Goal: Task Accomplishment & Management: Manage account settings

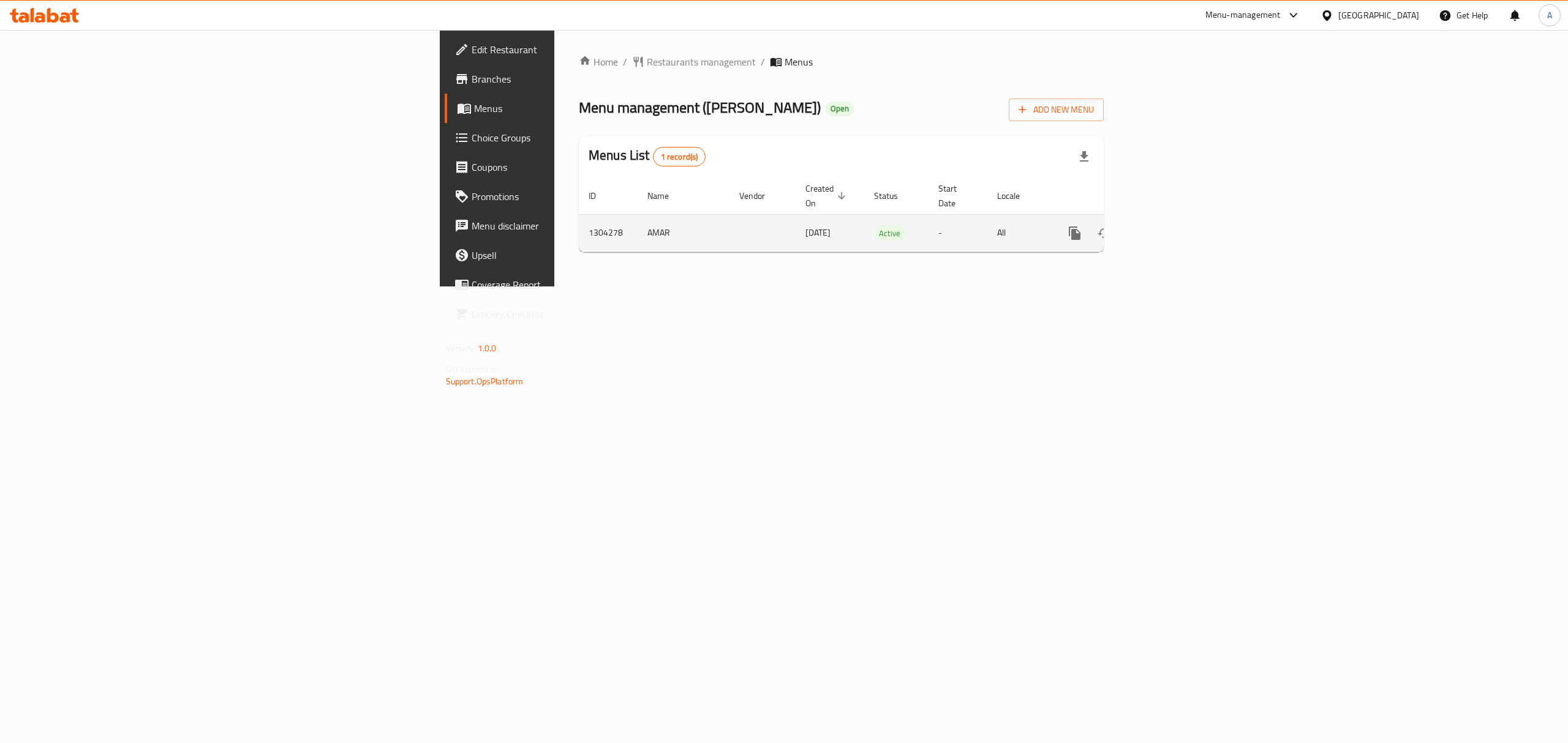
click at [1178, 219] on link "enhanced table" at bounding box center [1163, 233] width 30 height 30
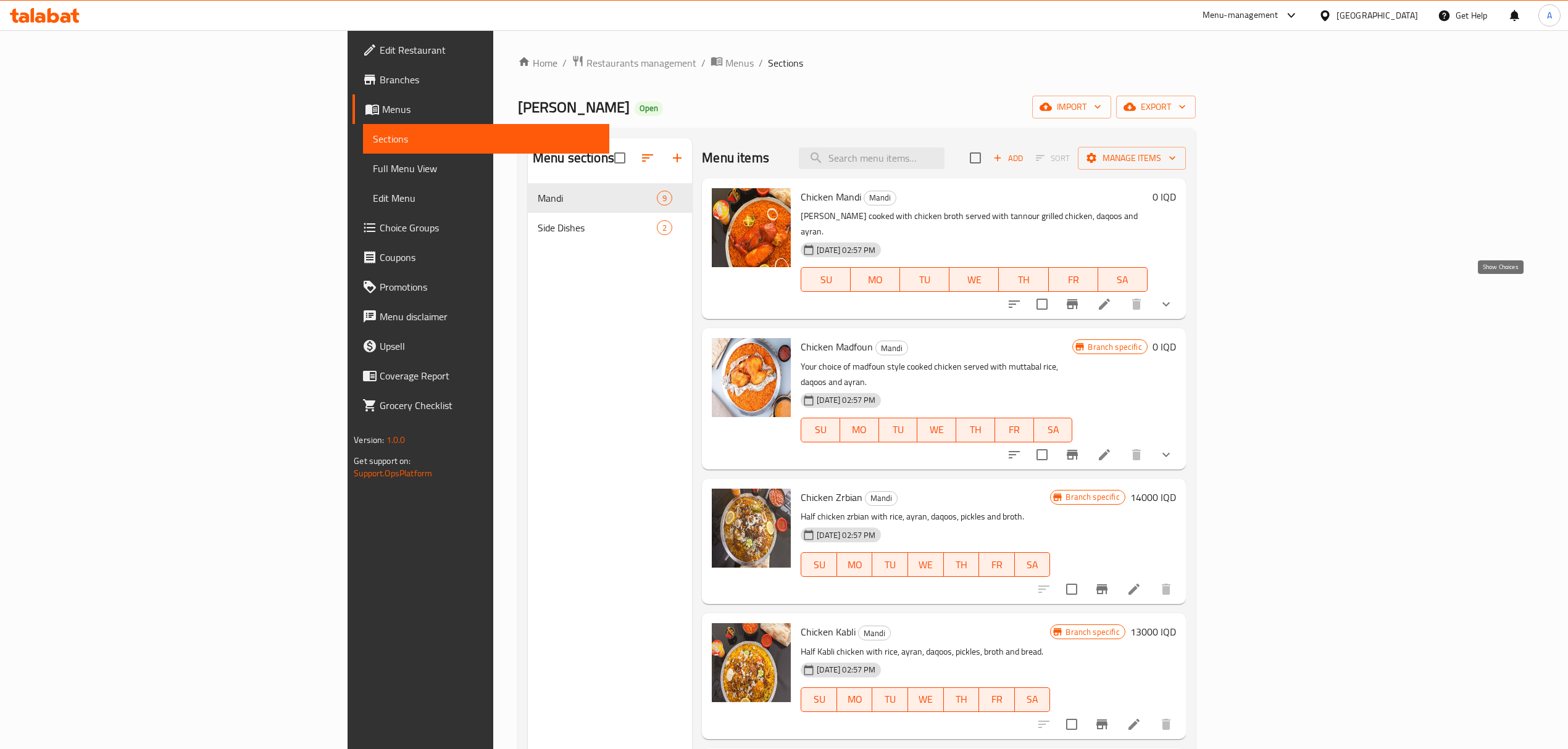
click at [1174, 297] on icon "show more" at bounding box center [1166, 304] width 15 height 15
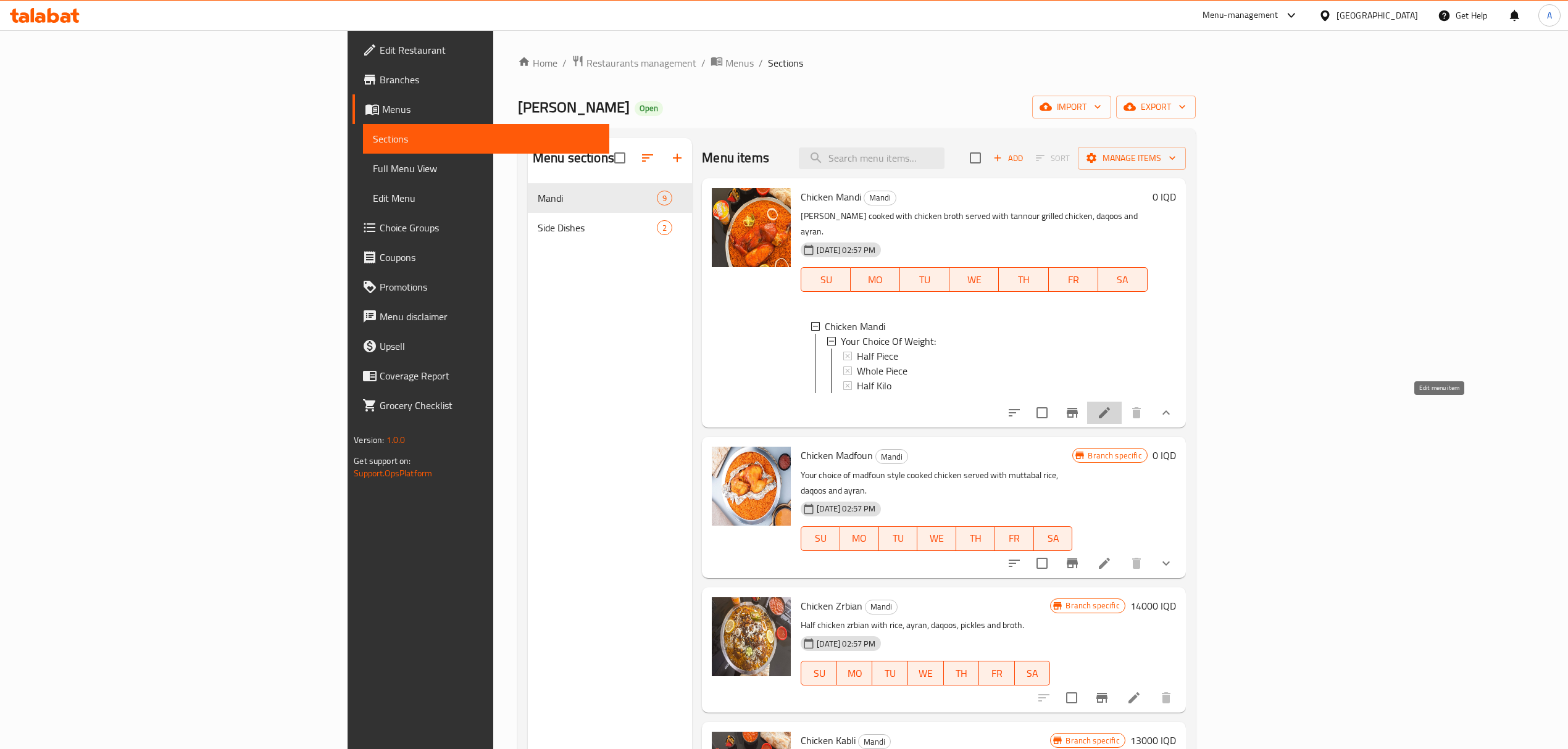
click at [1112, 415] on icon at bounding box center [1104, 412] width 15 height 15
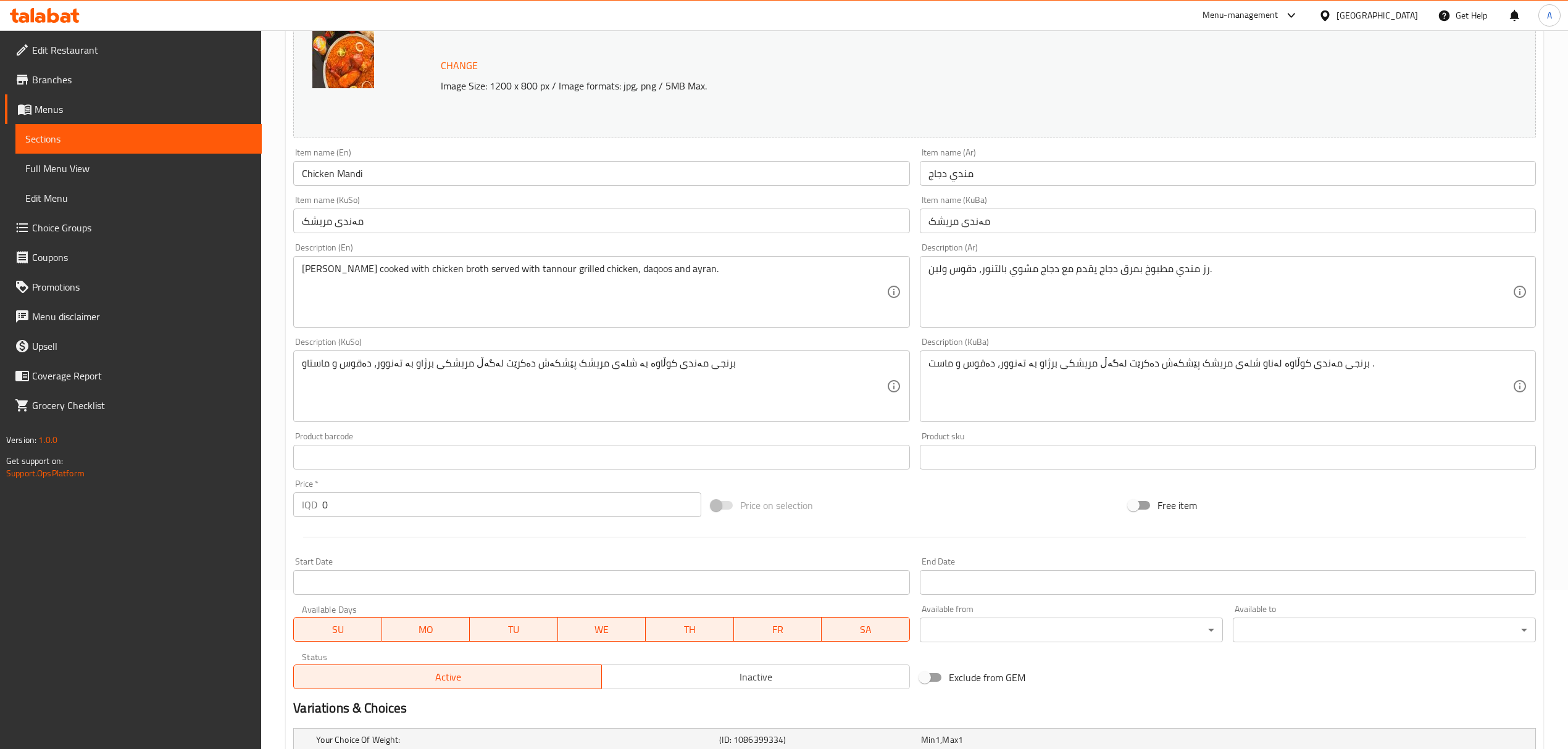
scroll to position [348, 0]
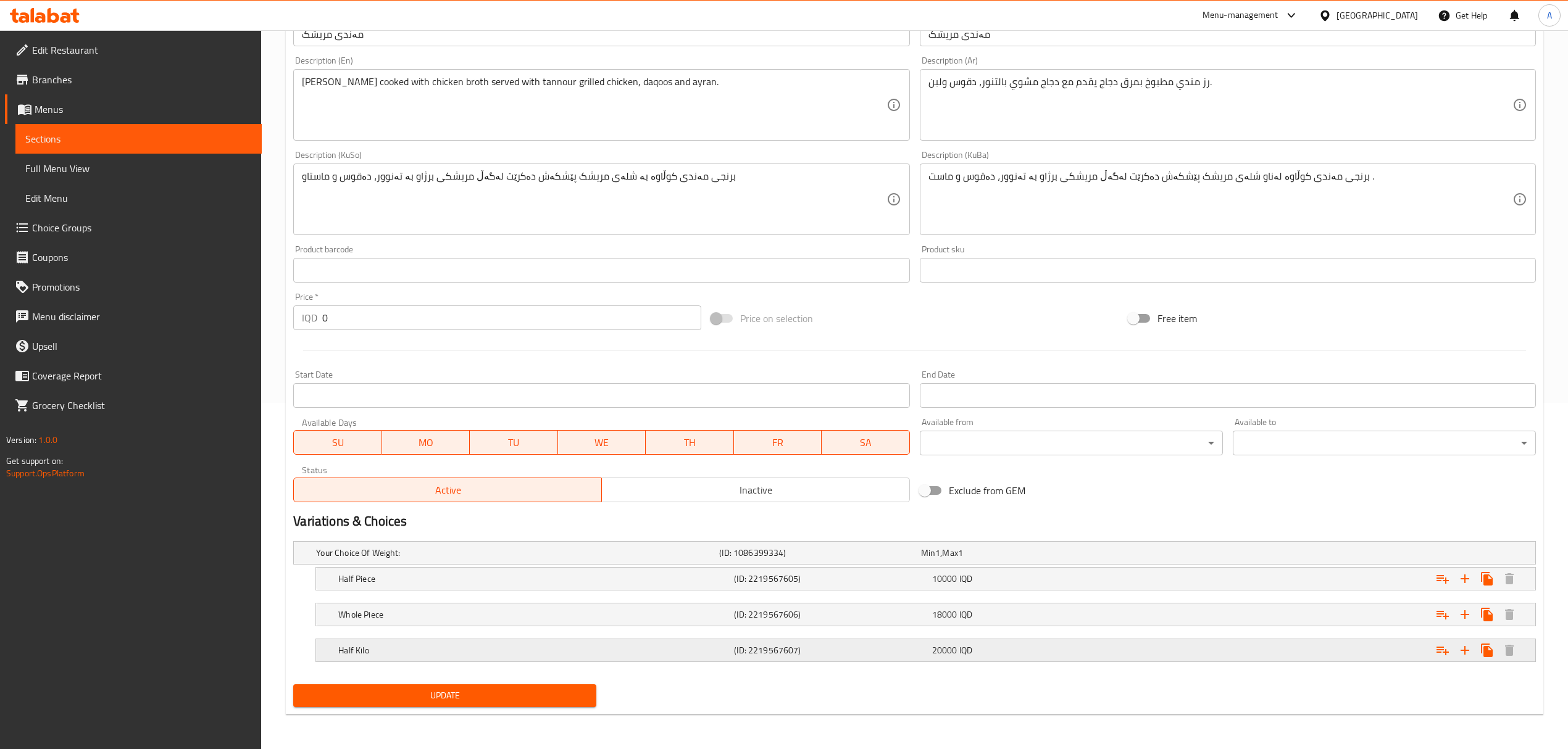
click at [896, 559] on h5 "(ID: 2219567607)" at bounding box center [817, 552] width 196 height 12
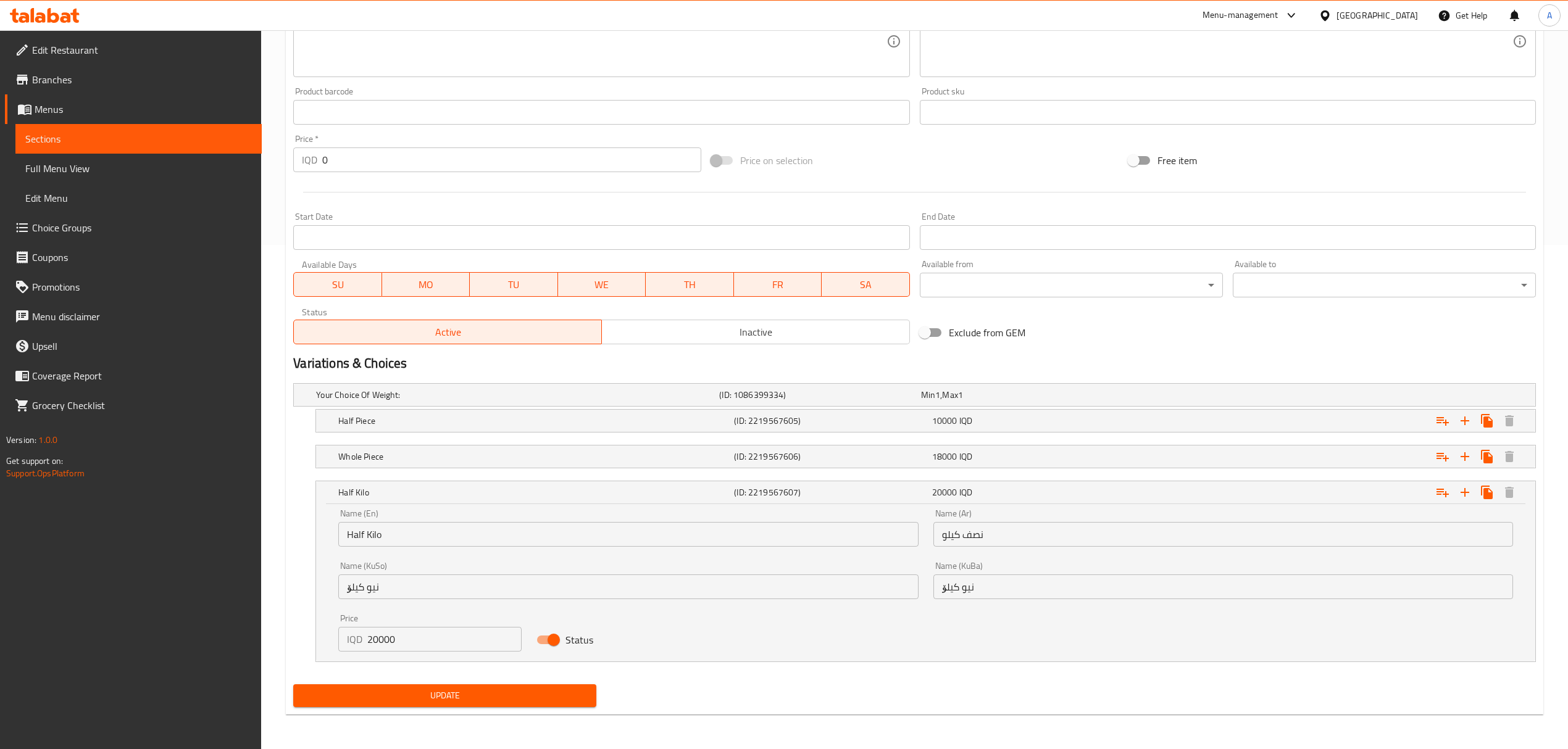
scroll to position [506, 0]
click at [545, 638] on input "Status" at bounding box center [554, 639] width 70 height 23
checkbox input "false"
click at [490, 689] on span "Update" at bounding box center [445, 696] width 283 height 15
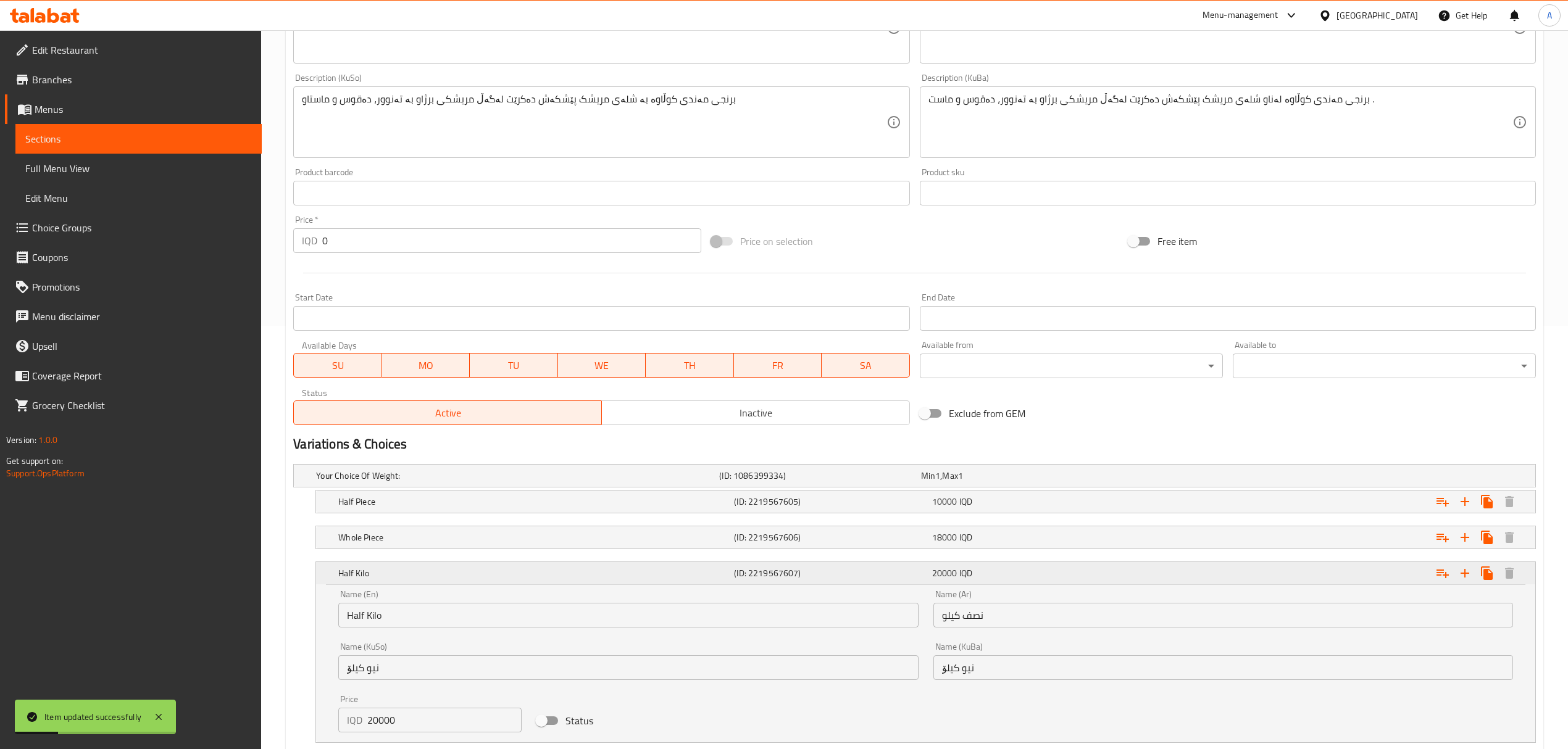
click at [1395, 568] on div "Expand" at bounding box center [1325, 573] width 396 height 27
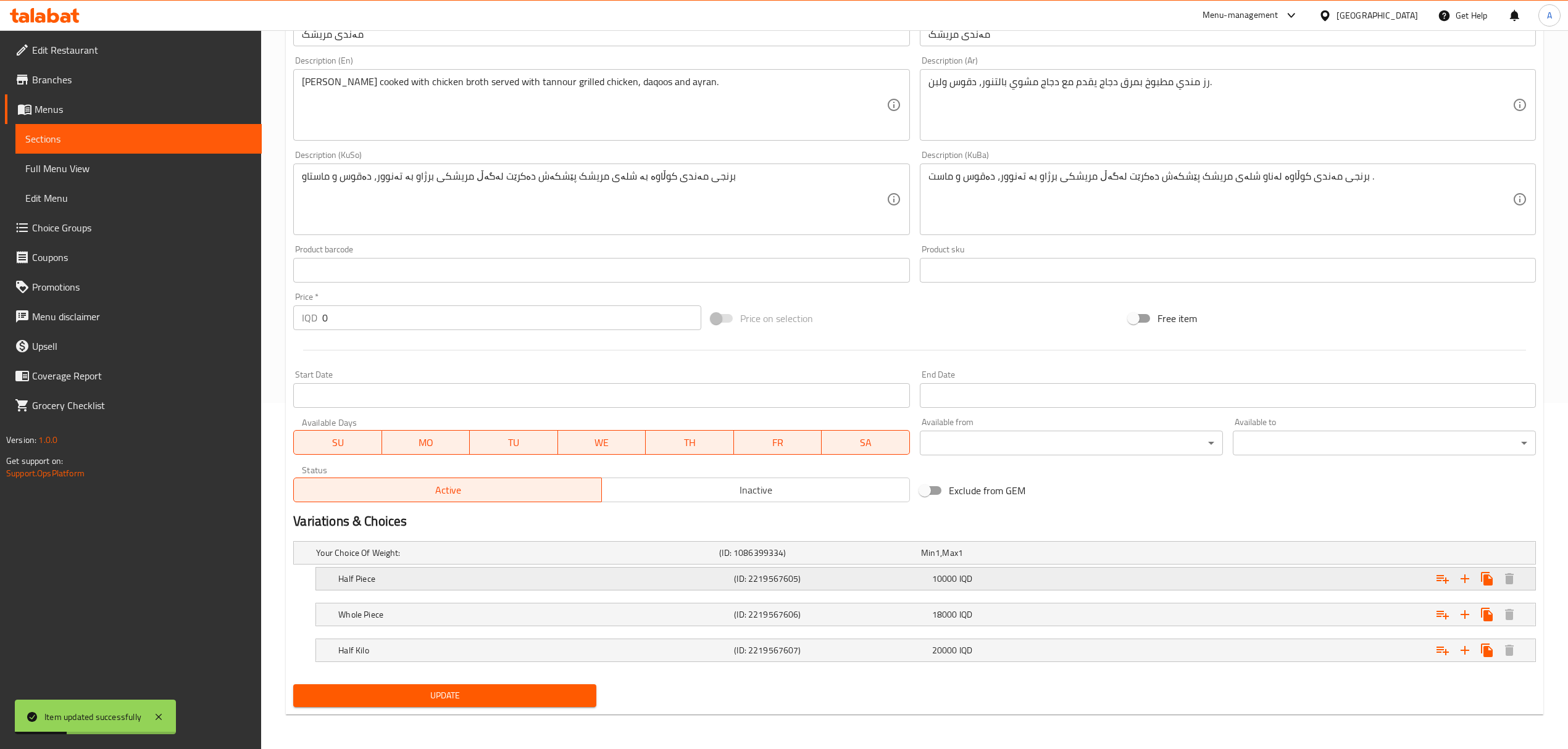
scroll to position [348, 0]
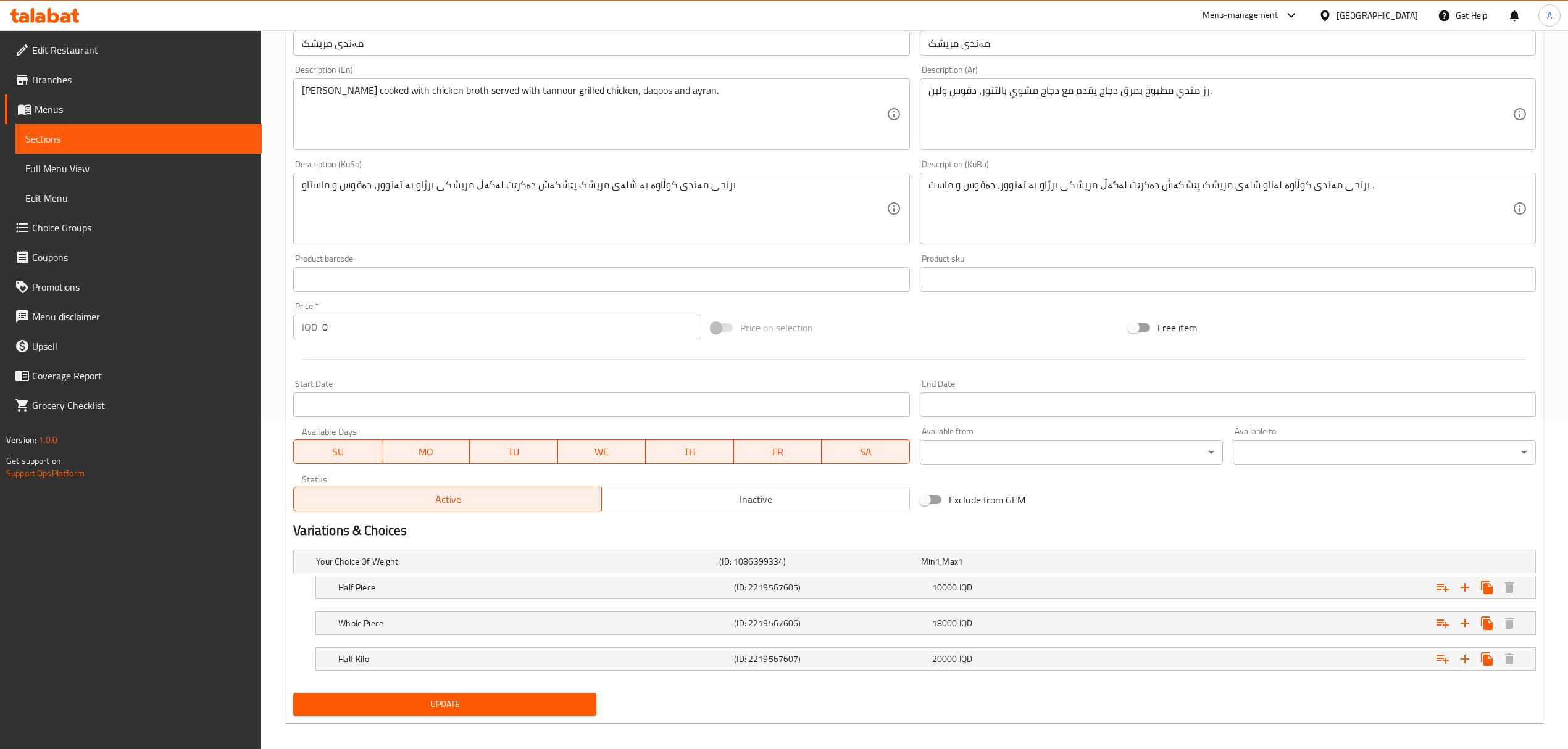
scroll to position [339, 0]
click at [876, 566] on h5 "(ID: 2219567607)" at bounding box center [817, 559] width 196 height 12
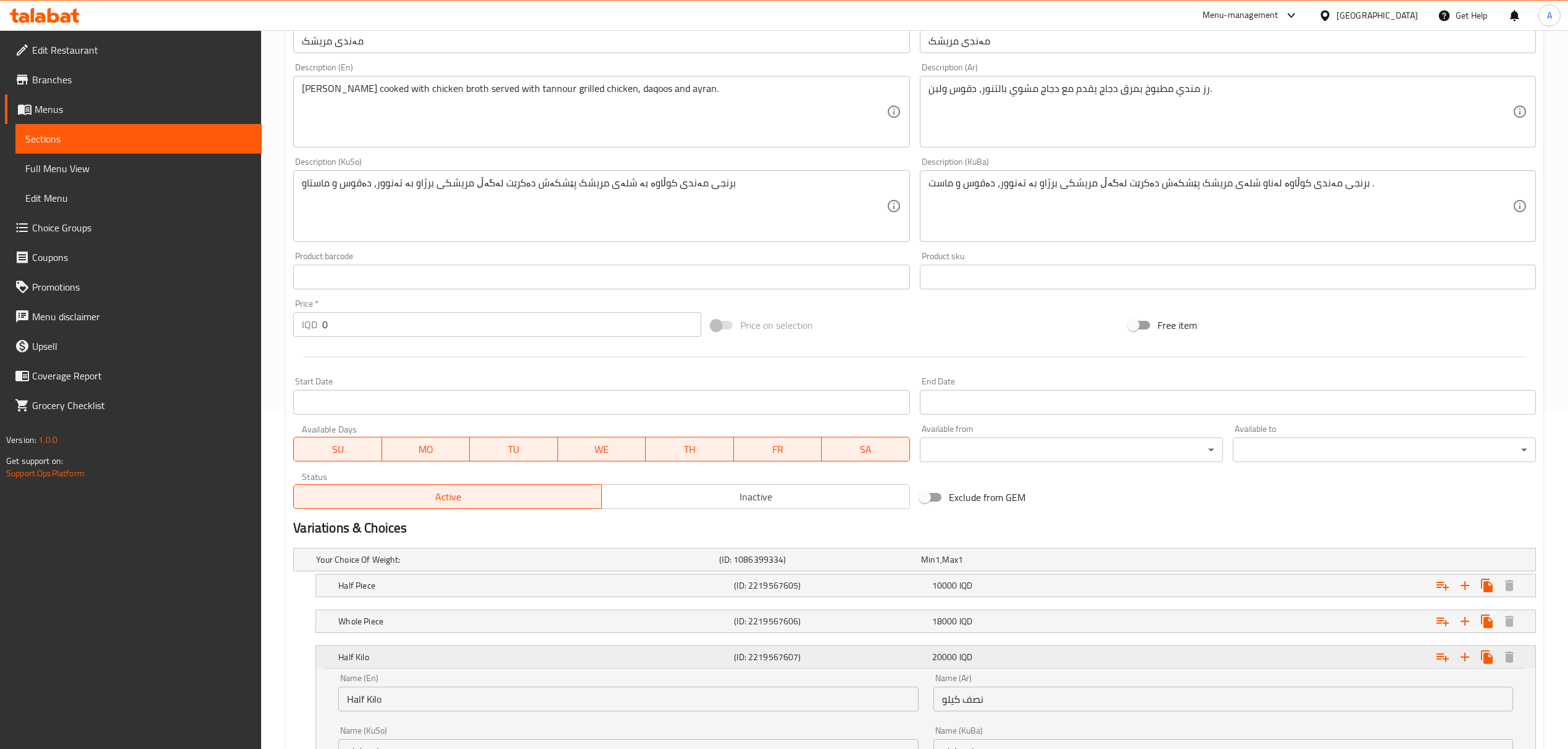
scroll to position [506, 0]
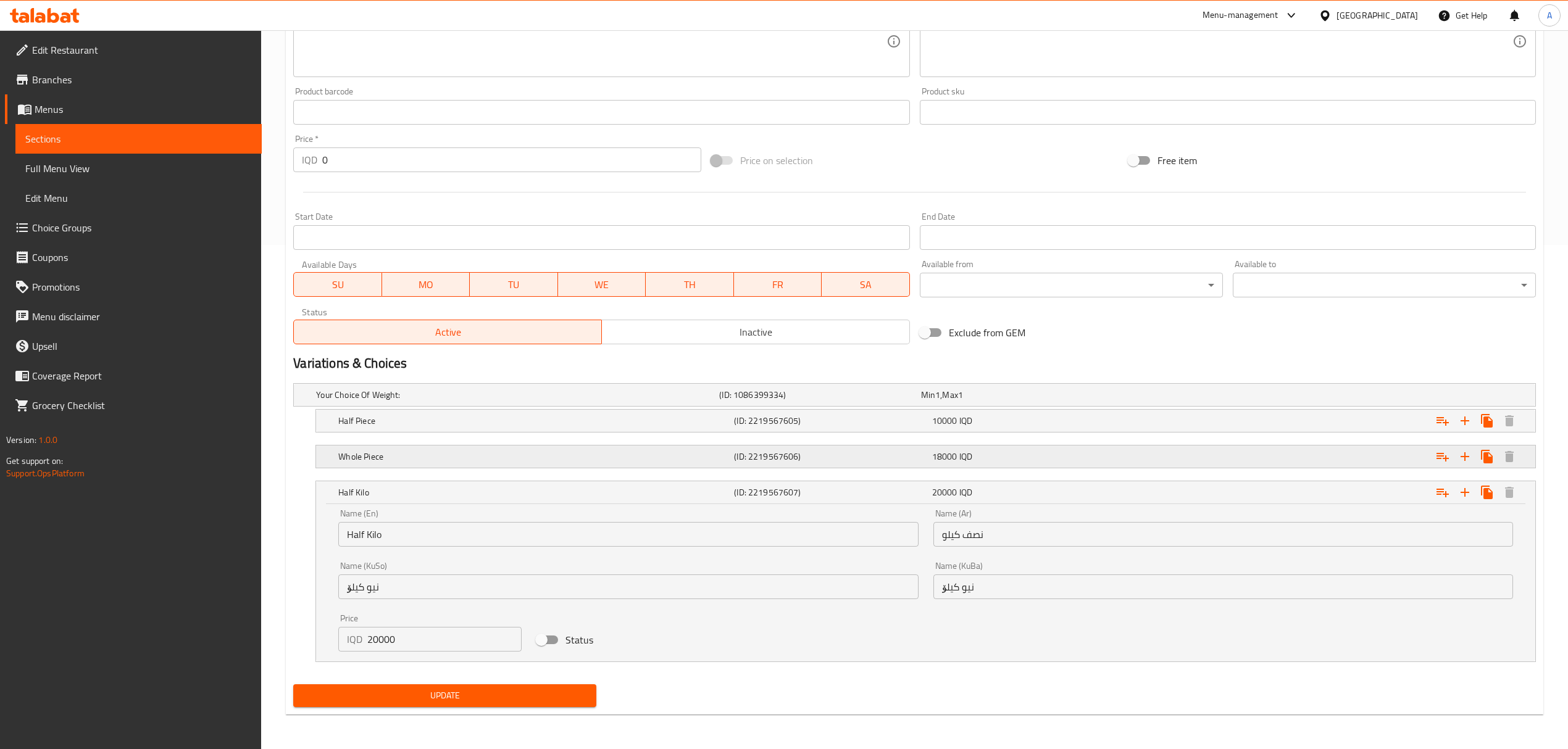
click at [746, 401] on h5 "(ID: 2219567606)" at bounding box center [817, 394] width 196 height 12
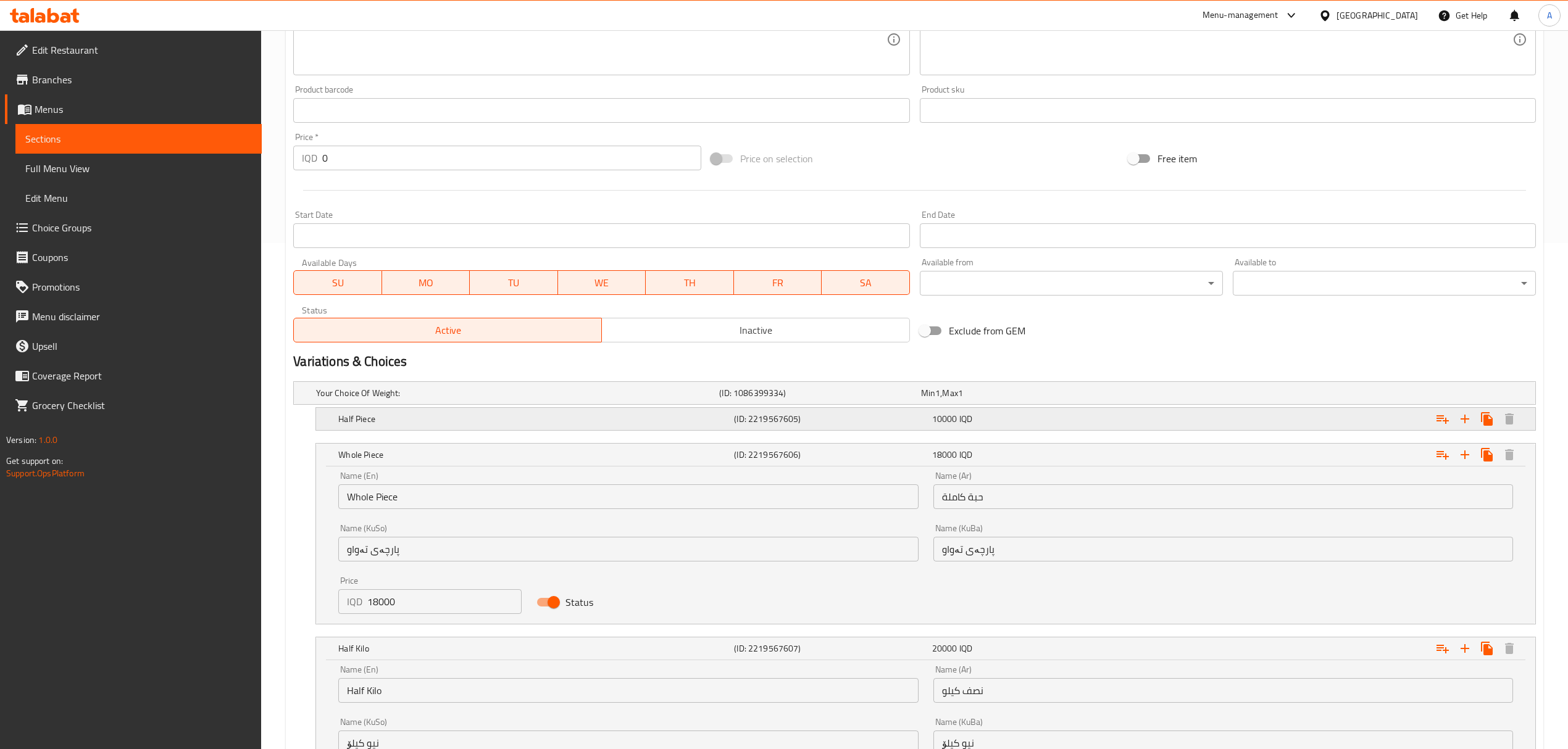
click at [756, 401] on div "(ID: 2219567605)" at bounding box center [817, 393] width 201 height 17
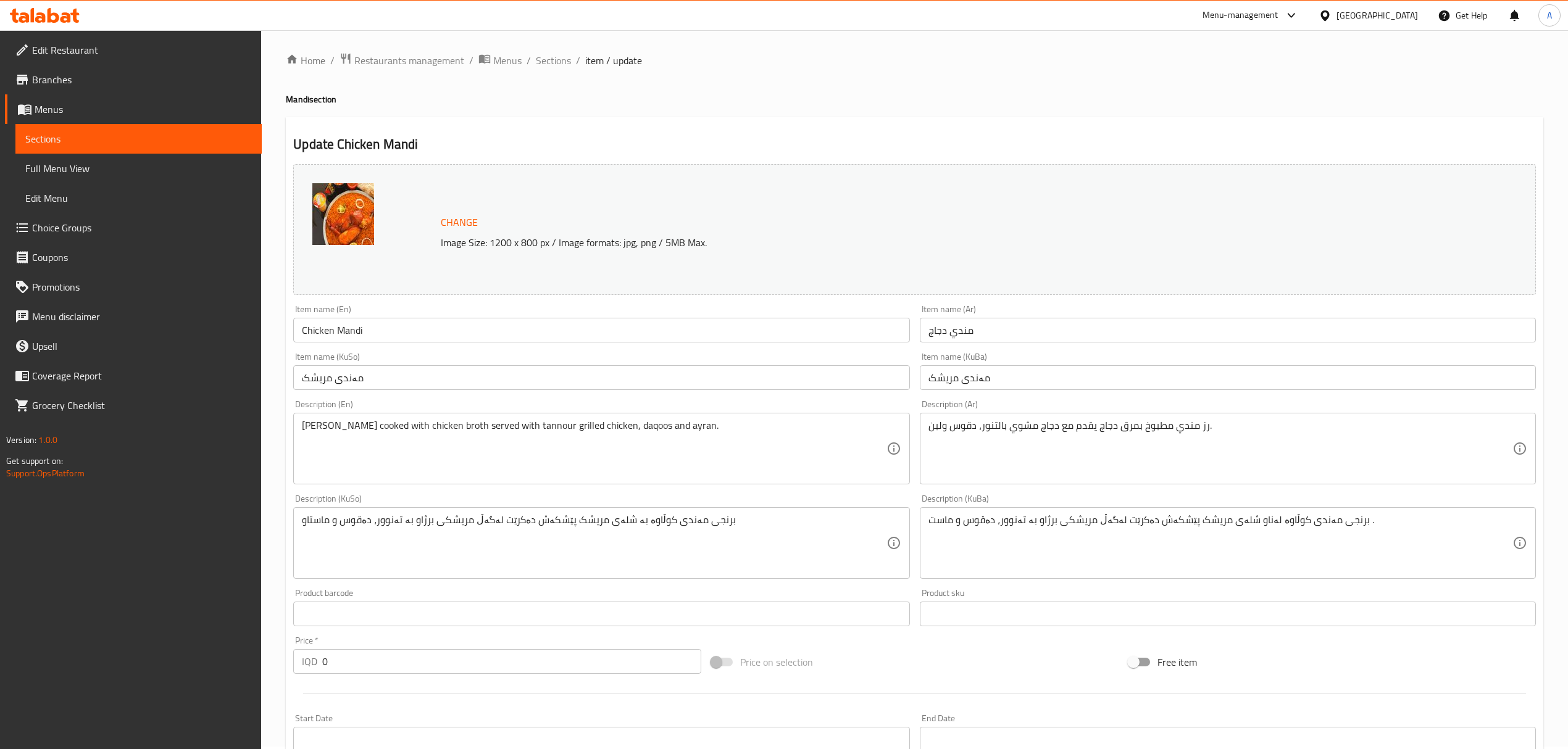
scroll to position [0, 0]
click at [547, 70] on span "Sections" at bounding box center [554, 63] width 35 height 15
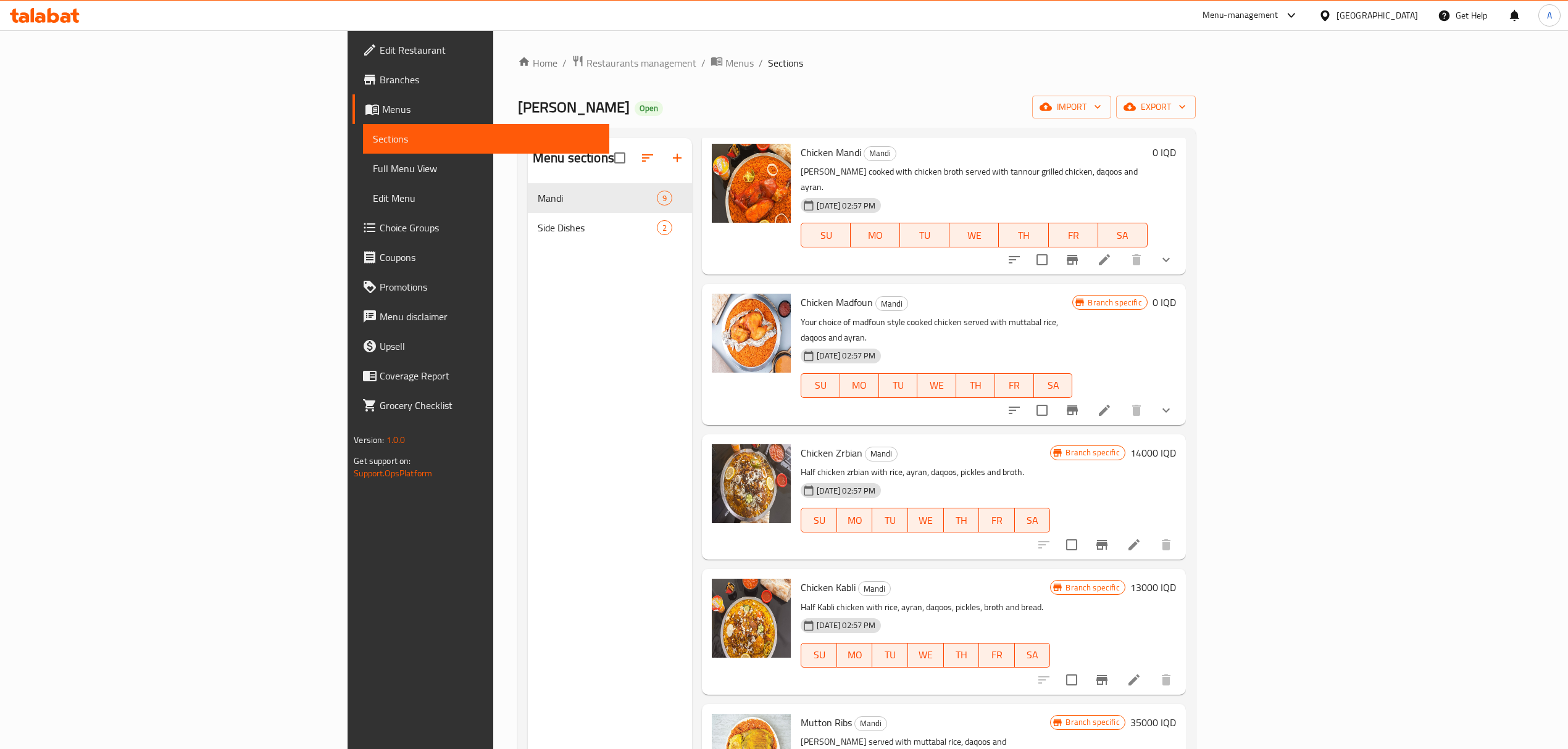
scroll to position [82, 0]
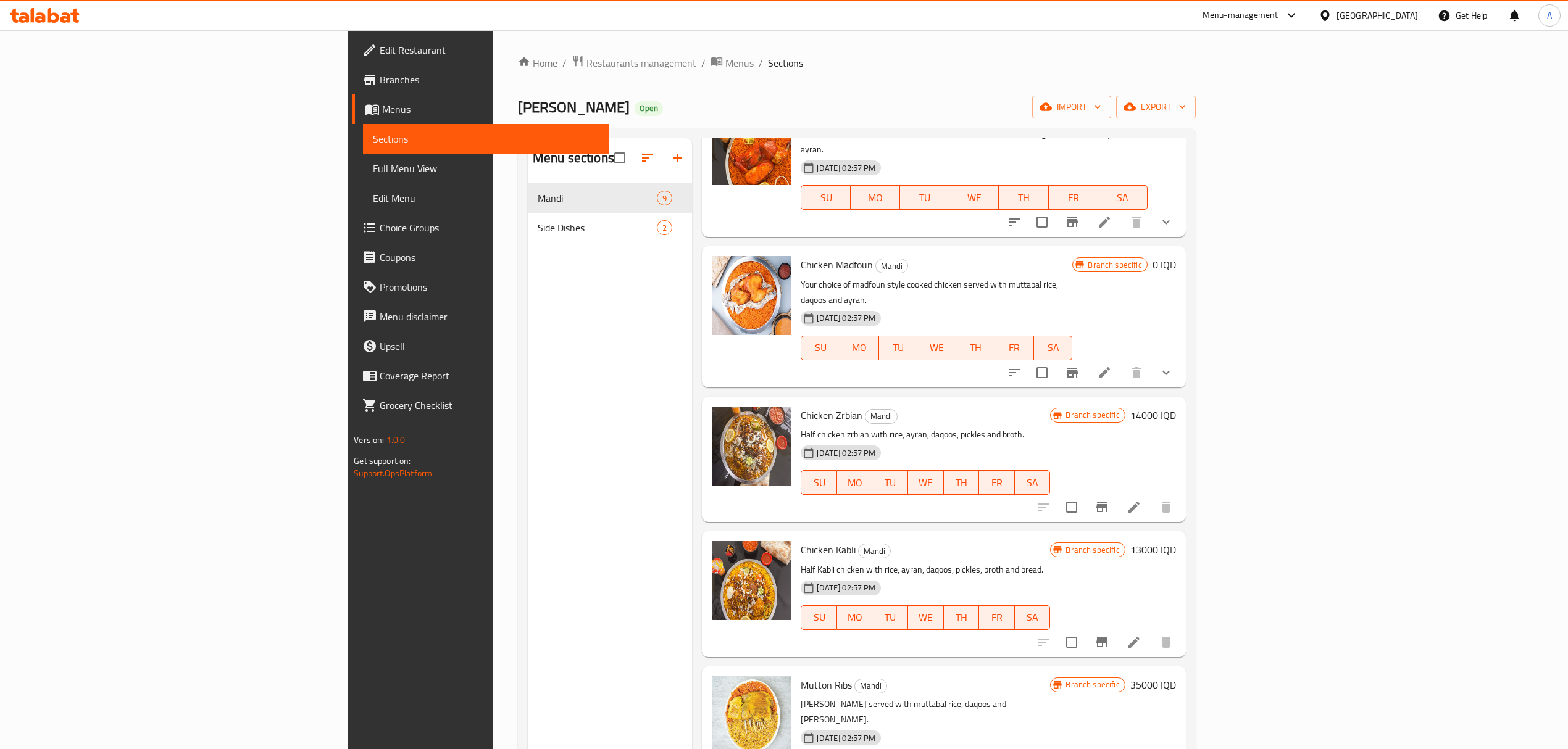
click at [1174, 365] on icon "show more" at bounding box center [1166, 372] width 15 height 15
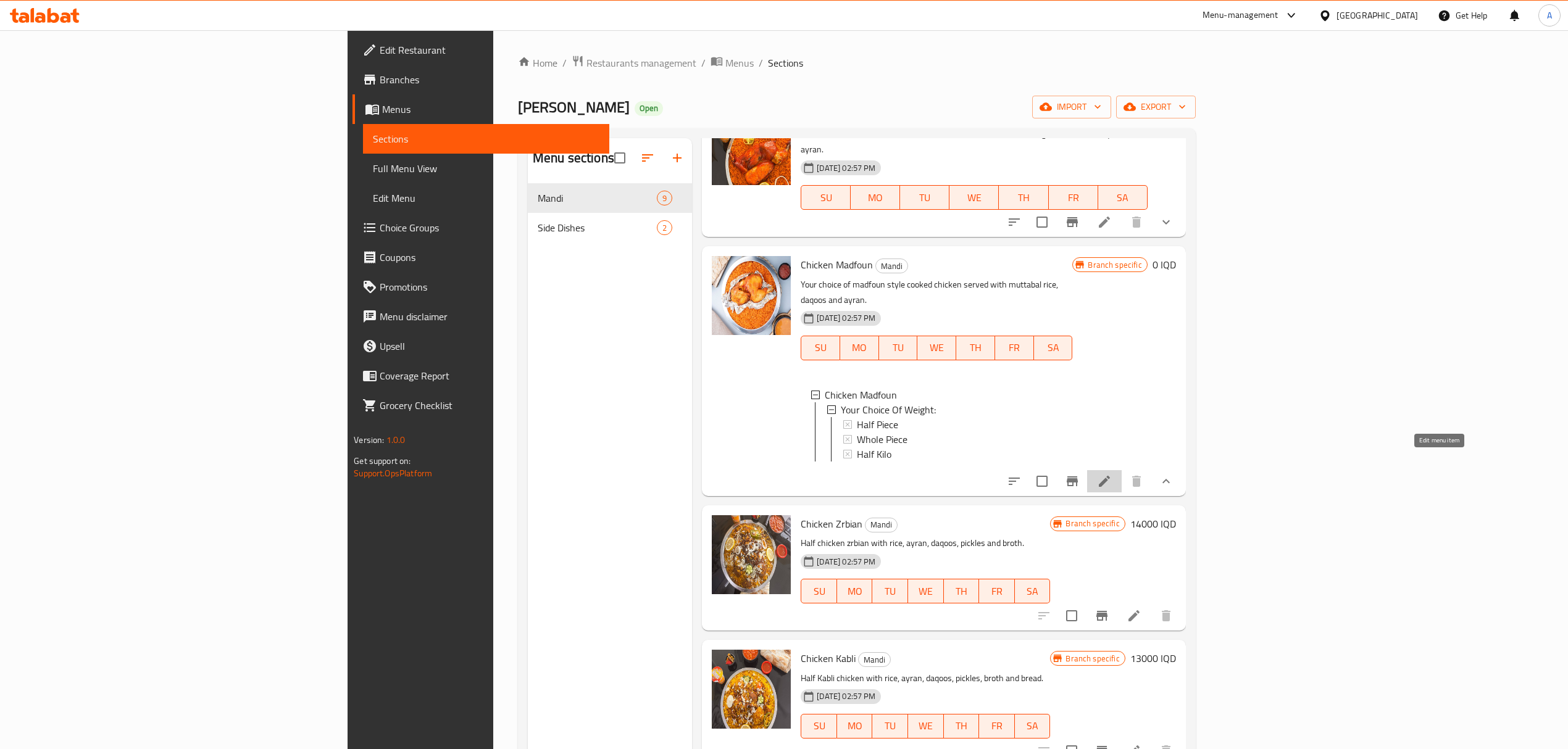
click at [1112, 474] on icon at bounding box center [1104, 481] width 15 height 15
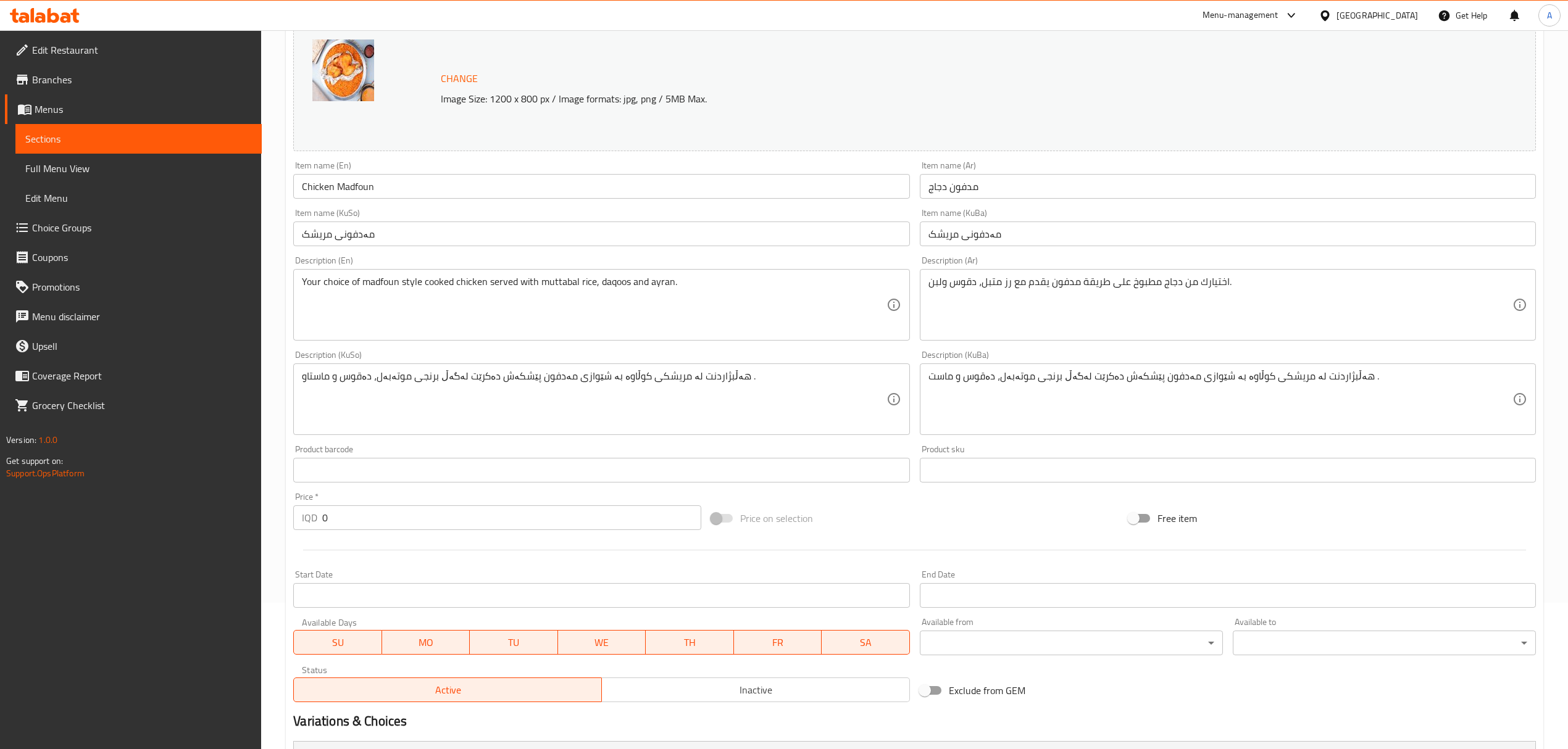
scroll to position [348, 0]
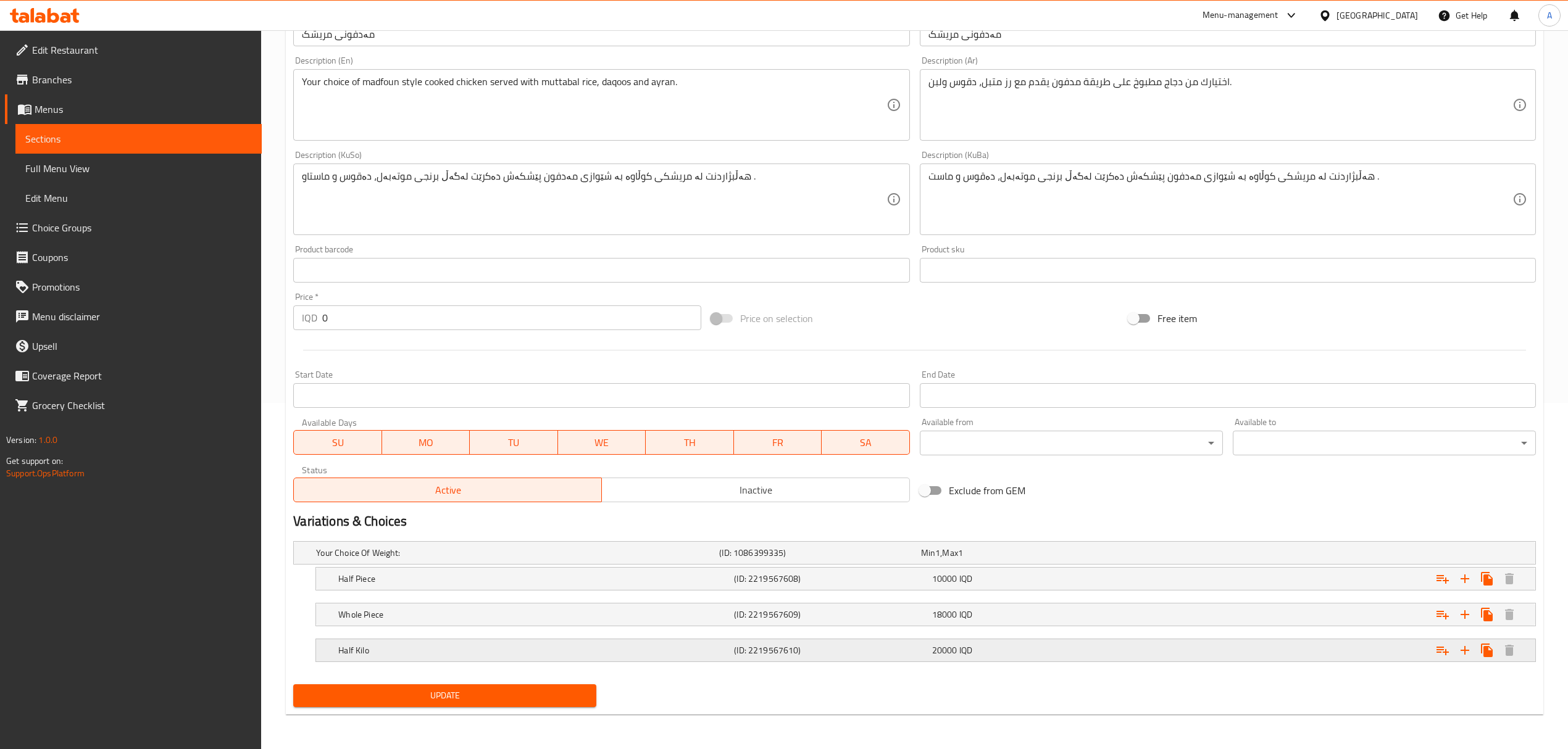
click at [883, 559] on h5 "(ID: 2219567610)" at bounding box center [817, 552] width 196 height 12
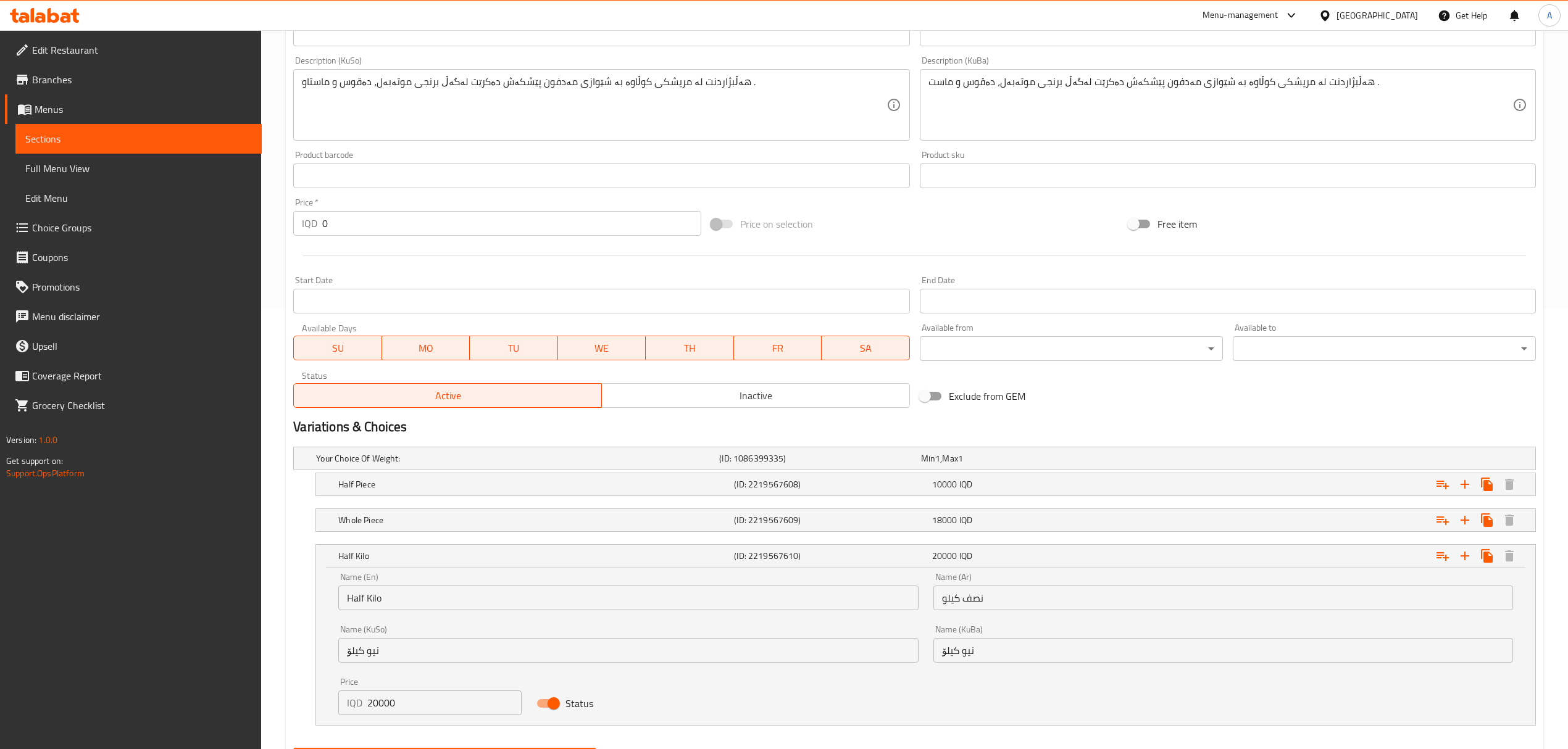
scroll to position [506, 0]
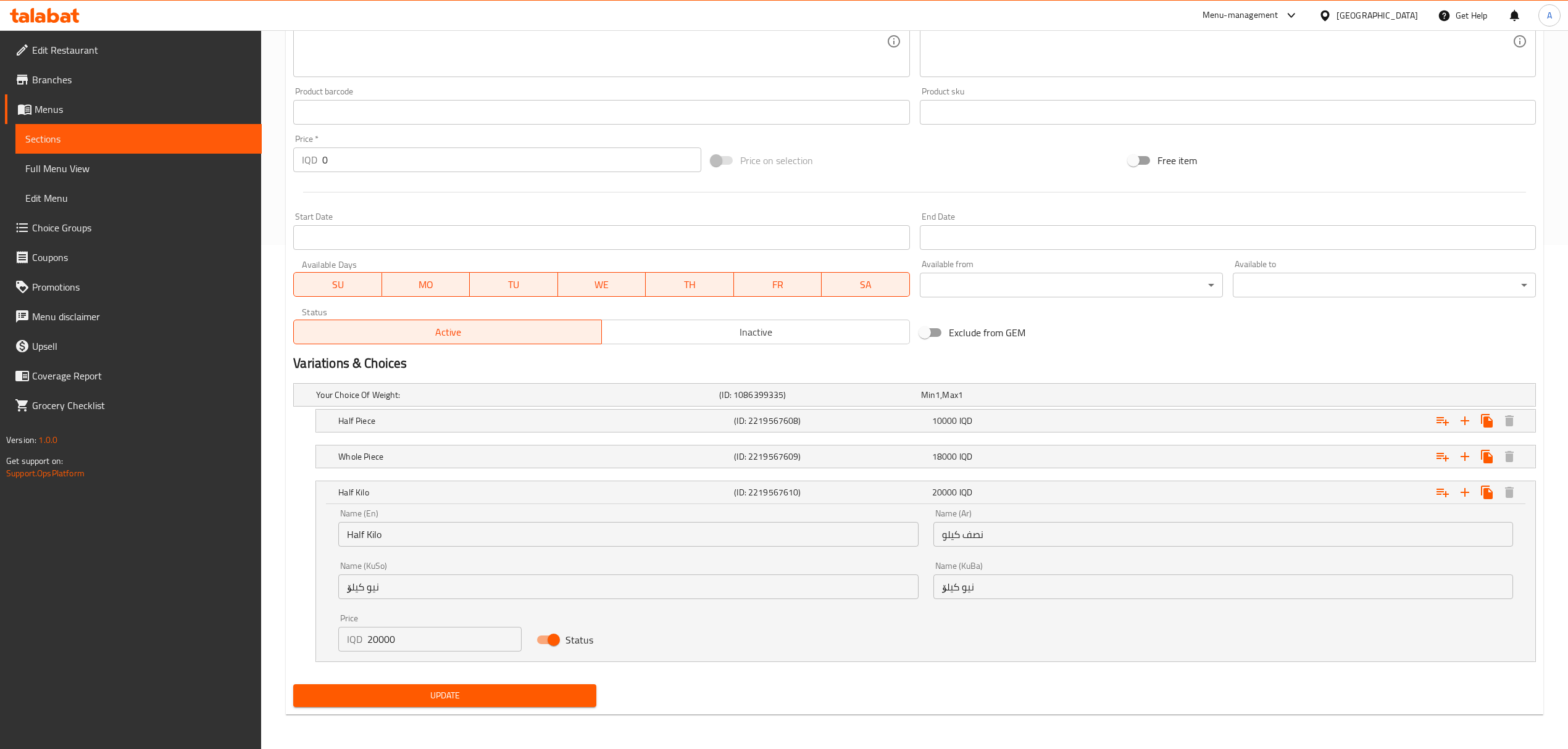
click at [549, 639] on input "Status" at bounding box center [554, 639] width 70 height 23
checkbox input "false"
click at [544, 691] on span "Update" at bounding box center [445, 696] width 283 height 15
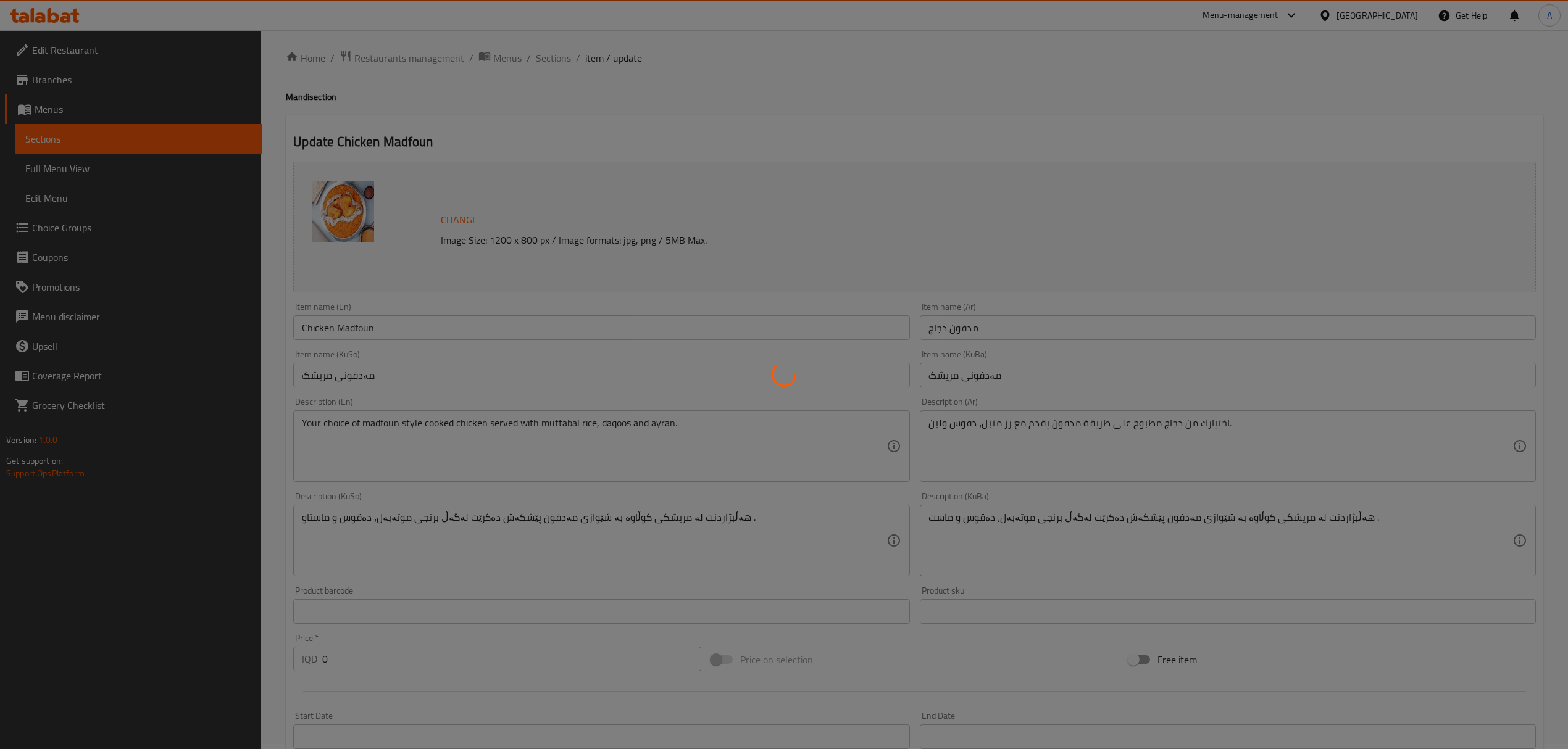
scroll to position [0, 0]
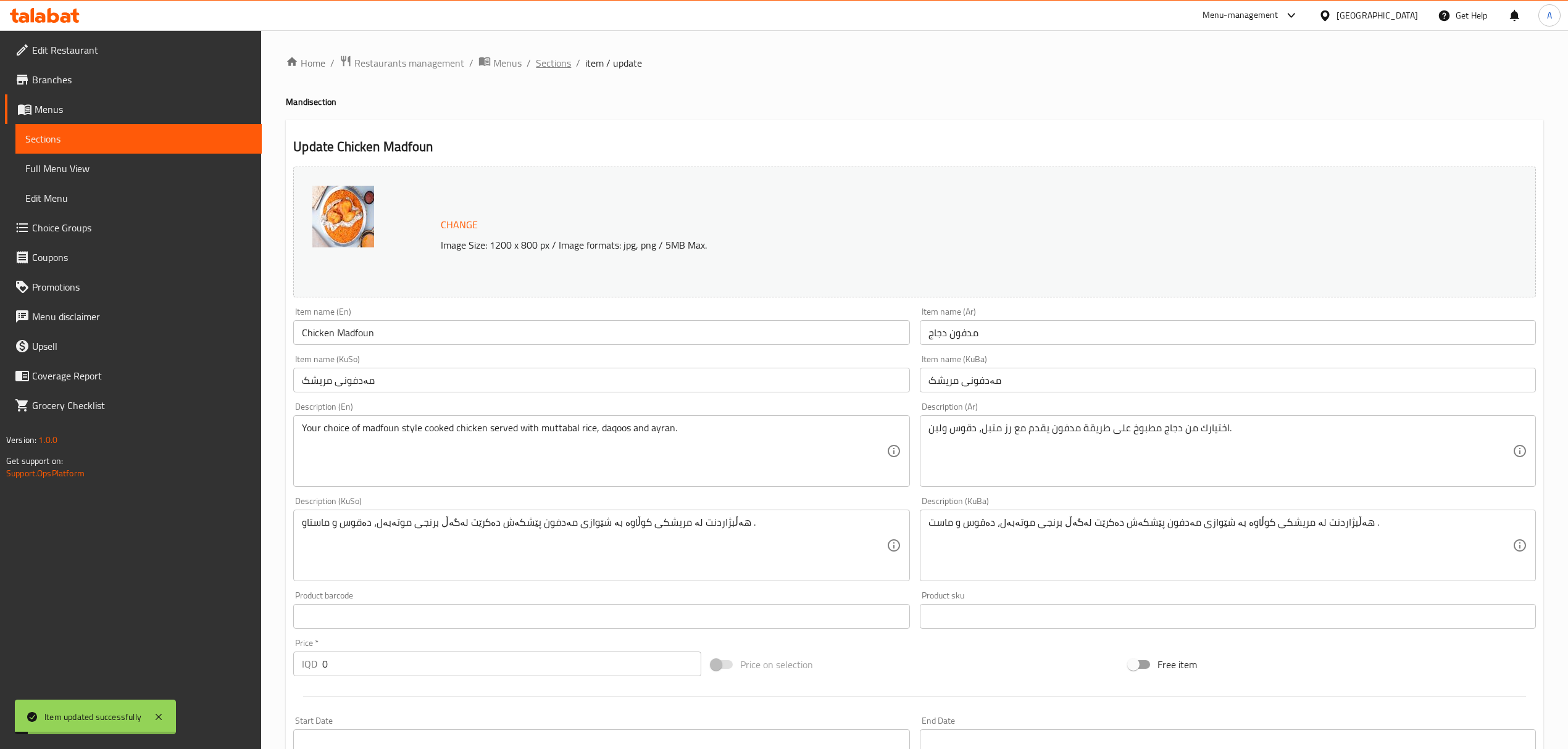
click at [559, 64] on span "Sections" at bounding box center [554, 63] width 35 height 15
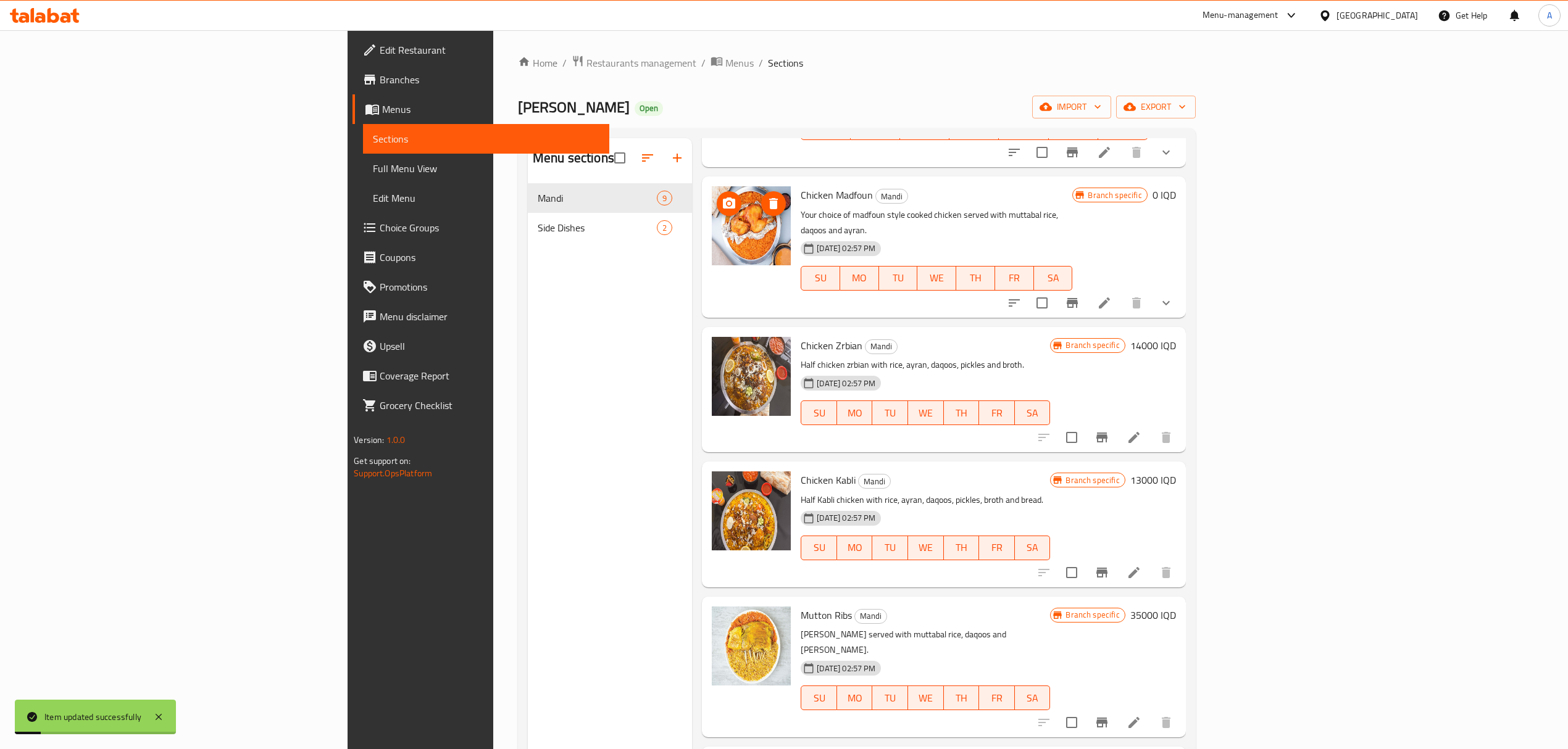
scroll to position [164, 0]
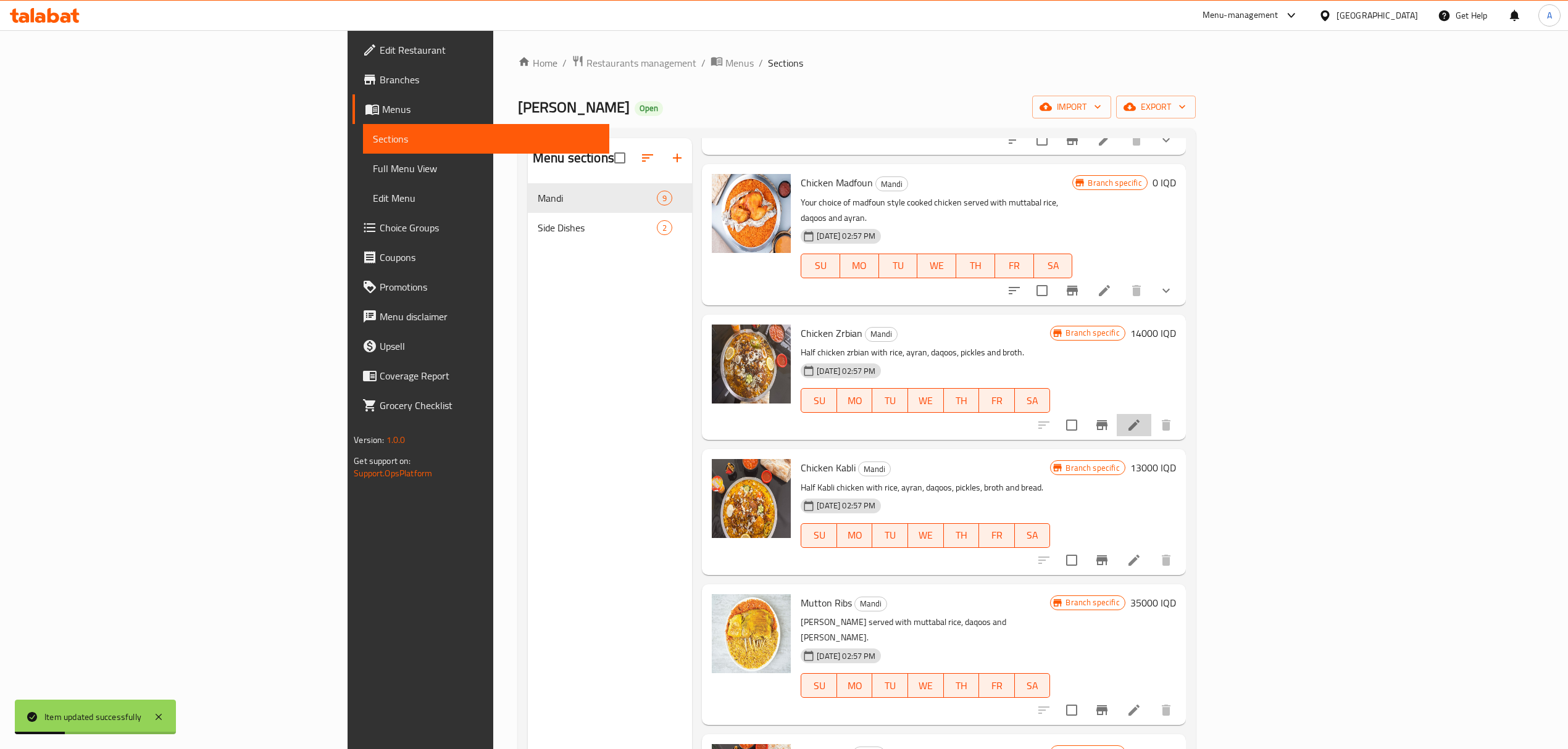
click at [1152, 414] on li at bounding box center [1134, 425] width 35 height 22
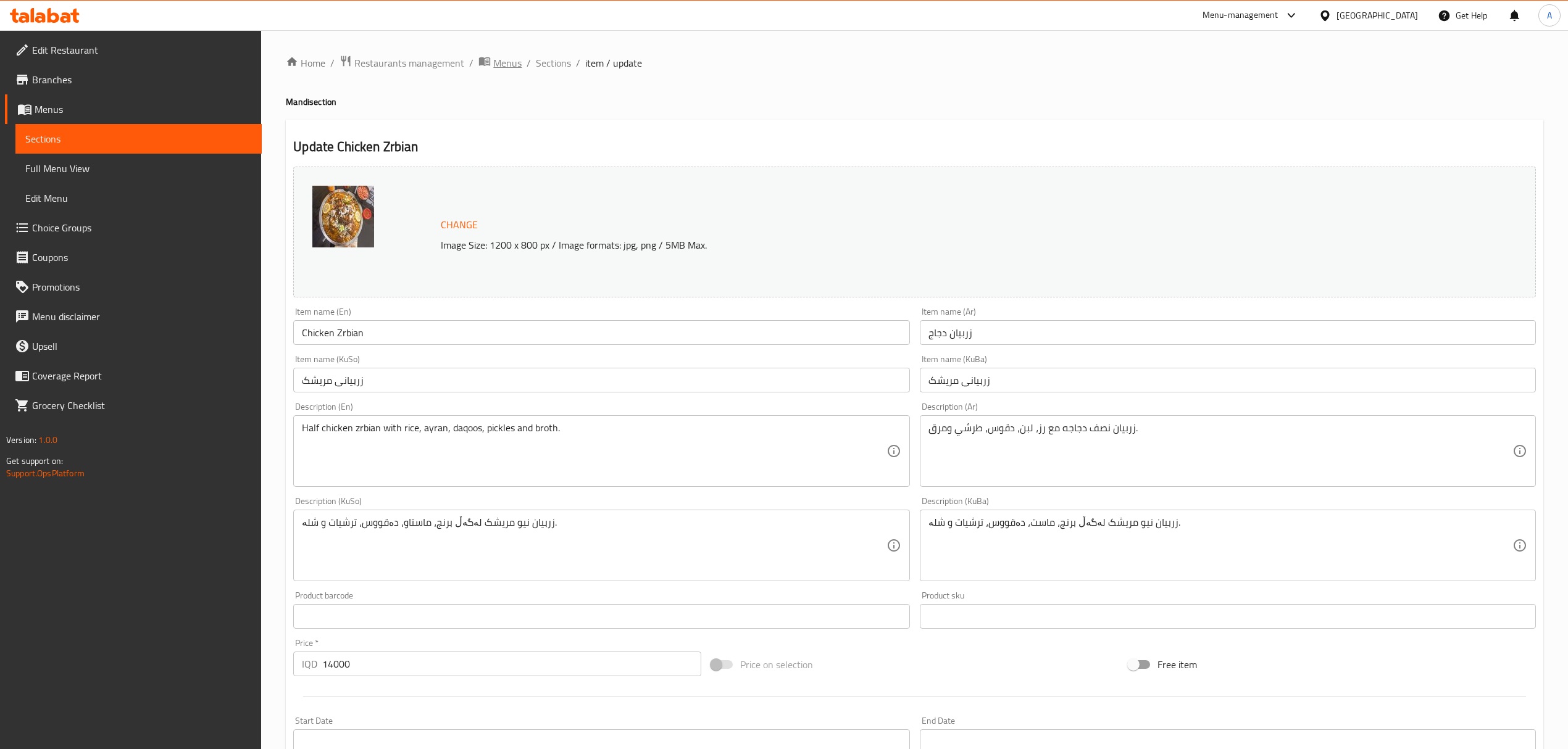
click at [494, 60] on span "Menus" at bounding box center [507, 63] width 29 height 15
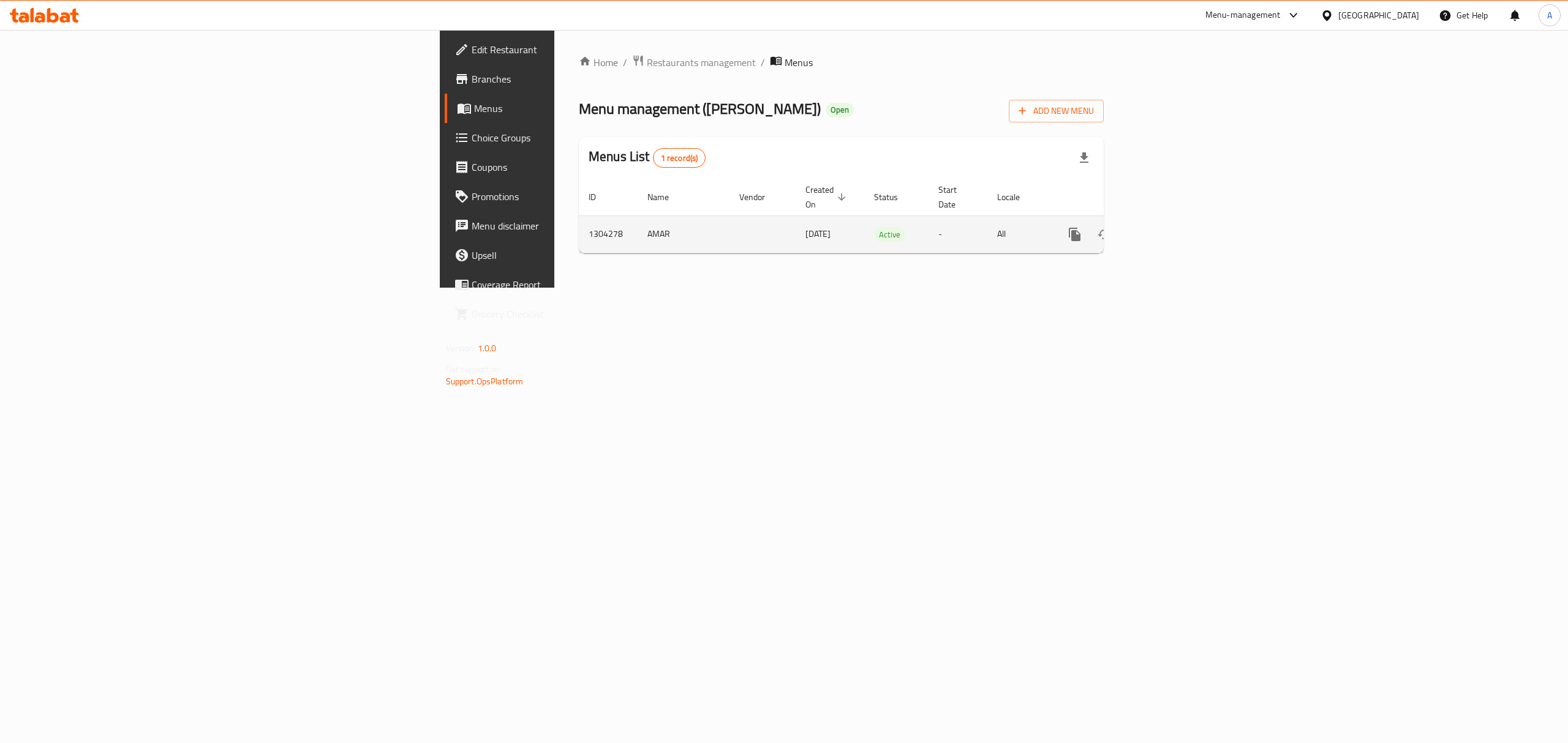
click at [1170, 229] on icon "enhanced table" at bounding box center [1163, 234] width 14 height 14
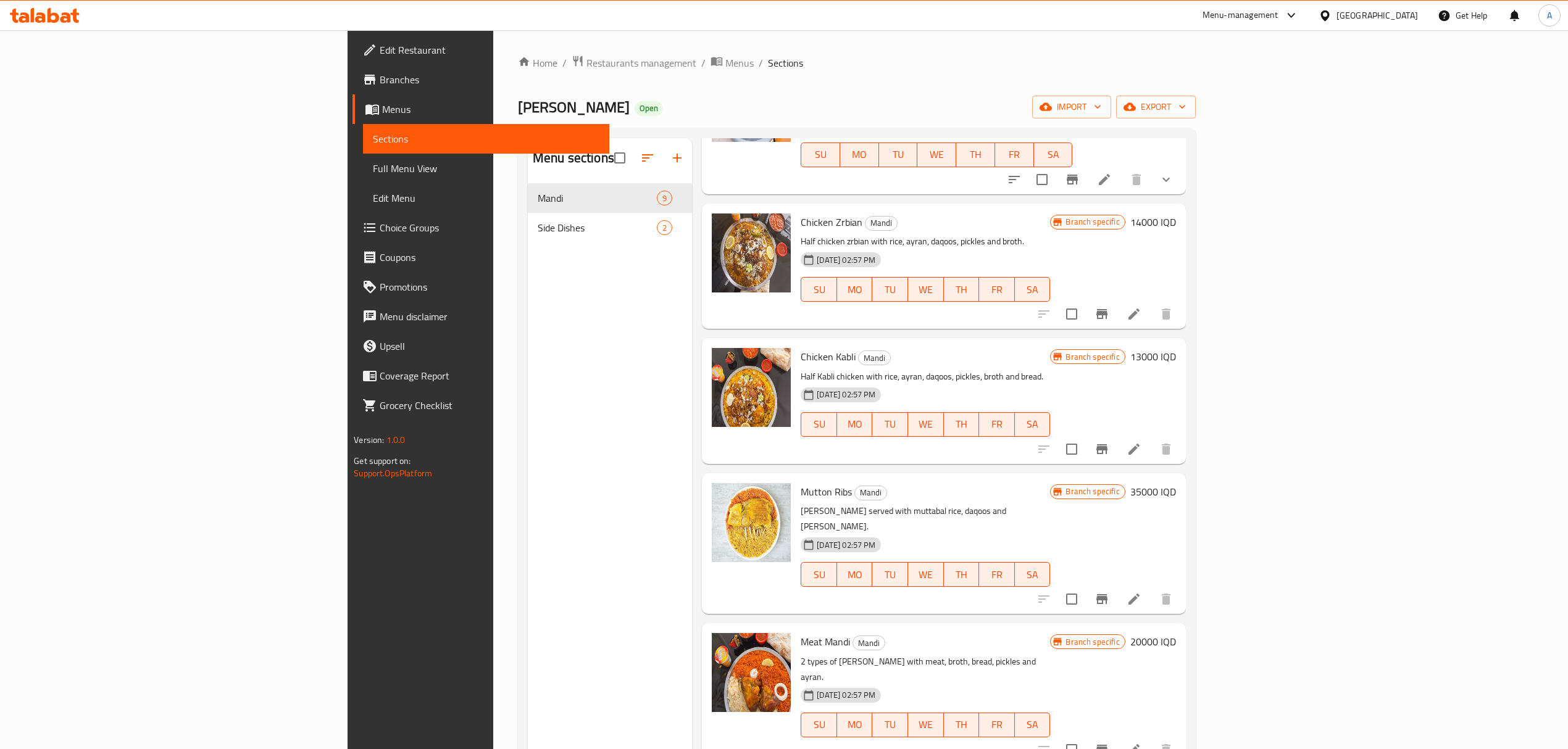
scroll to position [247, 0]
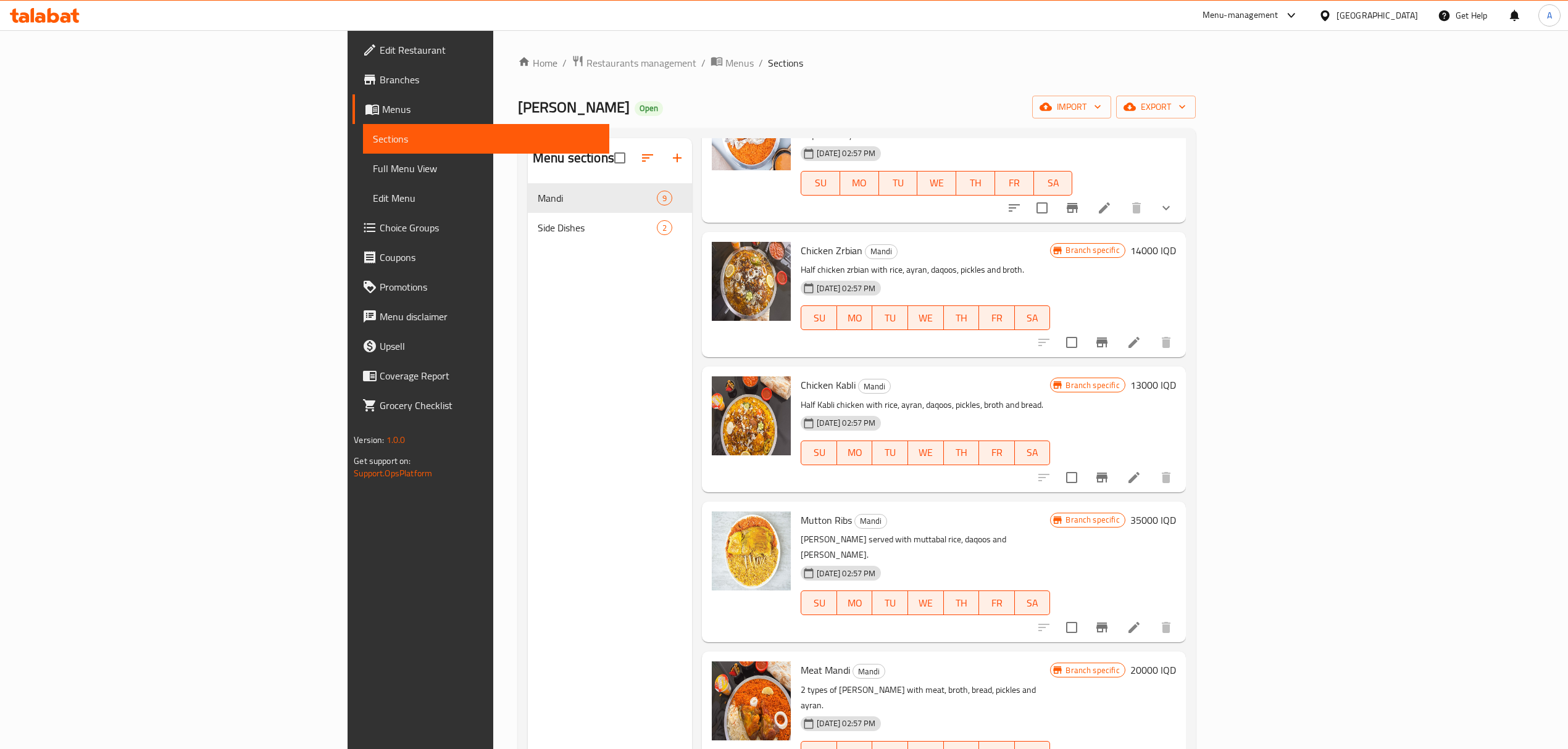
click at [1152, 467] on li at bounding box center [1134, 477] width 35 height 22
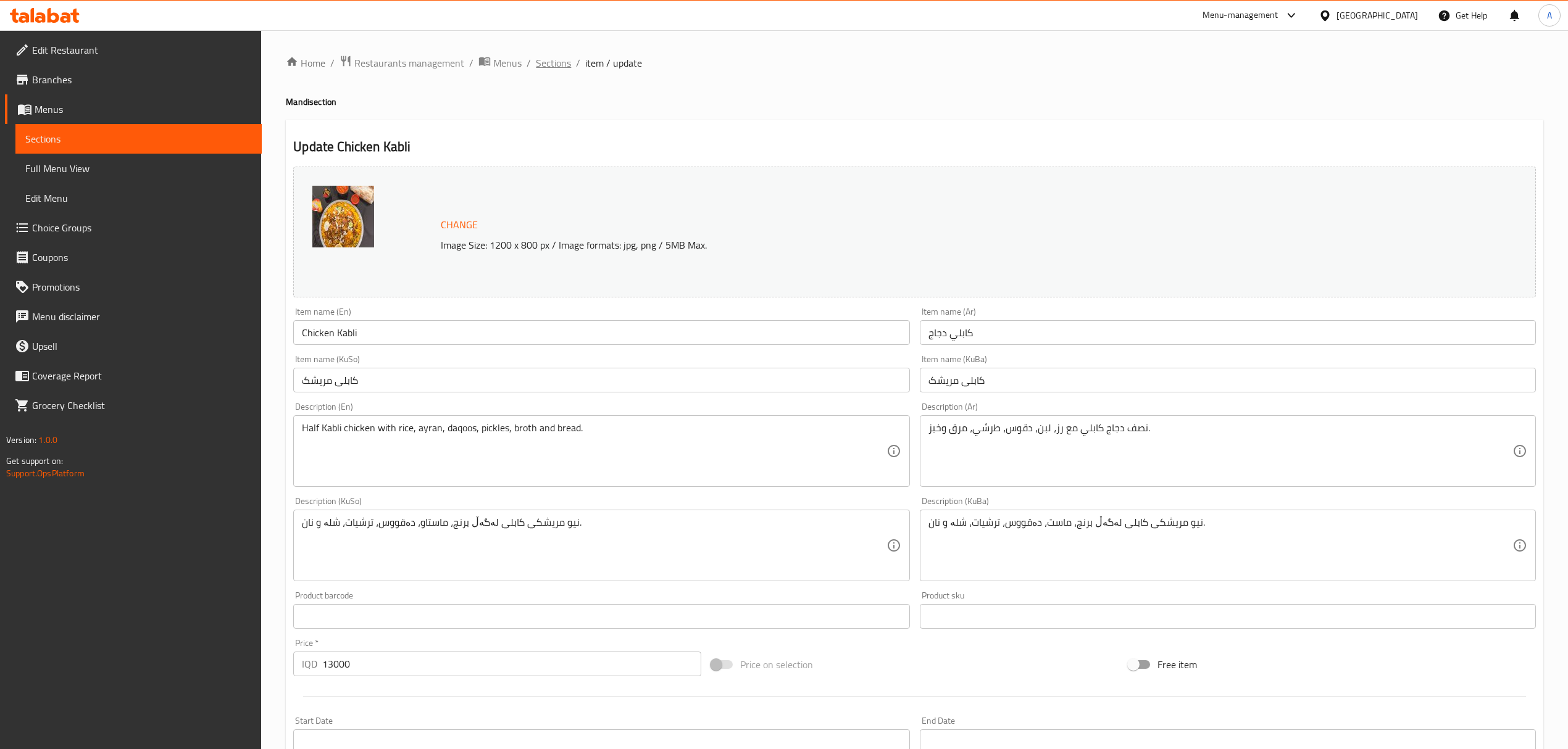
click at [561, 60] on span "Sections" at bounding box center [554, 63] width 35 height 15
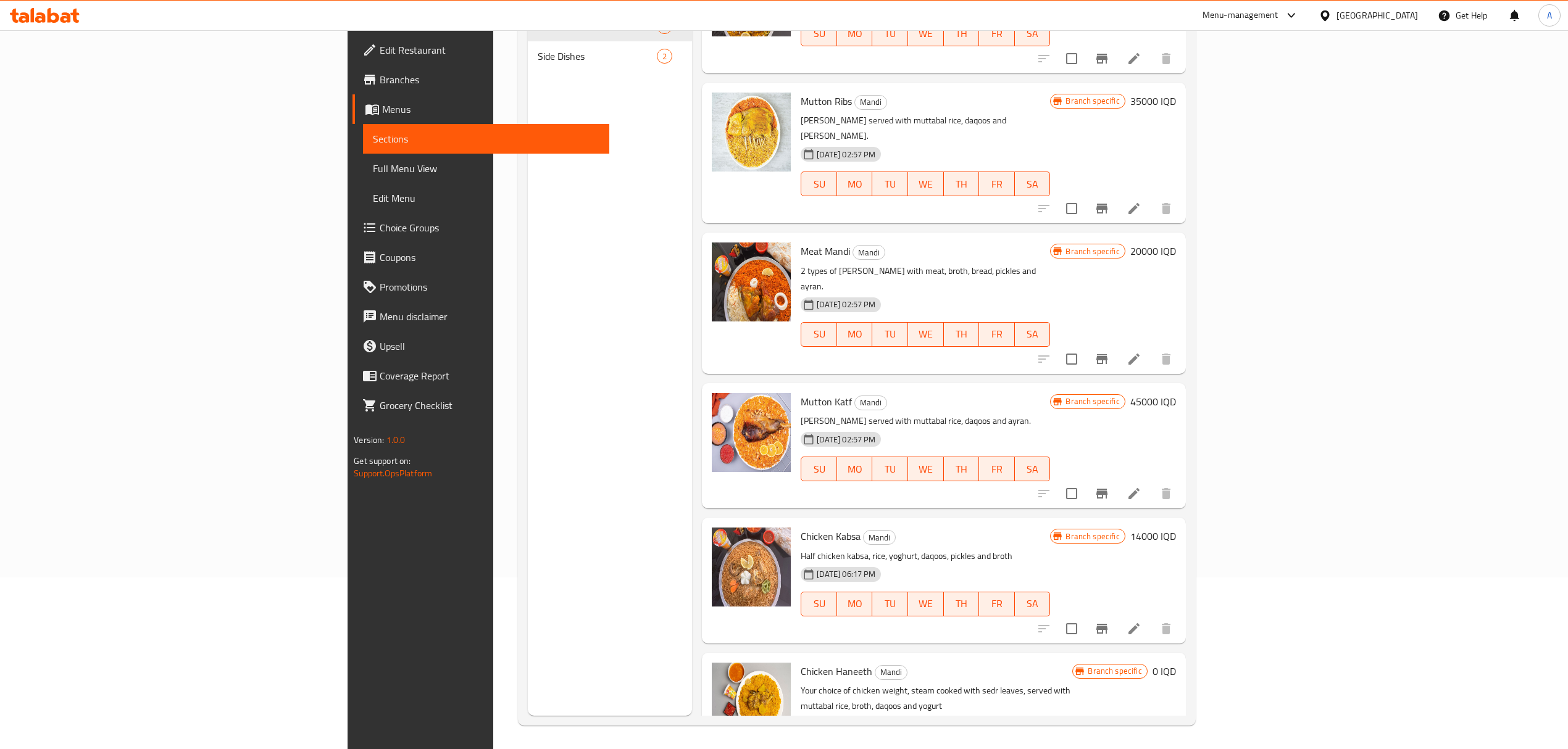
scroll to position [173, 0]
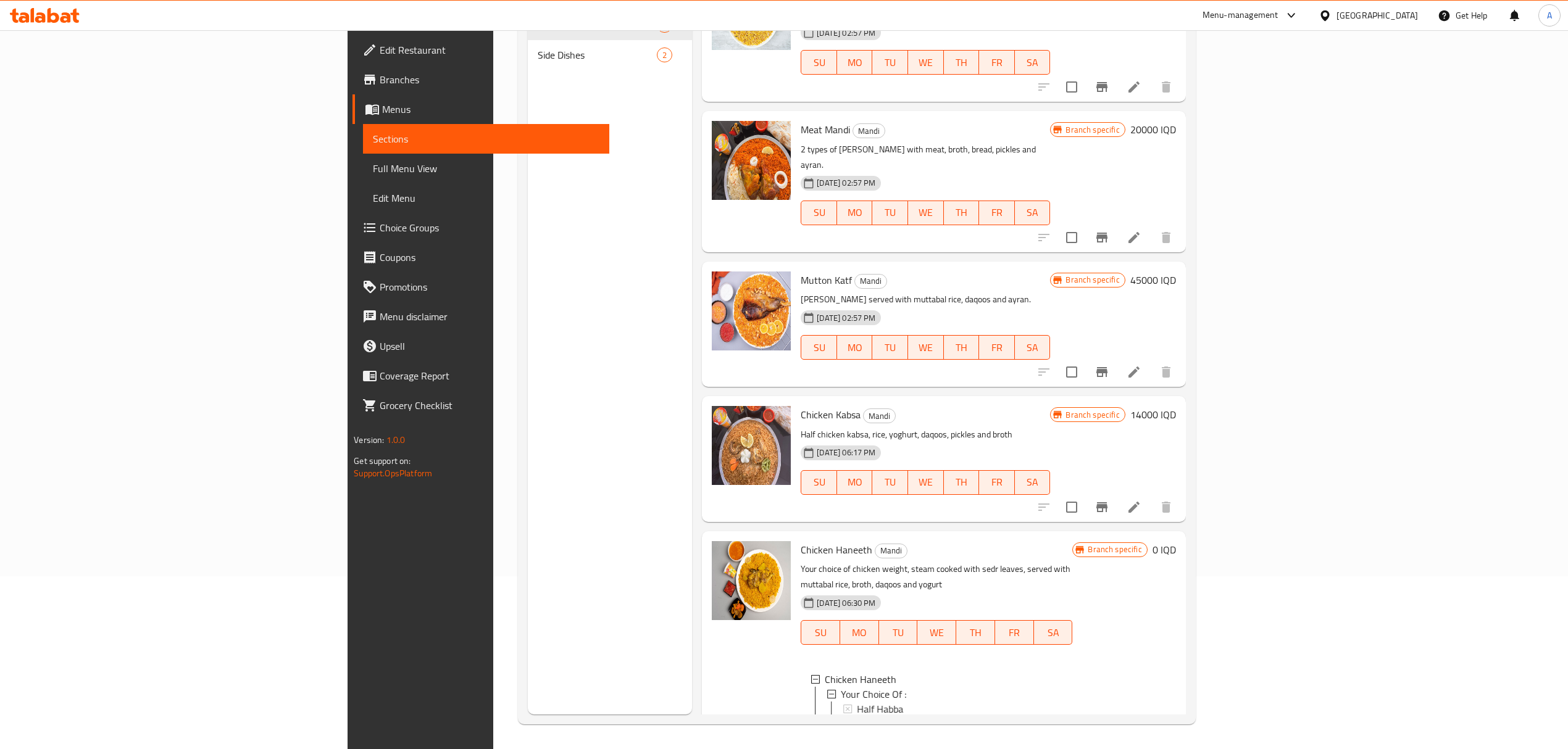
scroll to position [615, 0]
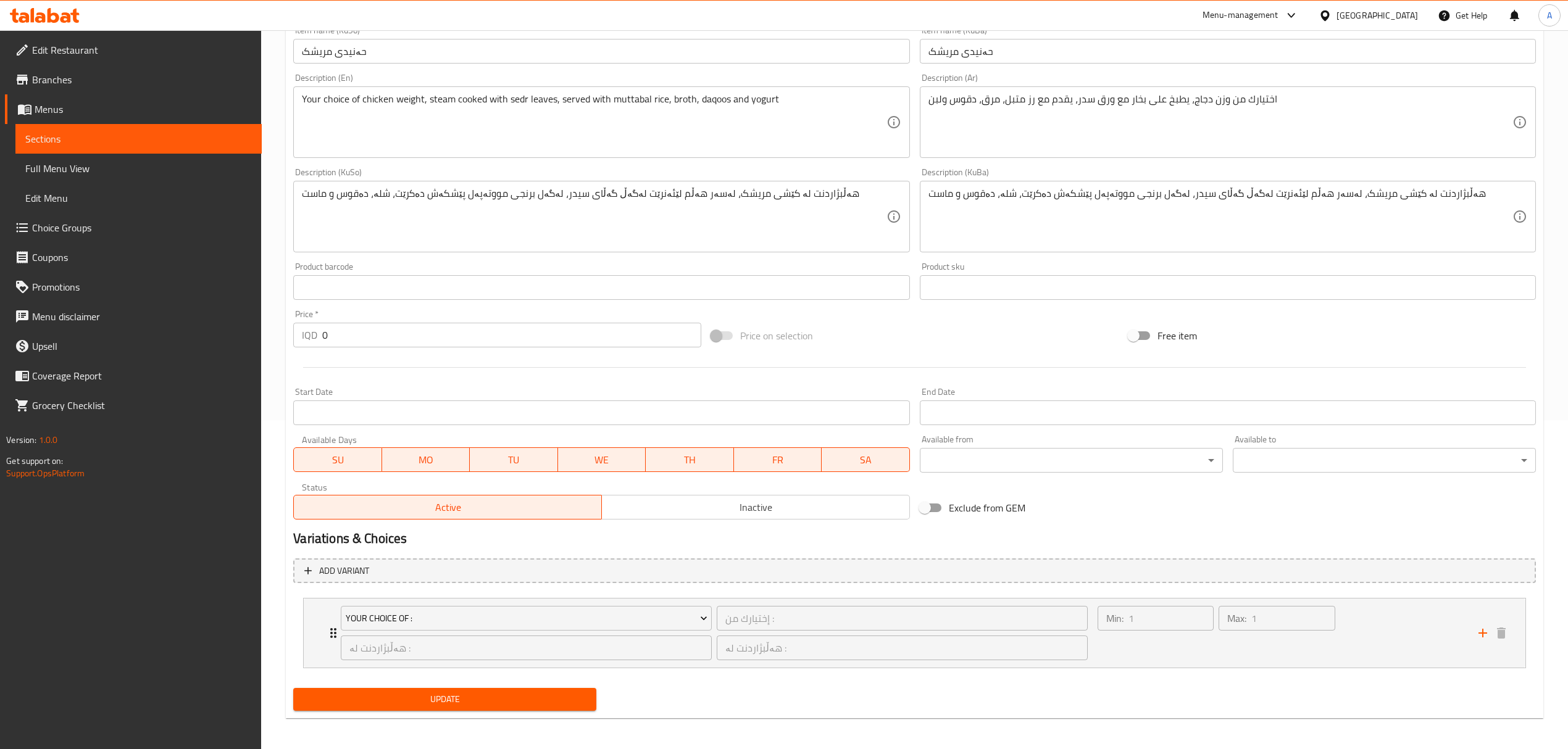
scroll to position [333, 0]
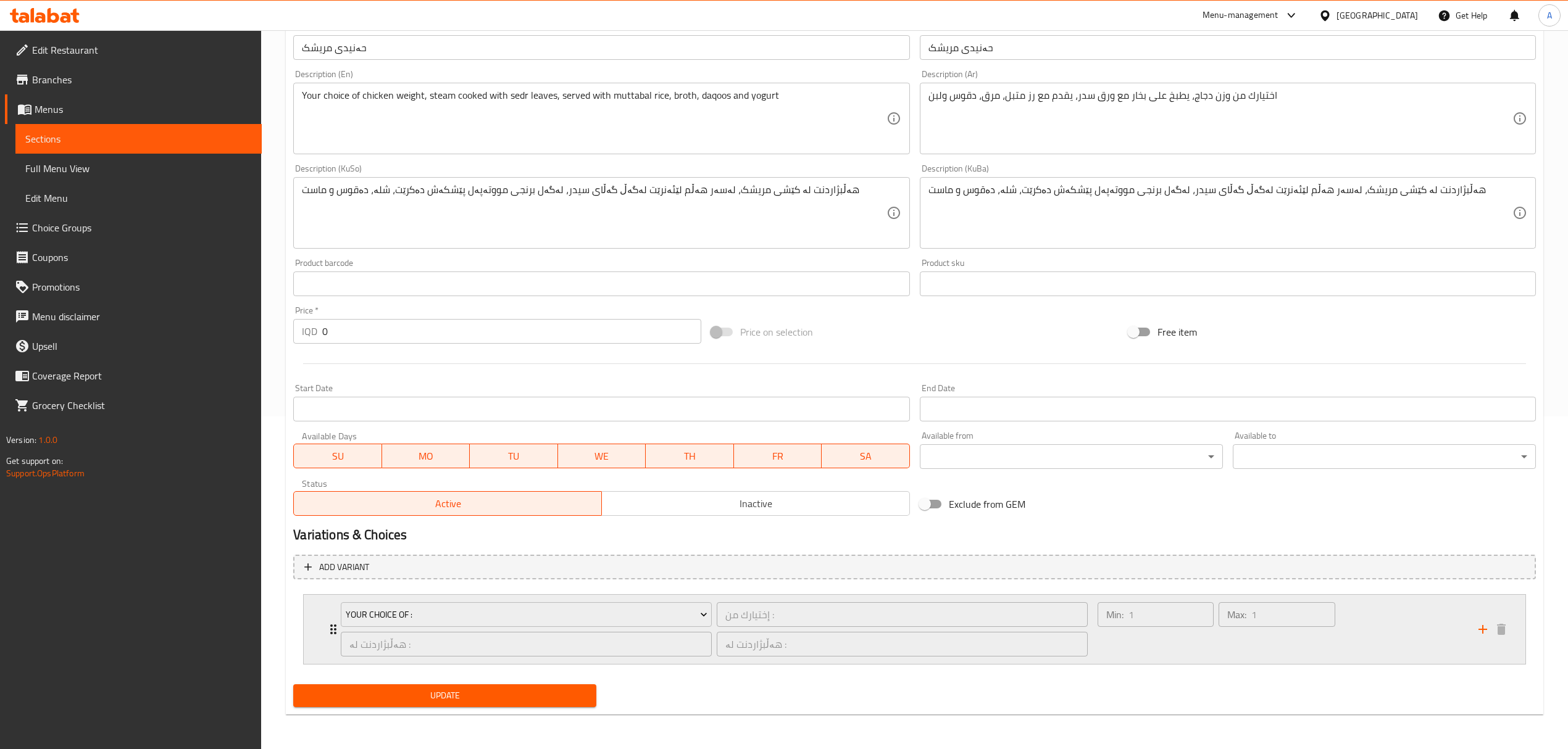
click at [310, 635] on div "Your Choice Of : إختيارك من : ​ هەڵبژاردنت لە : ​ هەڵبژاردنت لە : ​ Min: 1 ​ Ma…" at bounding box center [914, 629] width 1222 height 69
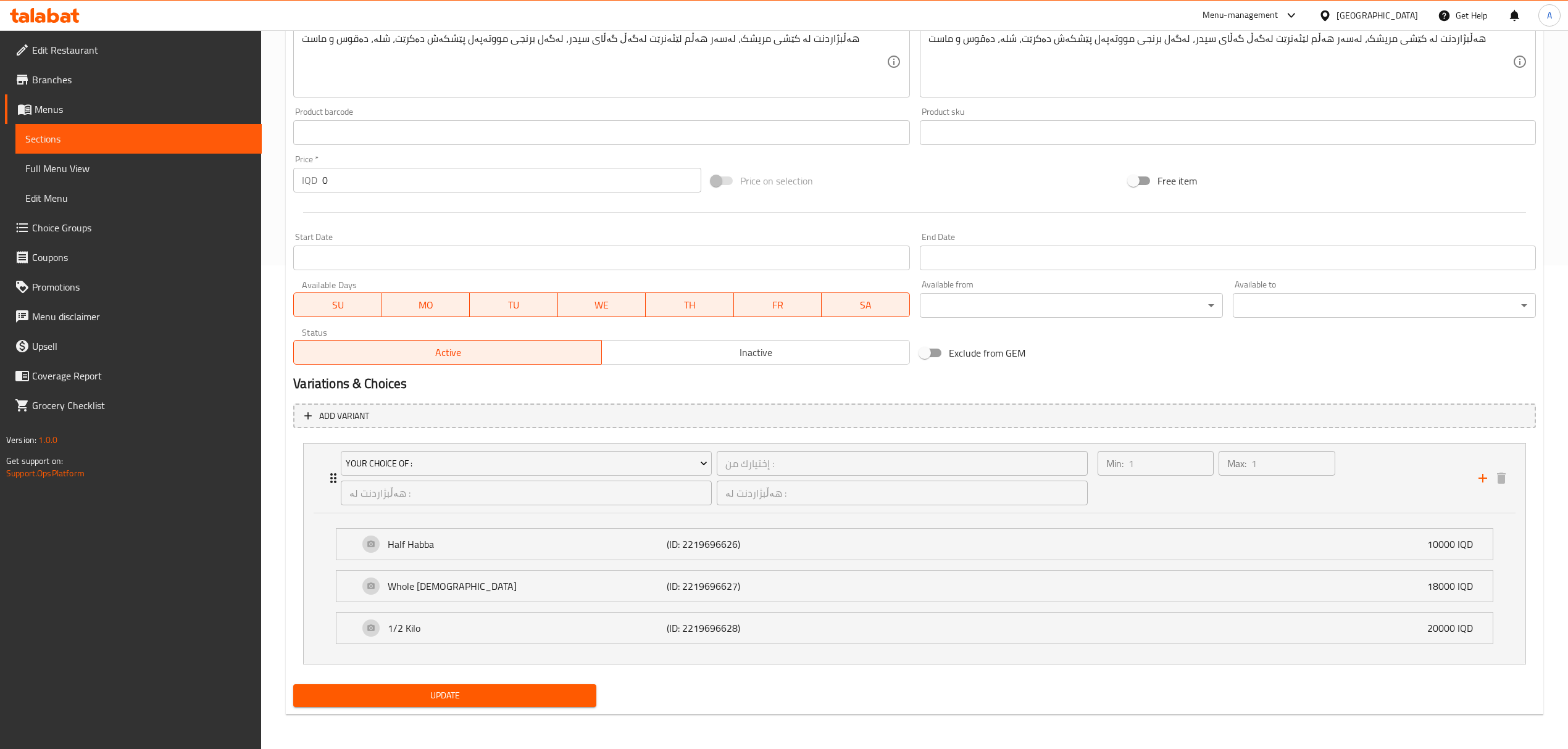
scroll to position [485, 0]
click at [894, 622] on div "1/2 Kilo (ID: 2219696628) 20000 IQD" at bounding box center [918, 628] width 1119 height 31
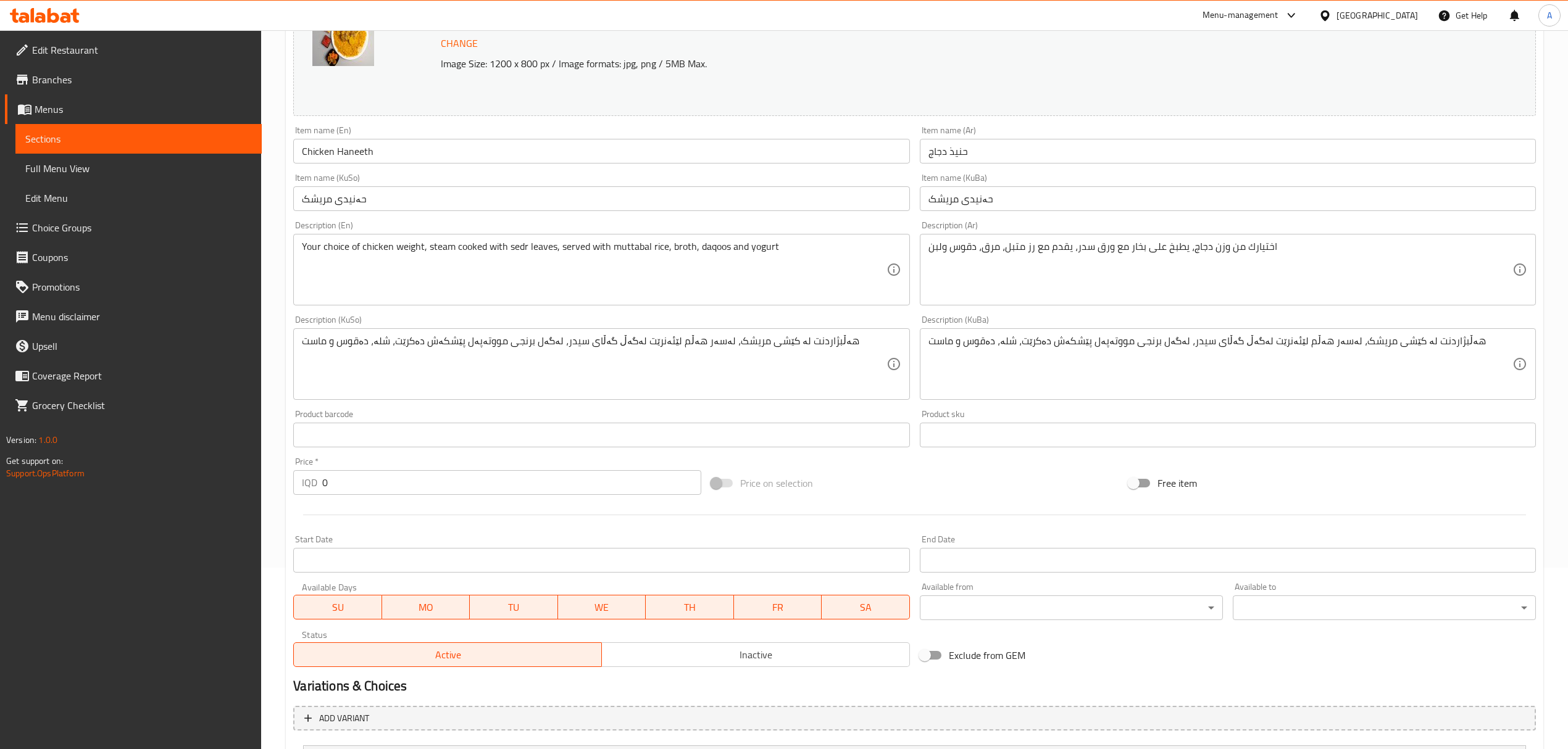
scroll to position [0, 0]
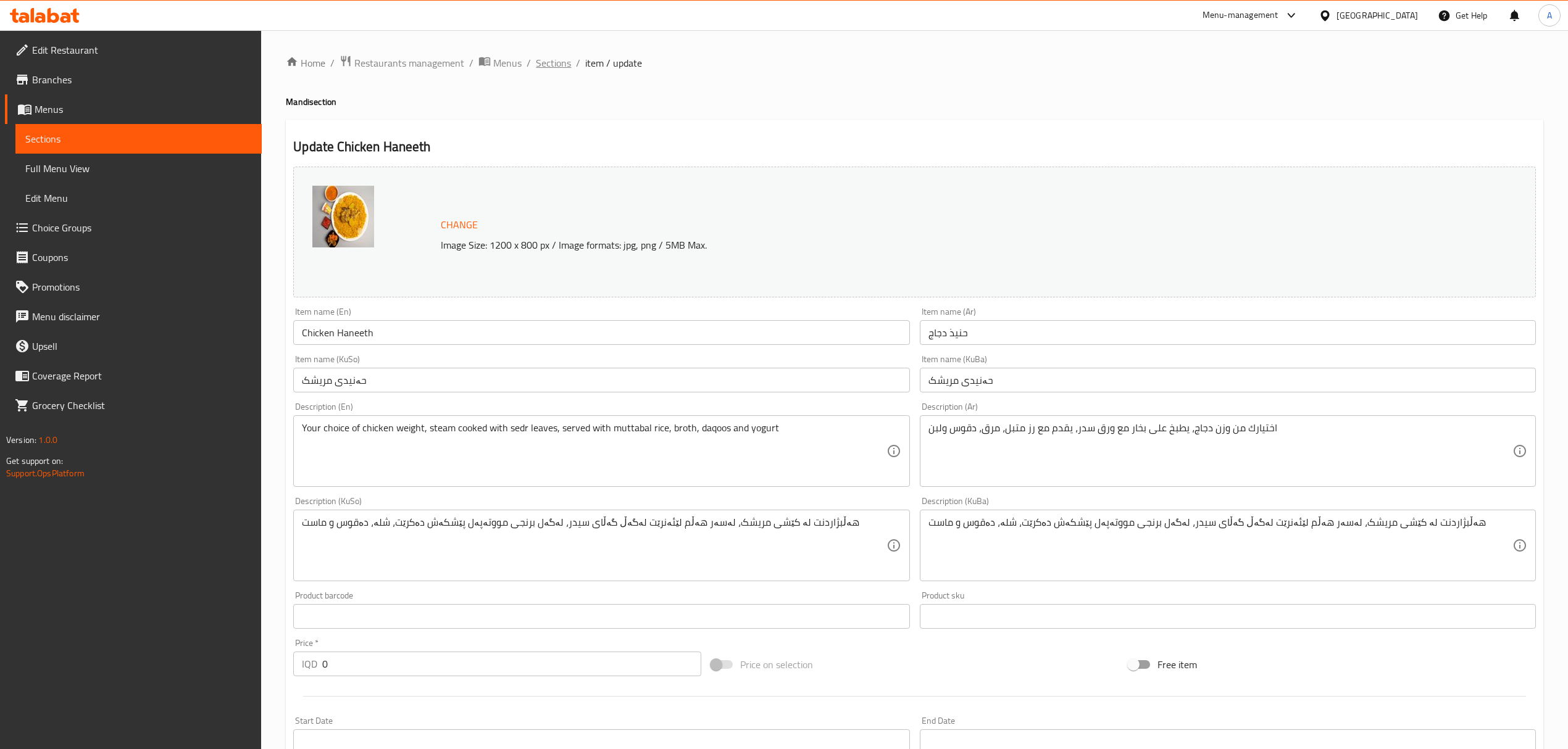
click at [568, 65] on span "Sections" at bounding box center [554, 63] width 35 height 15
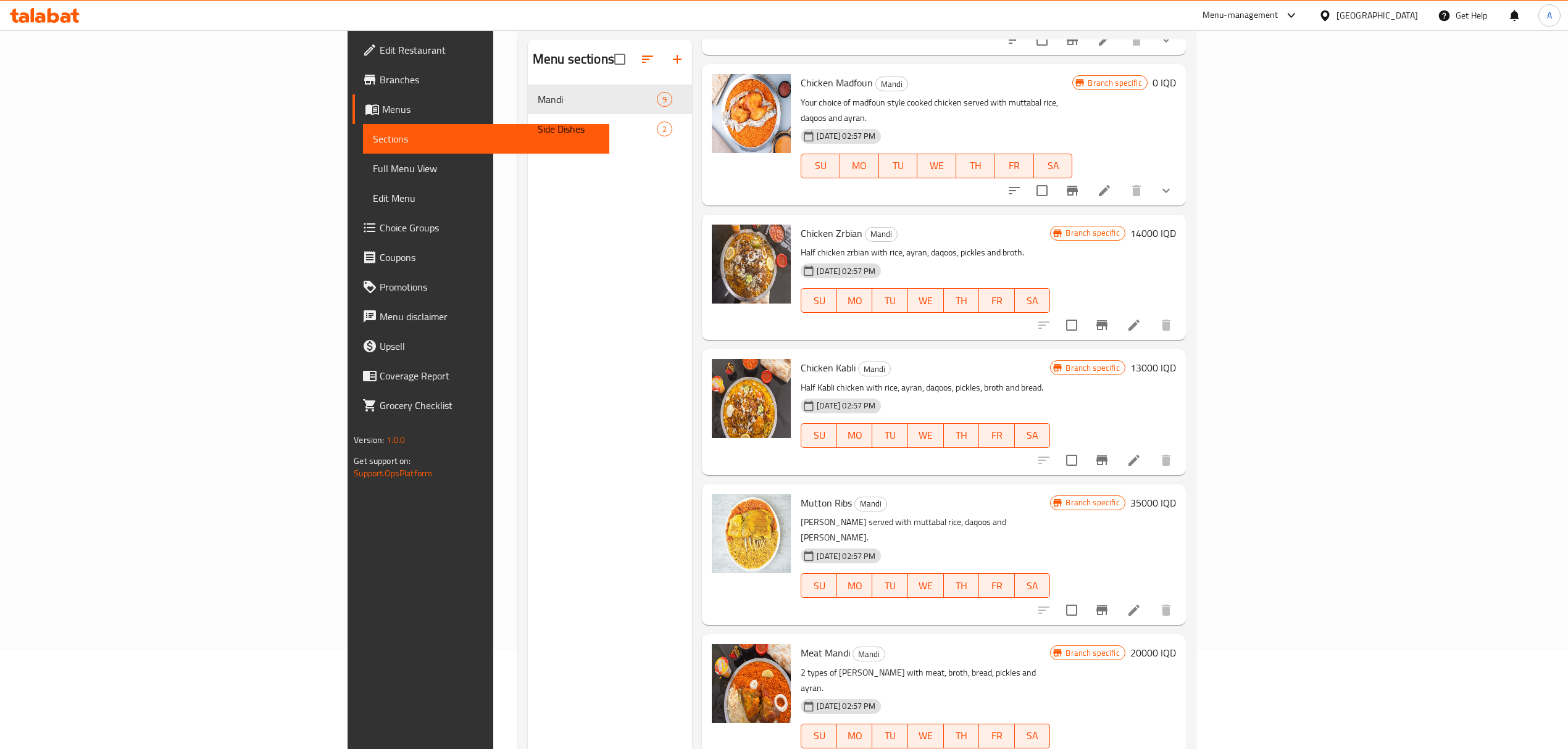
scroll to position [9, 0]
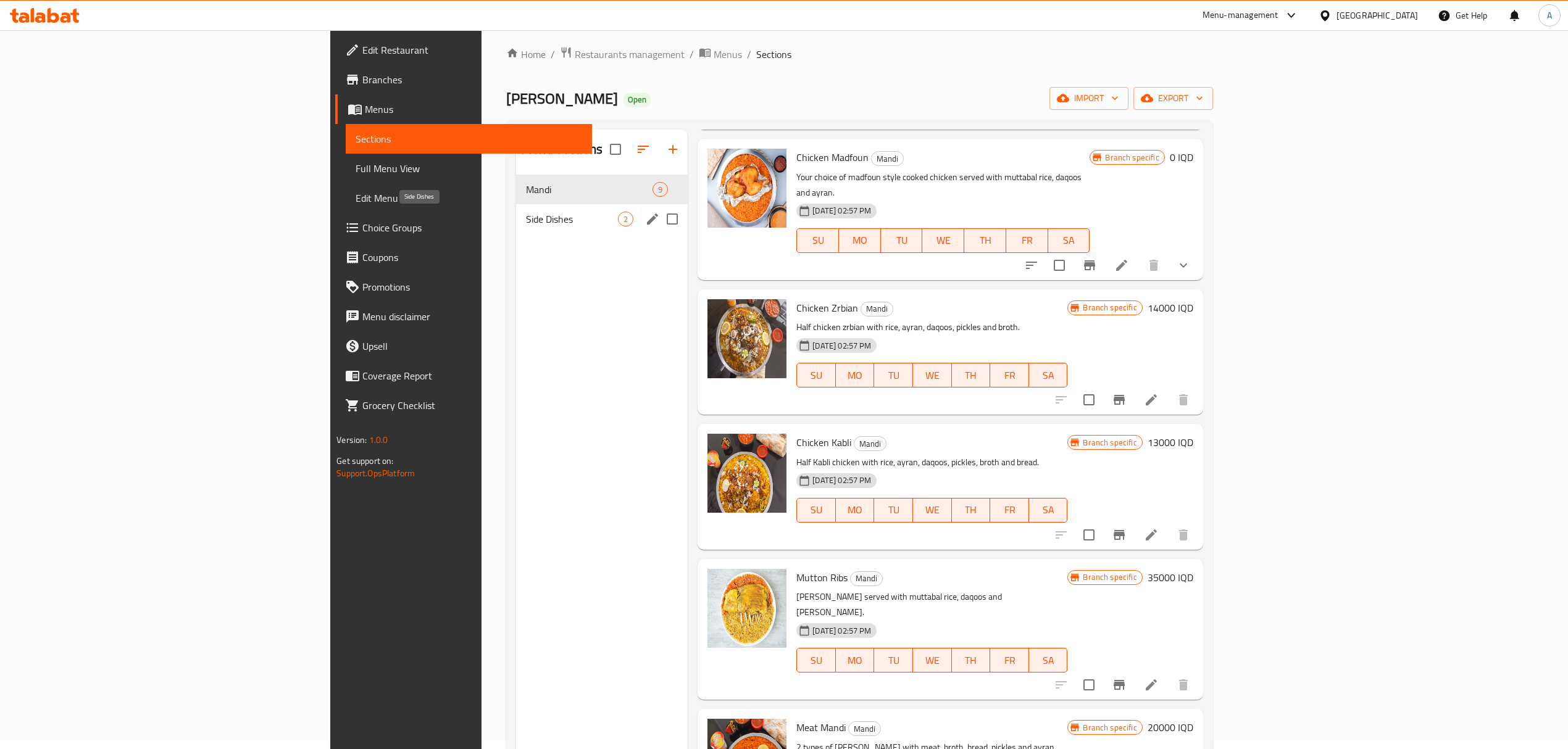
click at [526, 211] on span "Side Dishes" at bounding box center [571, 218] width 92 height 15
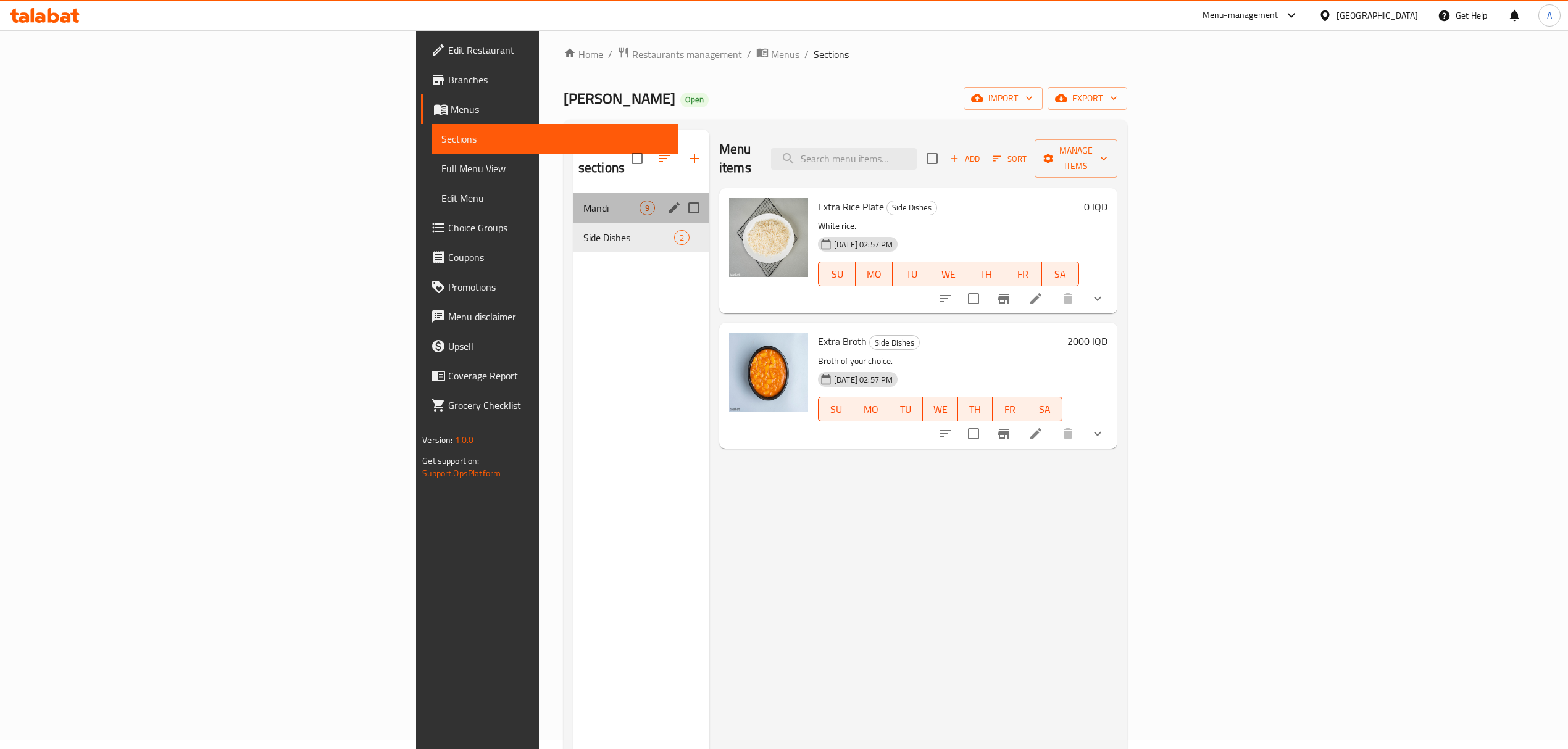
click at [573, 193] on div "Mandi 9" at bounding box center [641, 208] width 136 height 30
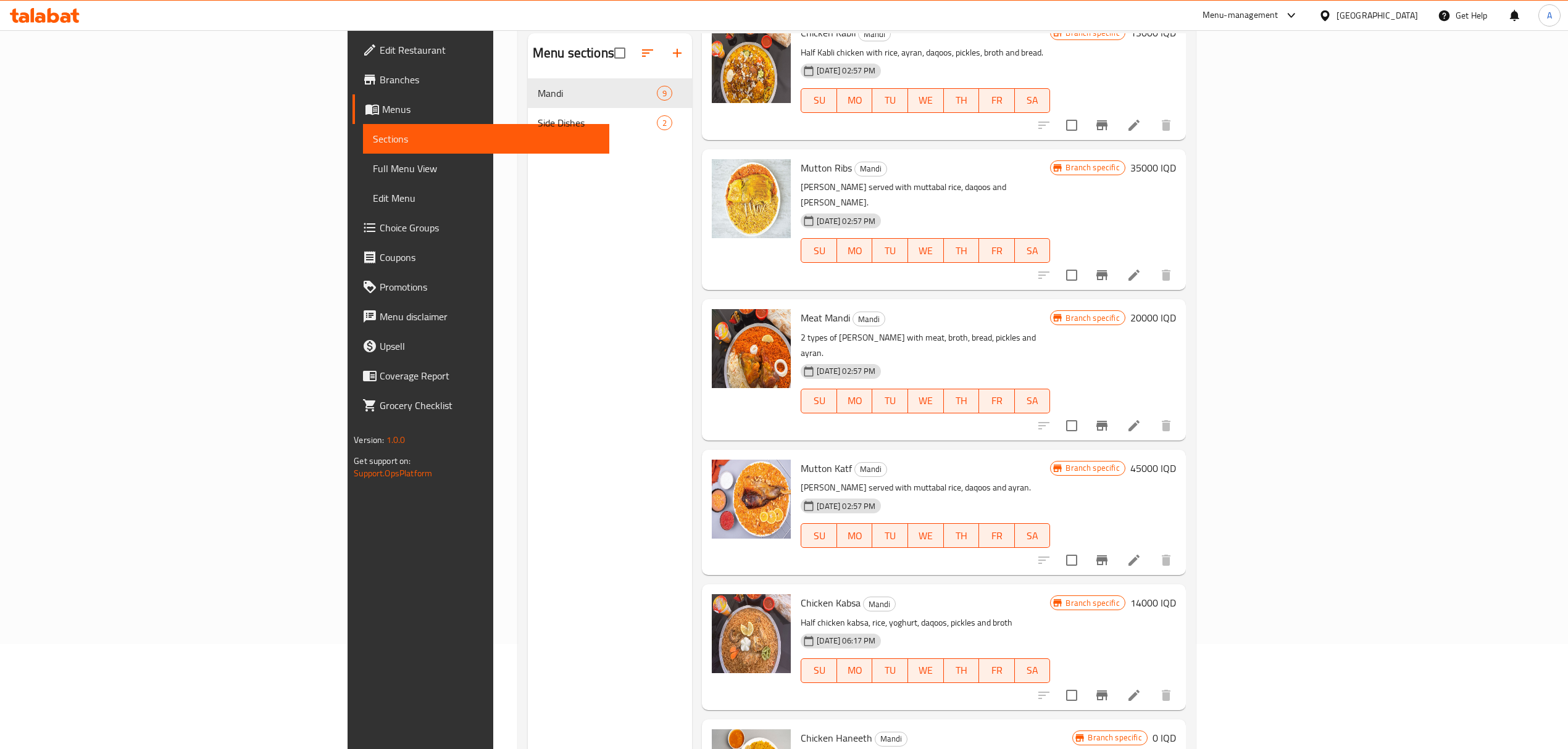
scroll to position [173, 0]
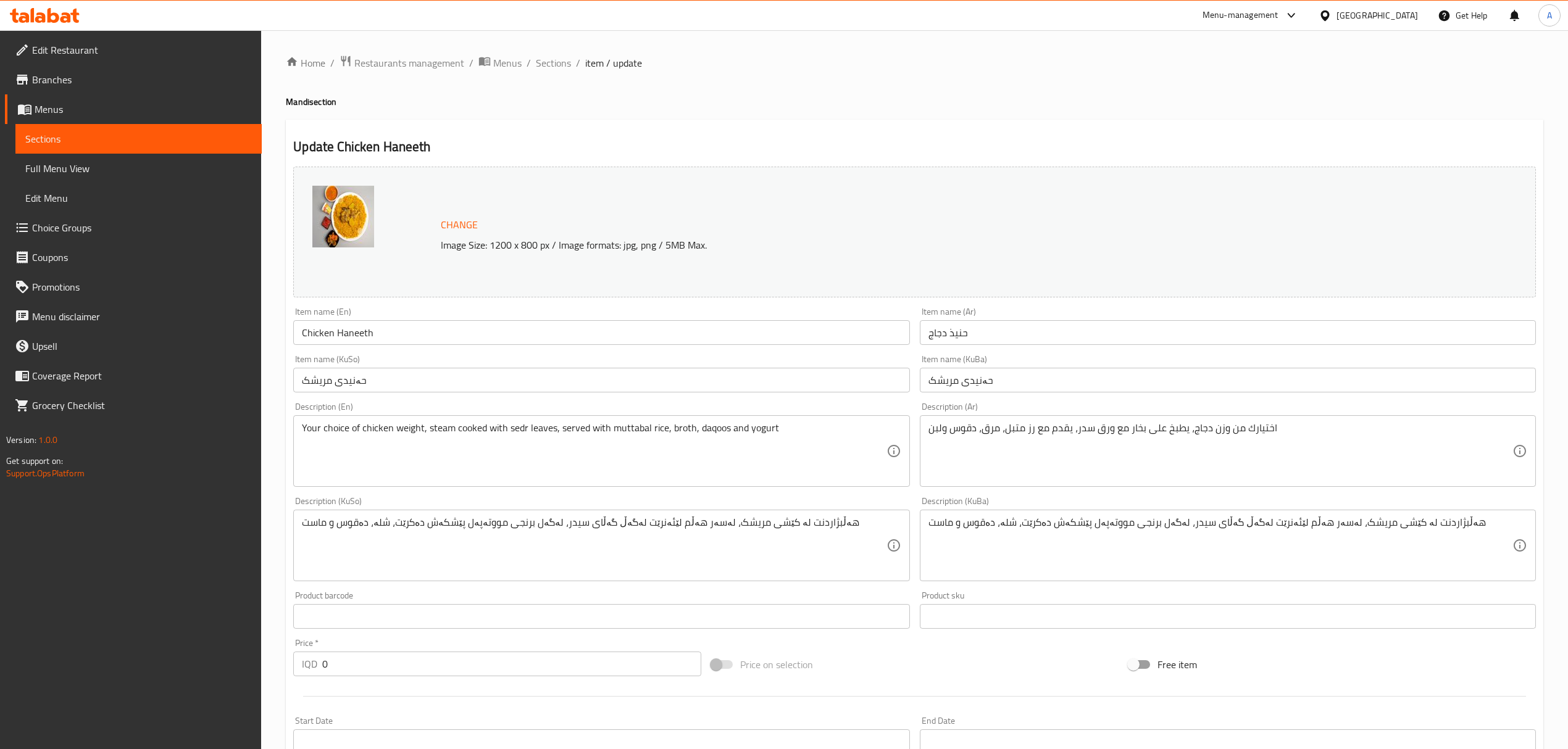
click at [416, 50] on div "Home / Restaurants management / Menus / Sections / item / update Mandi section …" at bounding box center [914, 556] width 1307 height 1052
click at [416, 60] on span "Restaurants management" at bounding box center [409, 63] width 110 height 15
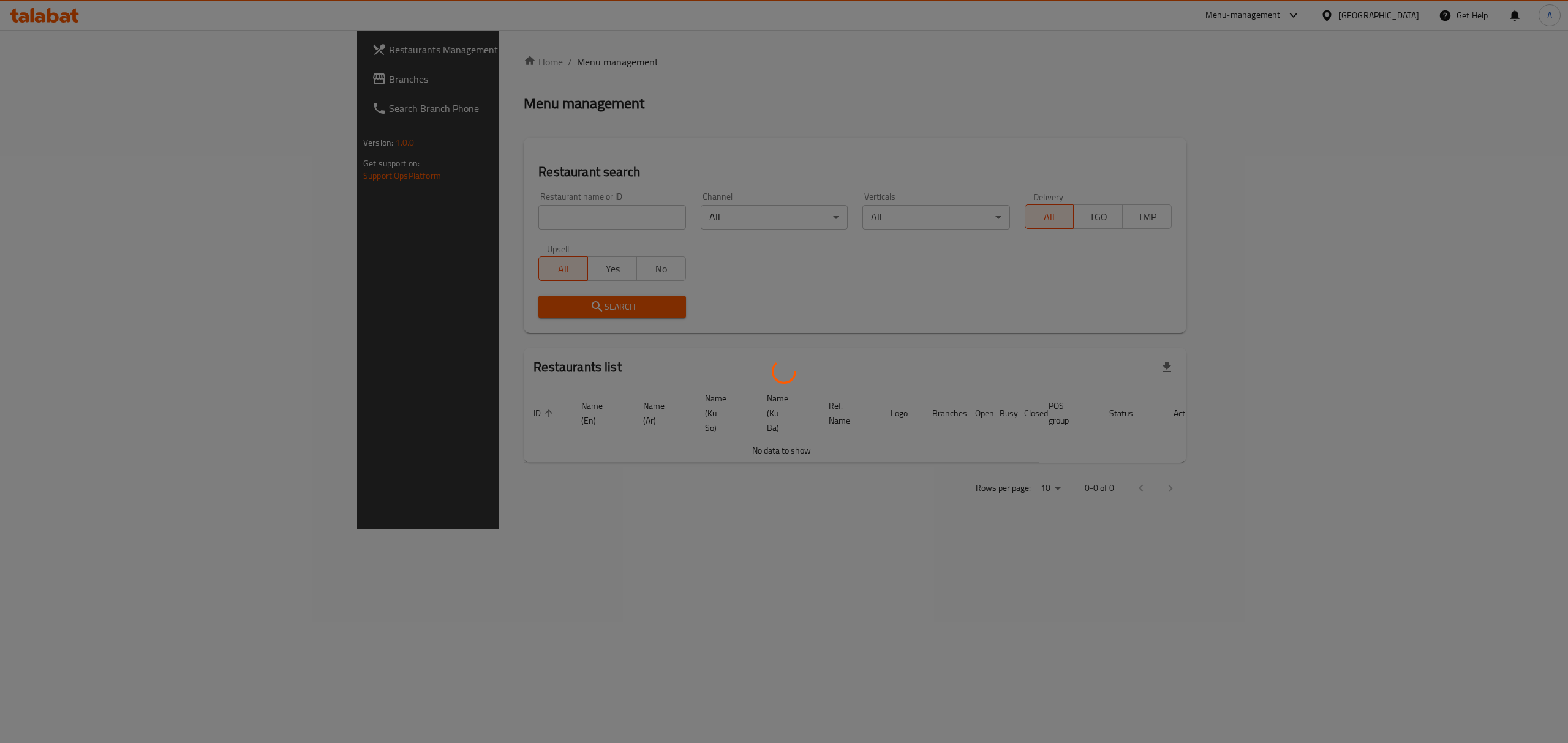
click at [387, 206] on div at bounding box center [784, 371] width 1568 height 743
click at [397, 216] on div at bounding box center [784, 371] width 1568 height 743
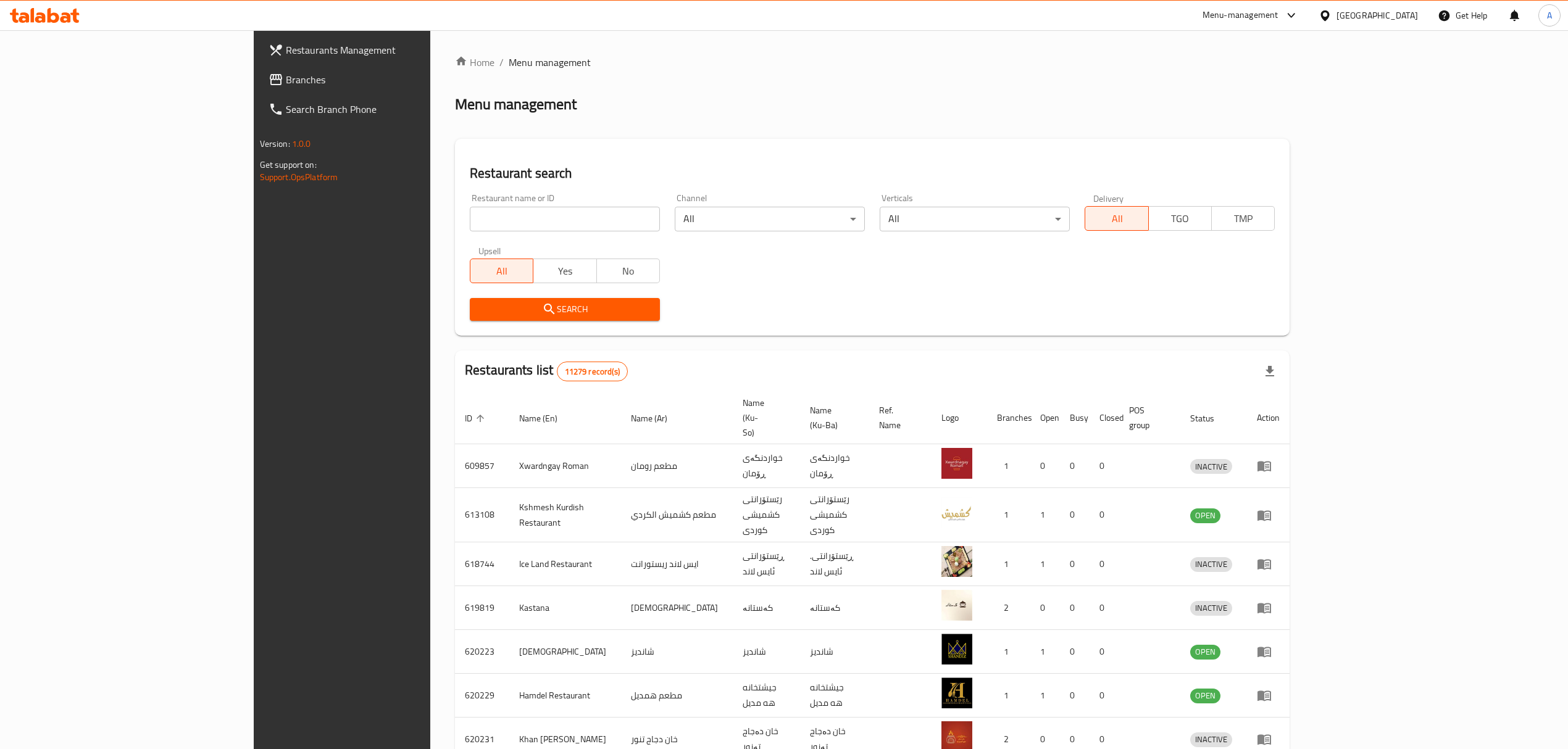
click at [470, 218] on input "search" at bounding box center [565, 218] width 190 height 25
paste input "Chef [PERSON_NAME]"
type input "Chef [PERSON_NAME]"
click button "Search" at bounding box center [565, 310] width 190 height 23
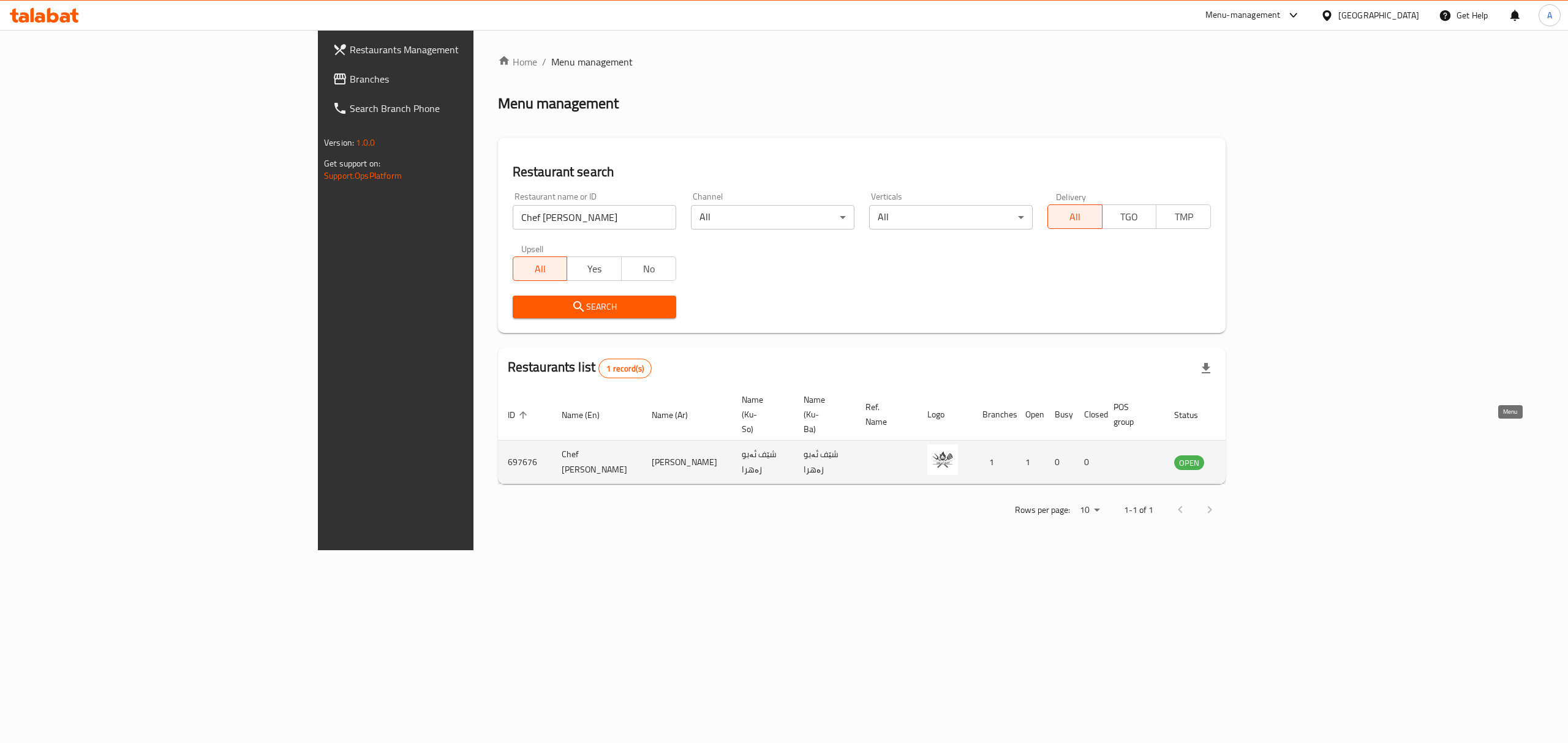
click at [1251, 460] on icon "enhanced table" at bounding box center [1248, 463] width 4 height 5
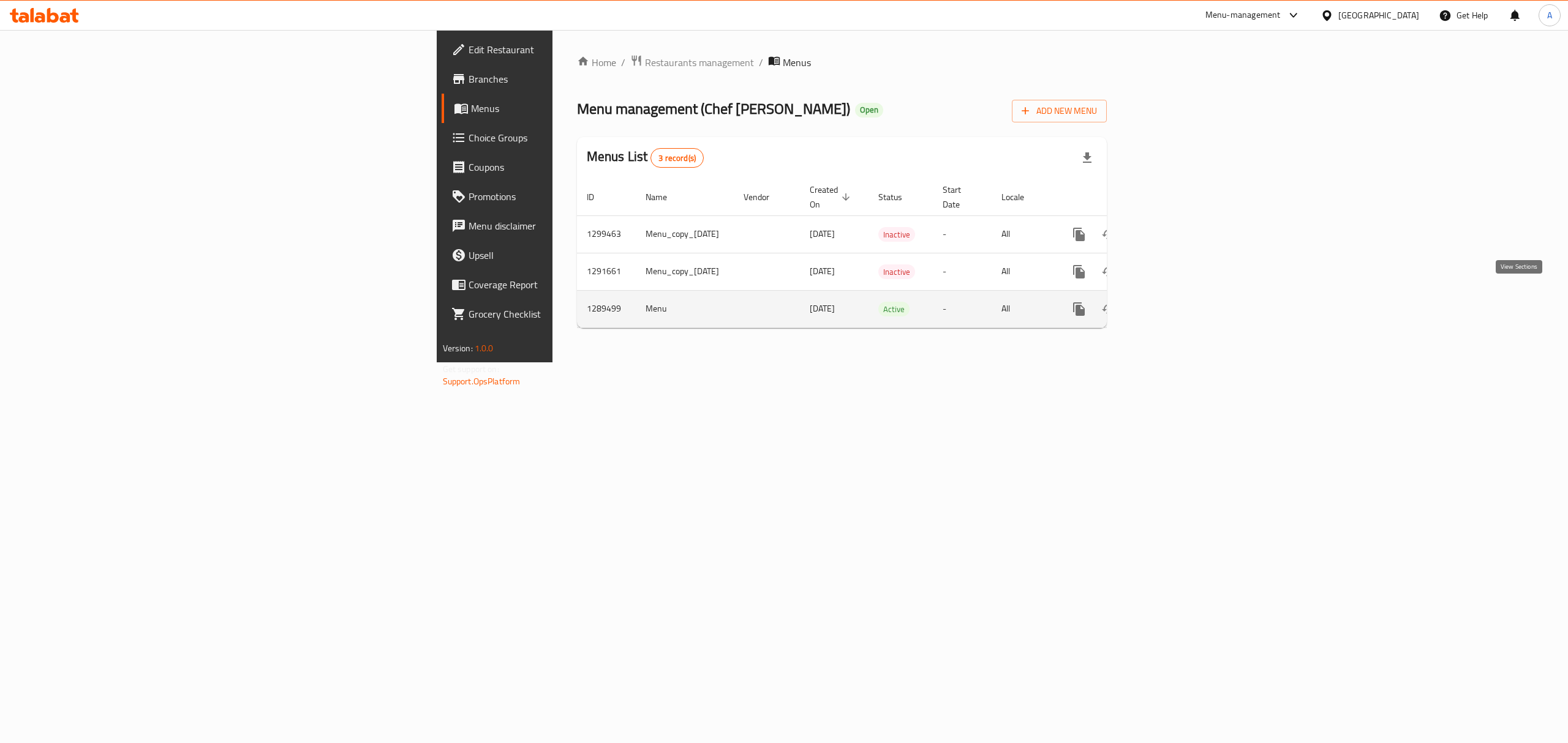
click at [1182, 305] on link "enhanced table" at bounding box center [1167, 309] width 30 height 30
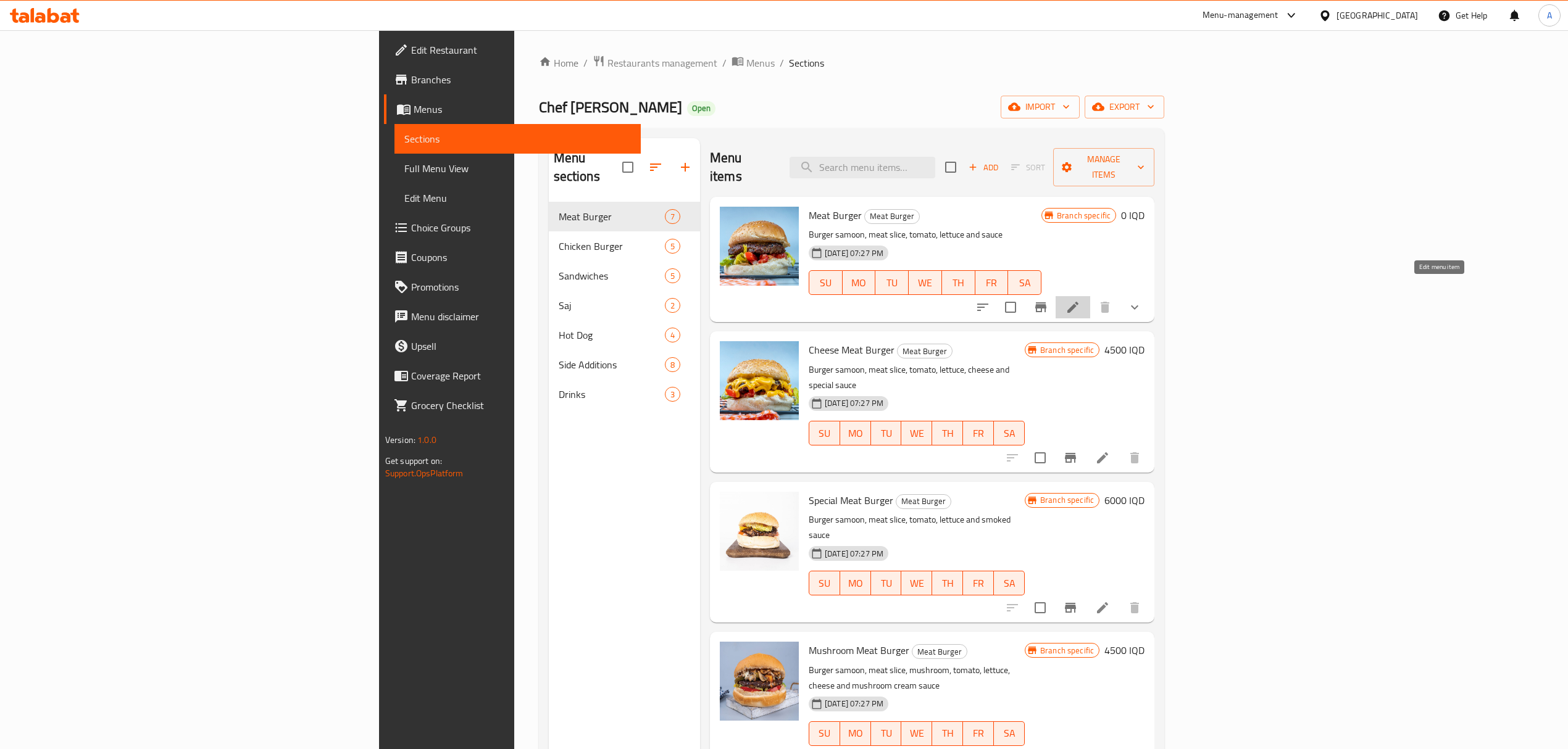
click at [1080, 300] on icon at bounding box center [1073, 307] width 15 height 15
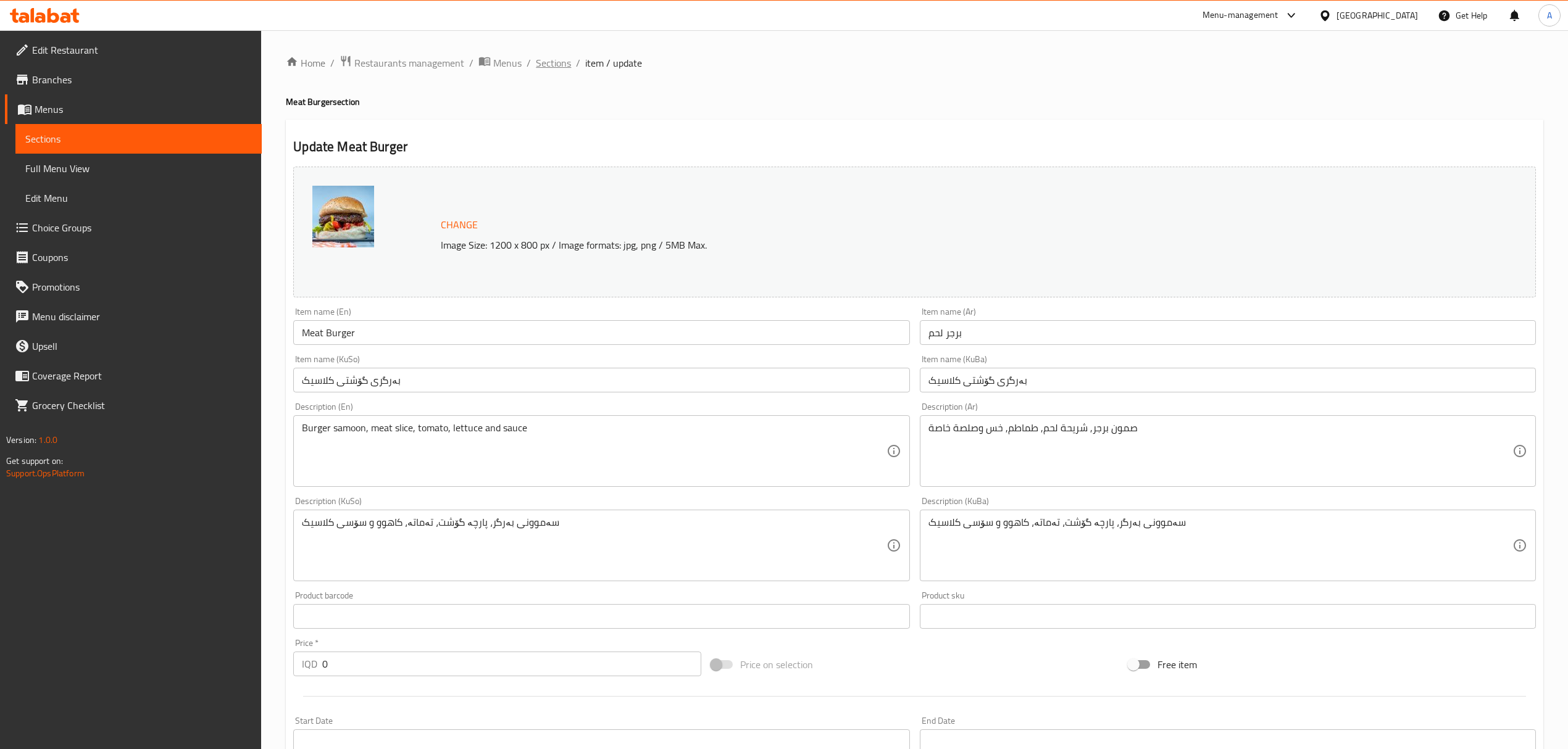
click at [544, 61] on span "Sections" at bounding box center [554, 63] width 35 height 15
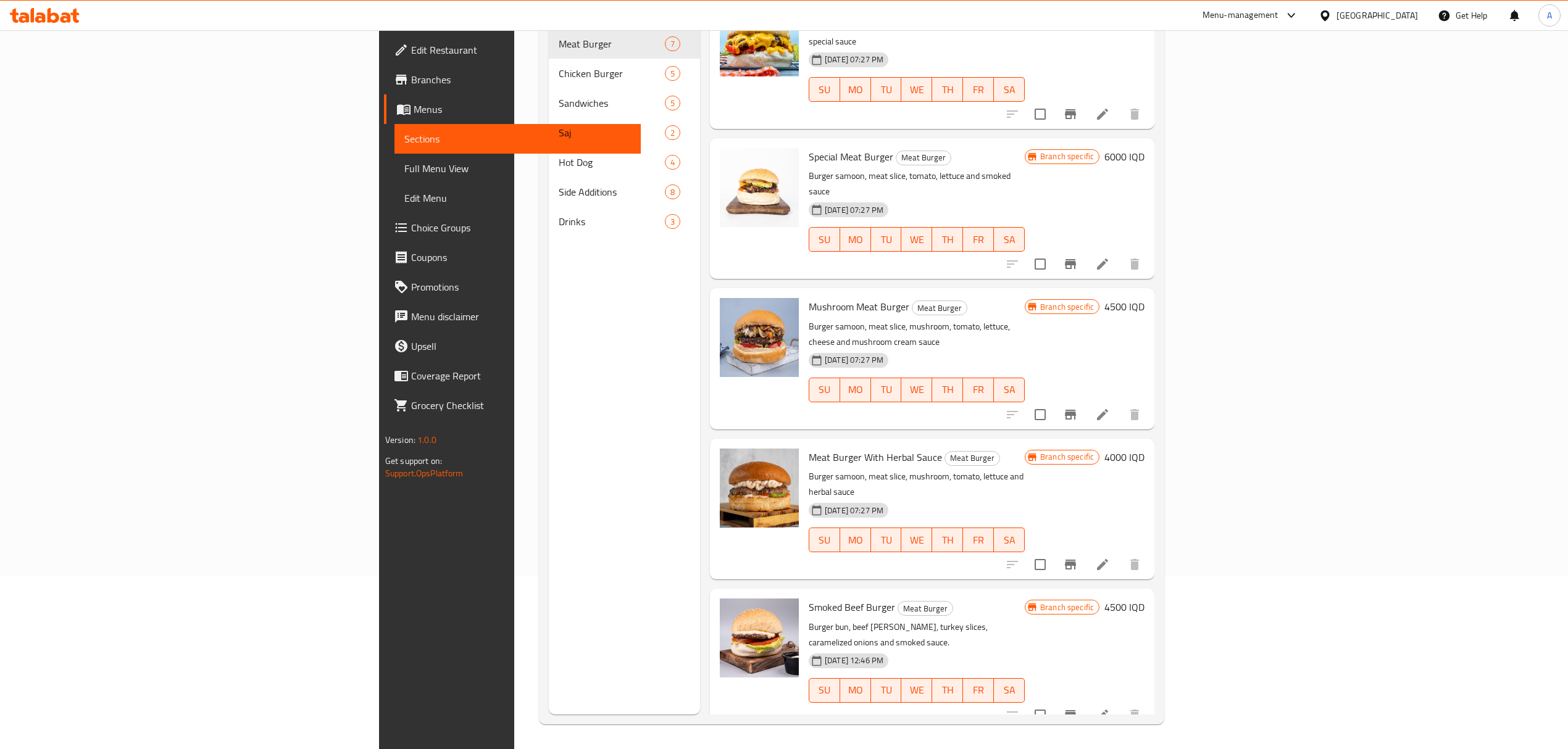
scroll to position [142, 0]
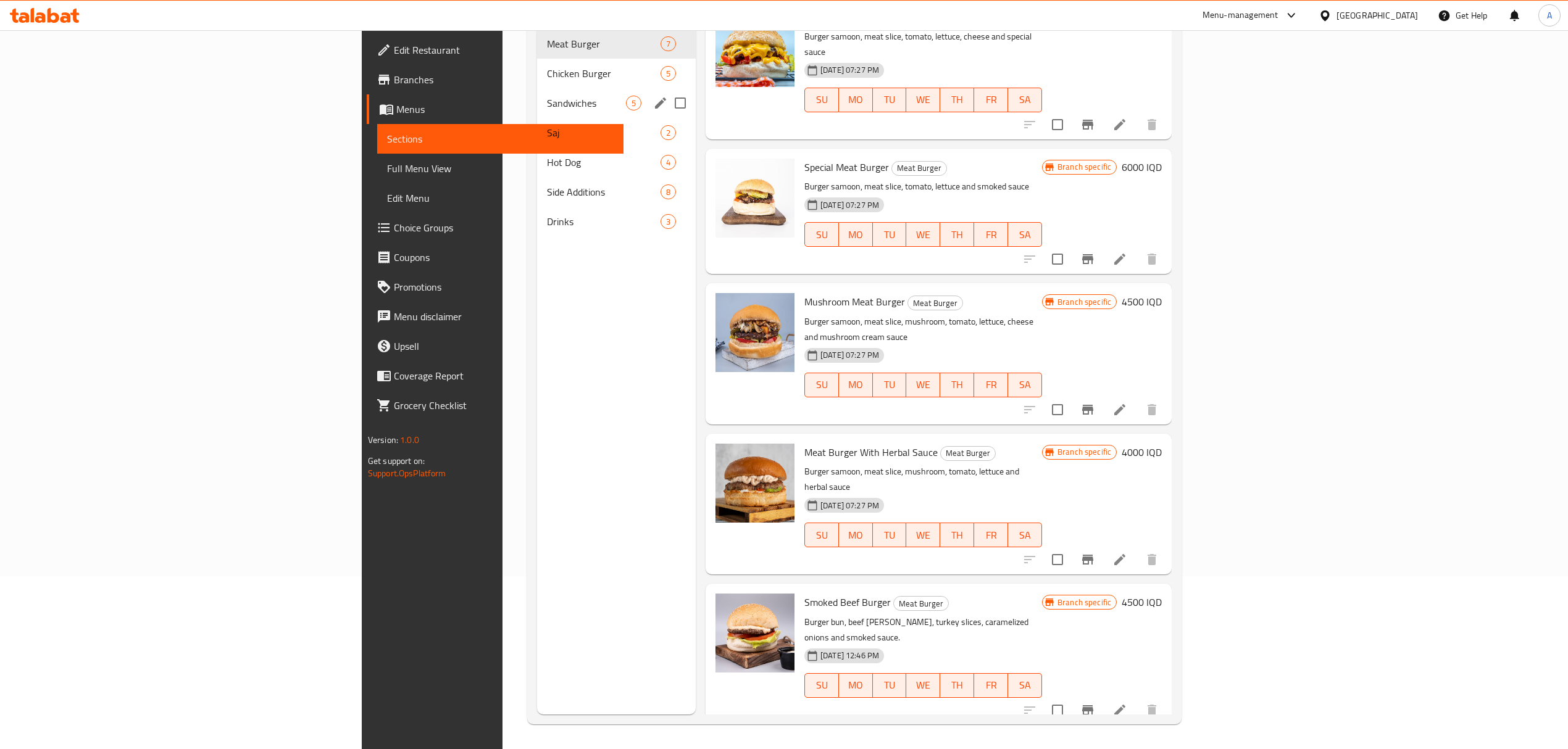
click at [547, 66] on span "Chicken Burger" at bounding box center [603, 73] width 113 height 15
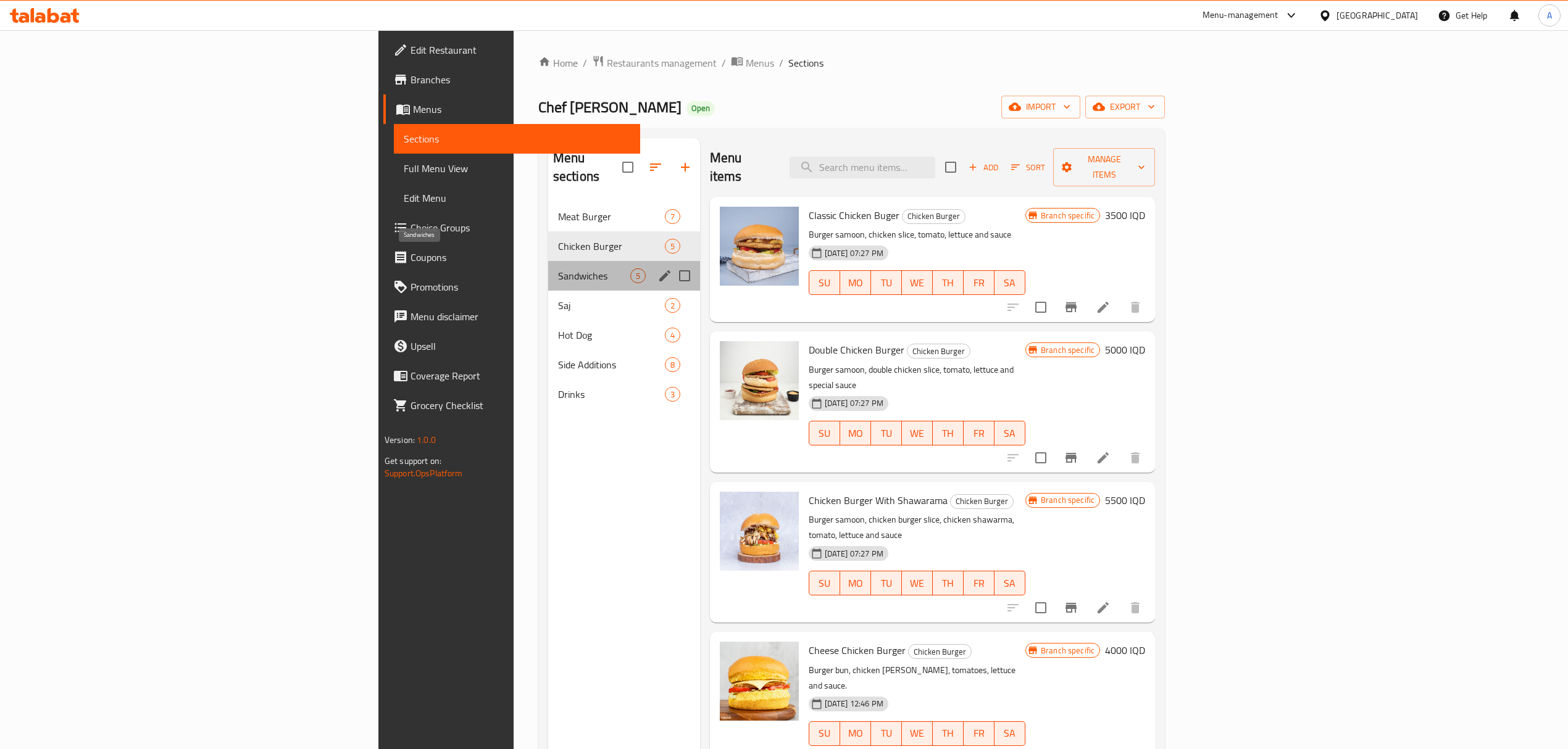
click at [558, 268] on span "Sandwiches" at bounding box center [594, 275] width 72 height 15
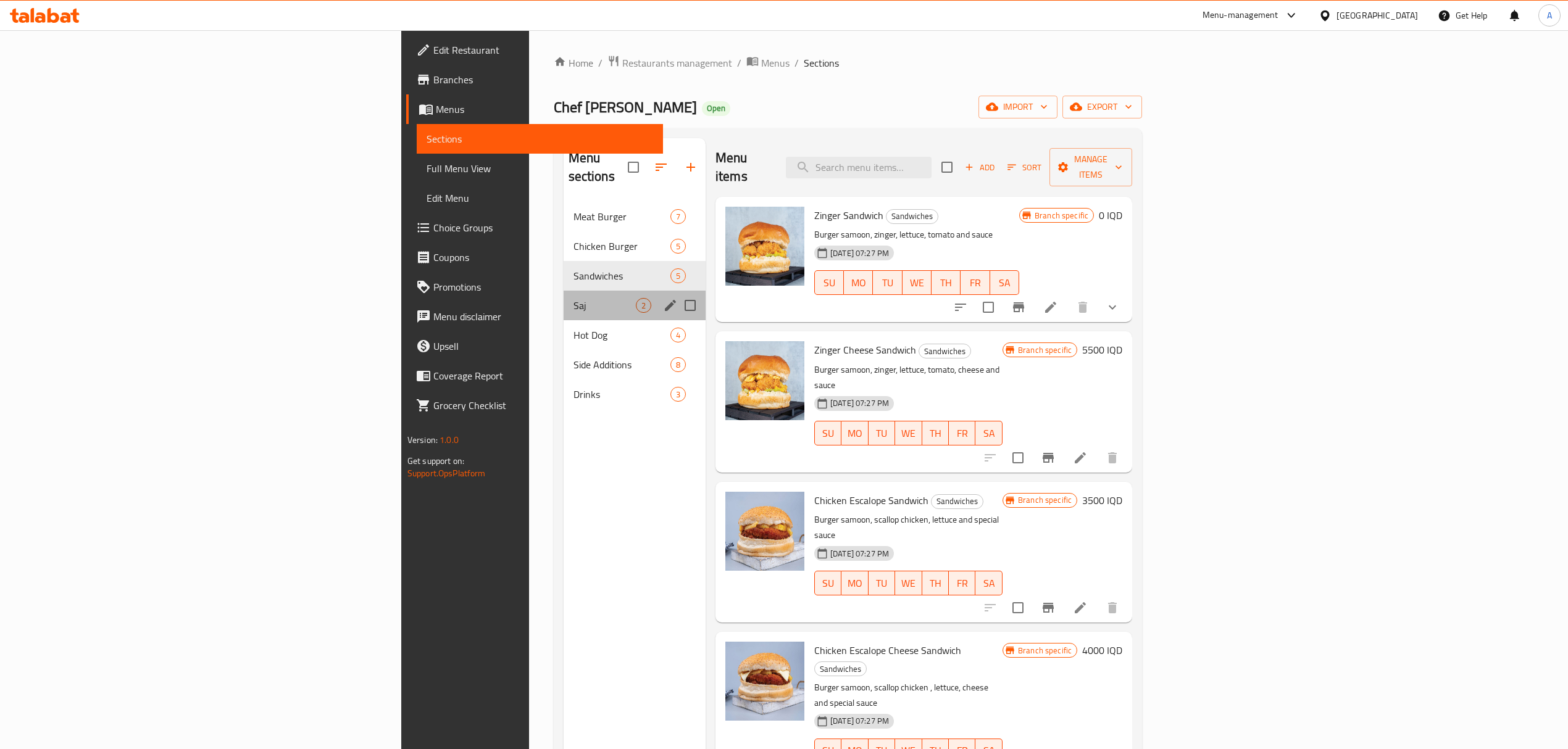
click at [564, 291] on div "Saj 2" at bounding box center [635, 305] width 142 height 30
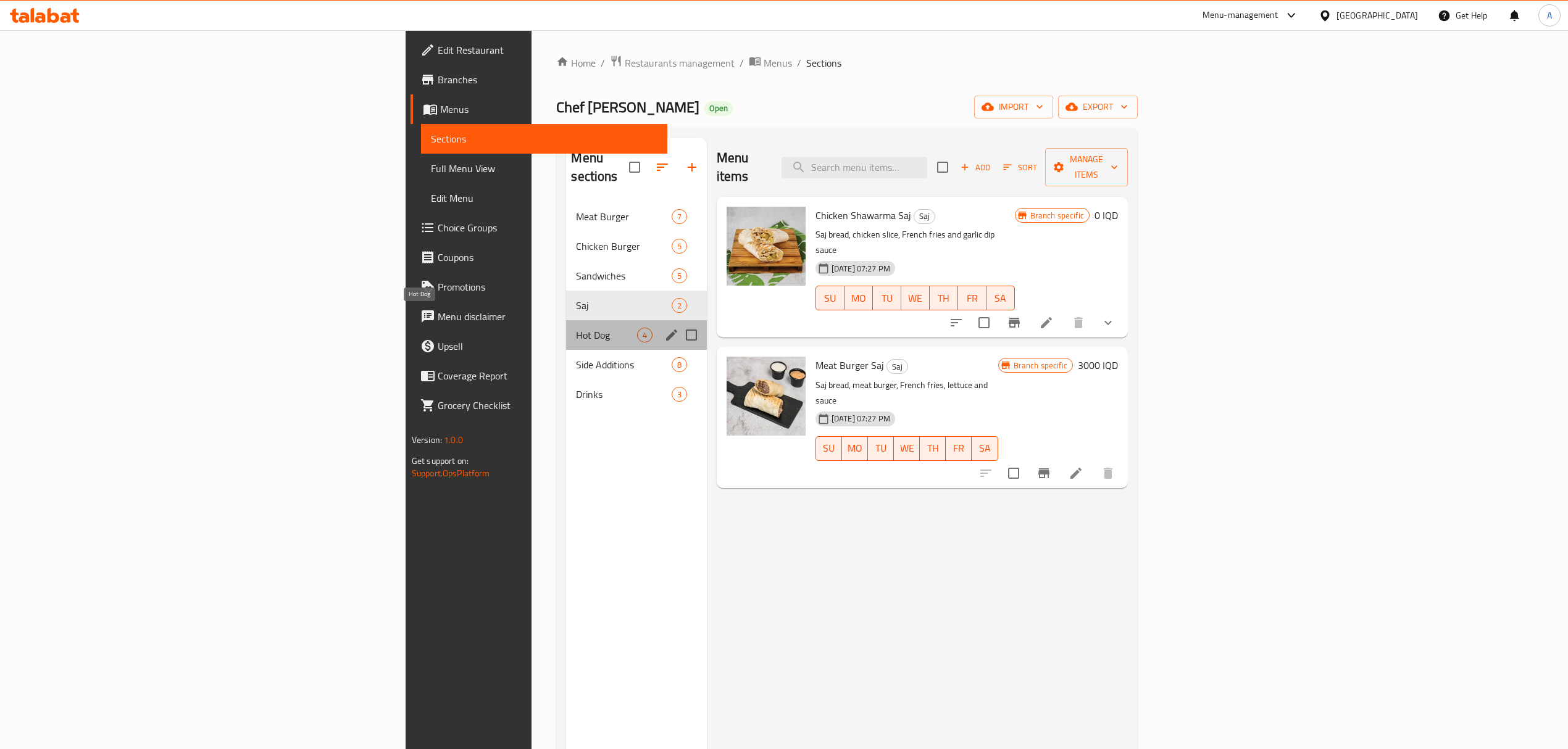
click at [576, 327] on span "Hot Dog" at bounding box center [606, 334] width 61 height 15
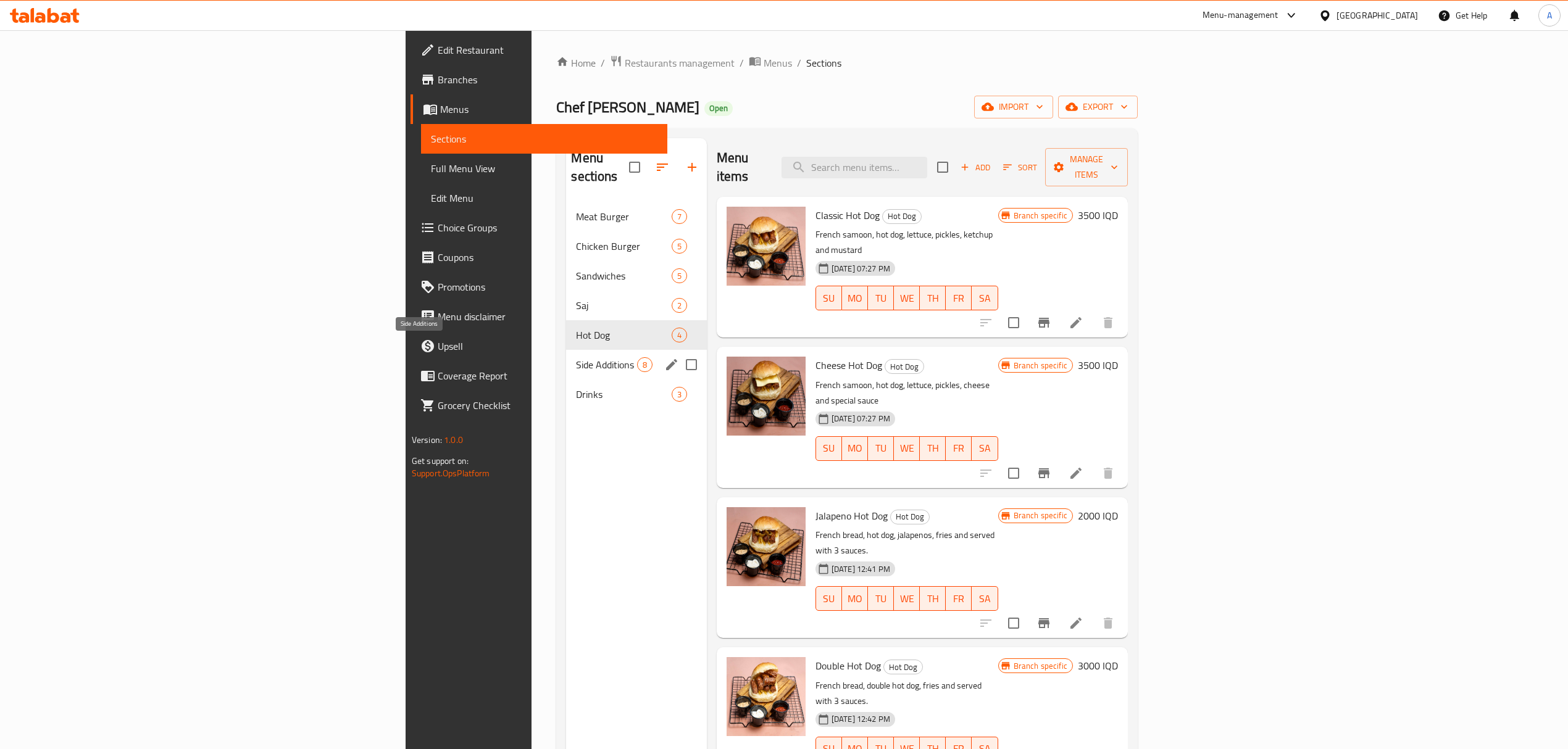
click at [576, 357] on span "Side Additions" at bounding box center [606, 364] width 61 height 15
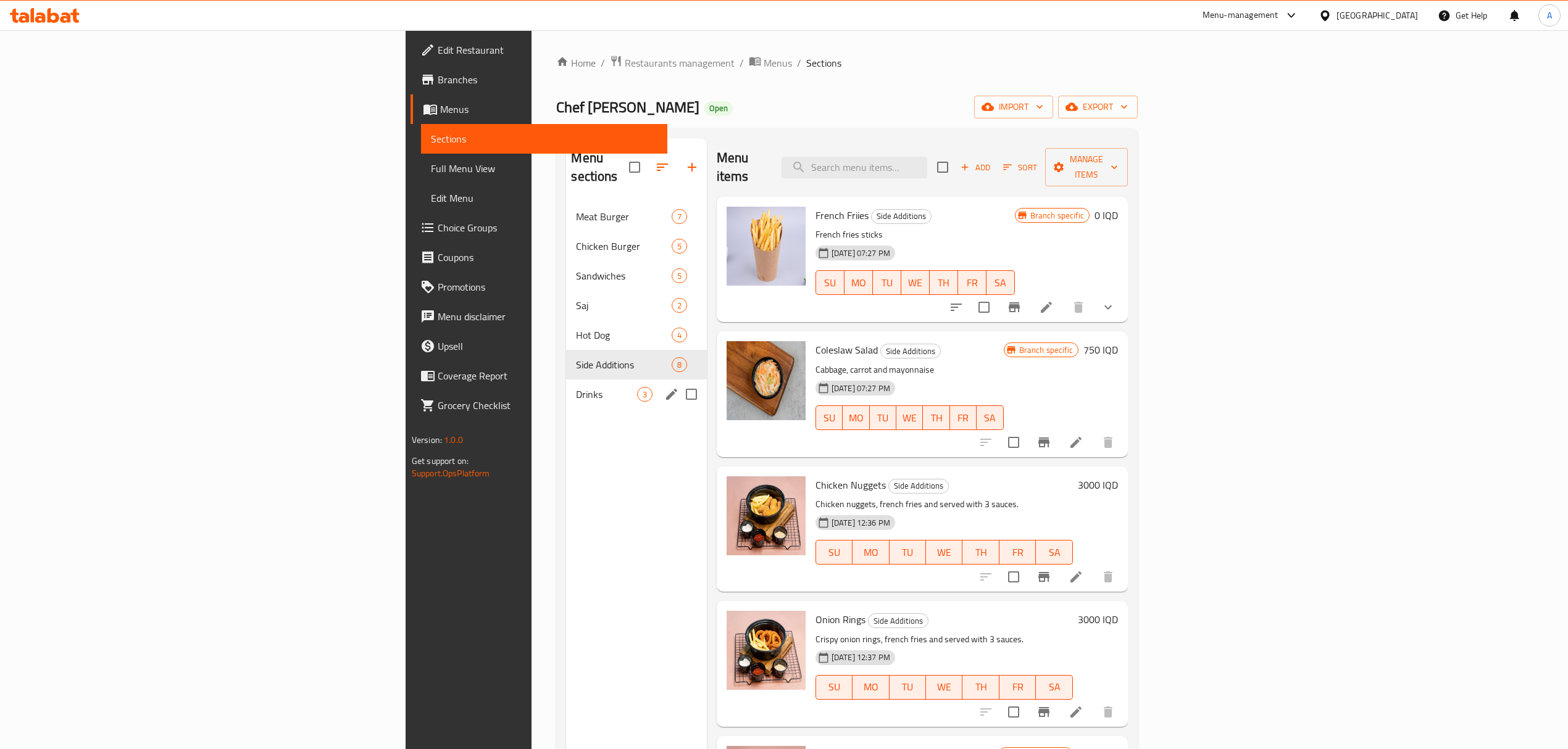
click at [566, 385] on div "Drinks 3" at bounding box center [636, 394] width 140 height 30
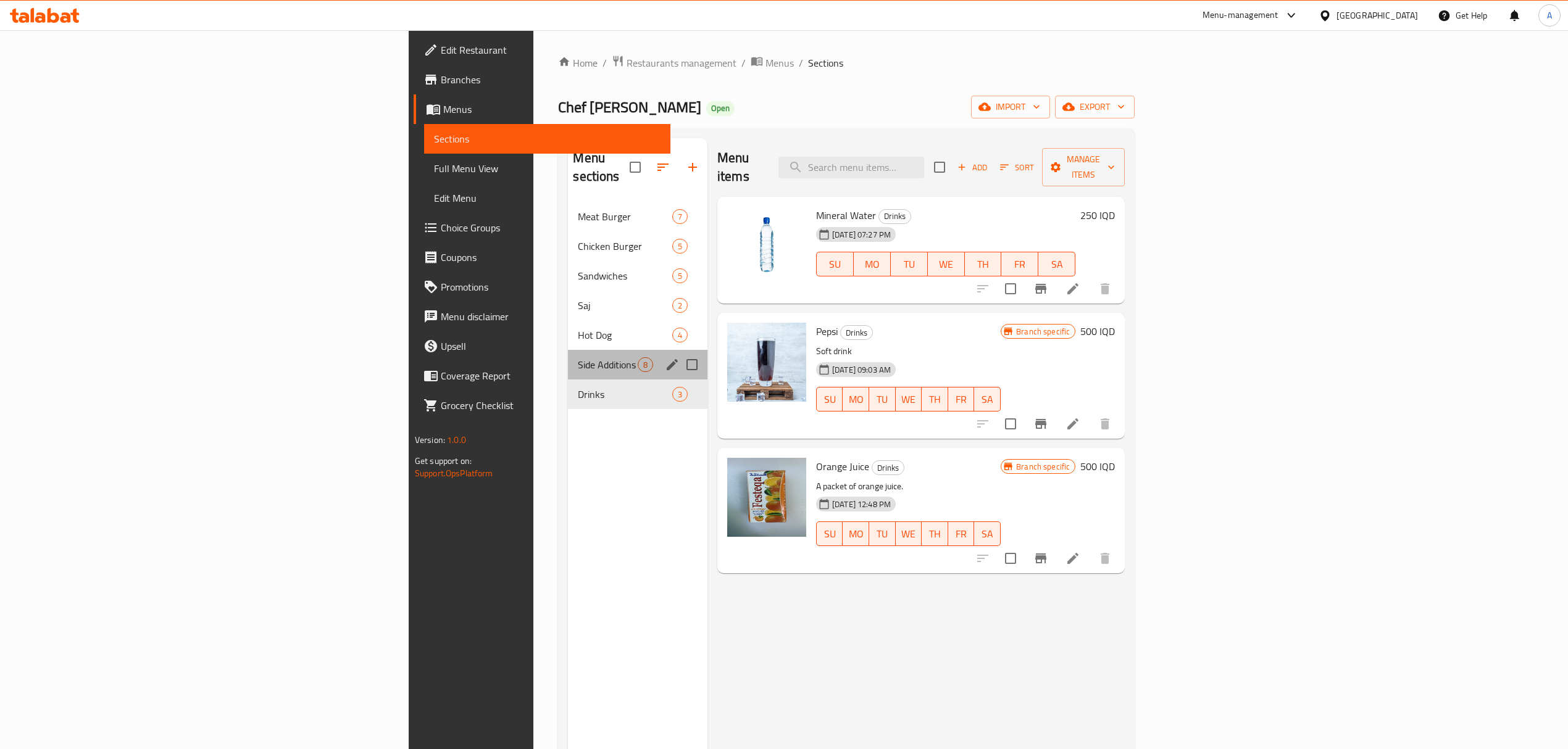
click at [568, 354] on div "Side Additions 8" at bounding box center [637, 365] width 139 height 30
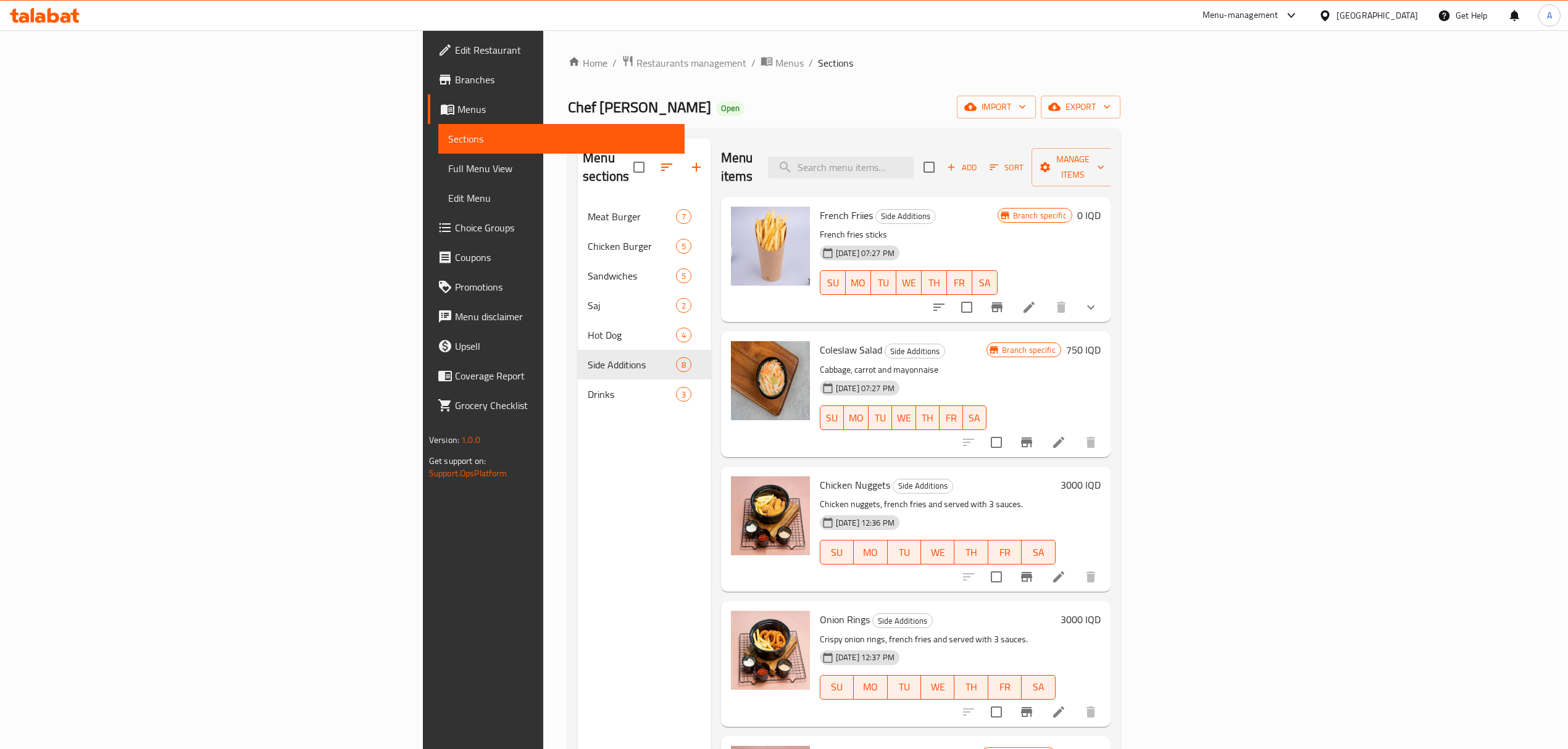
click at [578, 350] on div "Side Additions 8" at bounding box center [644, 365] width 134 height 30
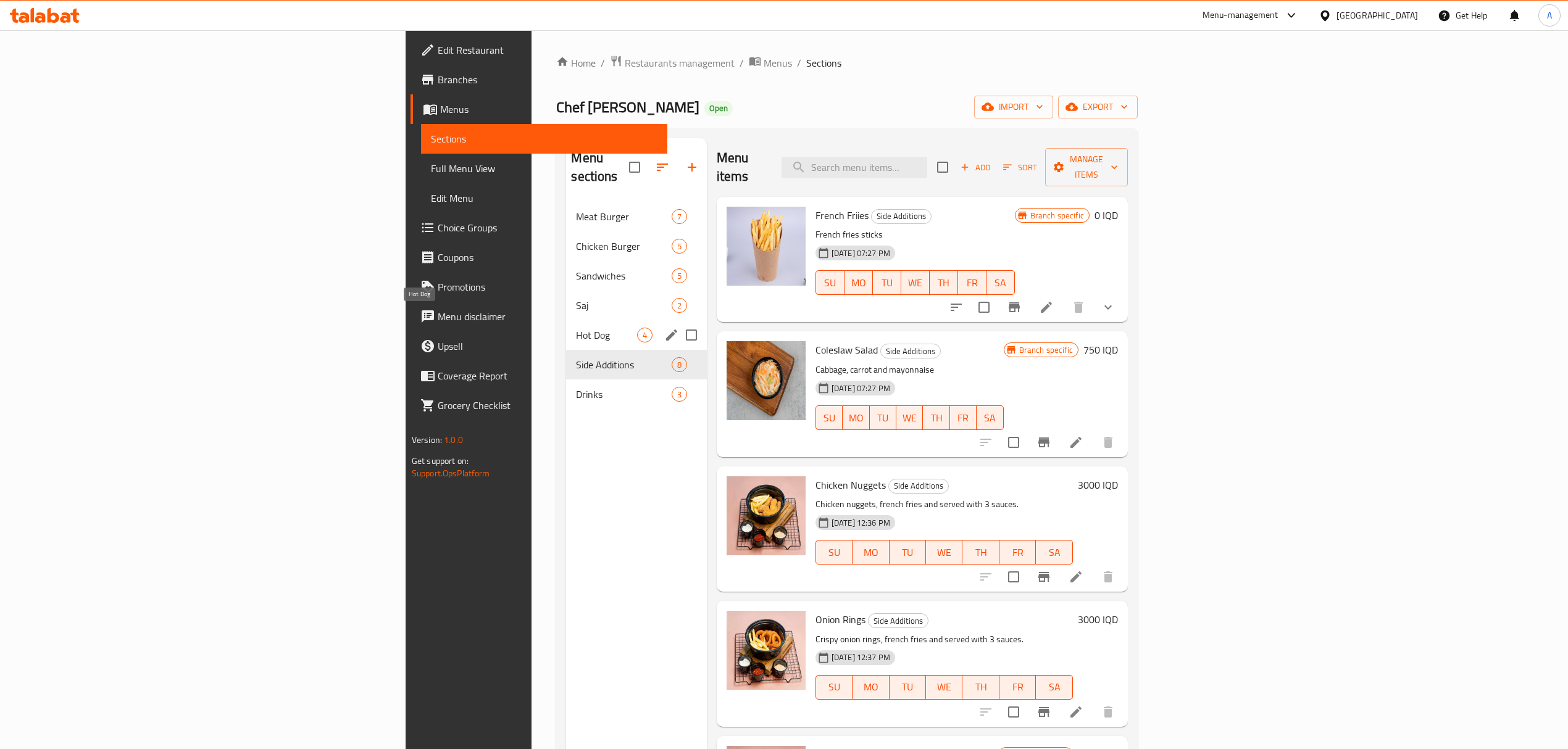
click at [576, 327] on span "Hot Dog" at bounding box center [606, 334] width 61 height 15
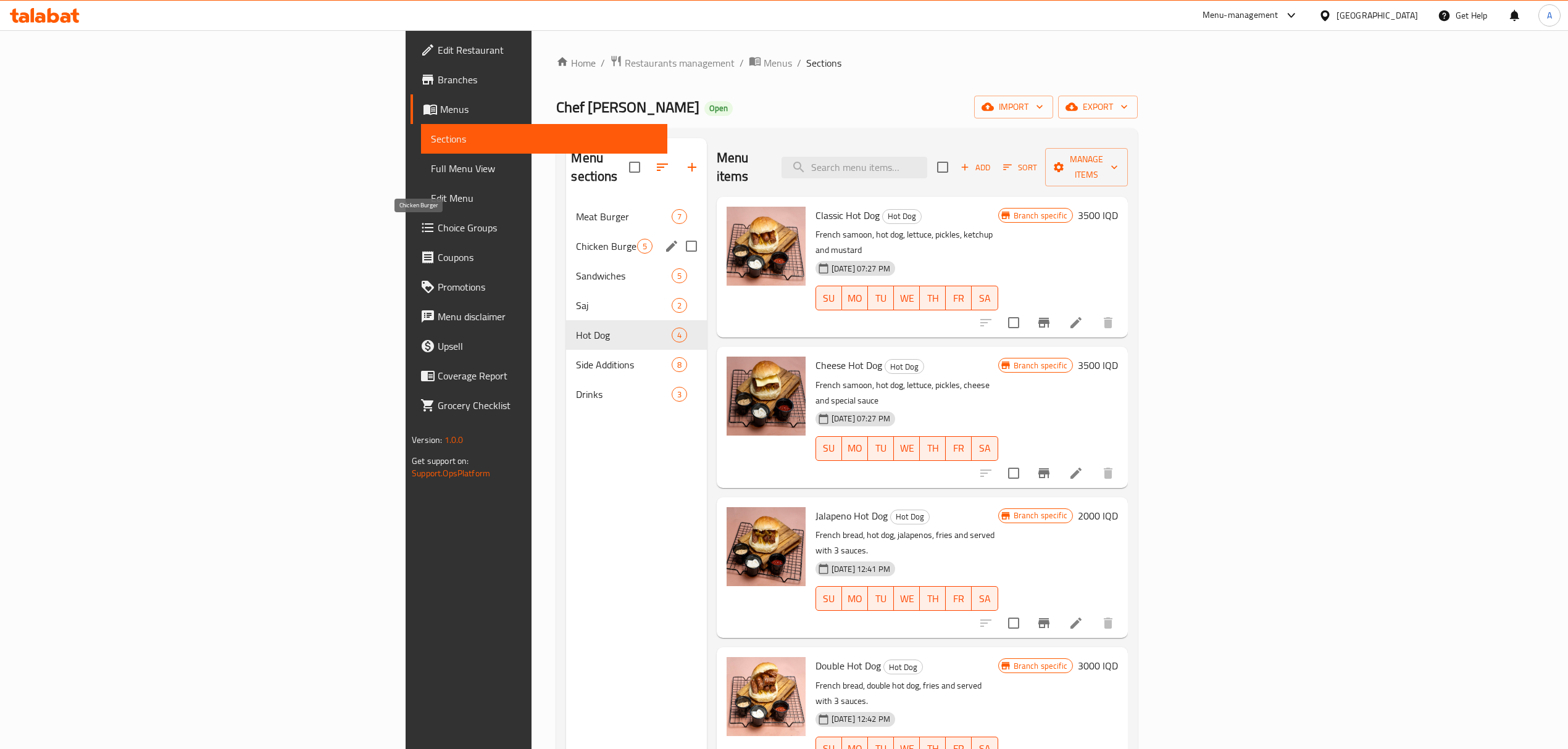
click at [576, 209] on span "Meat Burger" at bounding box center [623, 216] width 95 height 15
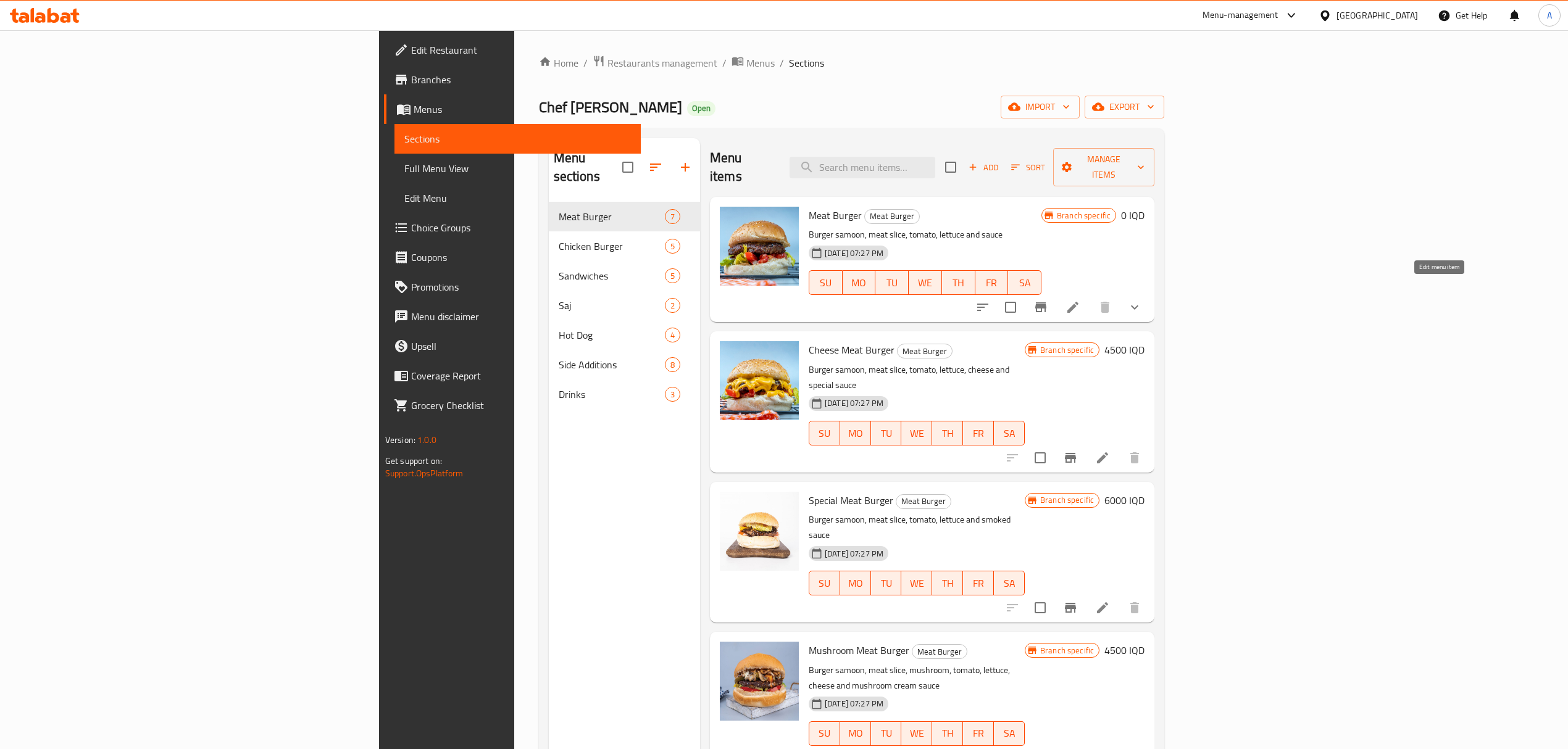
click at [1080, 300] on icon at bounding box center [1073, 307] width 15 height 15
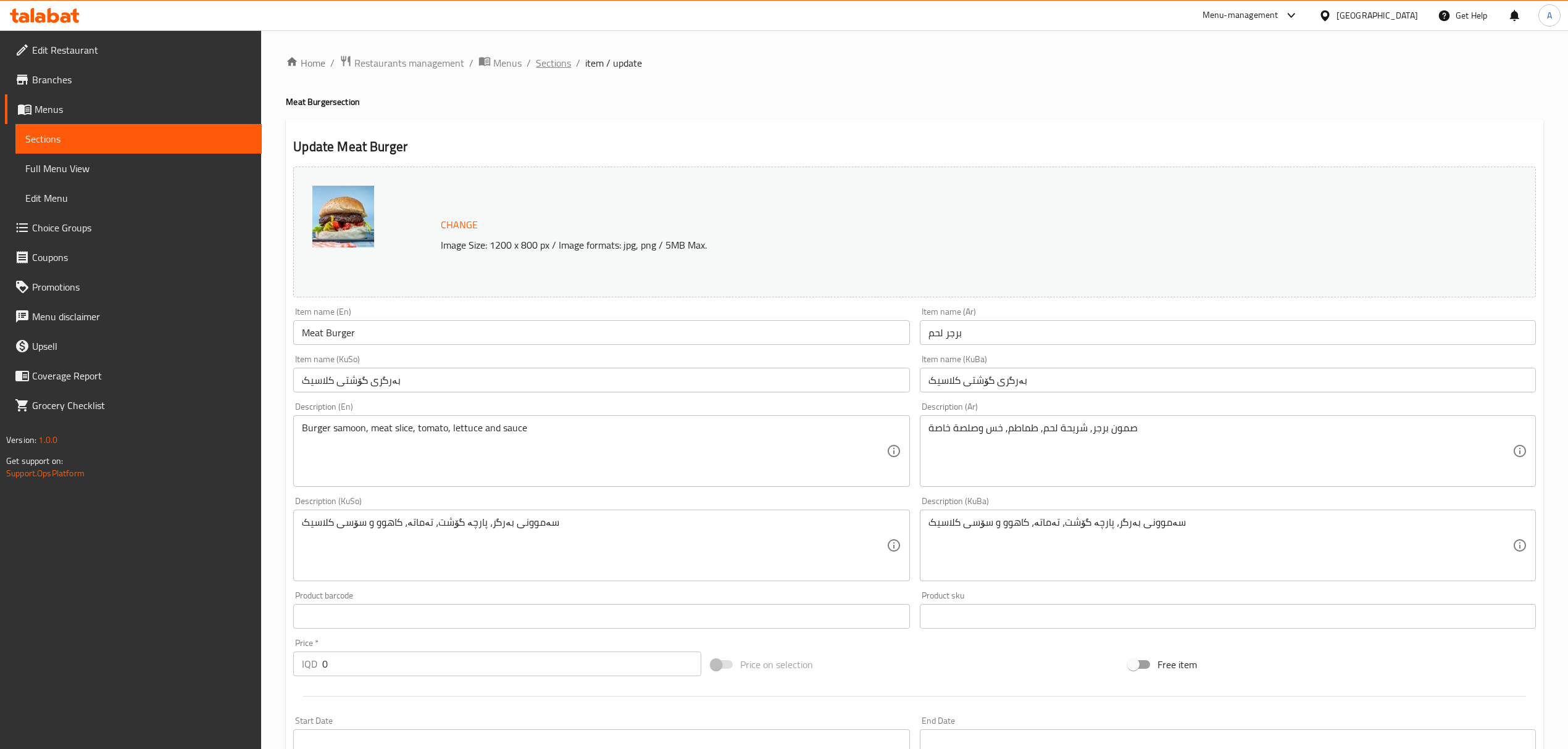
click at [557, 61] on span "Sections" at bounding box center [554, 63] width 35 height 15
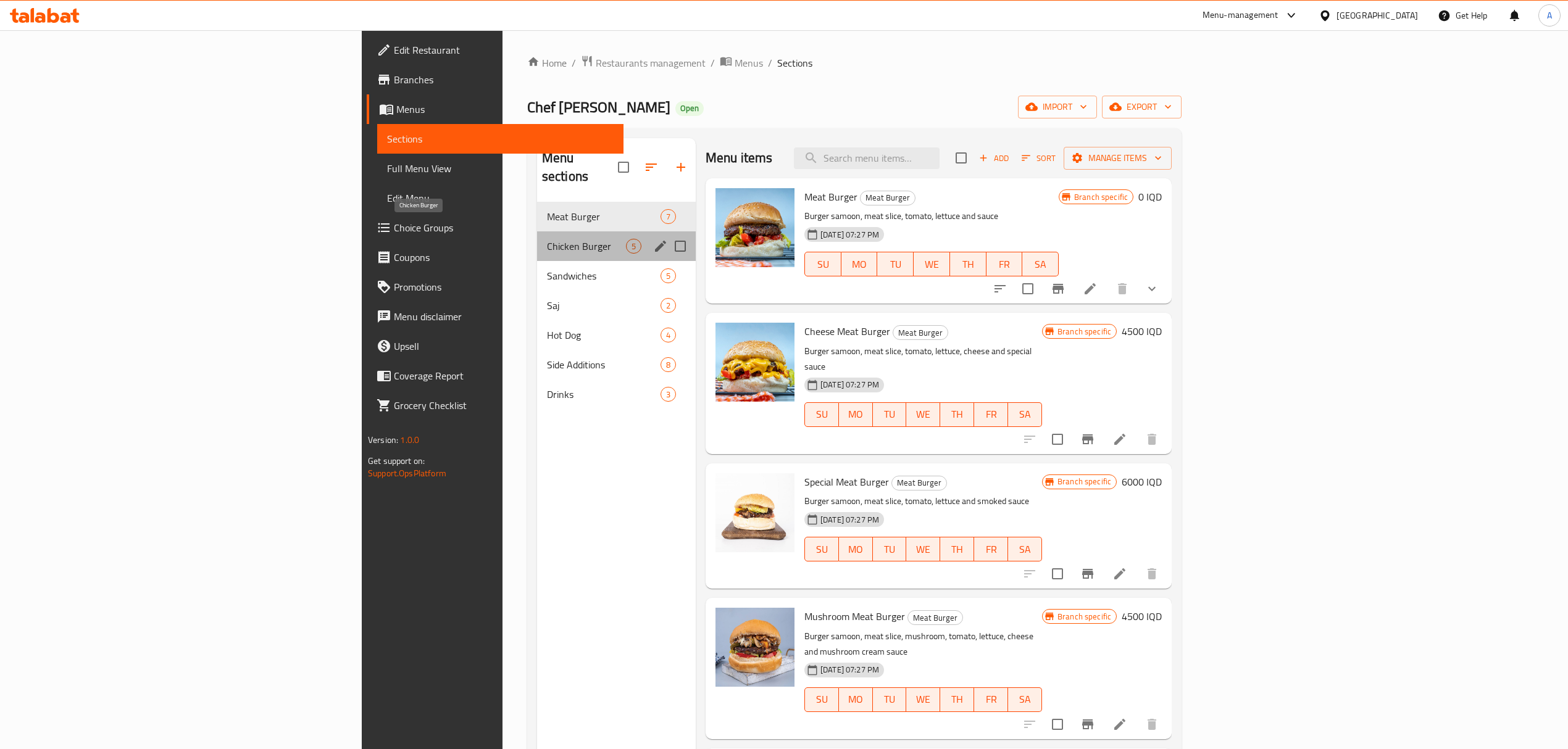
click at [547, 239] on span "Chicken Burger" at bounding box center [586, 246] width 79 height 15
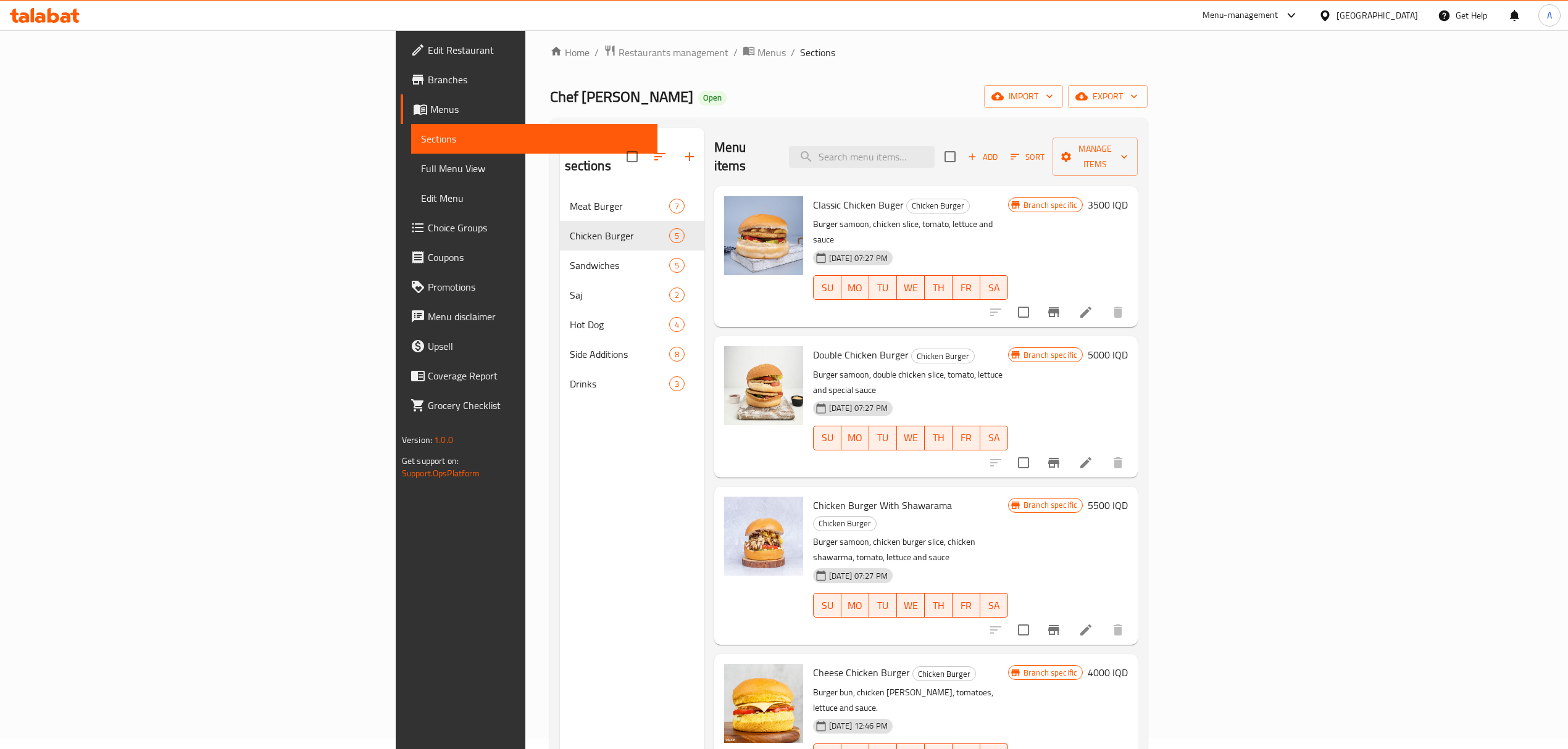
scroll to position [9, 0]
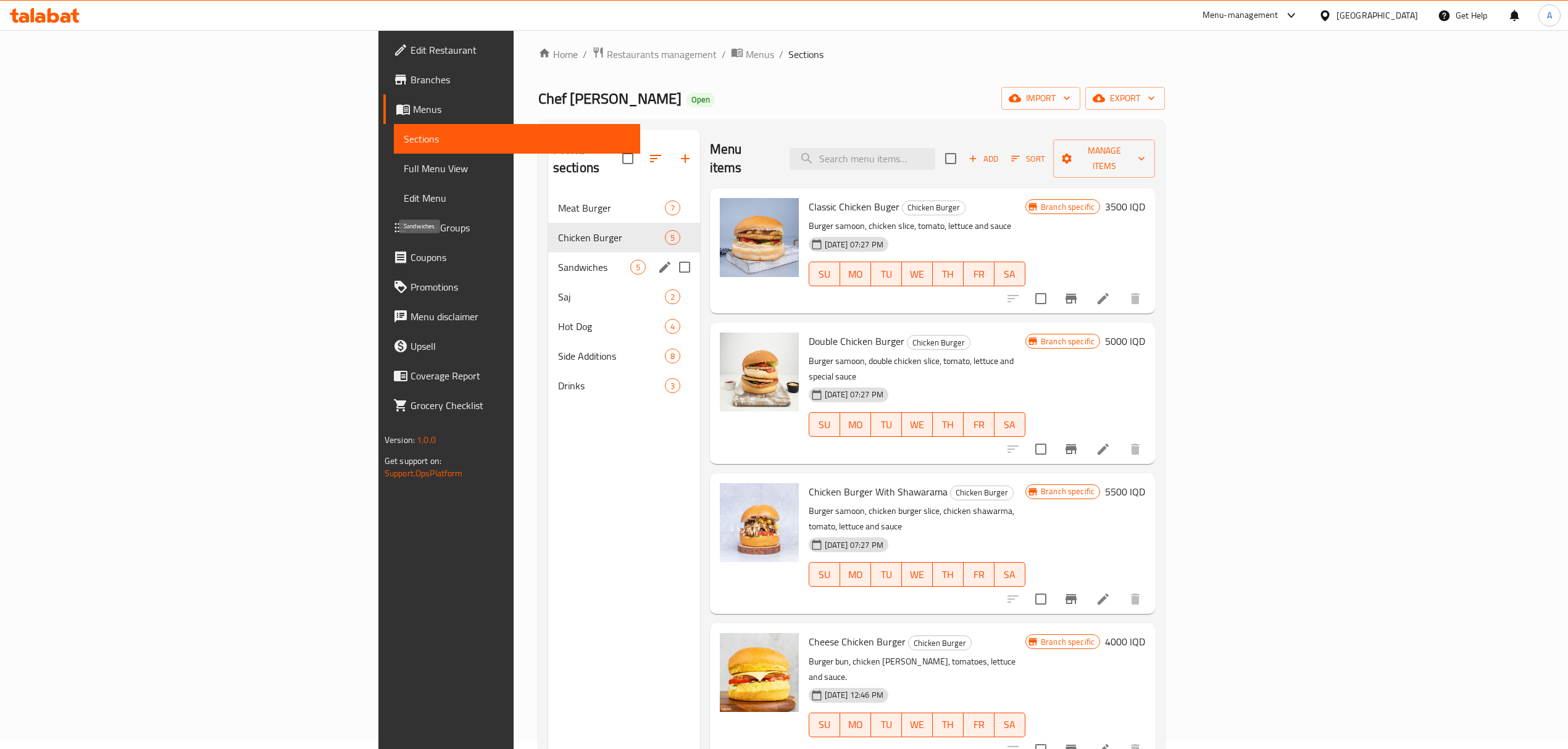
click at [558, 260] on span "Sandwiches" at bounding box center [594, 267] width 72 height 15
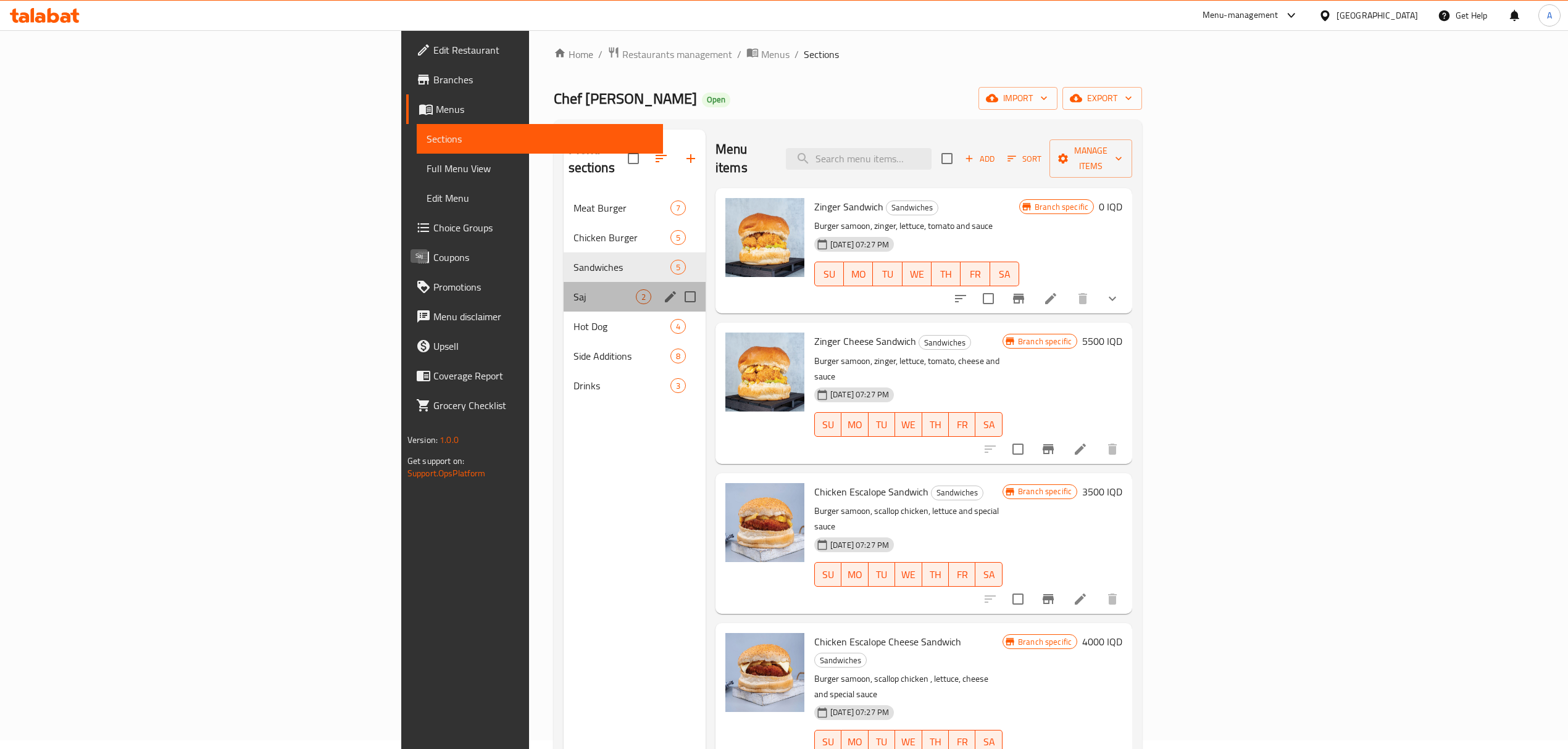
click at [573, 289] on span "Saj" at bounding box center [604, 296] width 62 height 15
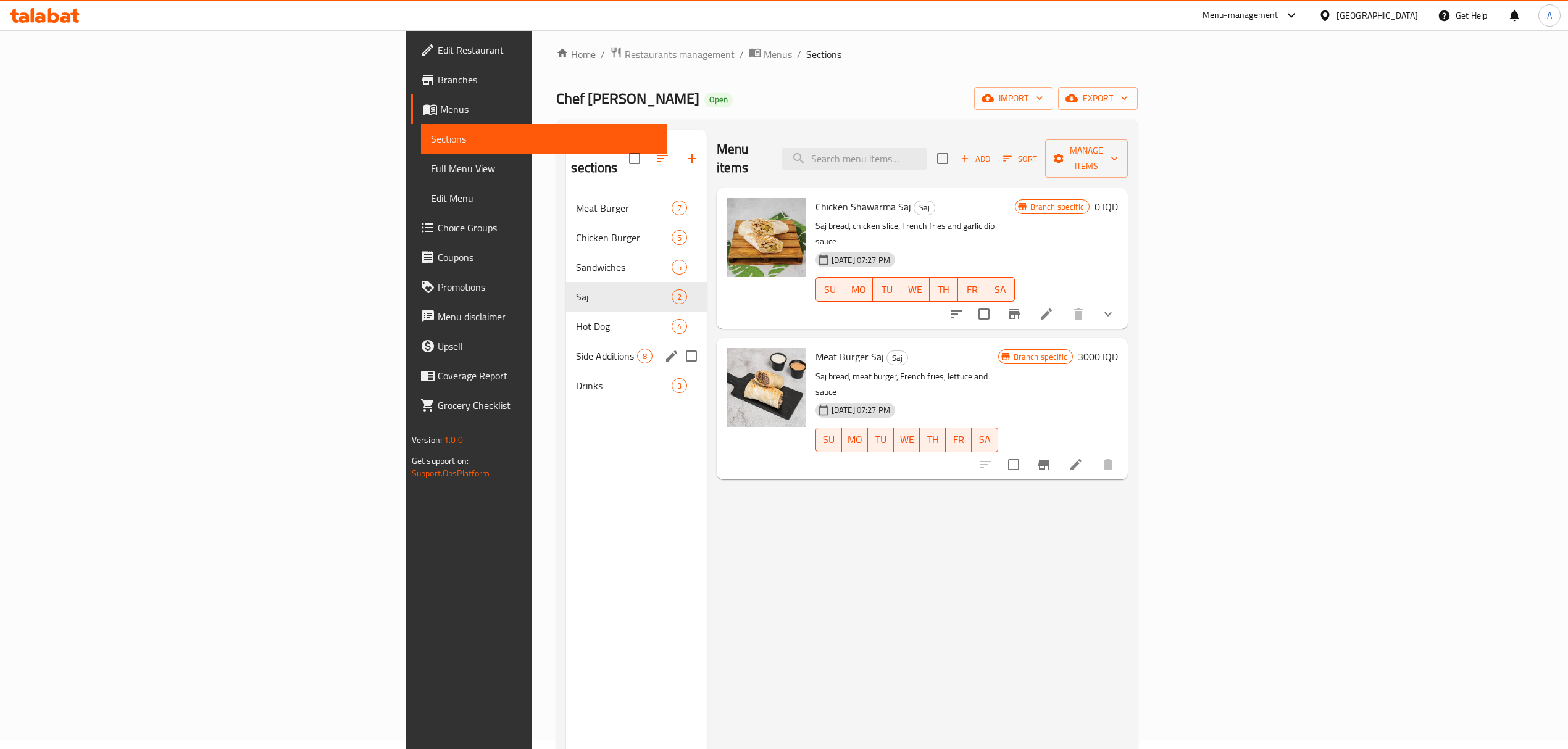
click at [566, 341] on div "Side Additions 8" at bounding box center [636, 356] width 140 height 30
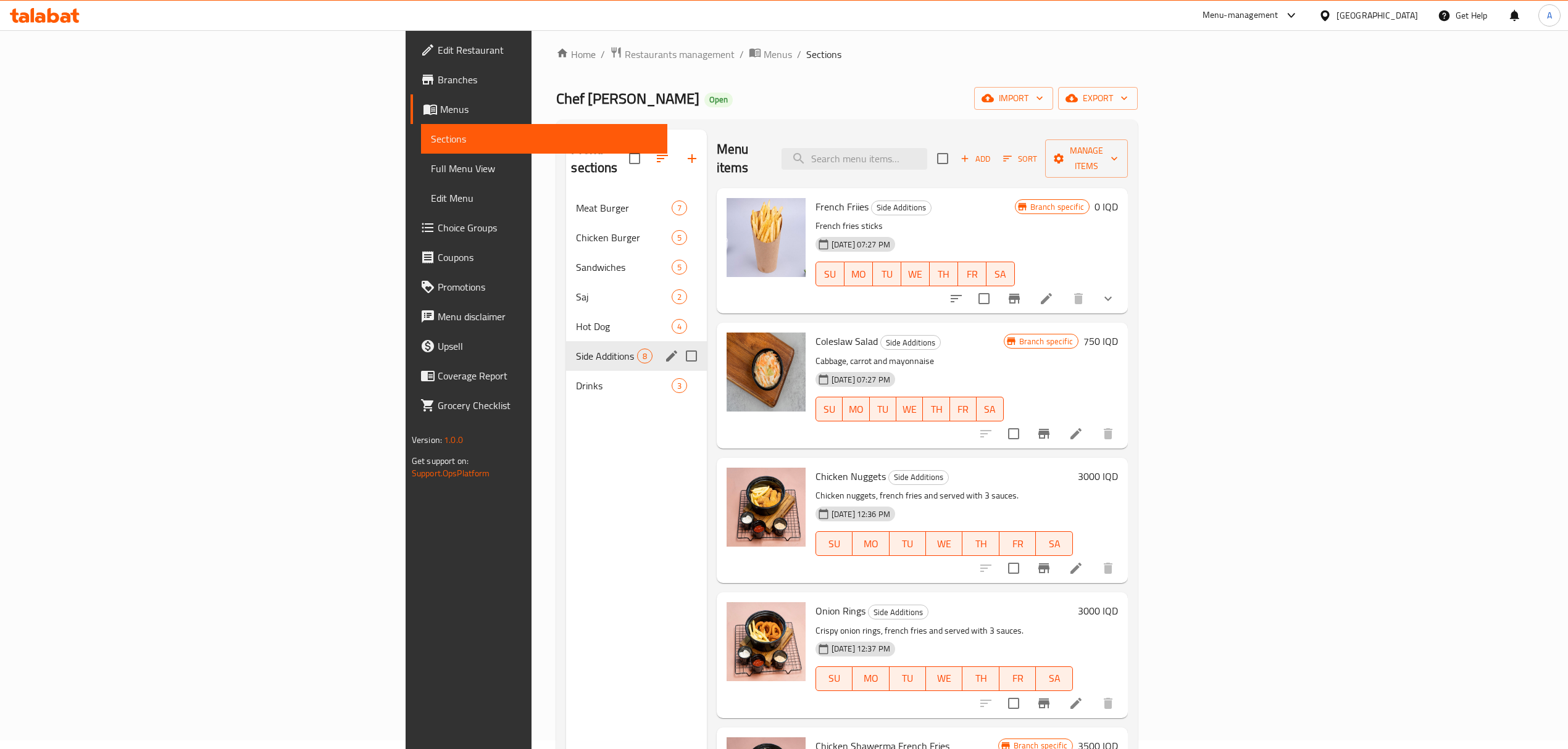
click at [576, 319] on span "Hot Dog" at bounding box center [623, 326] width 95 height 15
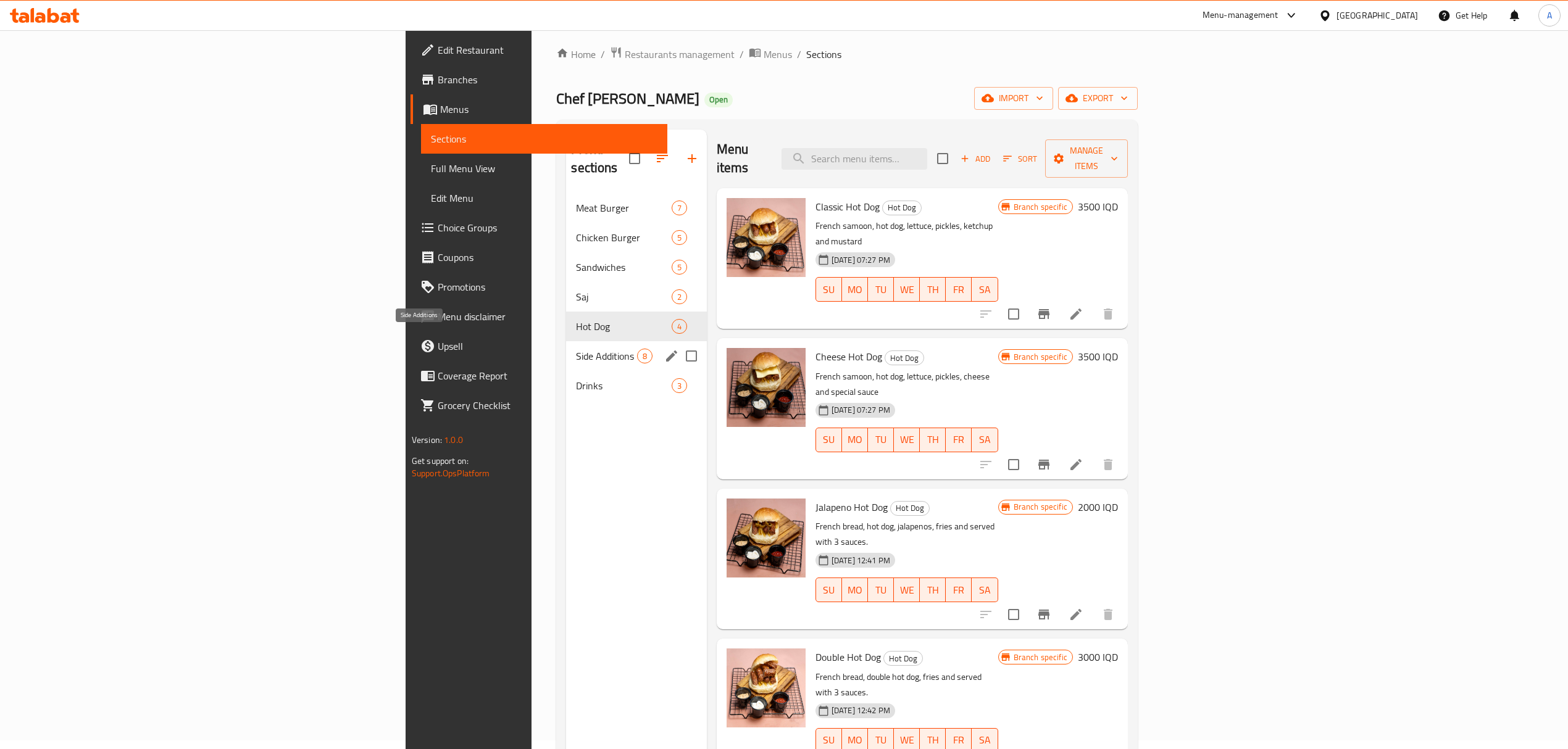
click at [576, 349] on span "Side Additions" at bounding box center [606, 356] width 61 height 15
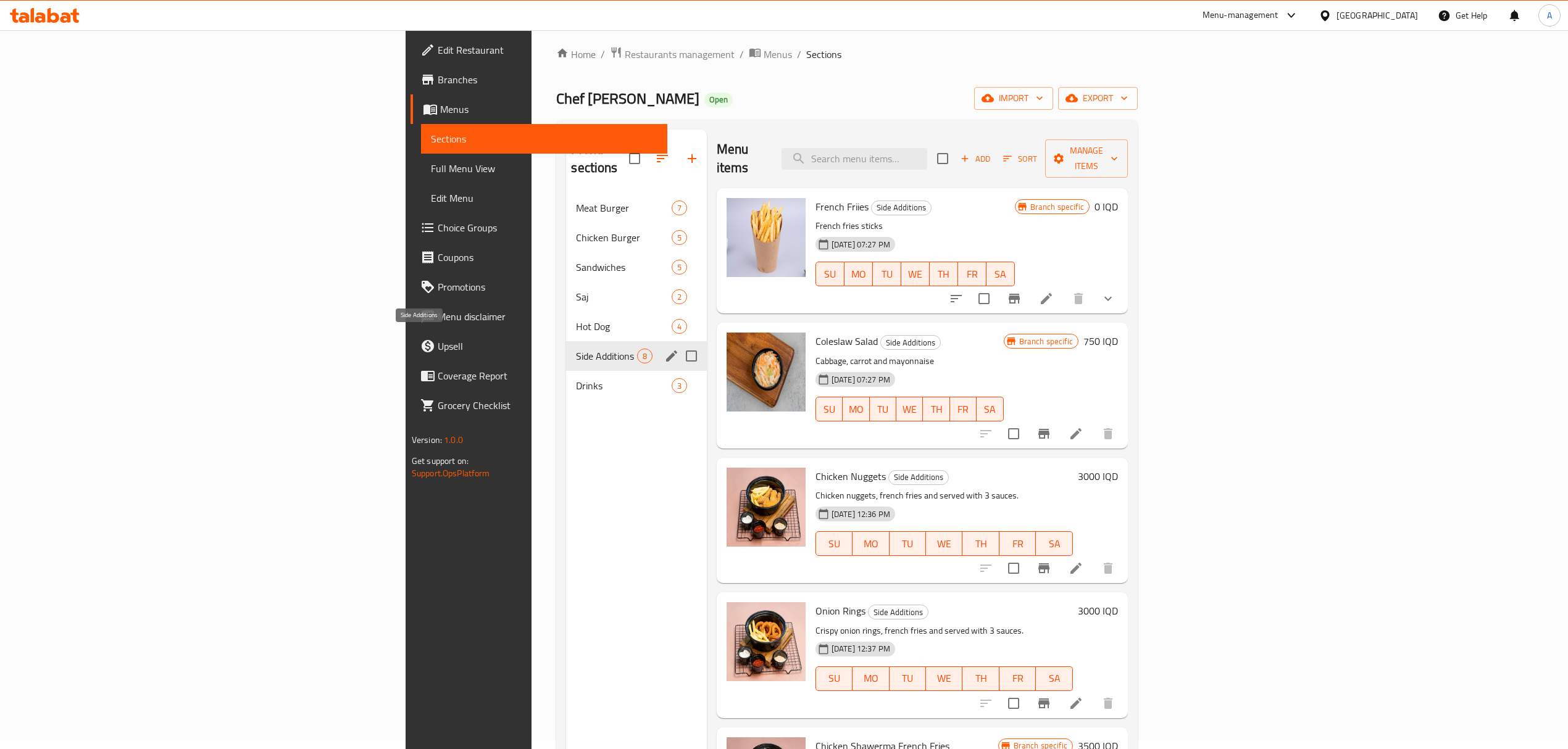
click at [566, 381] on div "Drinks 3" at bounding box center [636, 386] width 140 height 30
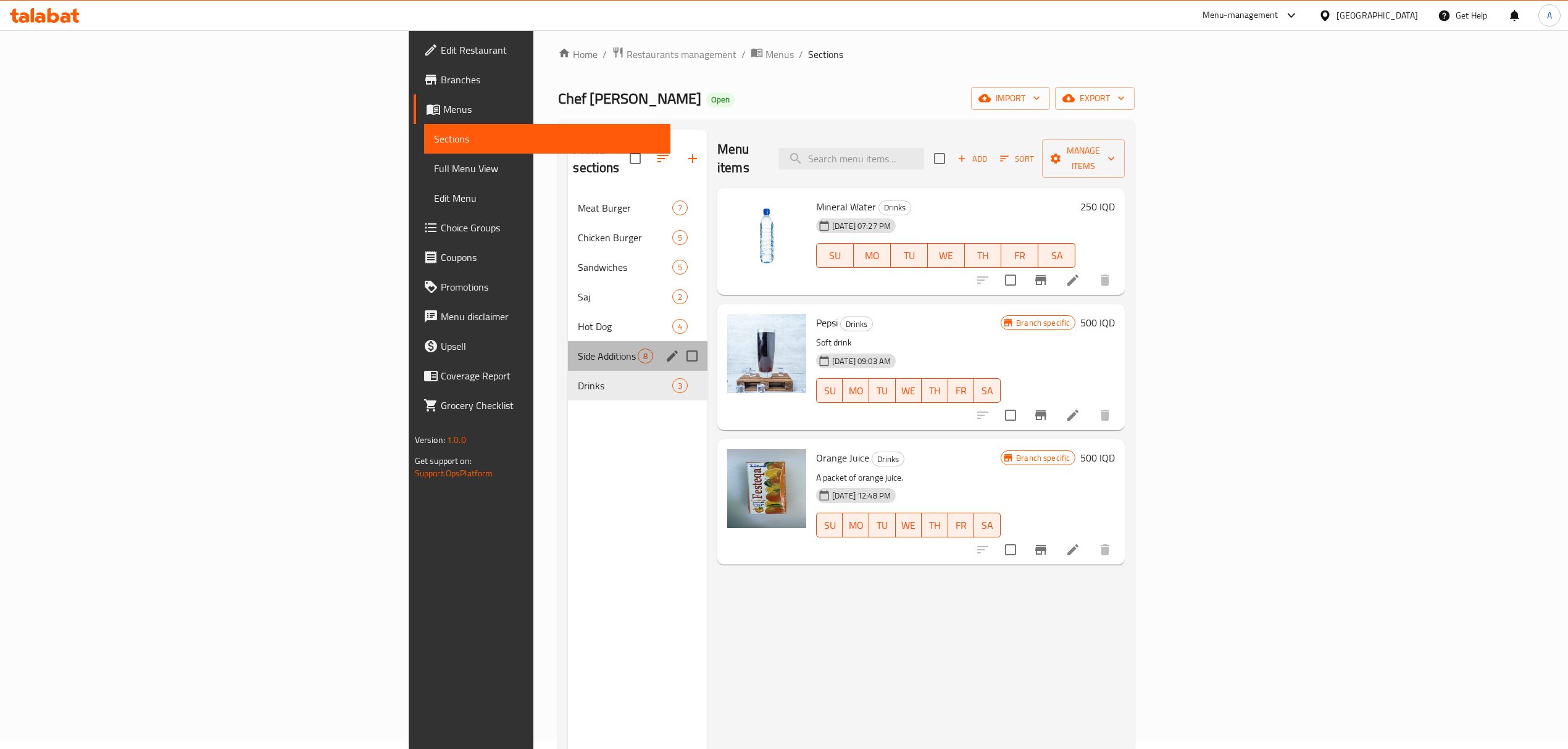
click at [568, 348] on div "Side Additions 8" at bounding box center [637, 356] width 139 height 30
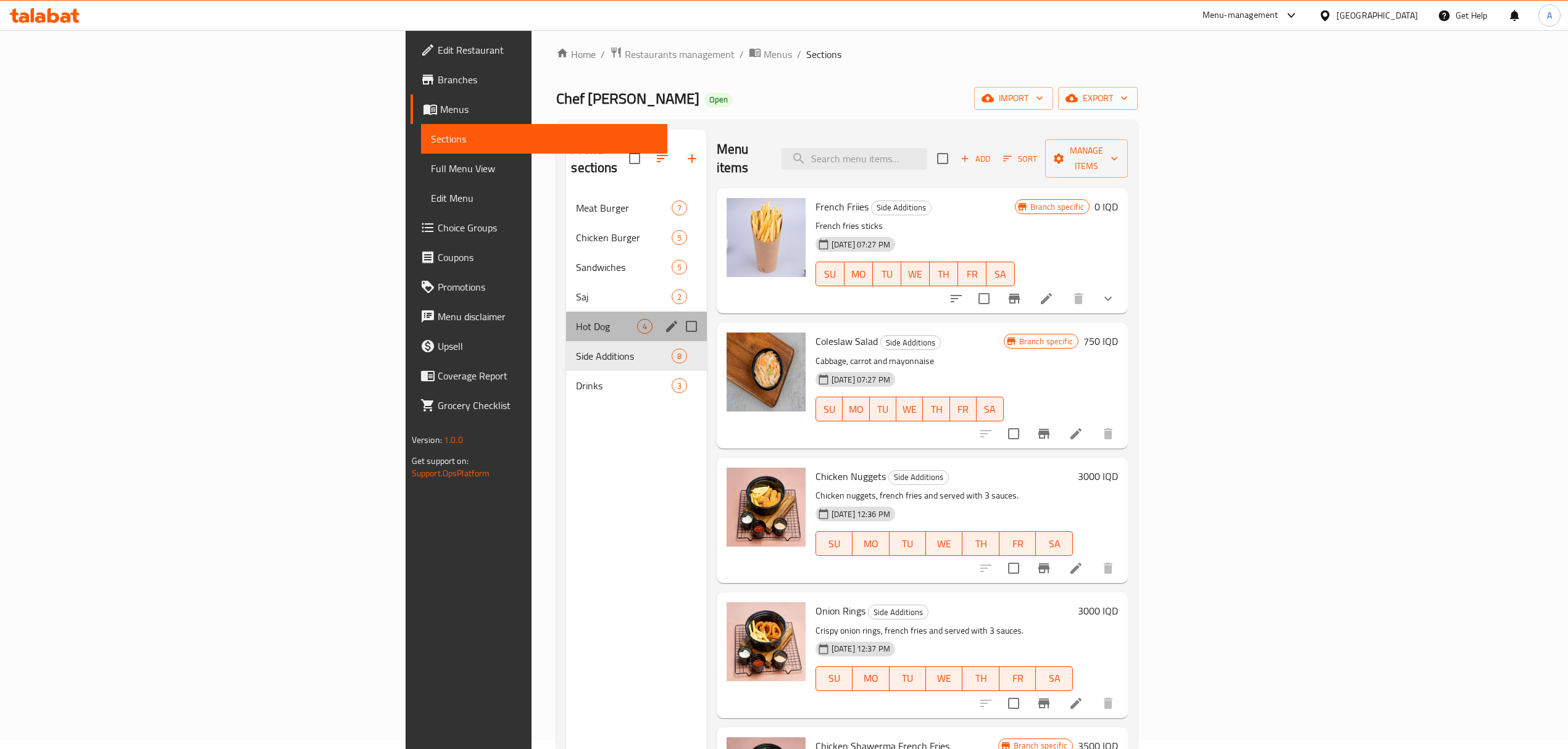
click at [566, 316] on div "Hot Dog 4" at bounding box center [636, 326] width 140 height 30
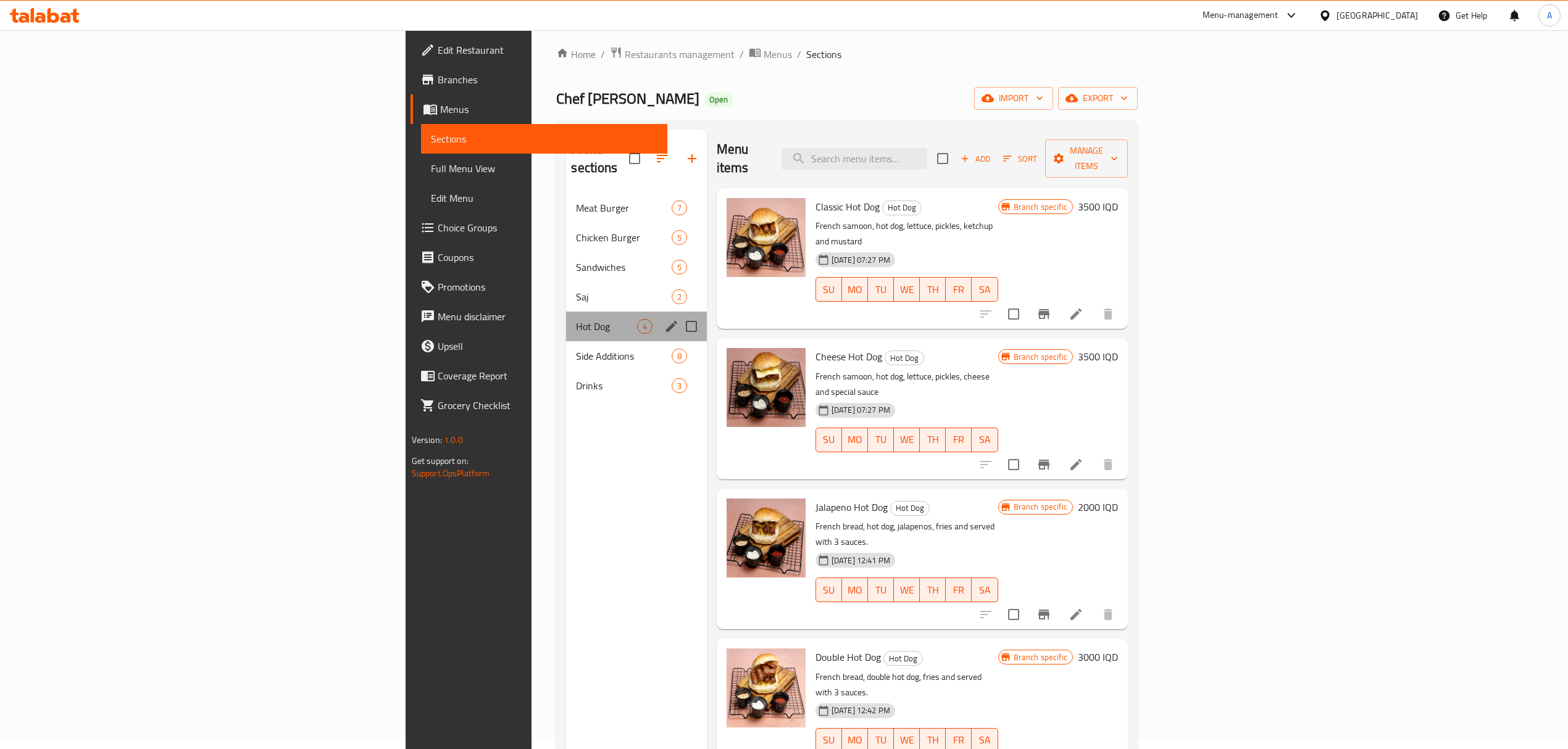
click at [566, 312] on div "Hot Dog 4" at bounding box center [636, 326] width 140 height 30
click at [576, 289] on span "Saj" at bounding box center [606, 296] width 61 height 15
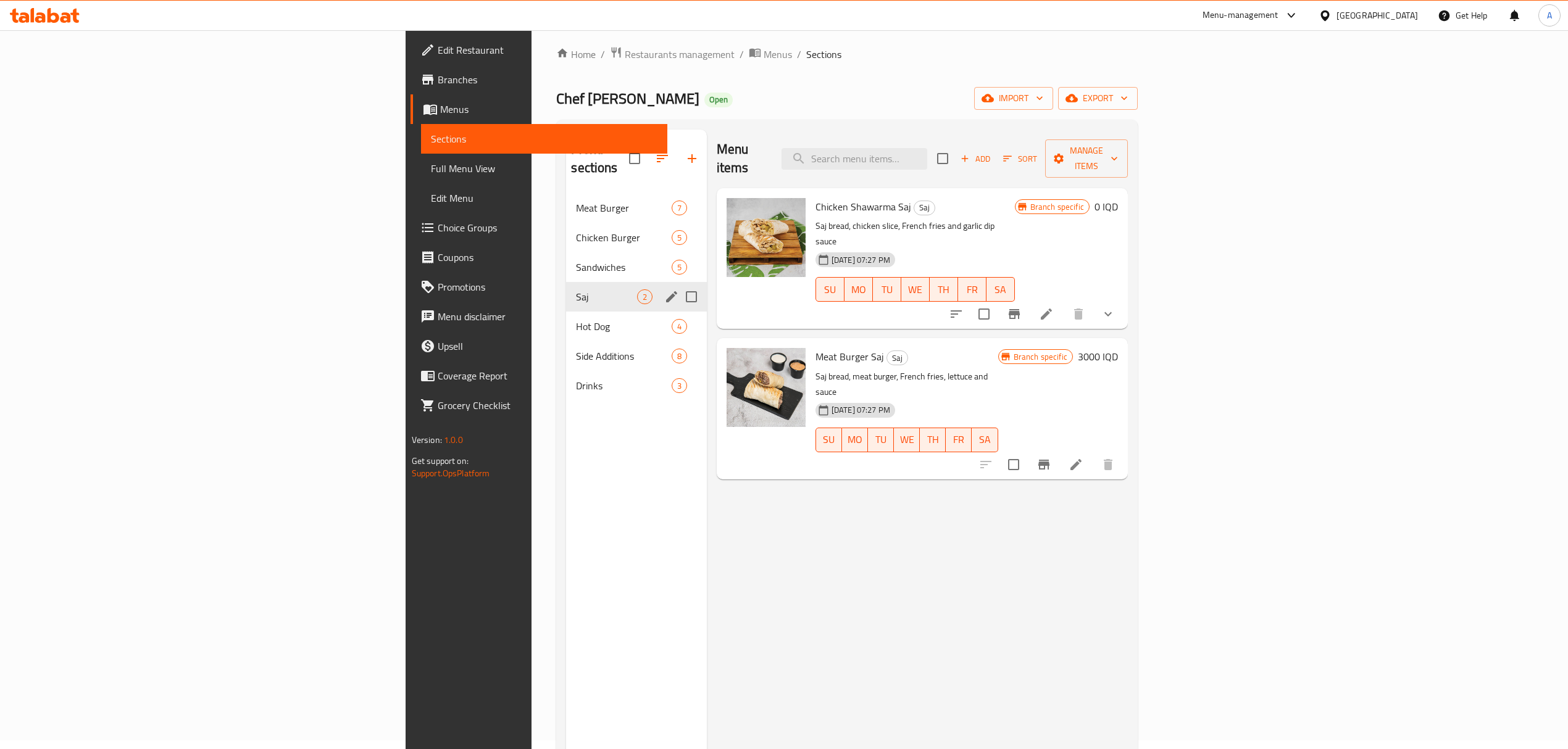
click at [566, 282] on div "Saj 2" at bounding box center [636, 296] width 140 height 30
click at [566, 232] on div "Chicken Burger 5" at bounding box center [636, 237] width 140 height 30
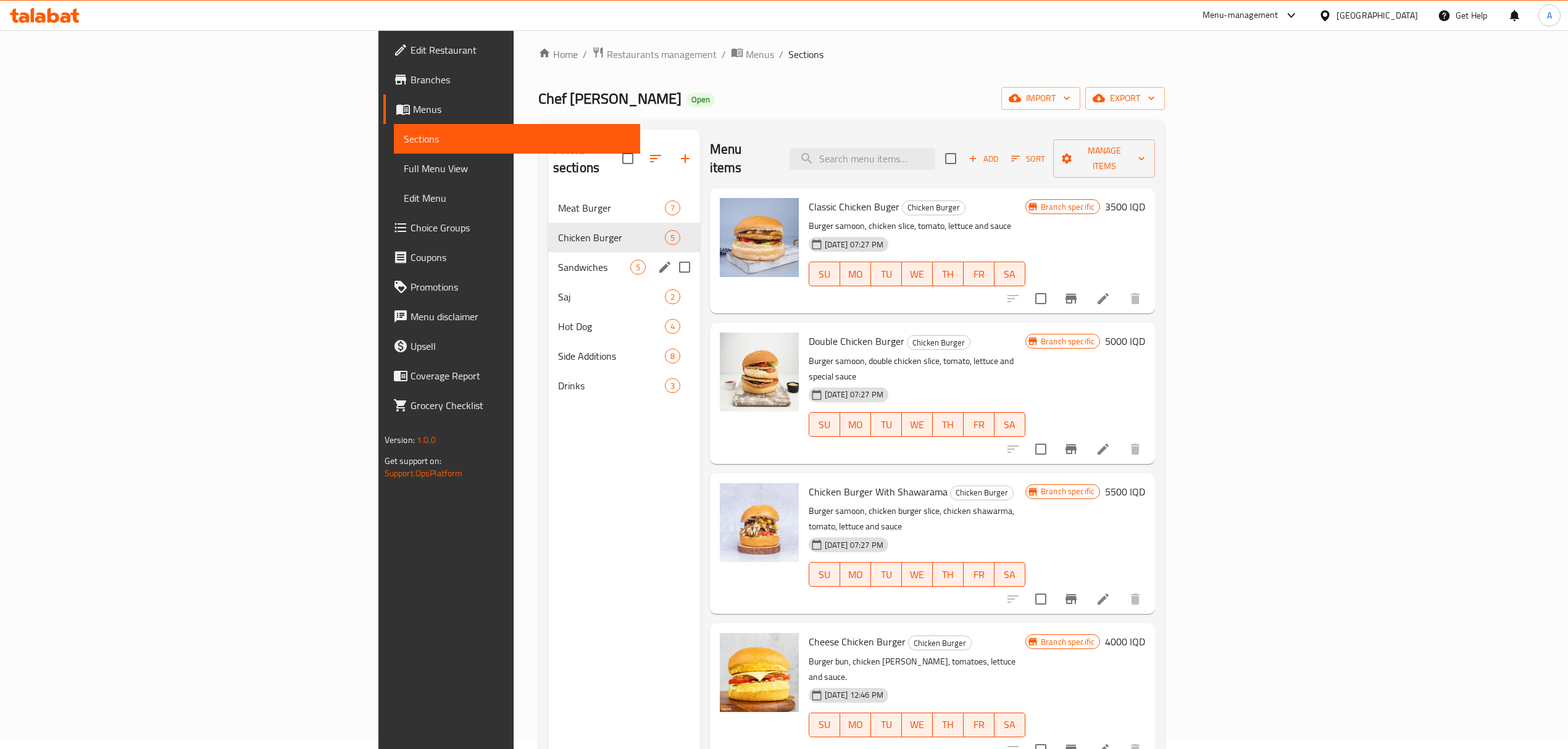
click at [548, 253] on div "Sandwiches 5" at bounding box center [624, 267] width 152 height 30
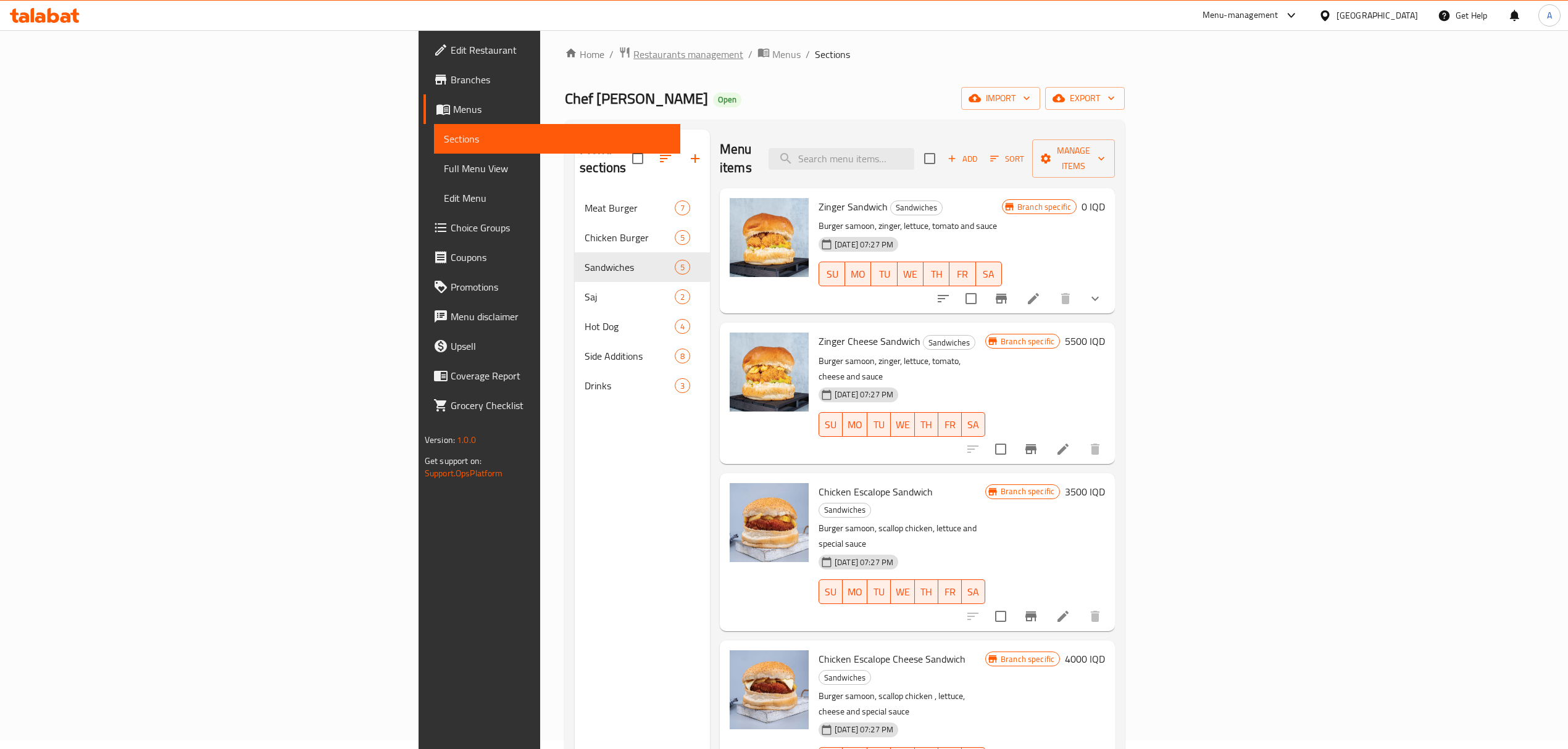
click at [634, 48] on span "Restaurants management" at bounding box center [688, 54] width 110 height 15
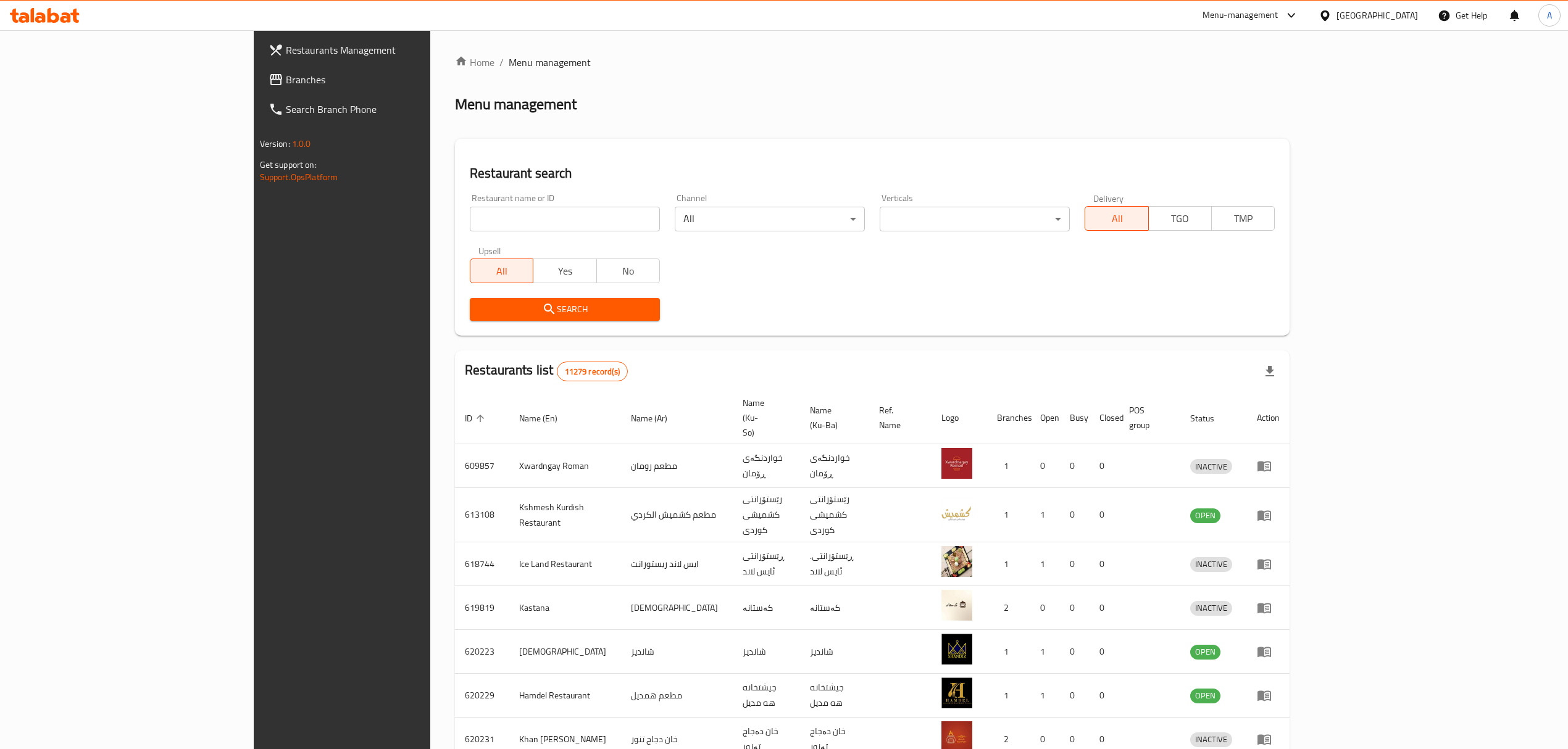
click at [470, 222] on input "search" at bounding box center [565, 218] width 190 height 25
paste input "[PERSON_NAME] Sweets And Pastries, Adhamya"
click button "Search" at bounding box center [565, 310] width 190 height 23
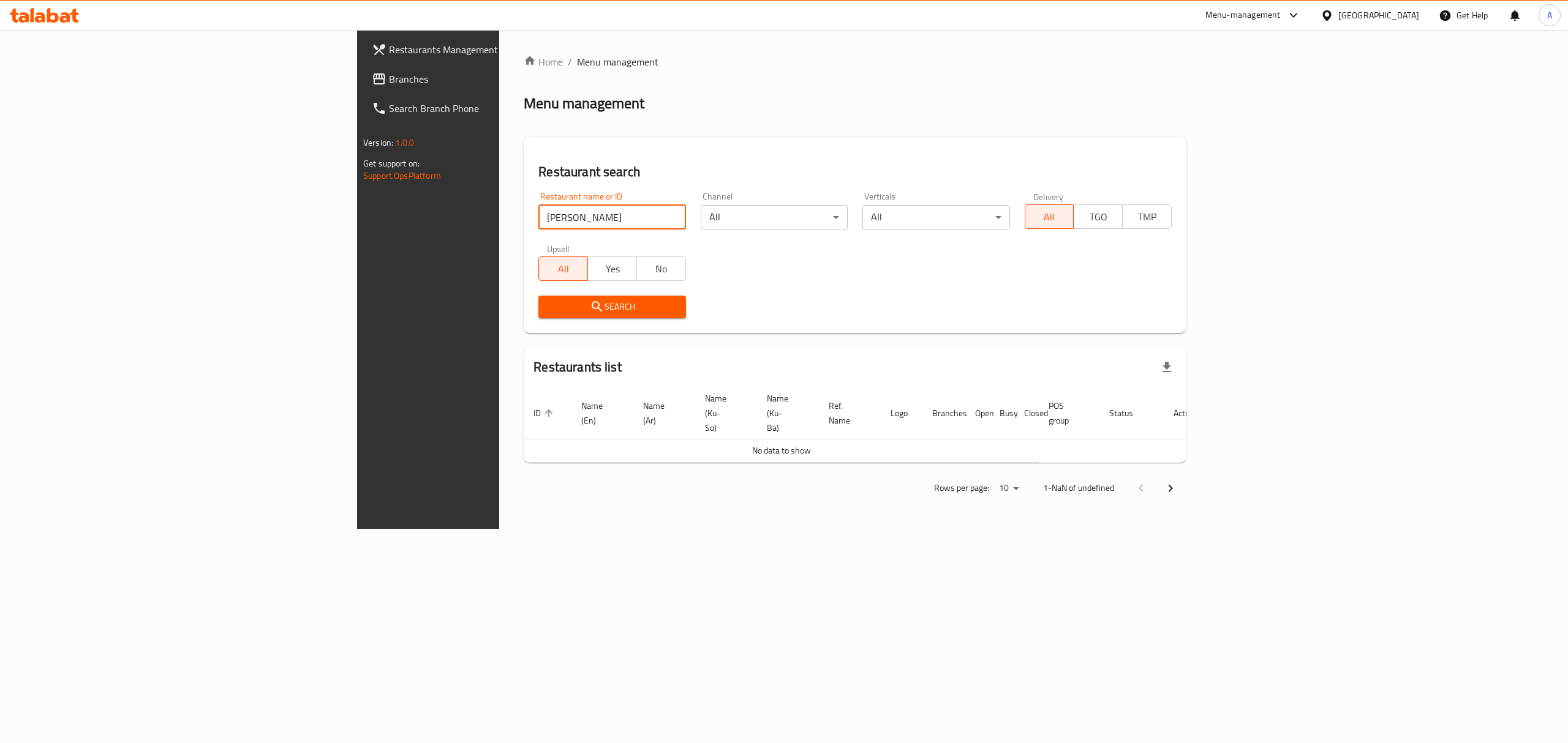
type input "[PERSON_NAME]"
click button "Search" at bounding box center [612, 307] width 147 height 23
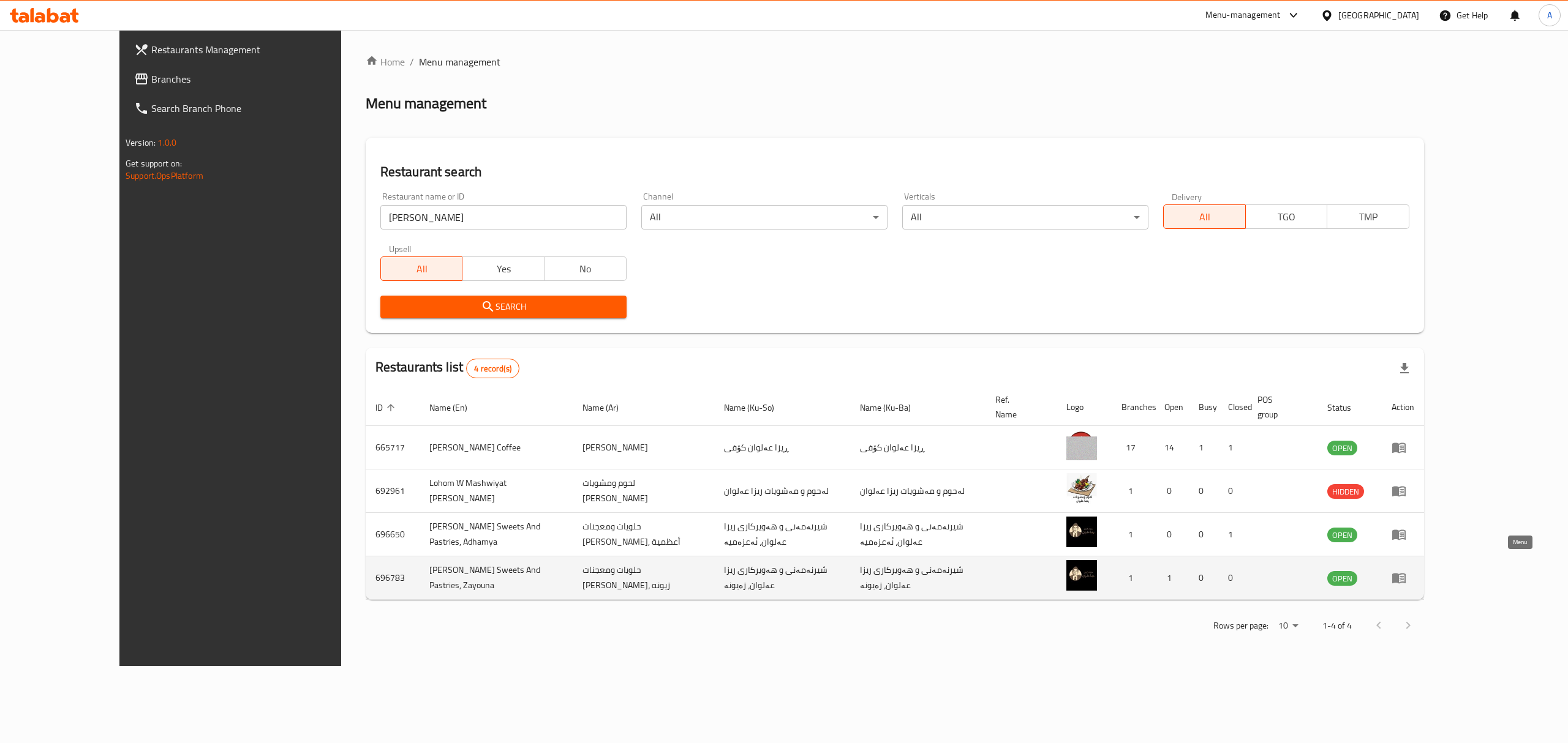
click at [1406, 570] on icon "enhanced table" at bounding box center [1398, 577] width 14 height 14
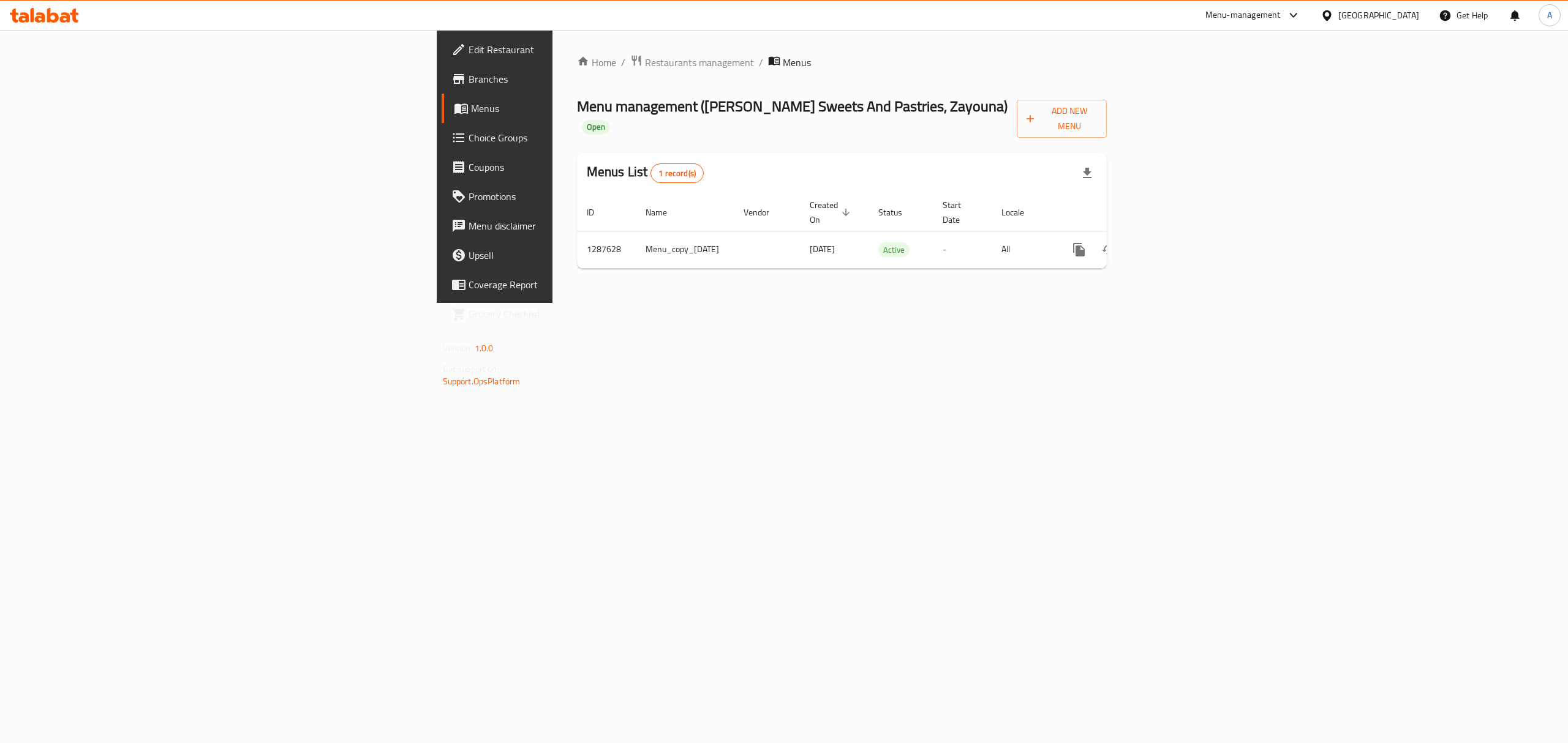
click at [442, 89] on link "Branches" at bounding box center [570, 79] width 257 height 30
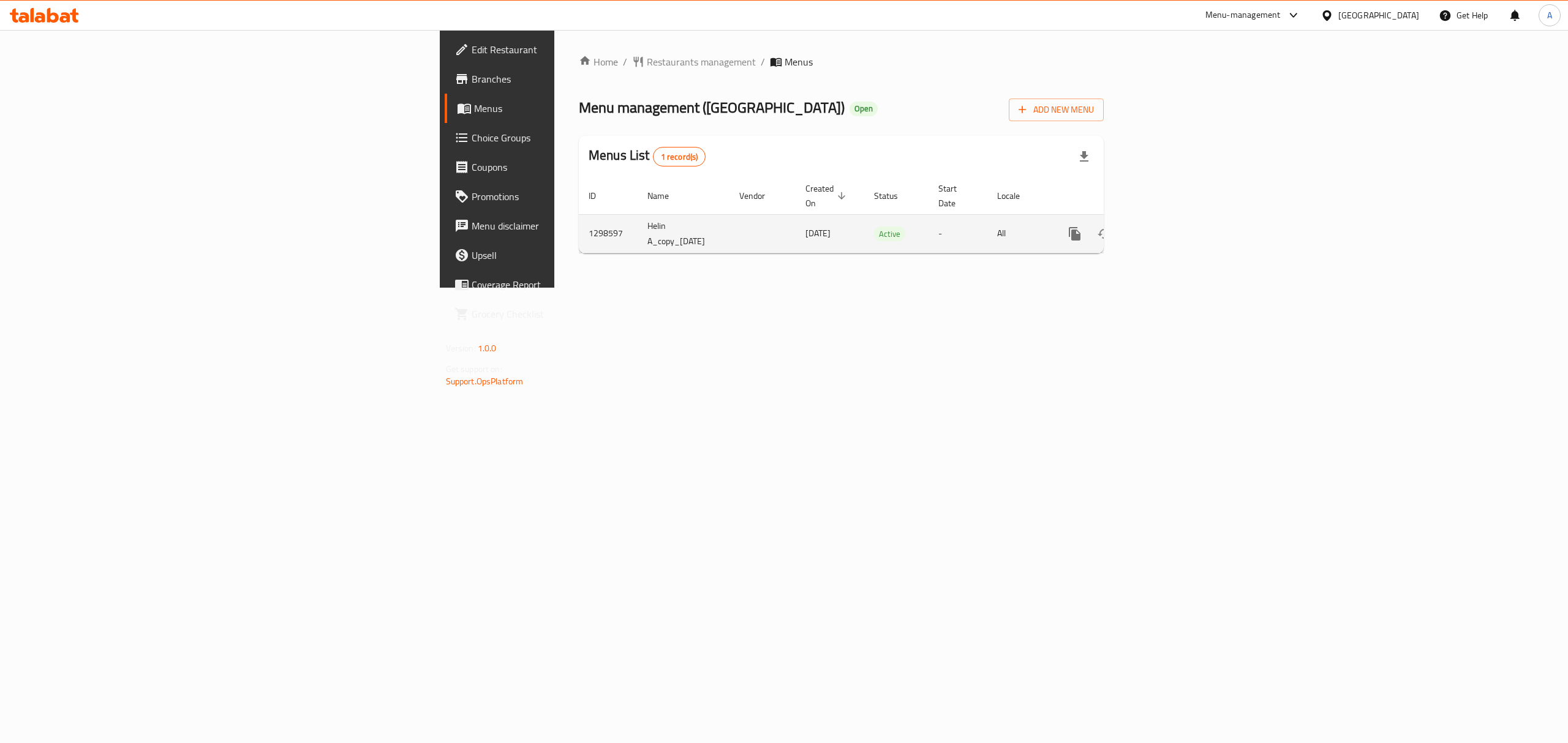
click at [1168, 229] on icon "enhanced table" at bounding box center [1163, 234] width 11 height 11
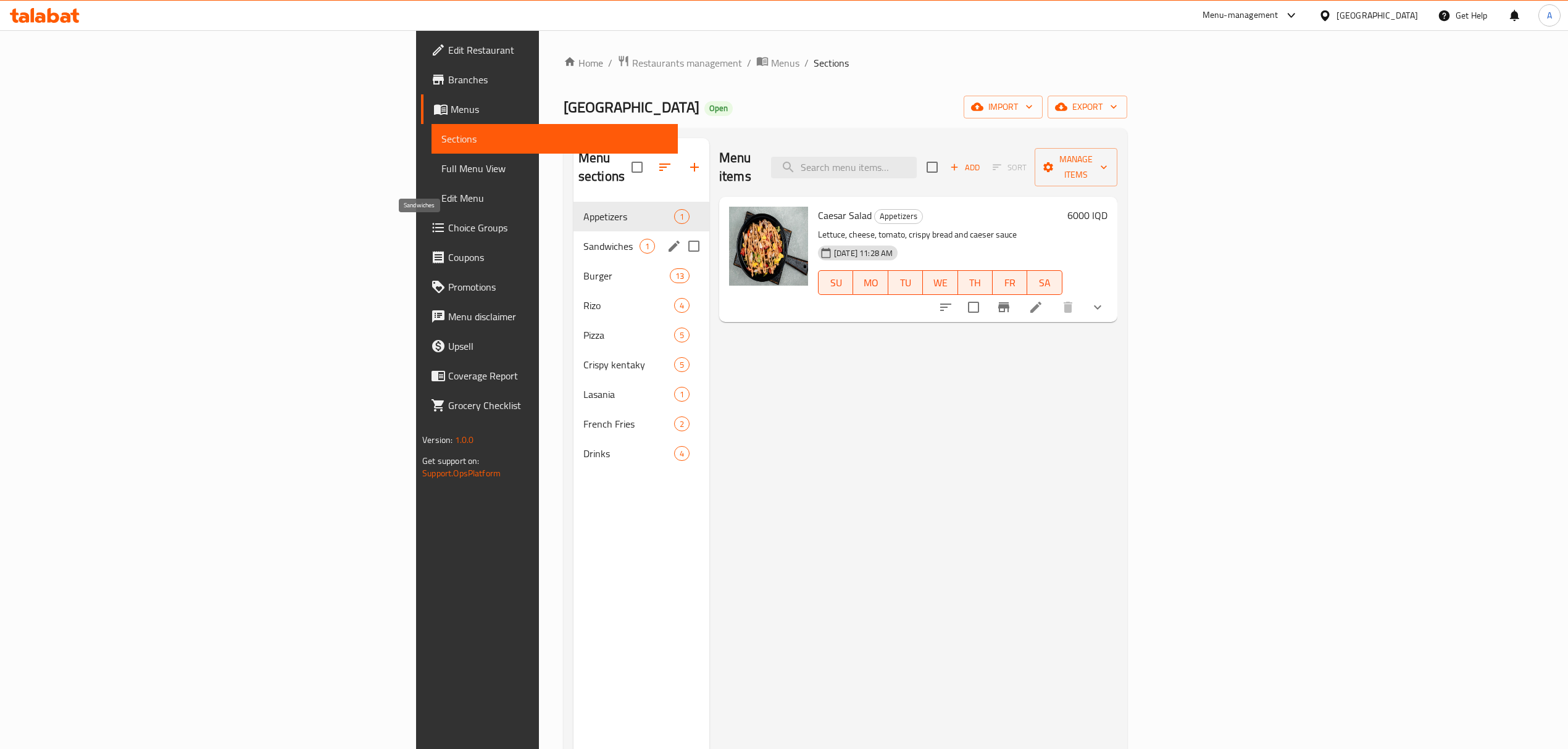
click at [573, 231] on div "Sandwiches 1" at bounding box center [641, 246] width 136 height 30
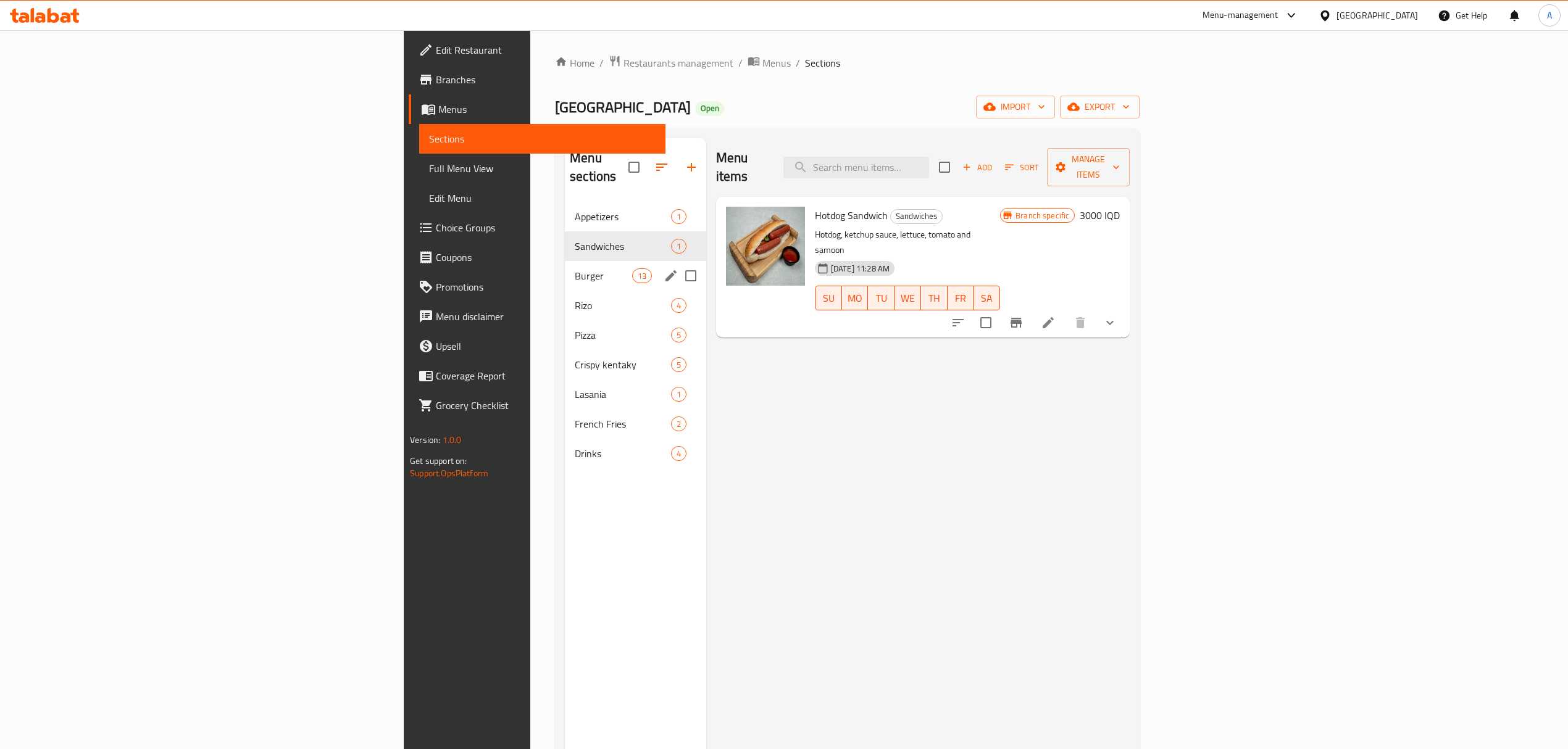
click at [565, 261] on div "Burger 13" at bounding box center [635, 275] width 141 height 30
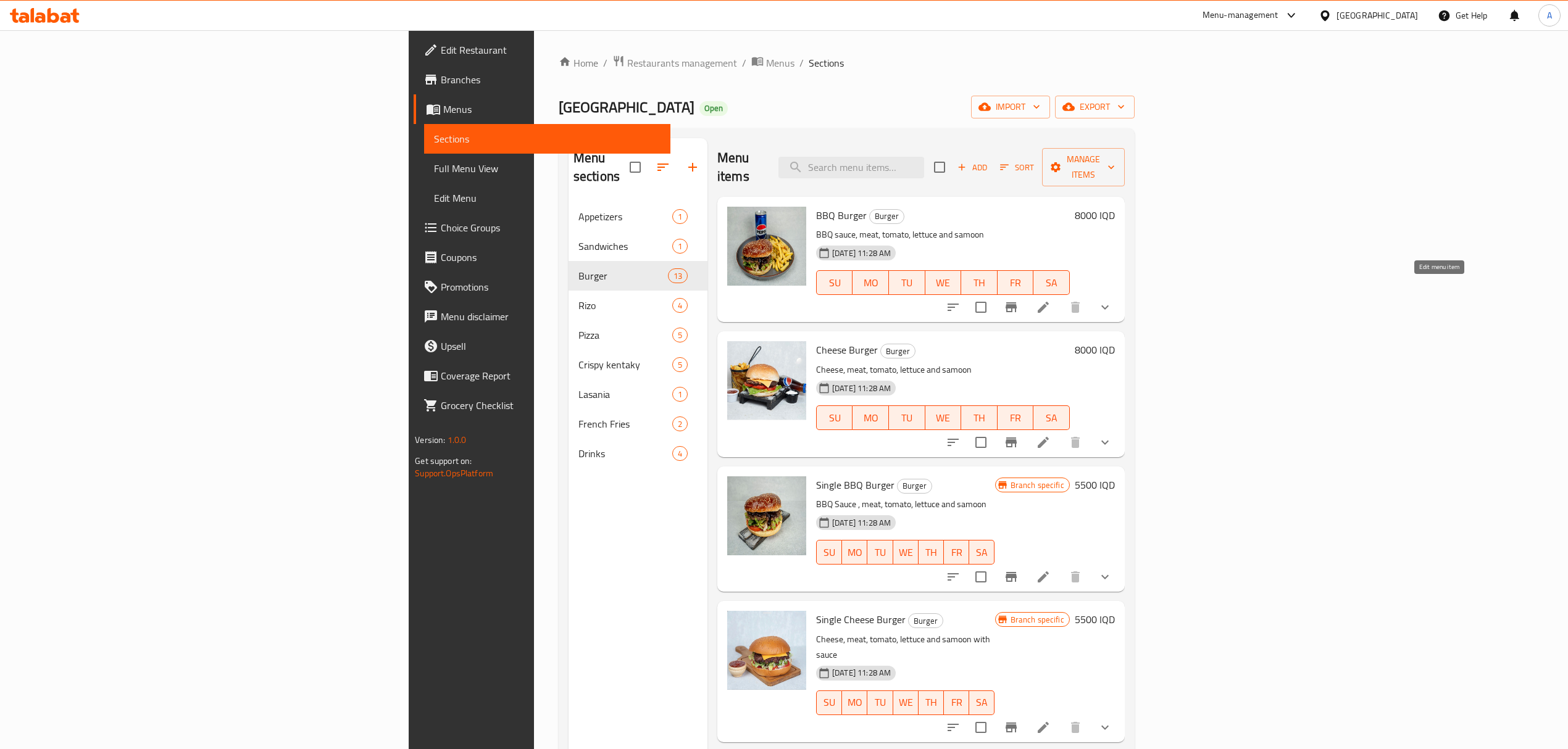
click at [1051, 300] on icon at bounding box center [1043, 307] width 15 height 15
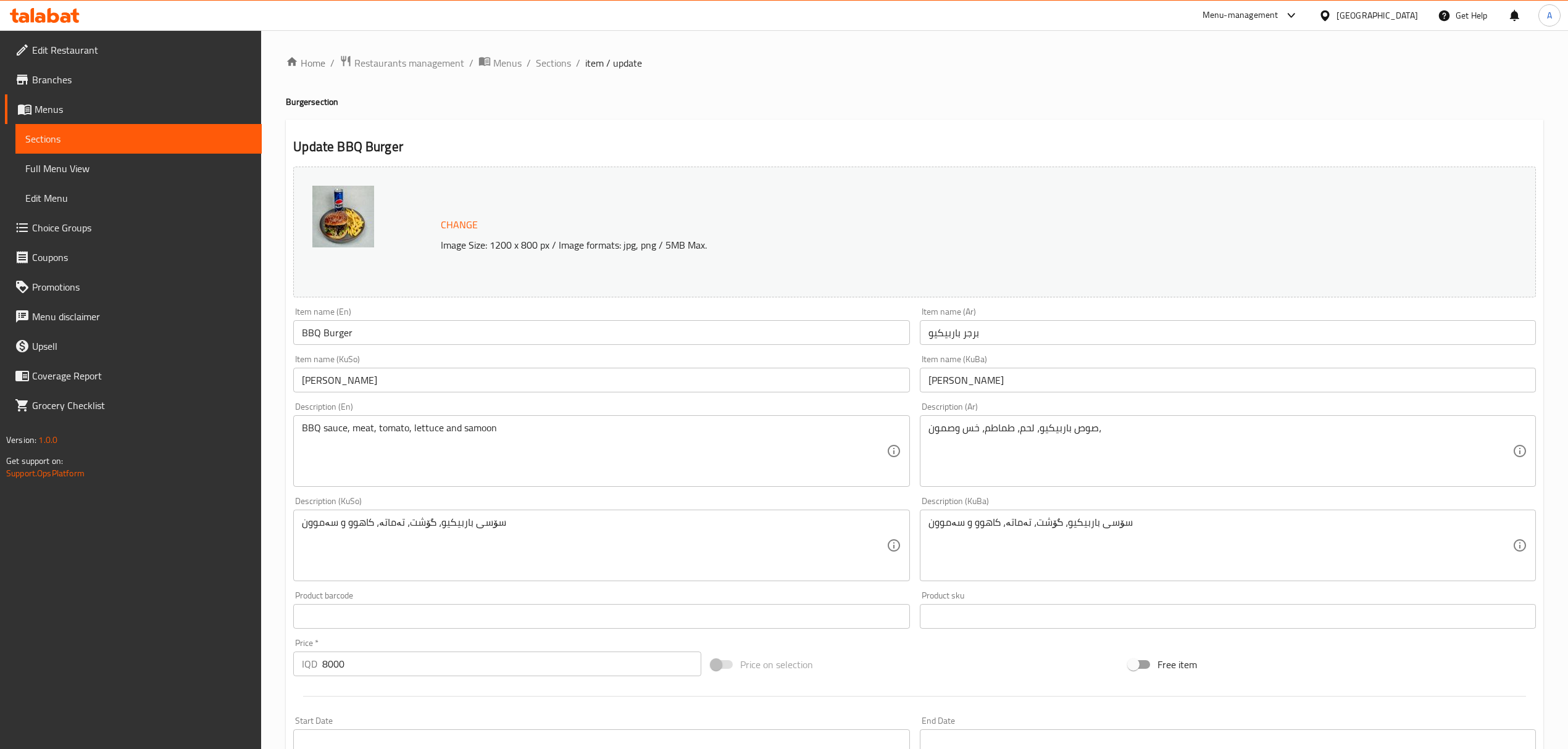
click at [544, 317] on div "Item name (En) BBQ Burger Item name (En)" at bounding box center [601, 325] width 616 height 37
click at [551, 324] on input "BBQ Burger" at bounding box center [601, 332] width 616 height 25
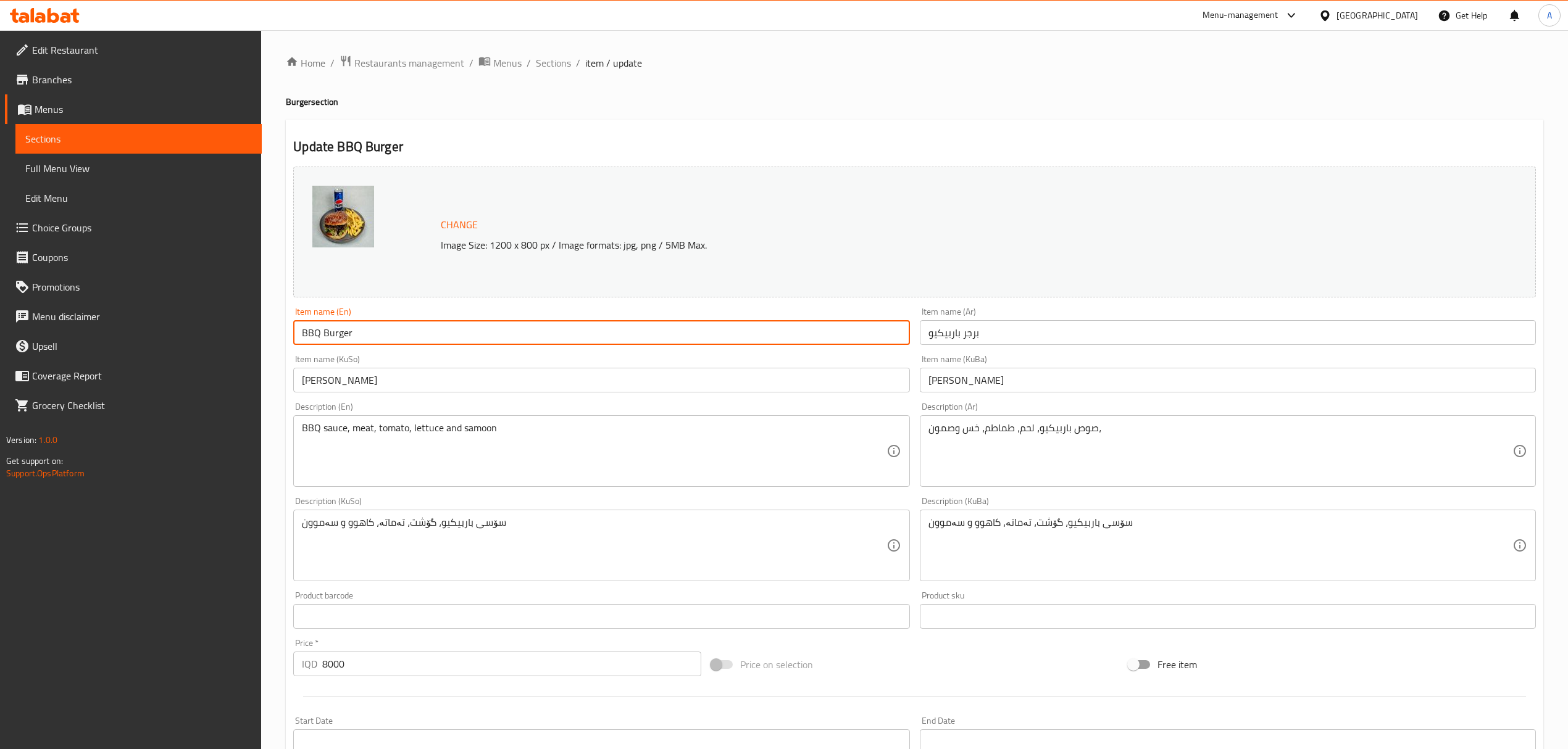
type input "BBQ Burger meal"
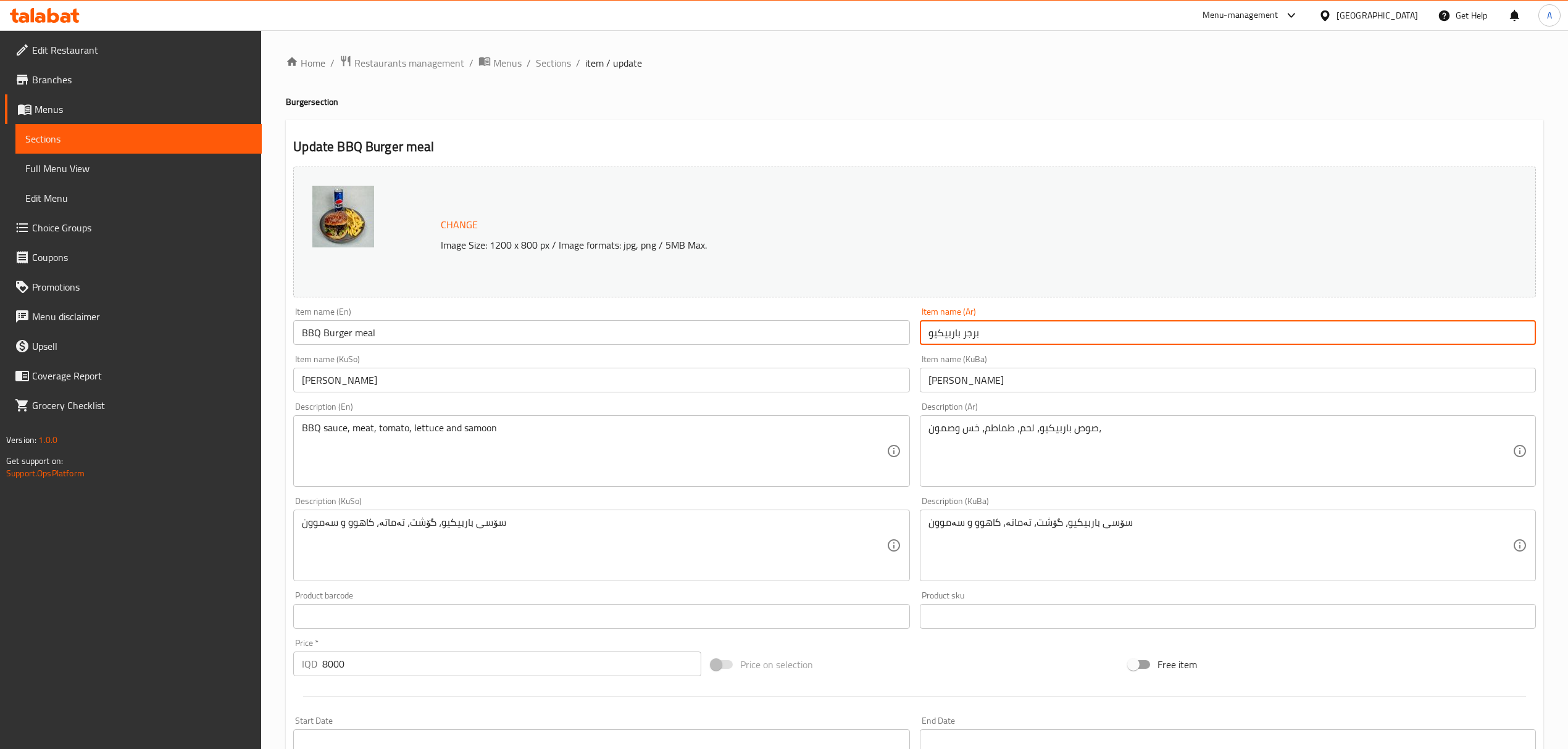
click at [1068, 341] on input "برجر باربيكيو" at bounding box center [1228, 332] width 616 height 25
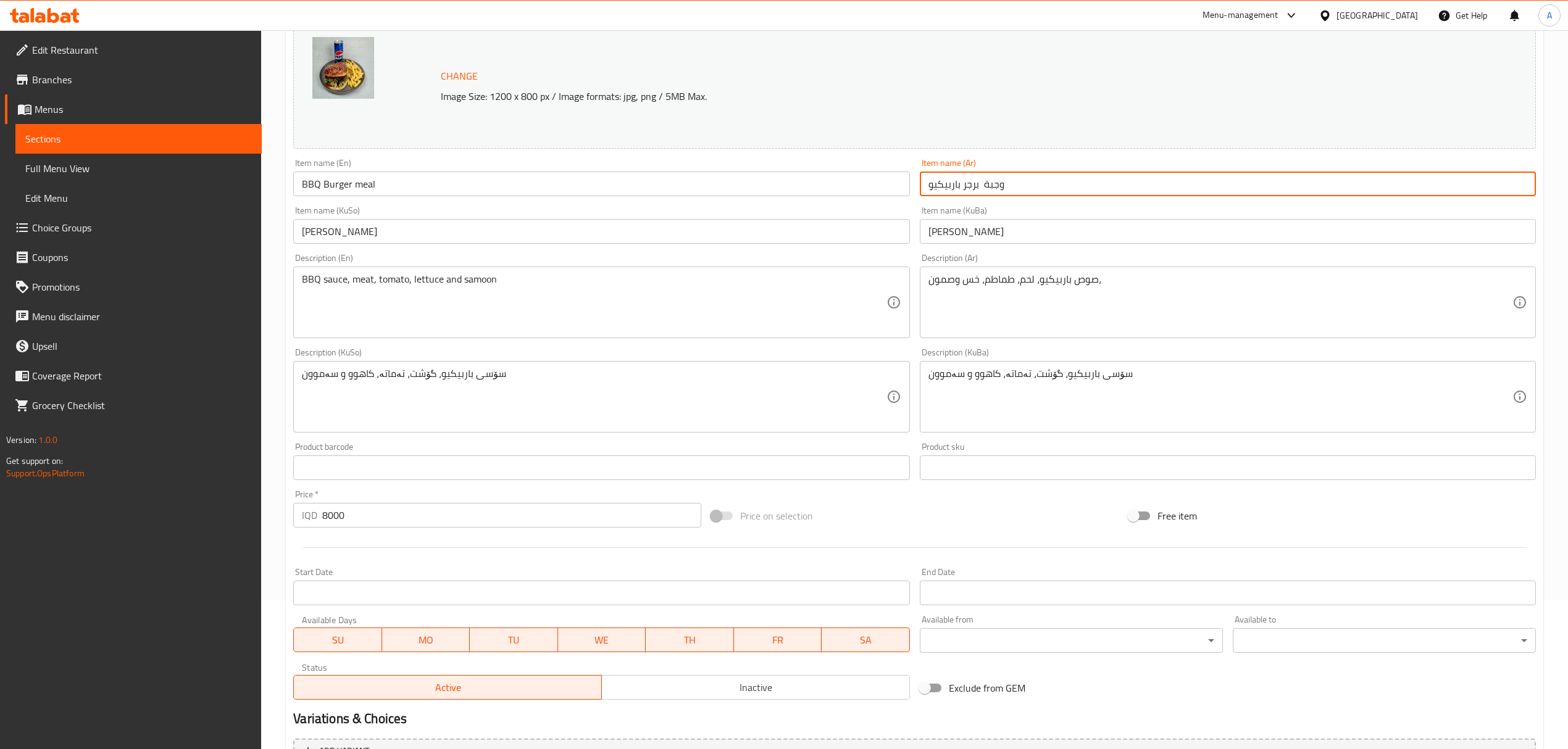
scroll to position [576, 0]
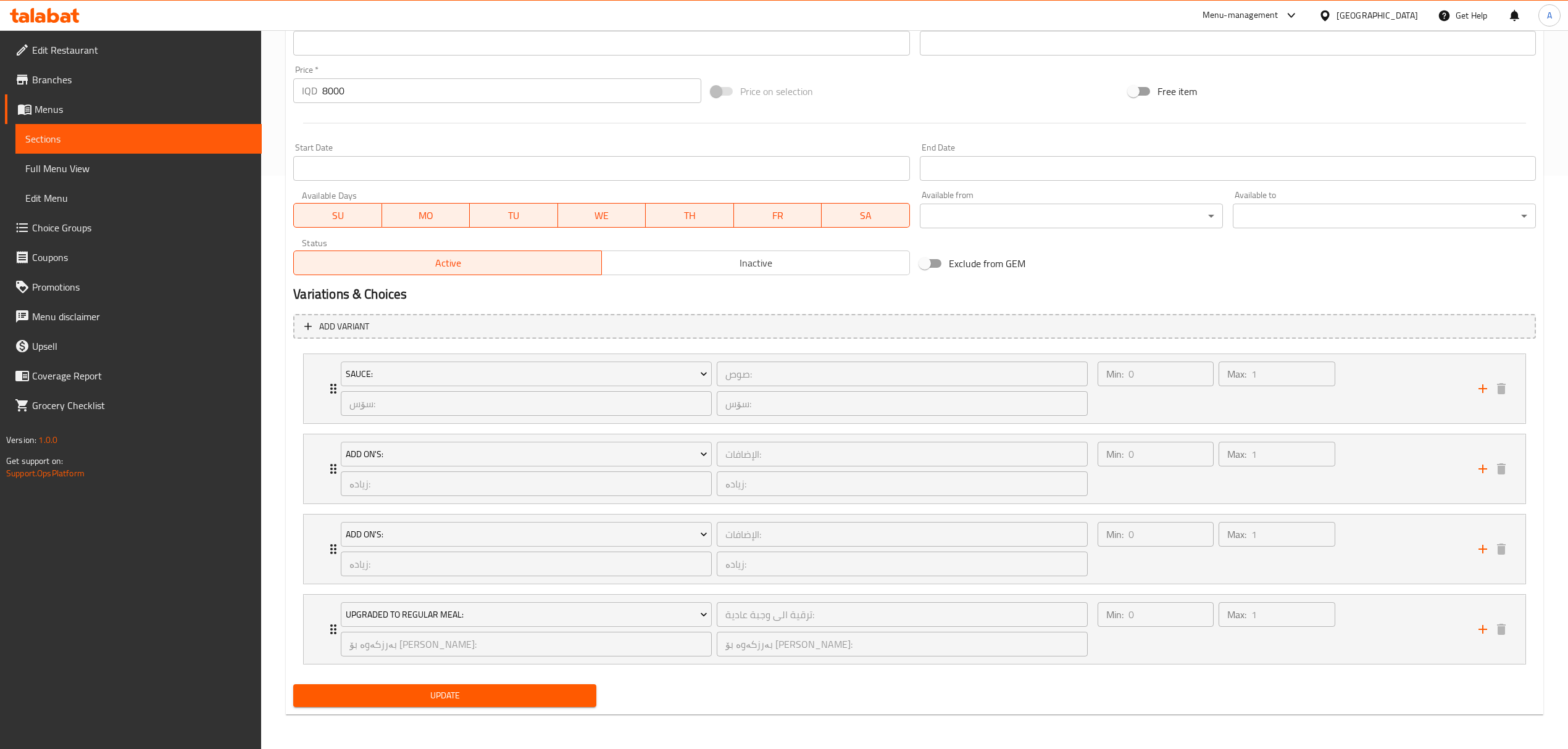
type input "وجبة برجر باربيكيو"
click at [487, 680] on div "Update" at bounding box center [445, 696] width 313 height 33
click at [487, 689] on span "Update" at bounding box center [445, 696] width 283 height 15
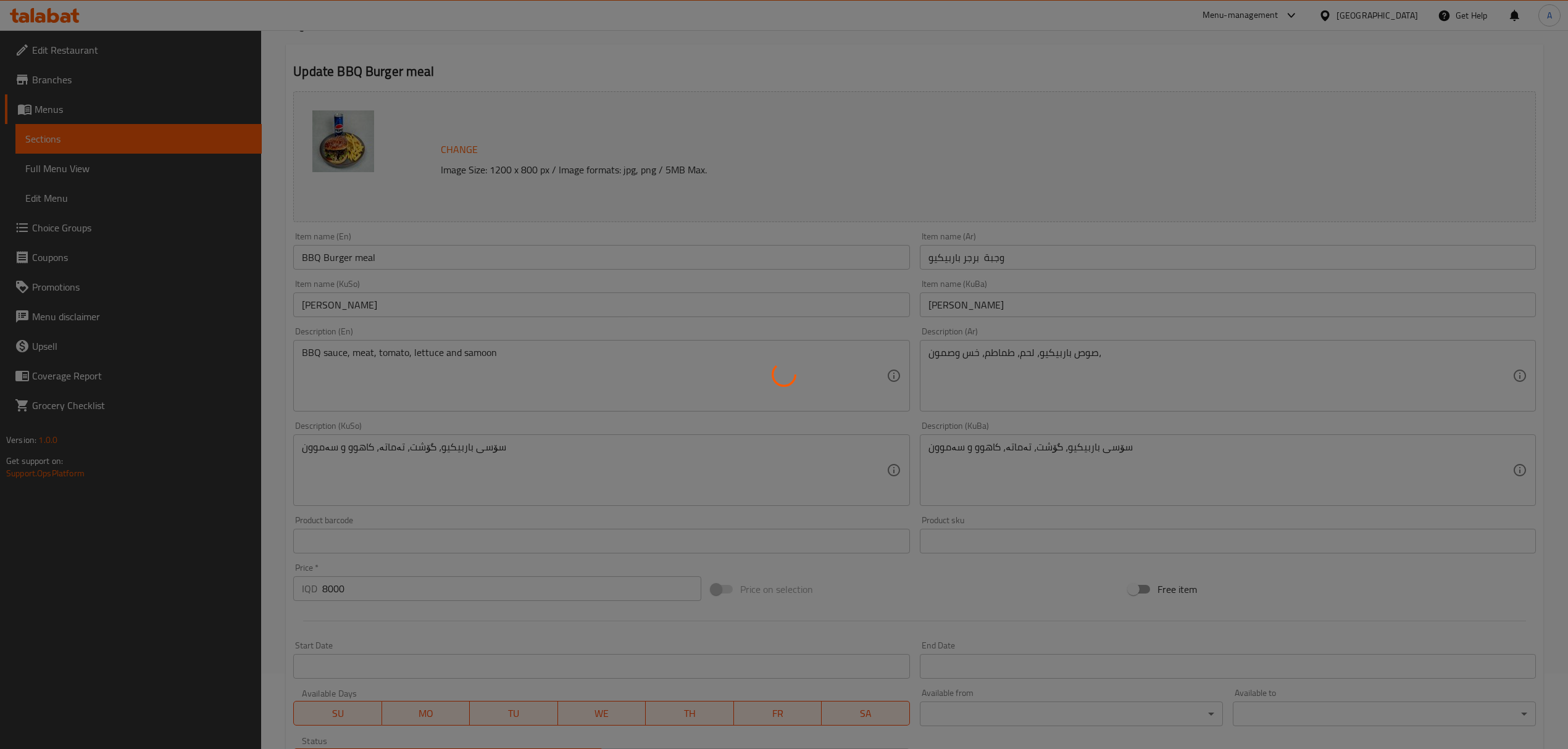
scroll to position [0, 0]
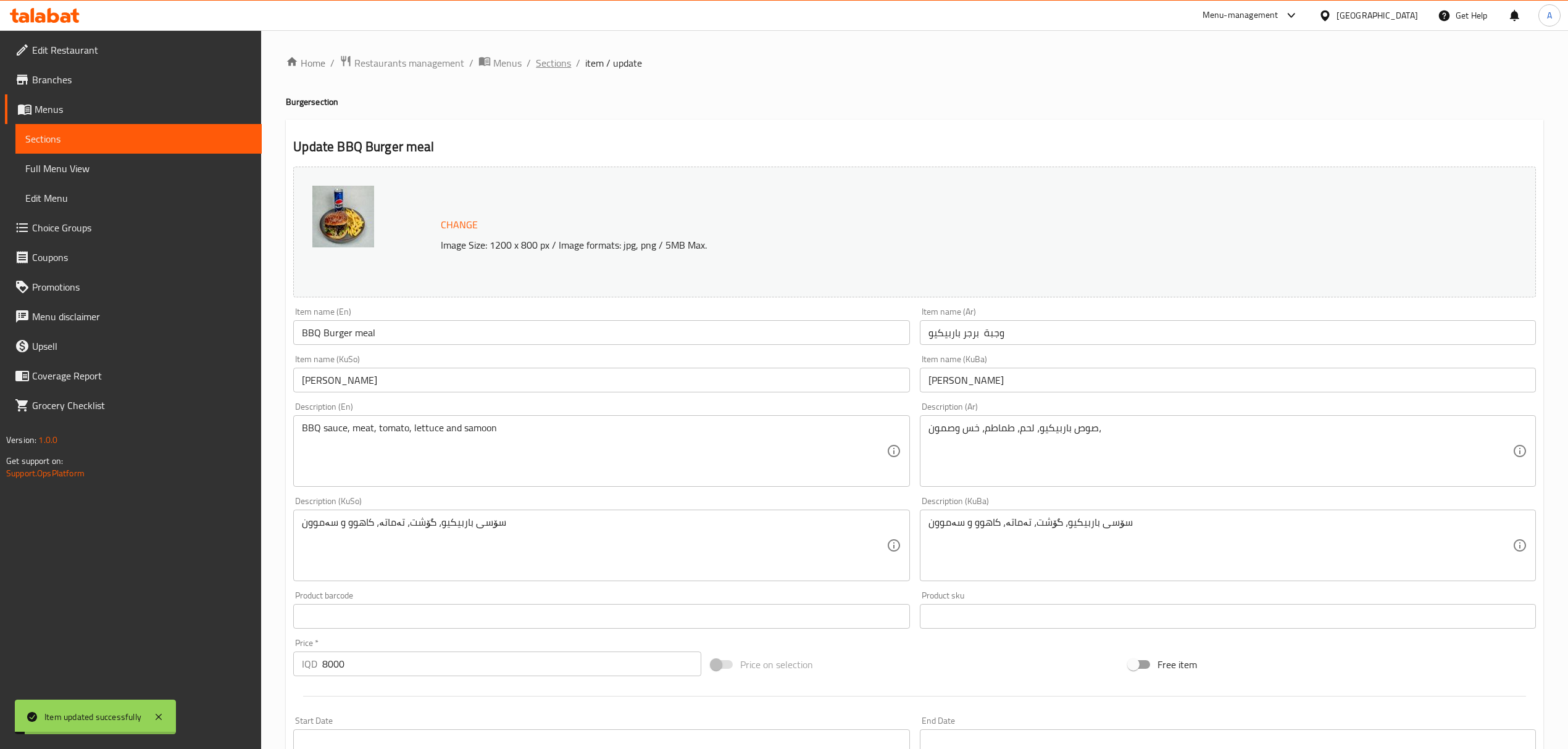
click at [554, 61] on span "Sections" at bounding box center [554, 63] width 35 height 15
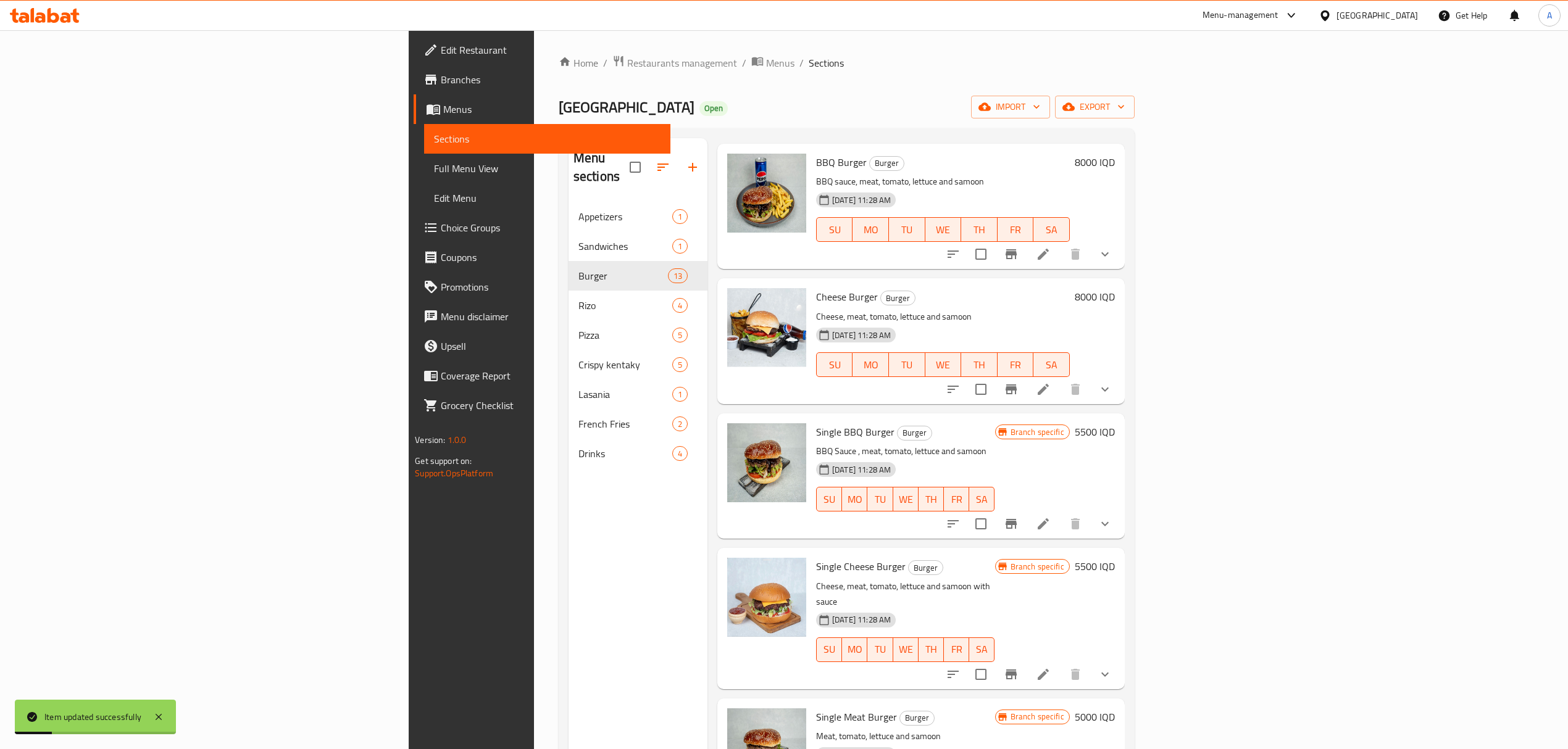
scroll to position [82, 0]
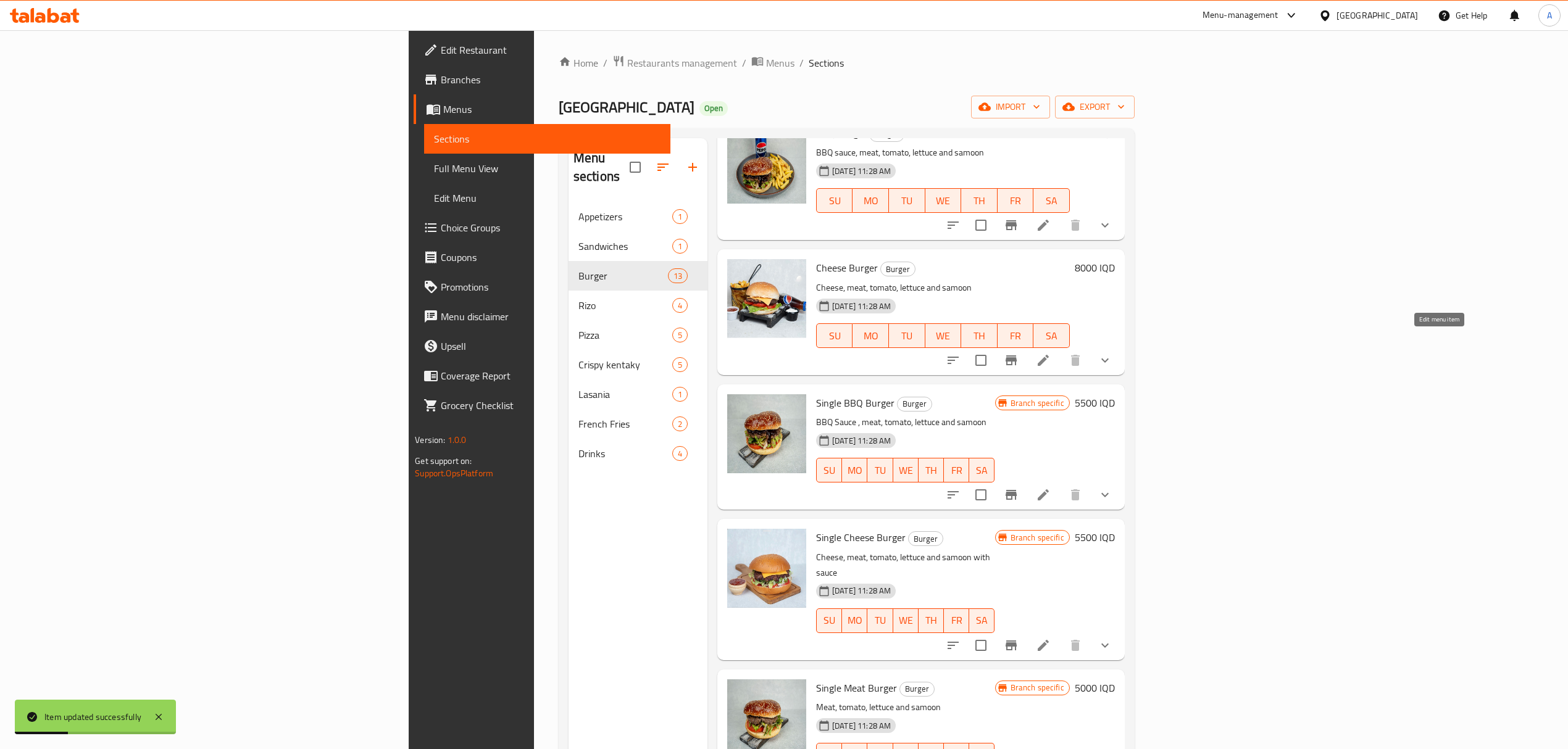
click at [1051, 353] on icon at bounding box center [1043, 360] width 15 height 15
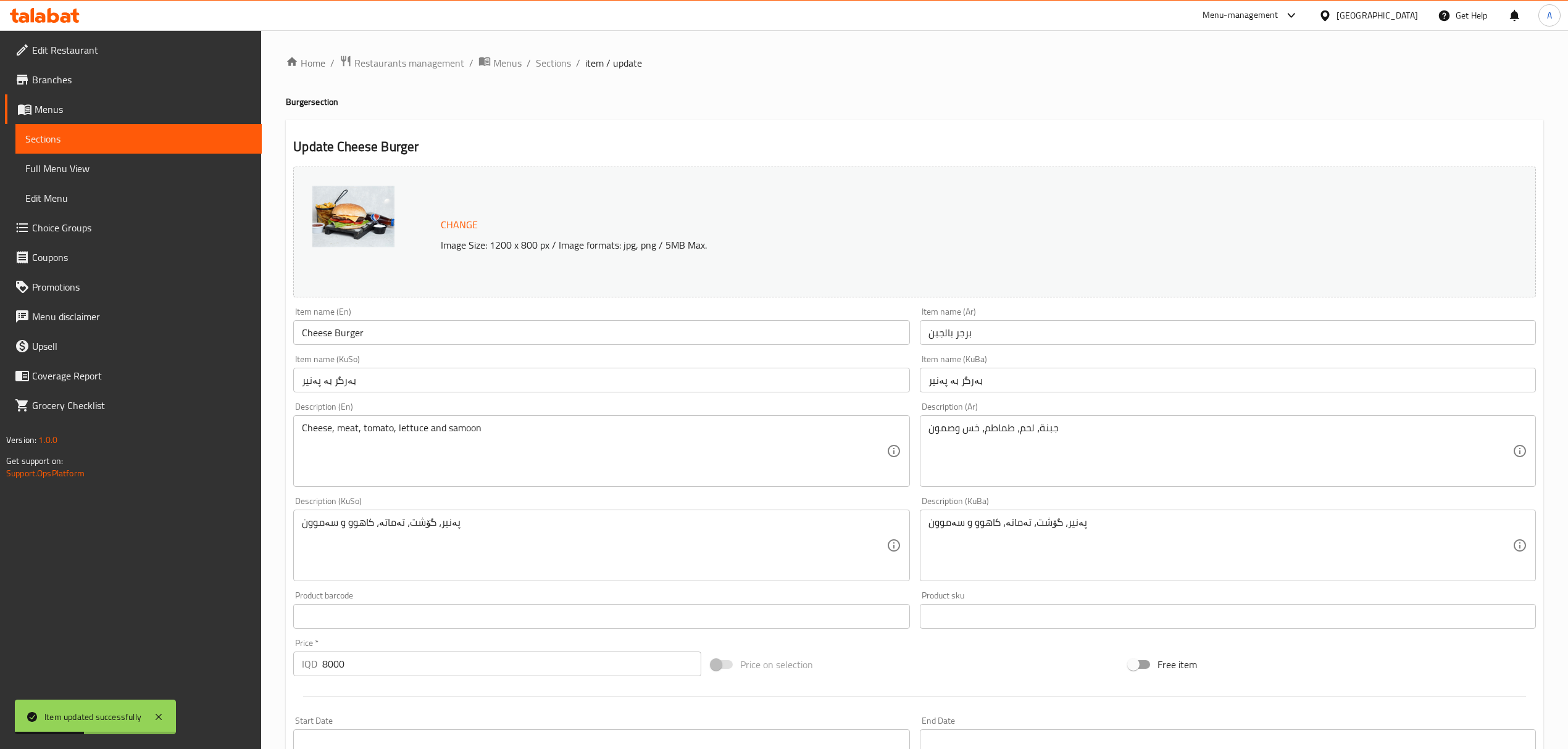
click at [1055, 322] on input "برجر بالجبن" at bounding box center [1228, 332] width 616 height 25
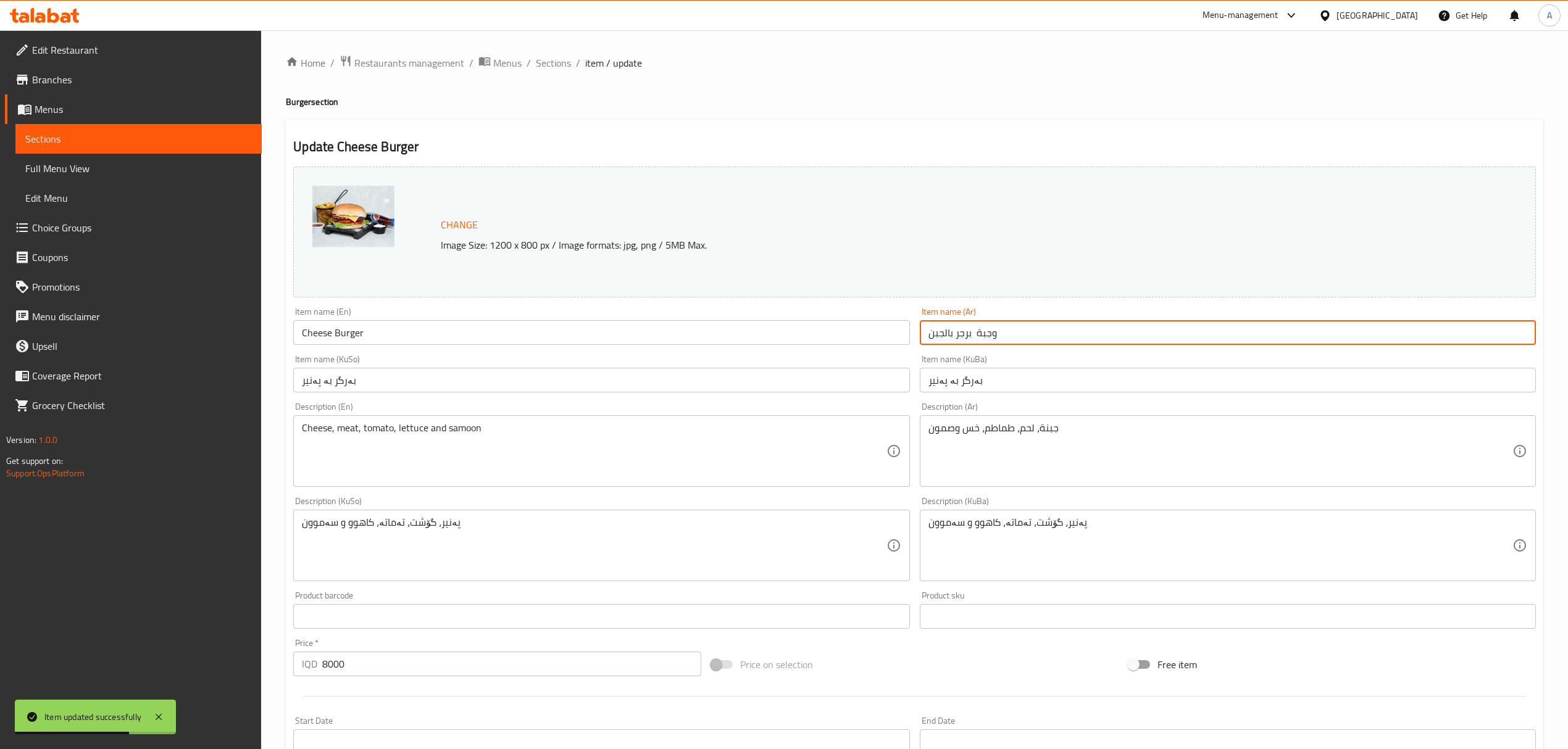
type input "وجبة برجر بالجبن"
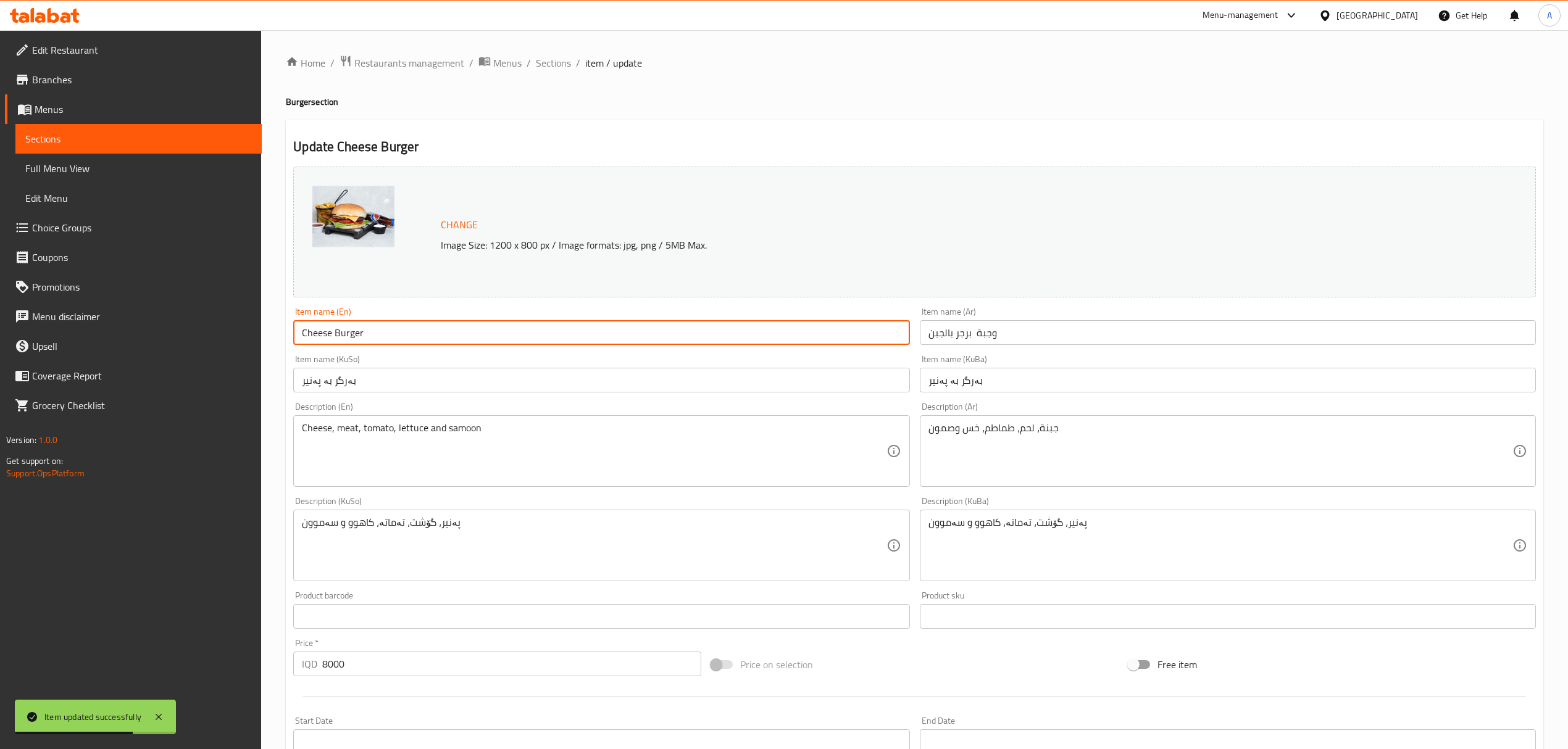
click at [579, 339] on input "Cheese Burger" at bounding box center [601, 332] width 616 height 25
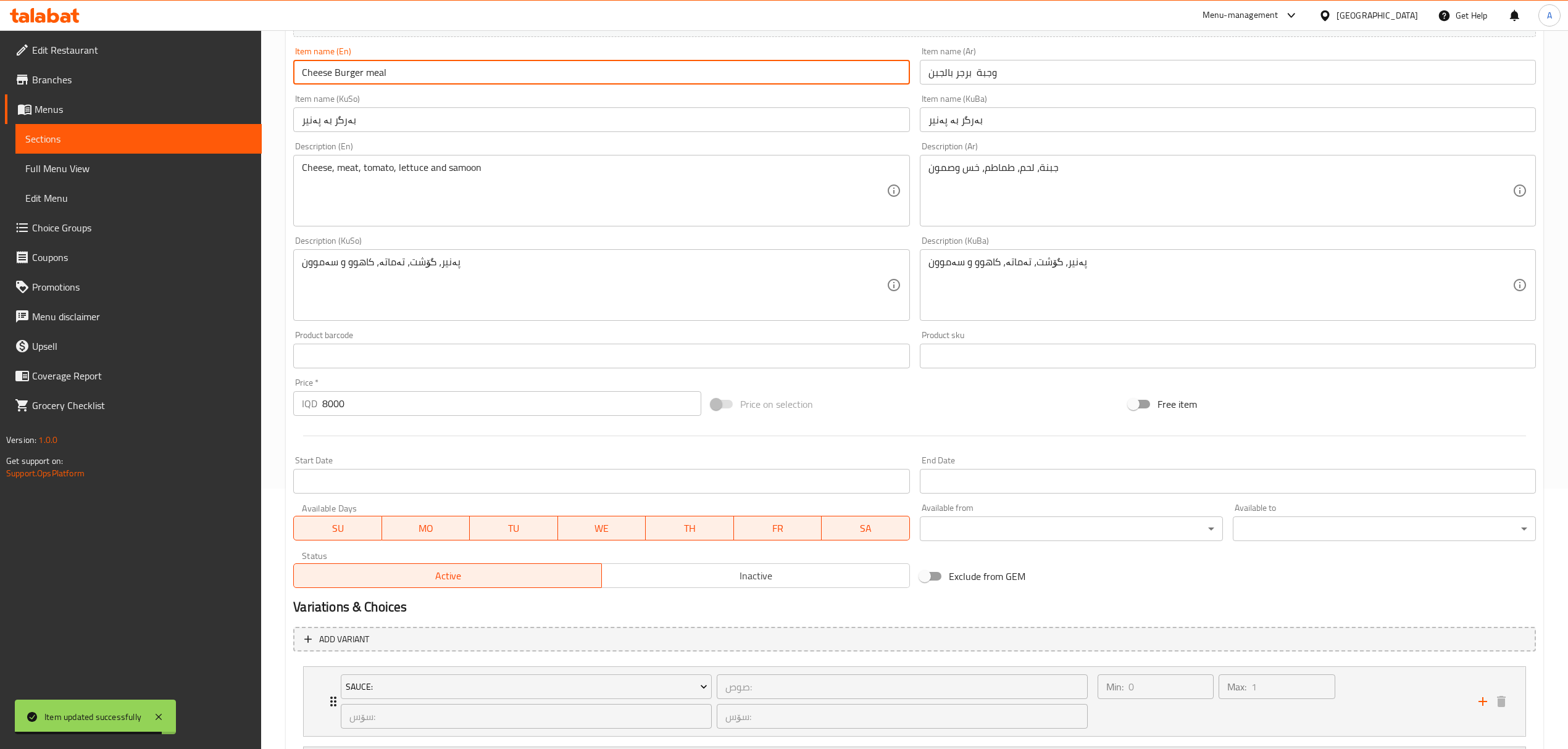
scroll to position [576, 0]
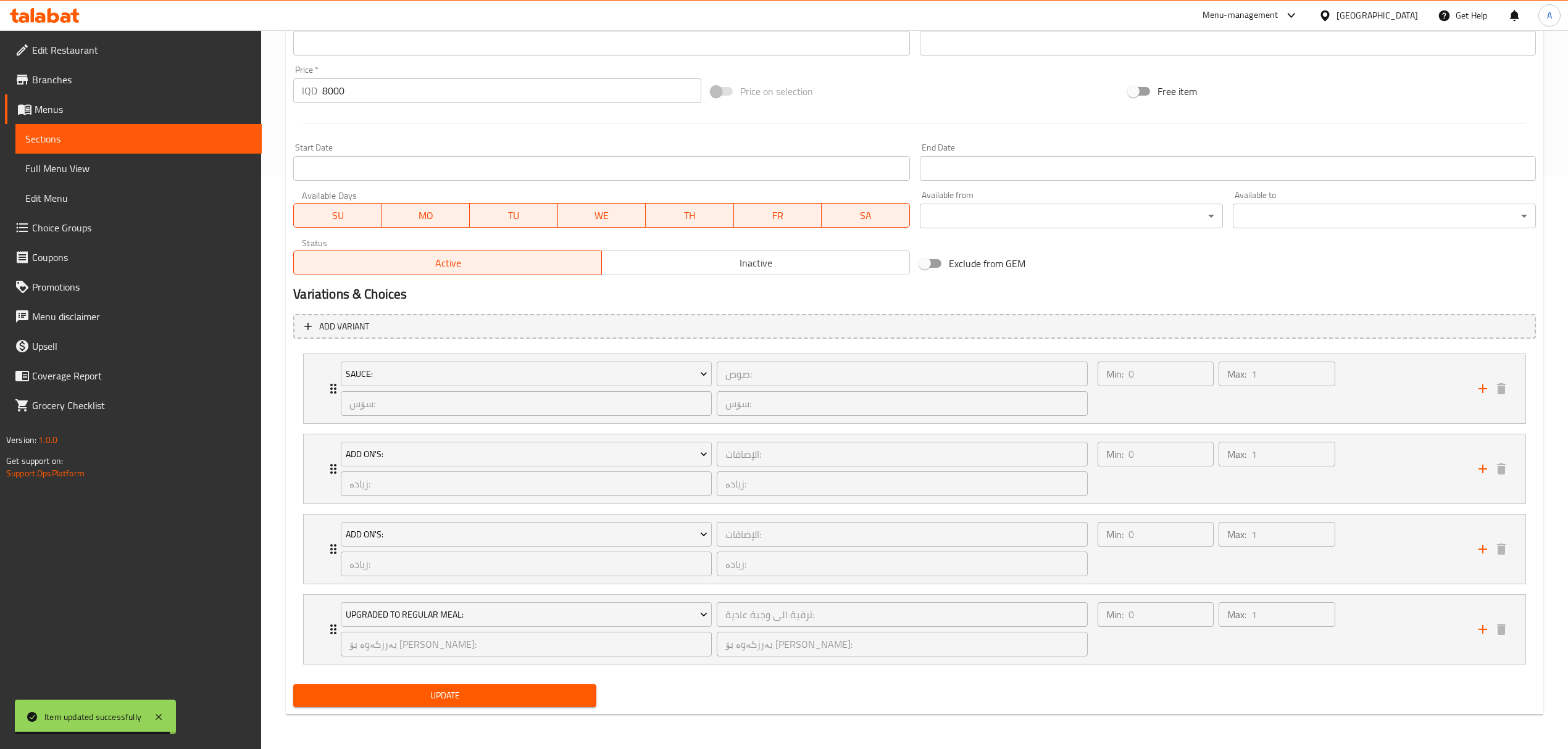
type input "Cheese Burger meal"
click at [545, 705] on button "Update" at bounding box center [445, 696] width 303 height 23
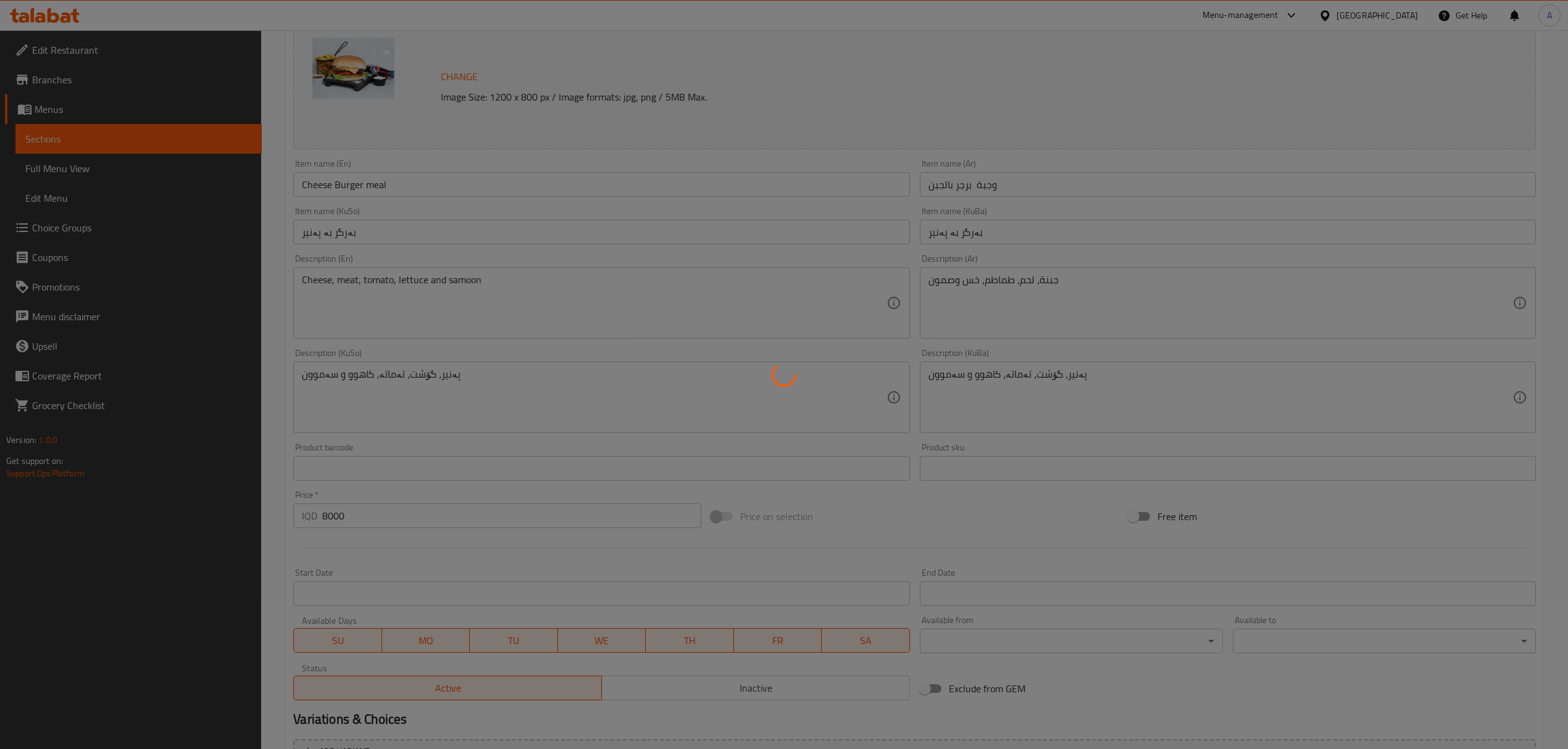
scroll to position [0, 0]
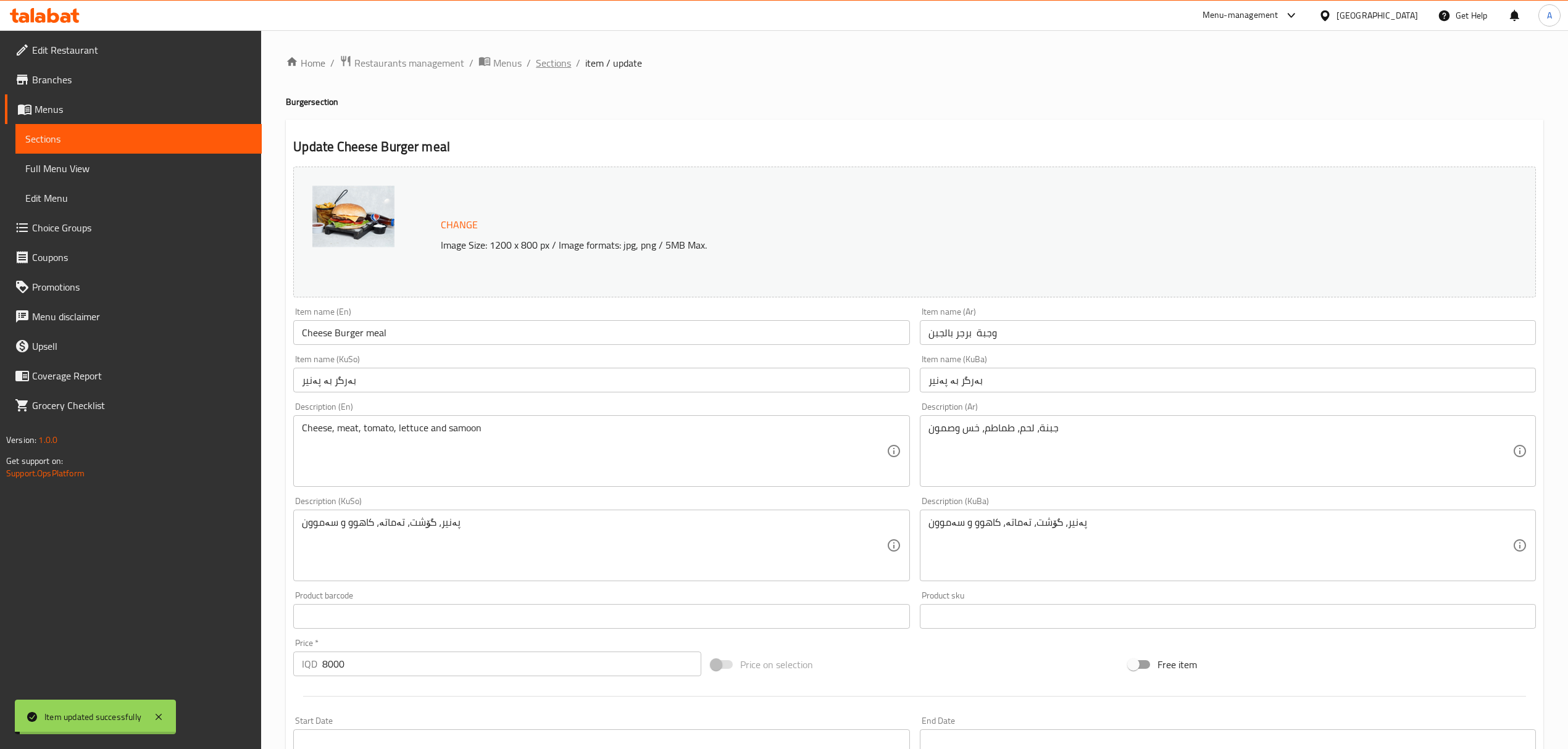
click at [558, 60] on span "Sections" at bounding box center [554, 63] width 35 height 15
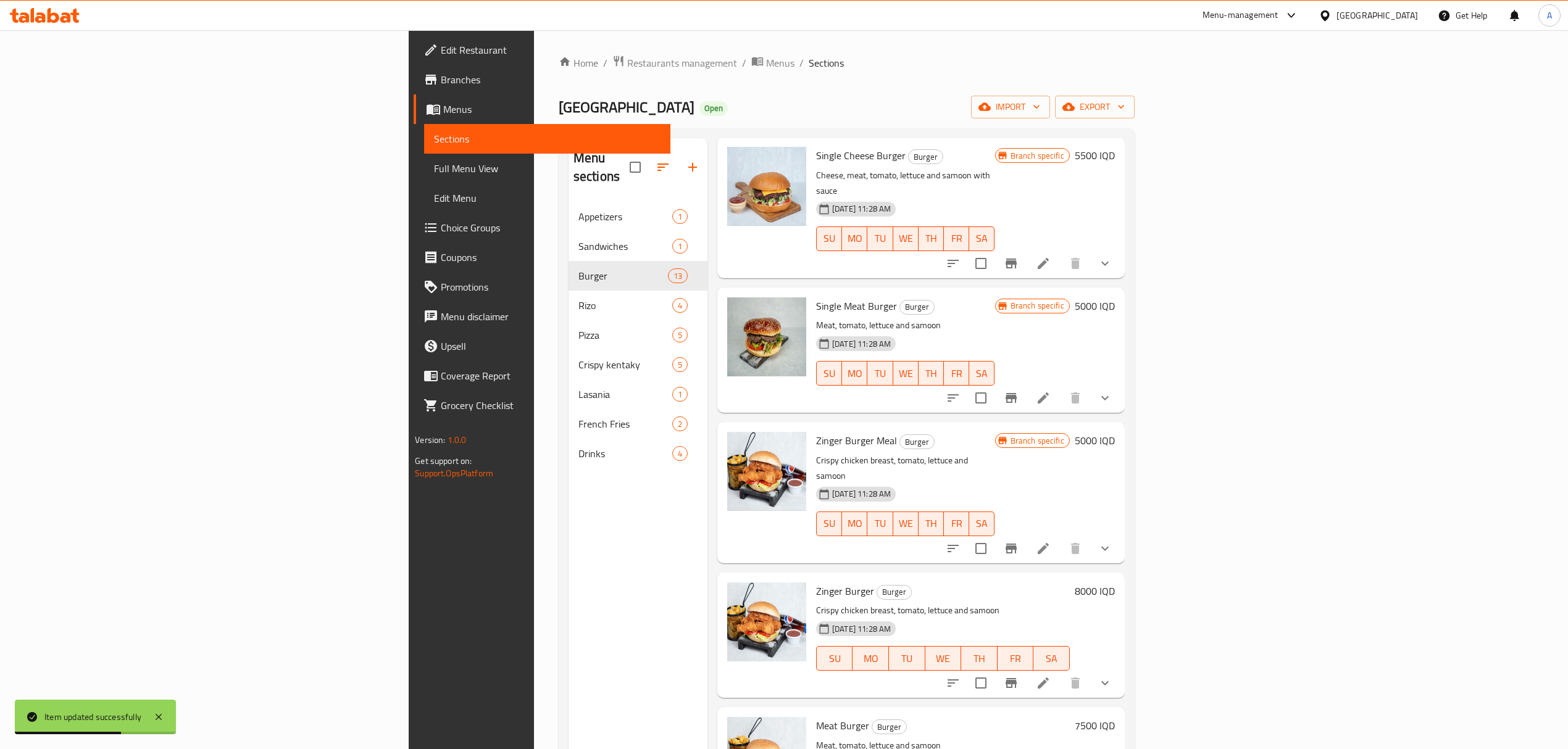
scroll to position [494, 0]
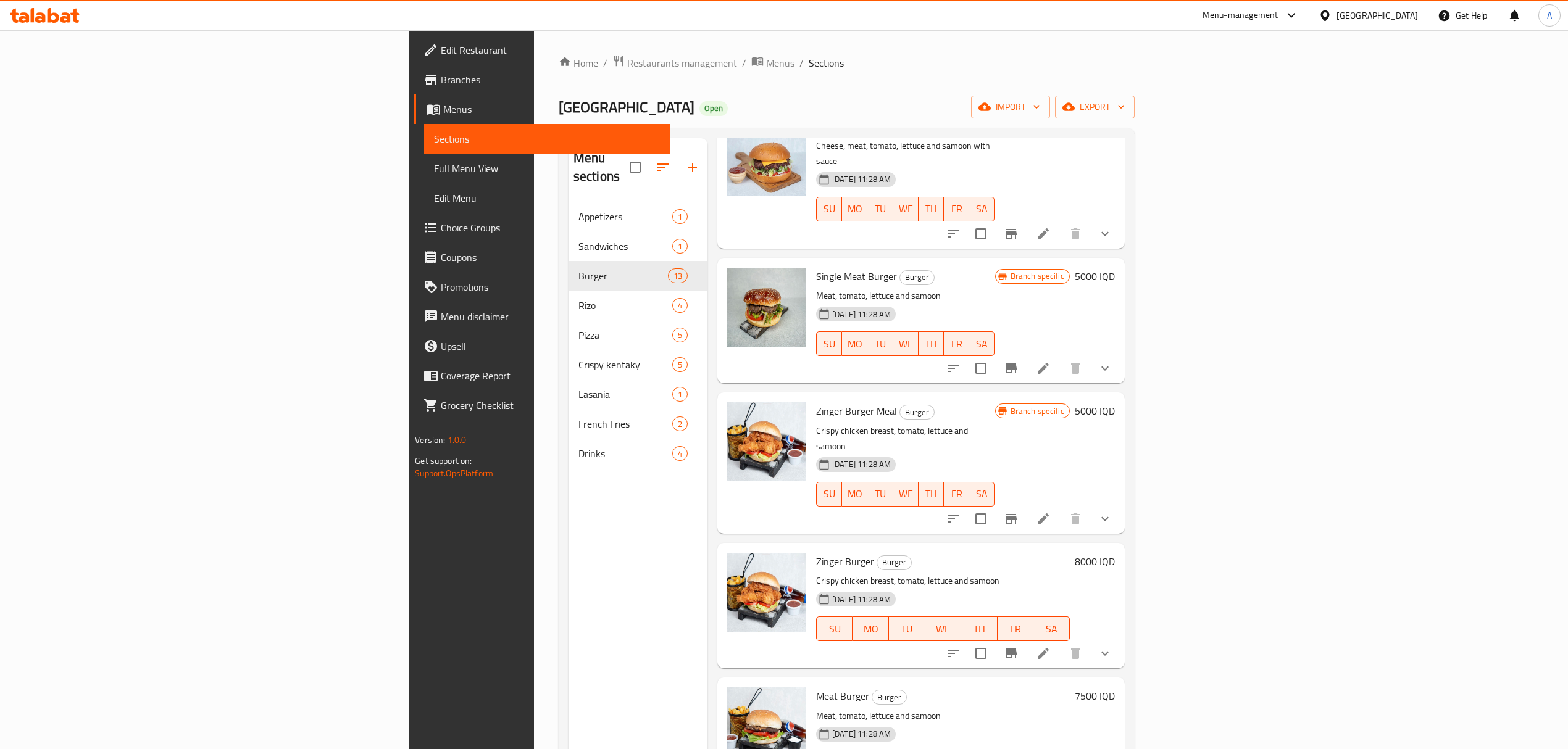
click at [1061, 508] on li at bounding box center [1043, 519] width 35 height 22
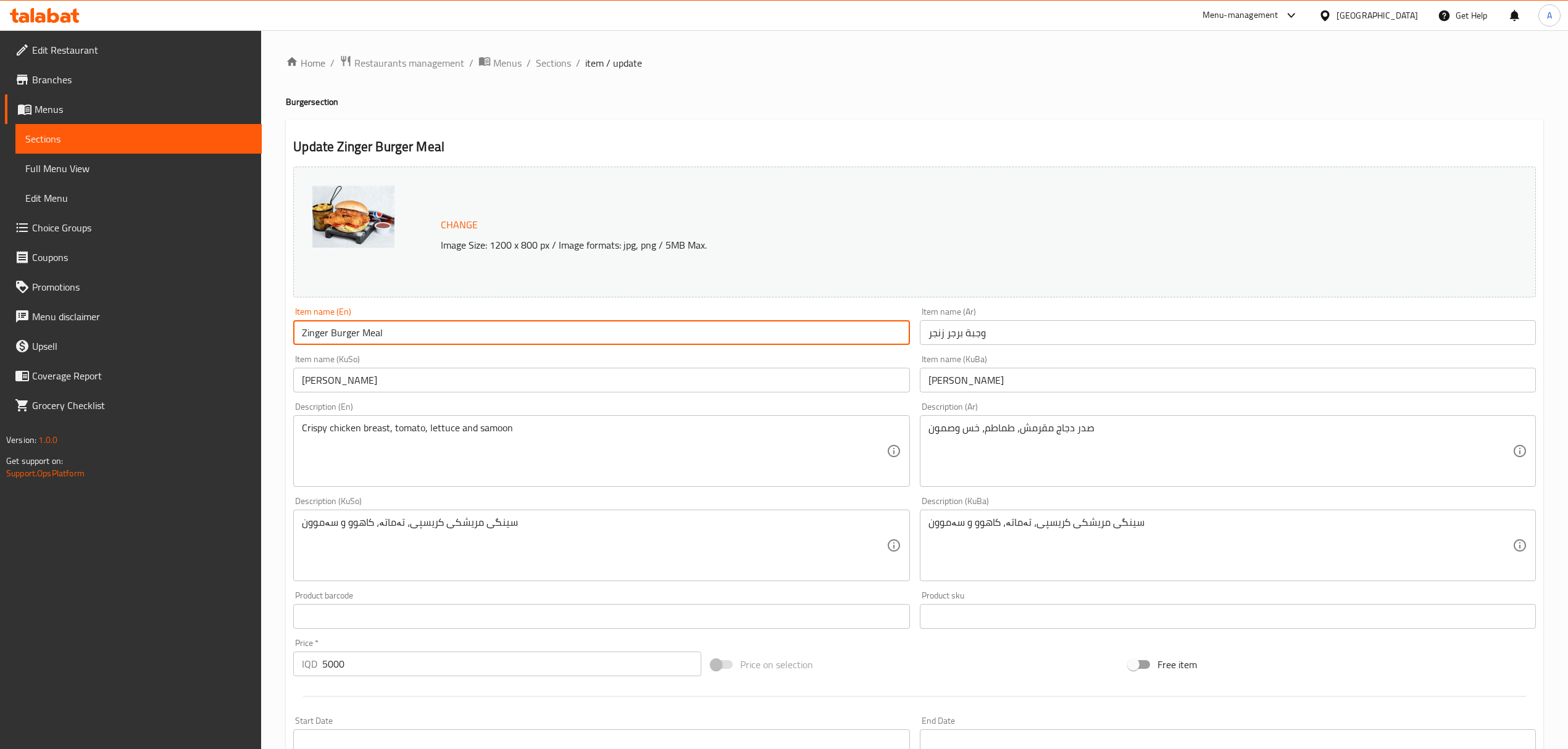
drag, startPoint x: 447, startPoint y: 339, endPoint x: 364, endPoint y: 334, distance: 83.2
click at [364, 334] on input "Zinger Burger Meal" at bounding box center [601, 332] width 616 height 25
type input "Zinger Burger Single"
click at [979, 339] on input "وجبة برجر زنجر" at bounding box center [1228, 332] width 616 height 25
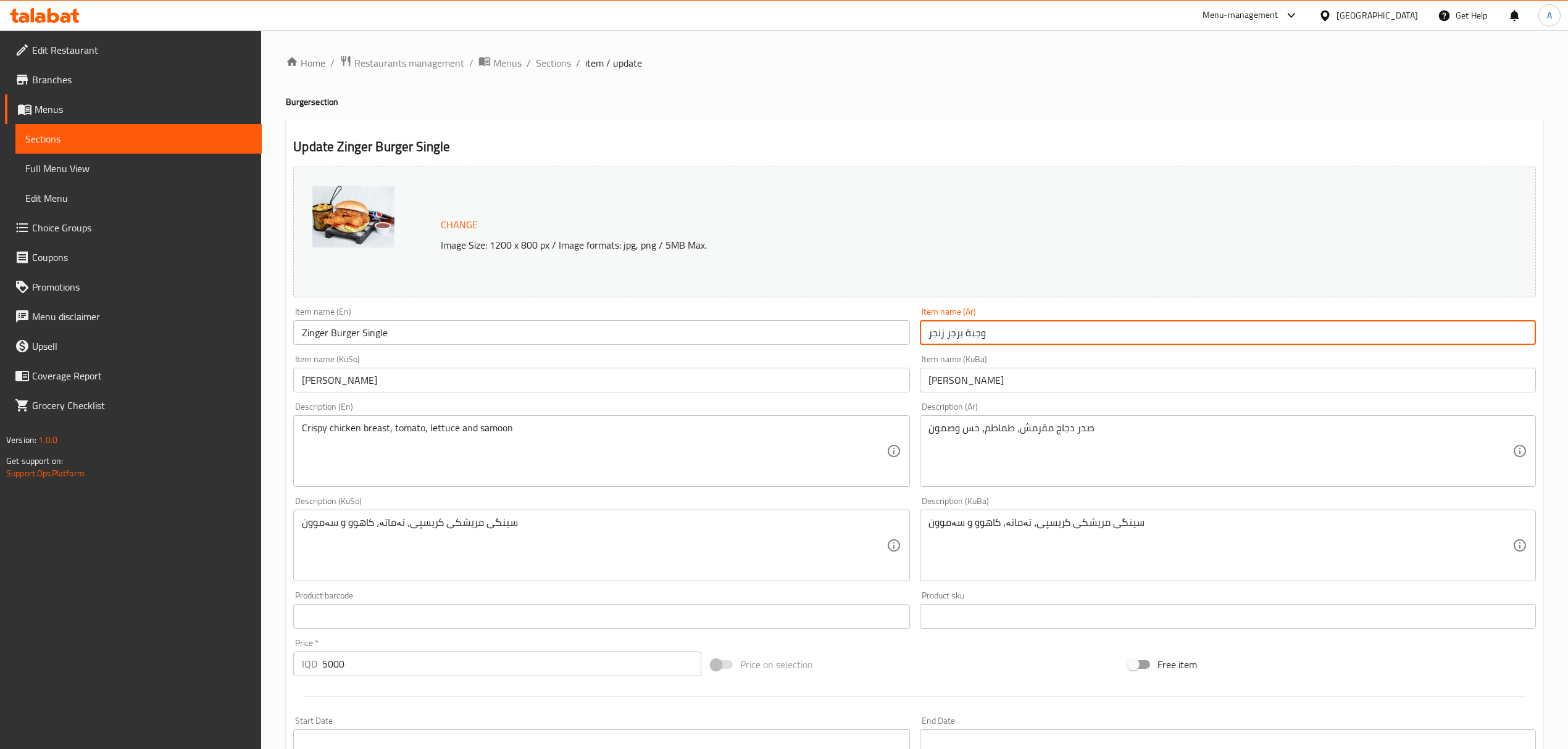
drag, startPoint x: 997, startPoint y: 336, endPoint x: 966, endPoint y: 337, distance: 31.0
click at [966, 337] on input "وجبة برجر زنجر" at bounding box center [1228, 332] width 616 height 25
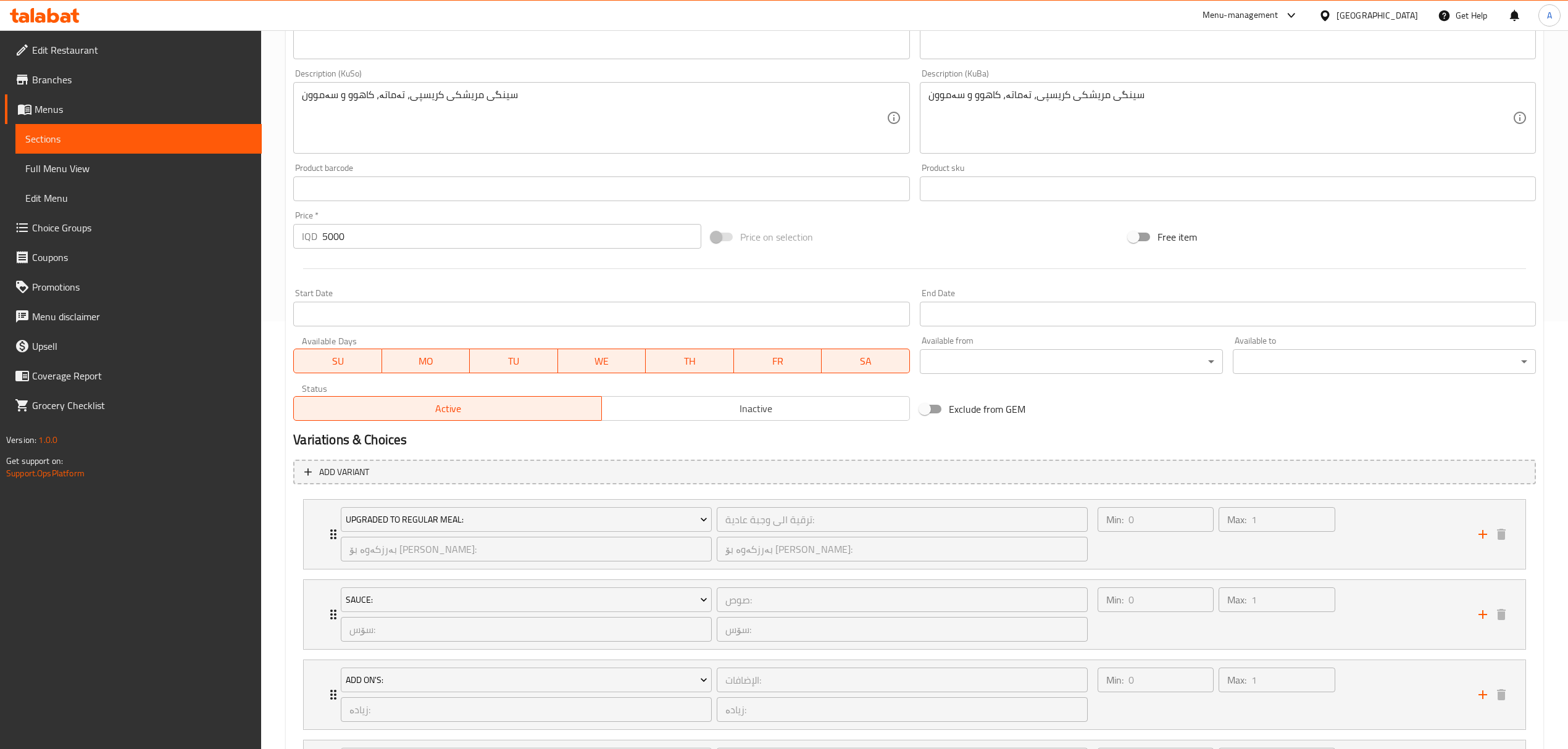
scroll to position [576, 0]
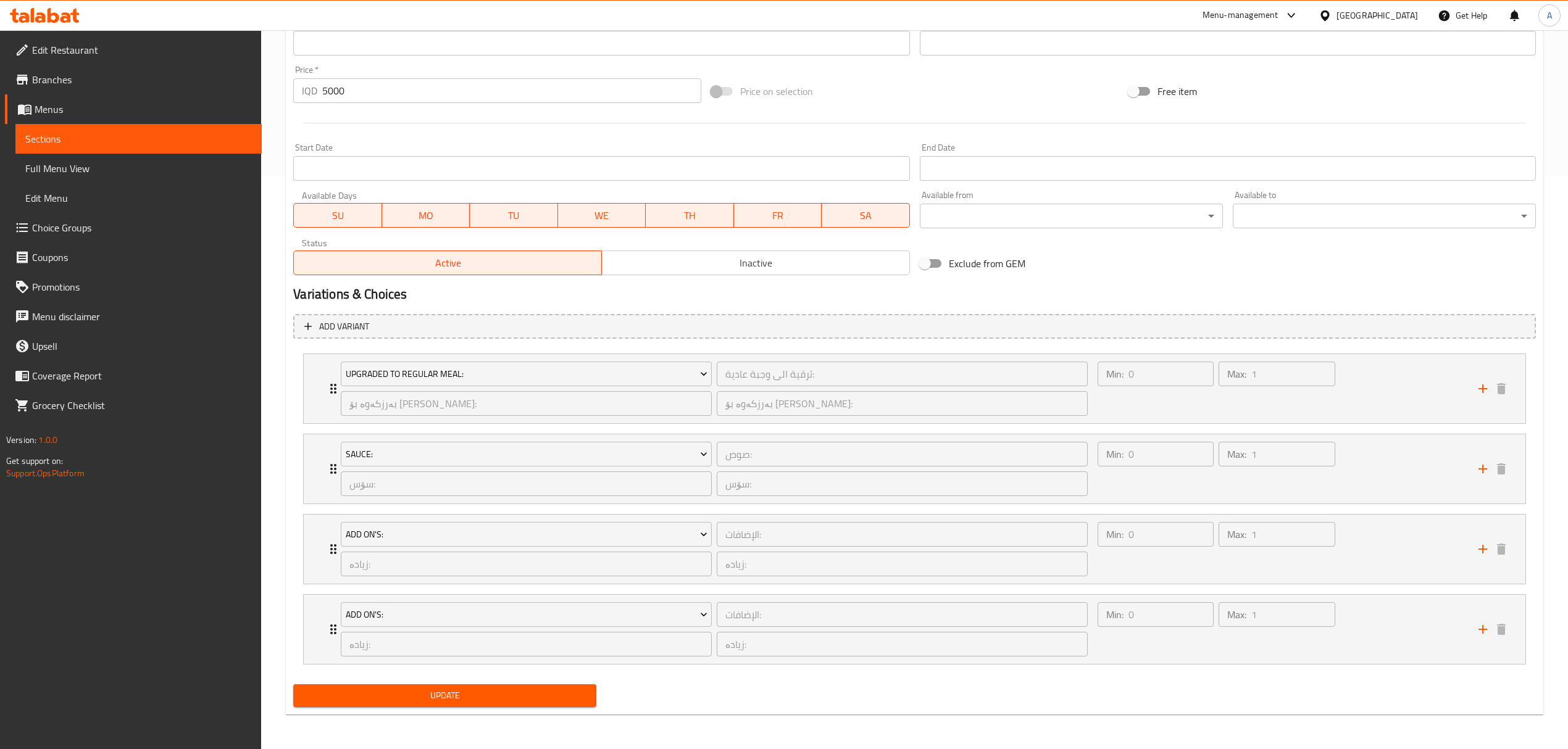
type input "برجر زنجر"
click at [456, 679] on div "Update" at bounding box center [445, 696] width 313 height 33
click at [453, 685] on button "Update" at bounding box center [445, 696] width 303 height 23
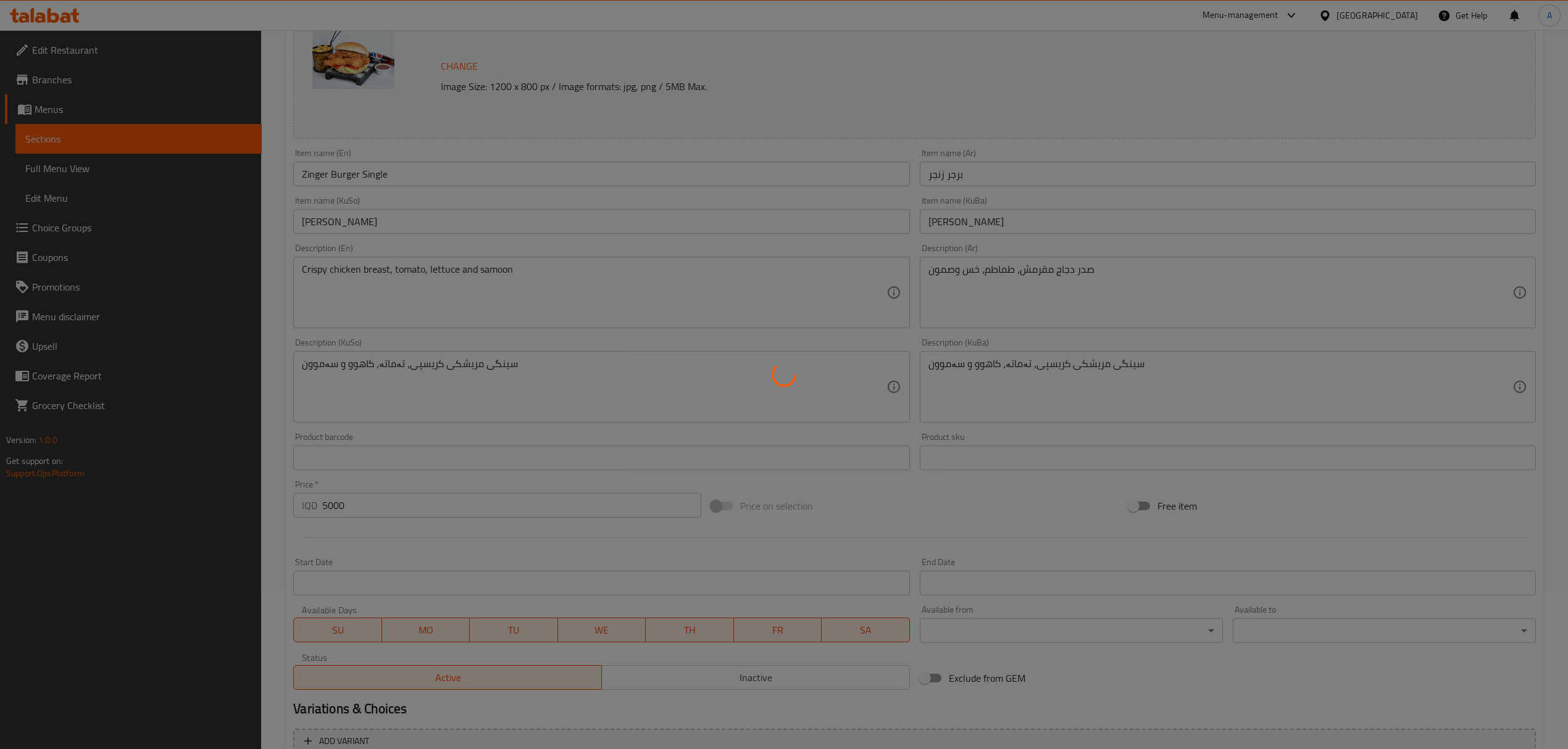
scroll to position [0, 0]
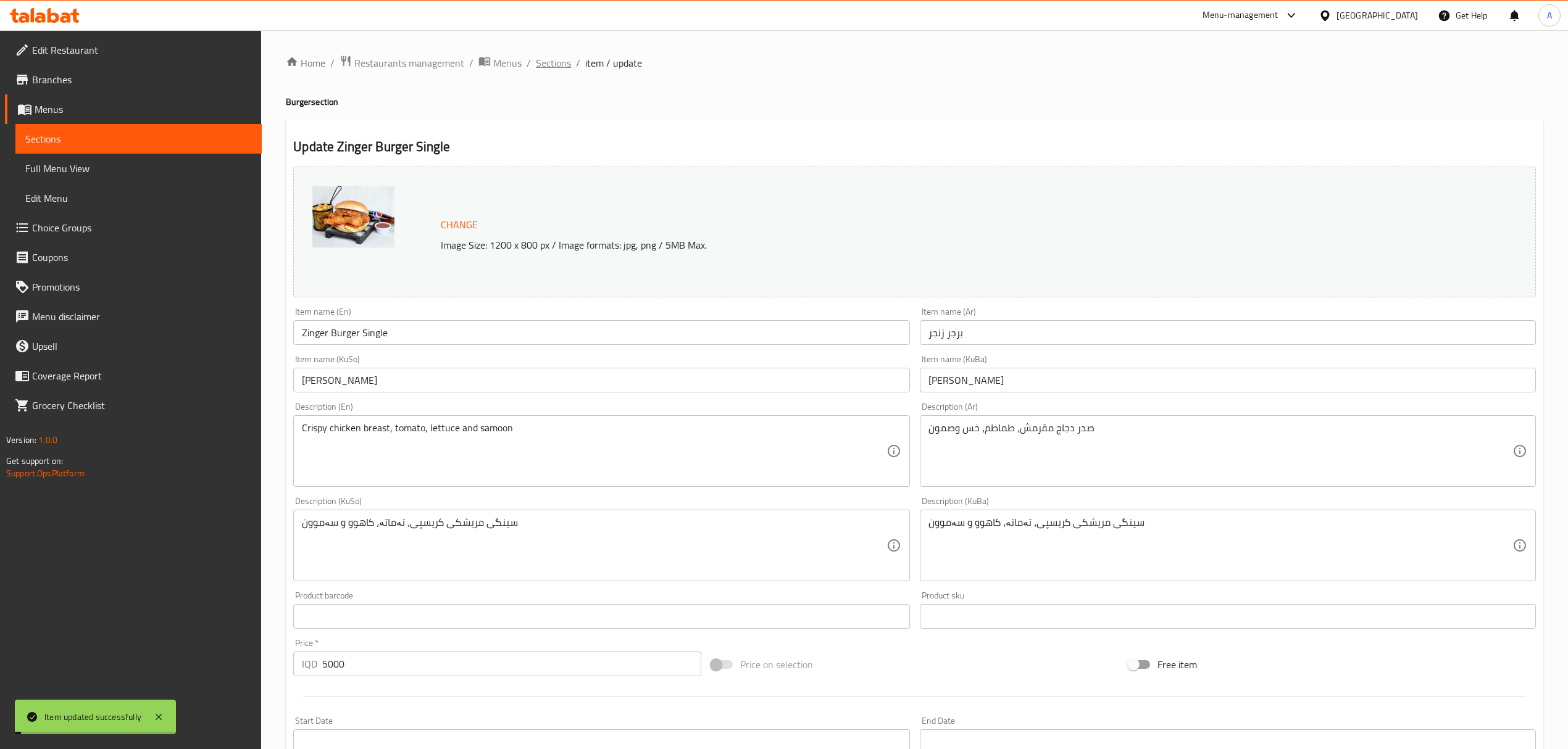
click at [552, 61] on span "Sections" at bounding box center [554, 63] width 35 height 15
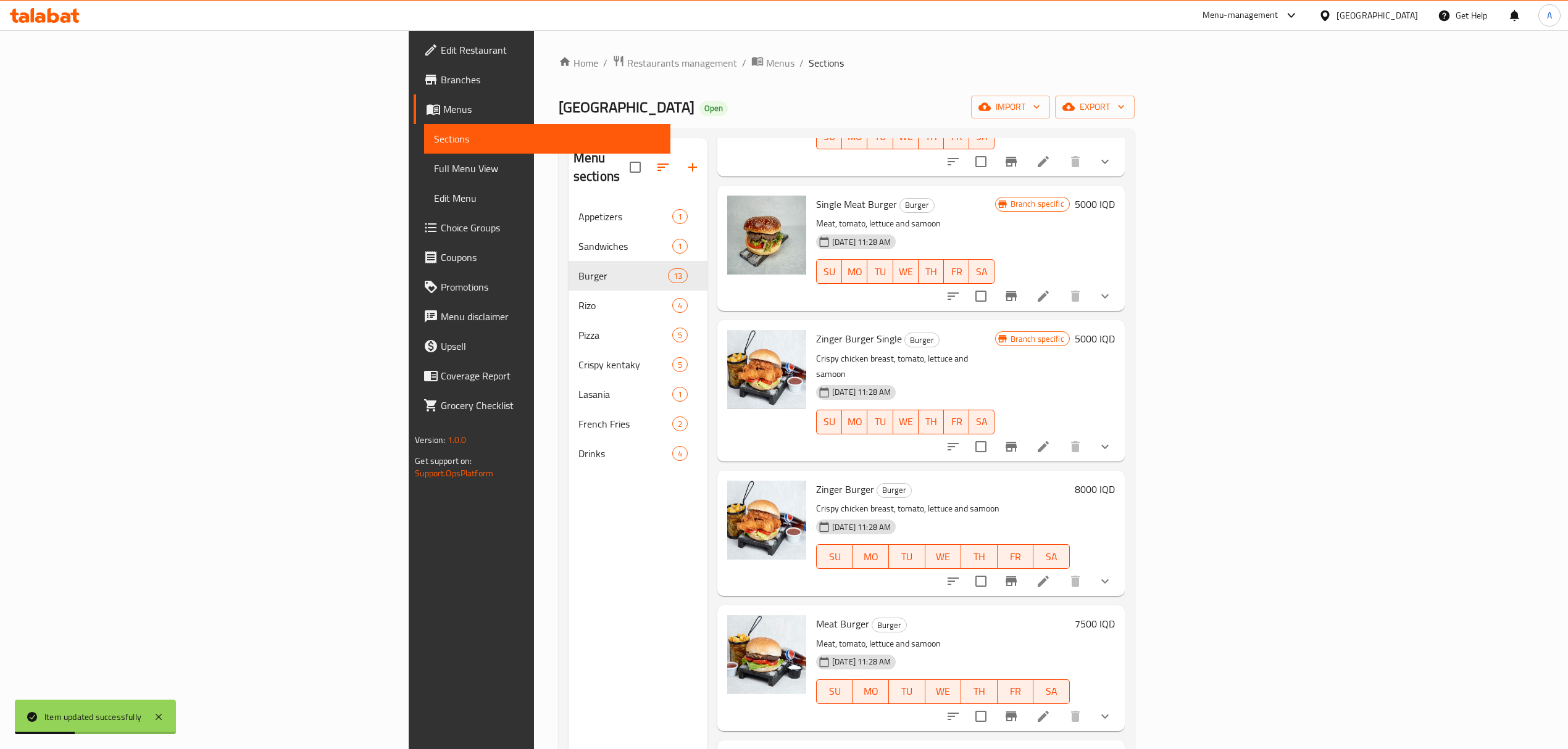
scroll to position [576, 0]
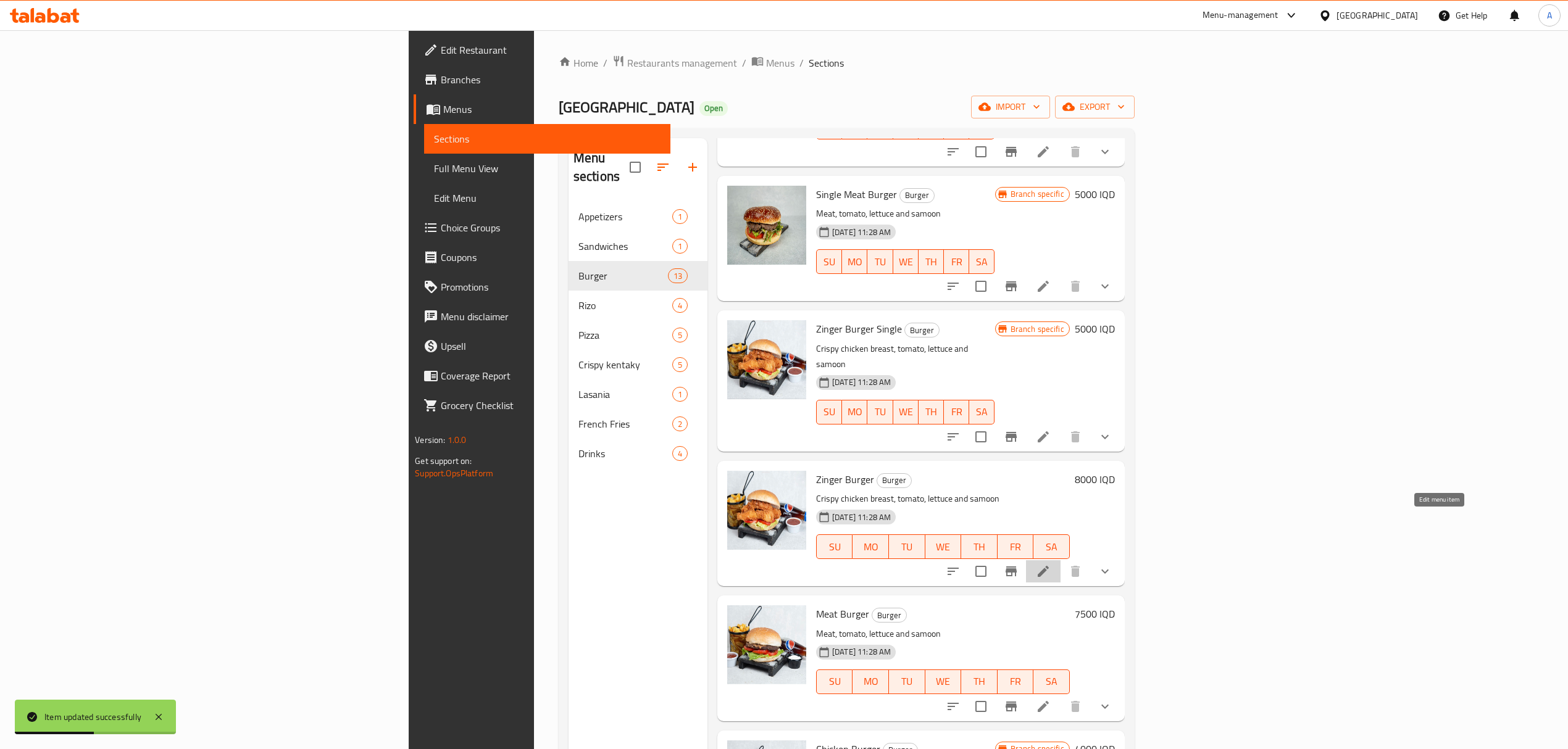
click at [1049, 566] on icon at bounding box center [1043, 572] width 11 height 11
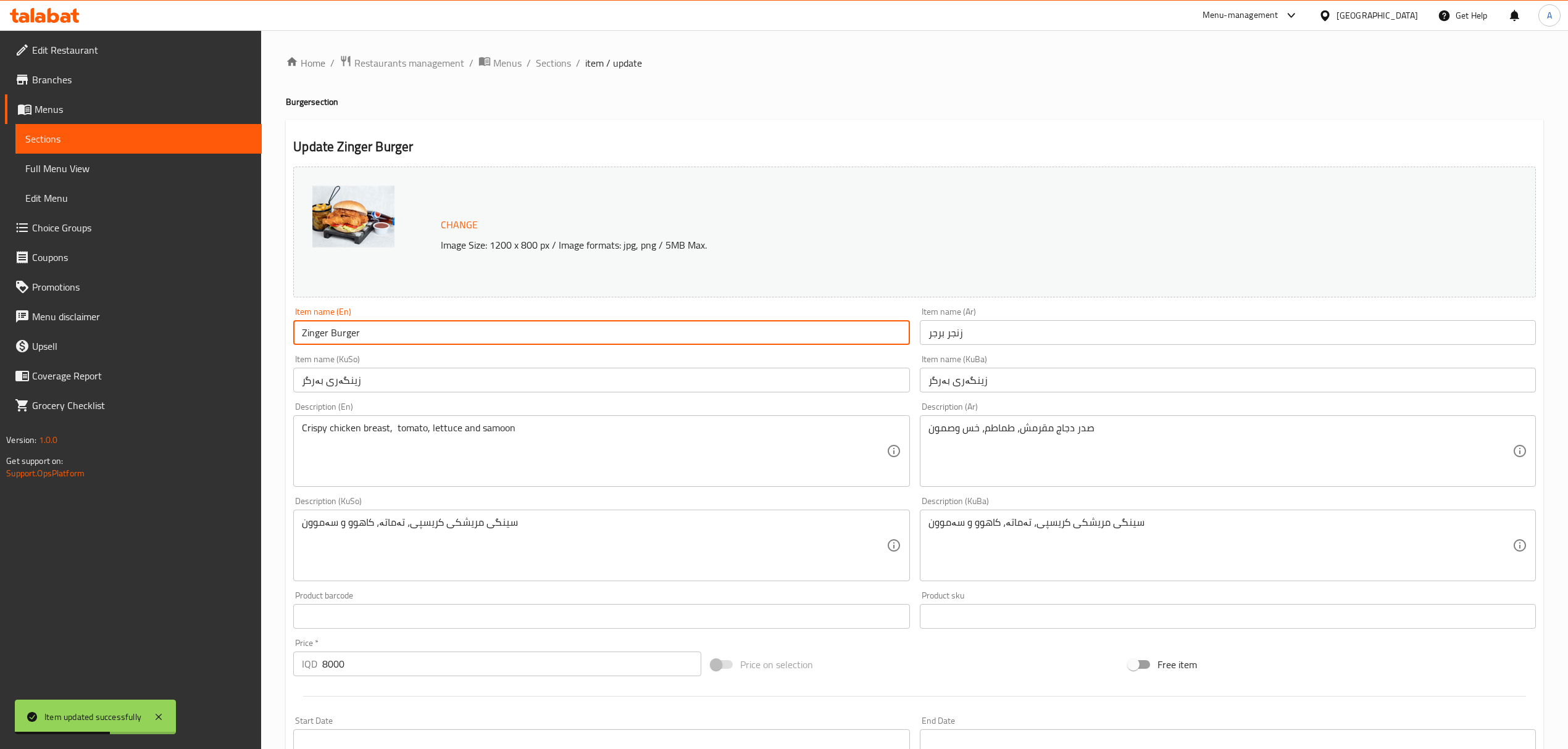
click at [457, 343] on input "Zinger Burger" at bounding box center [601, 332] width 616 height 25
type input "Zinger Burger meal"
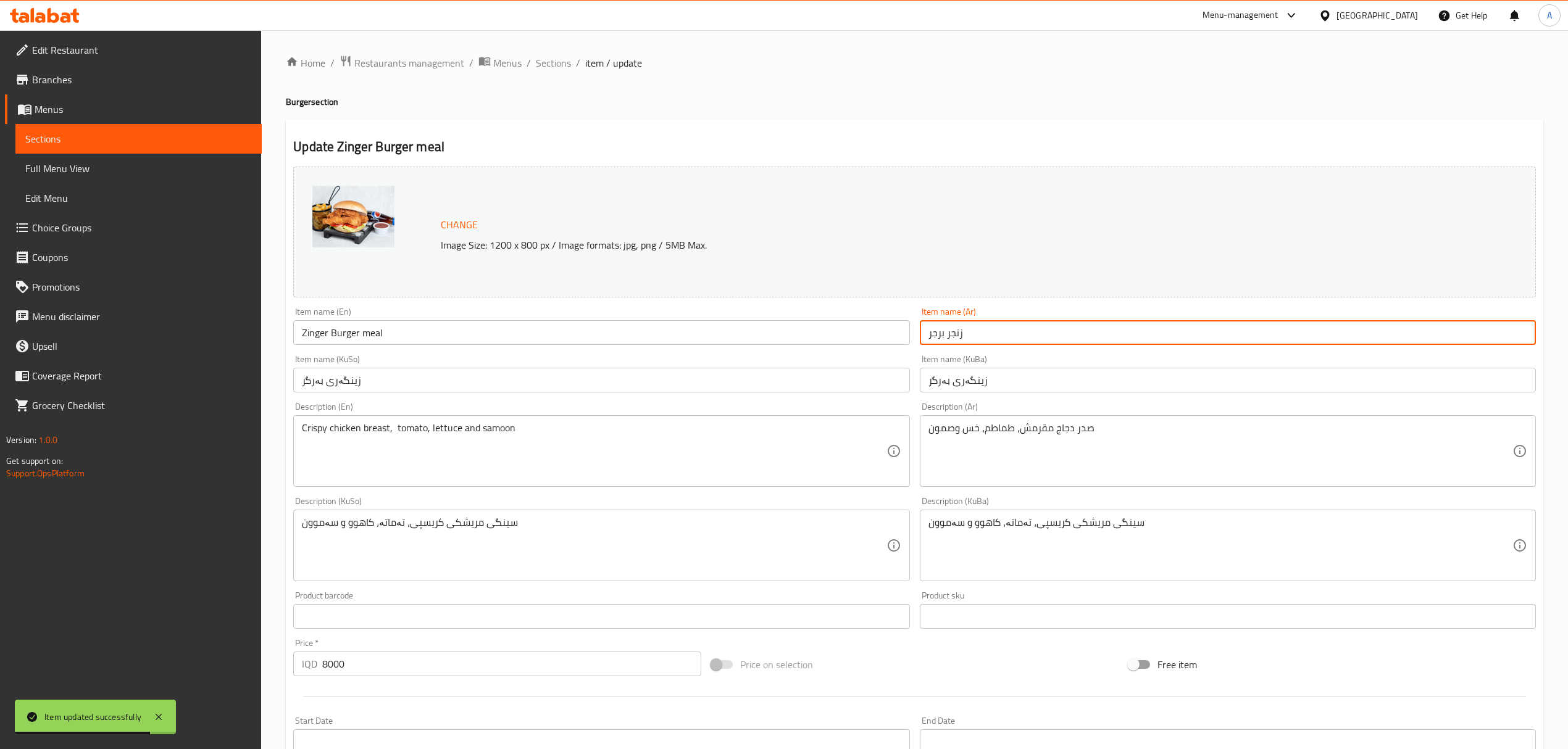
click at [1050, 327] on input "زنجر برجر" at bounding box center [1228, 332] width 616 height 25
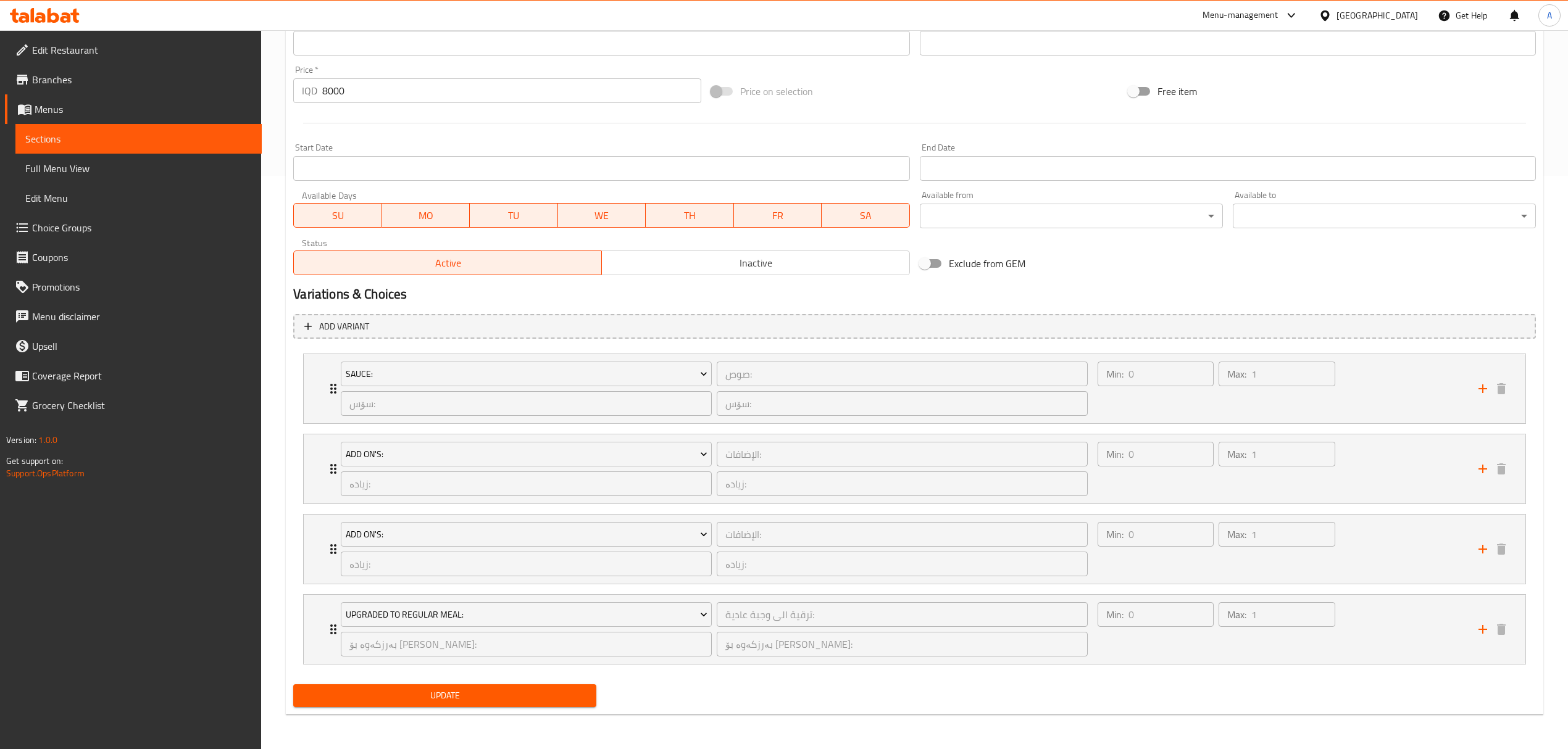
type input "وجبة زنجر برجر"
click at [457, 696] on span "Update" at bounding box center [445, 696] width 283 height 15
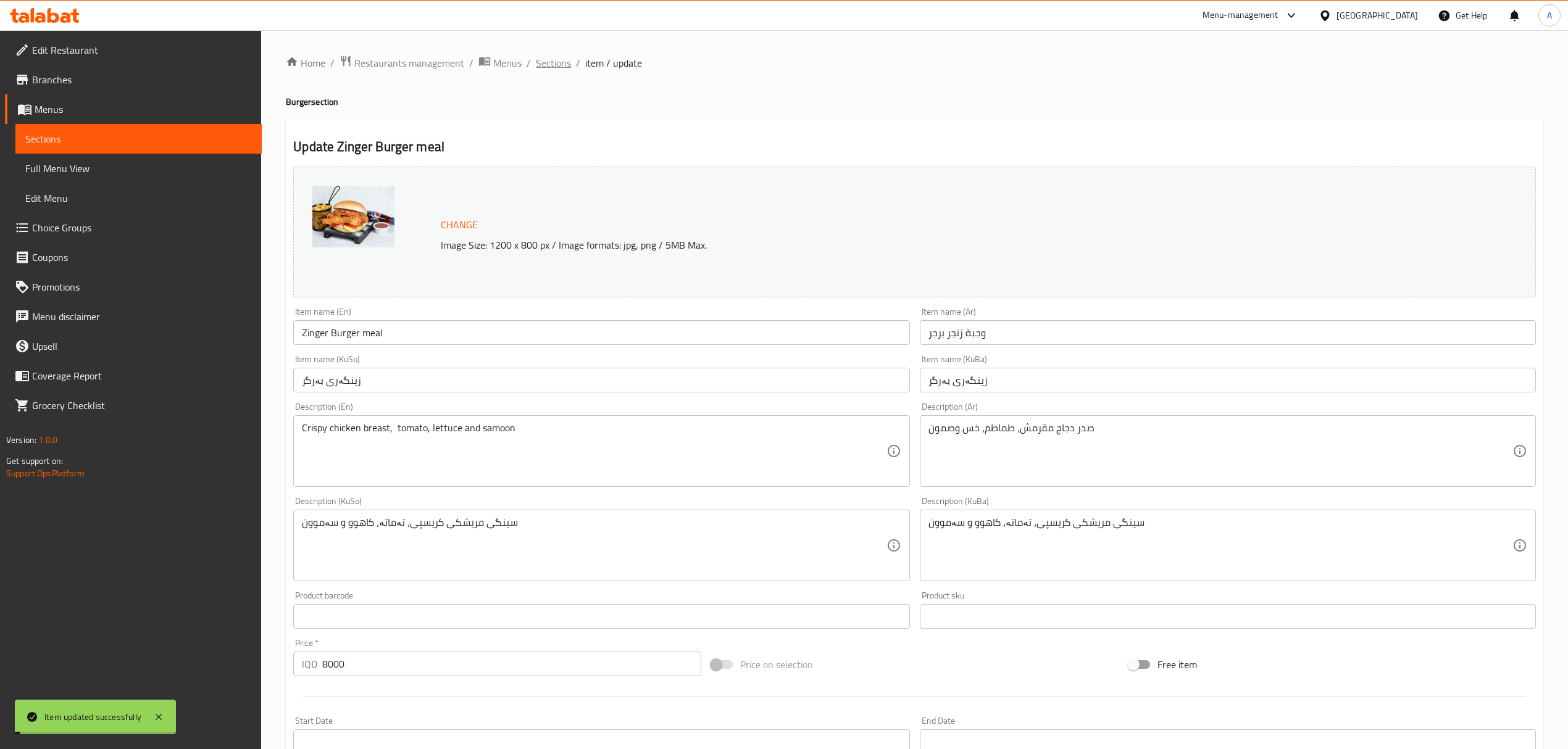
click at [551, 69] on span "Sections" at bounding box center [554, 63] width 35 height 15
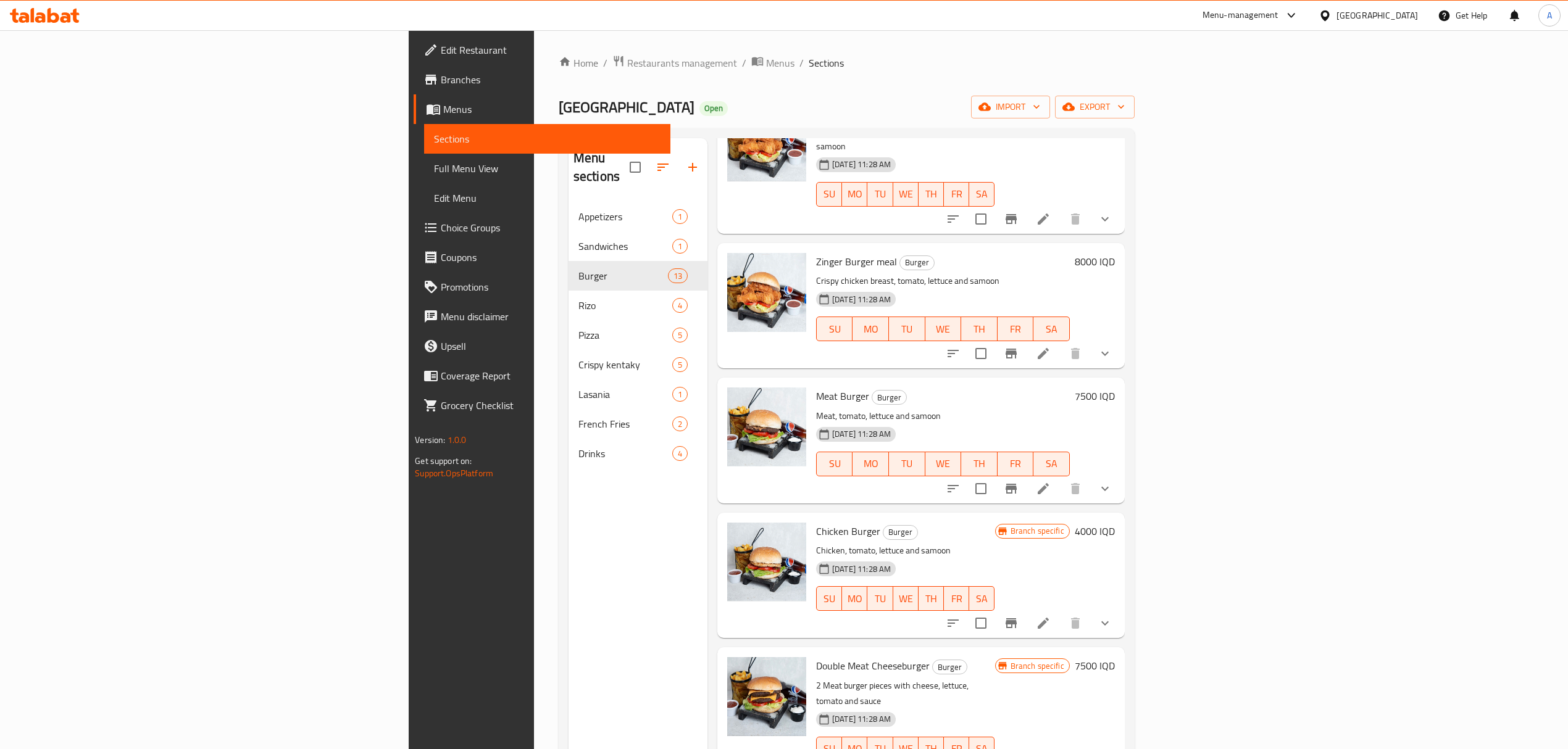
scroll to position [822, 0]
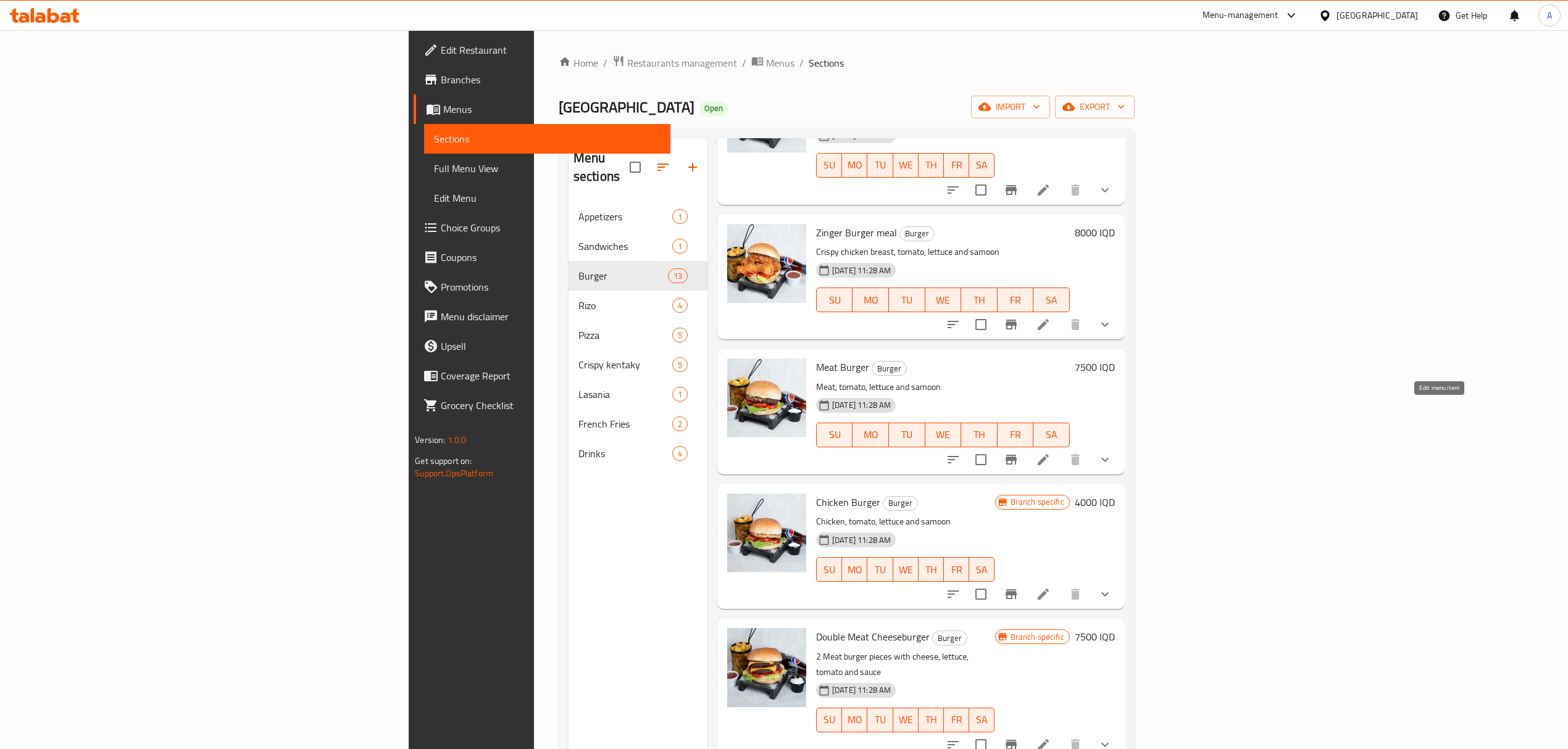
click at [1049, 454] on icon at bounding box center [1043, 460] width 11 height 11
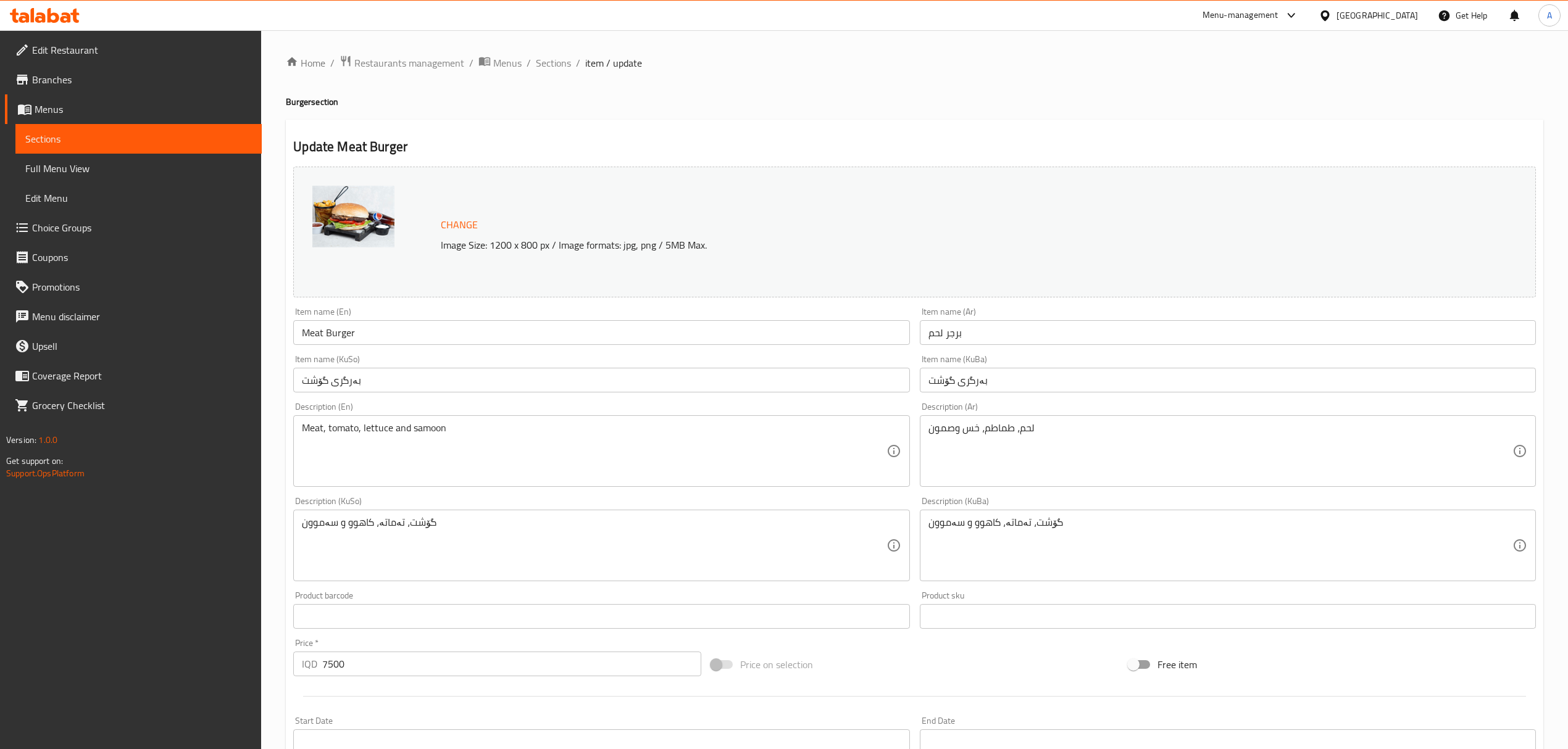
click at [1013, 331] on input "برجر لحم" at bounding box center [1228, 332] width 616 height 25
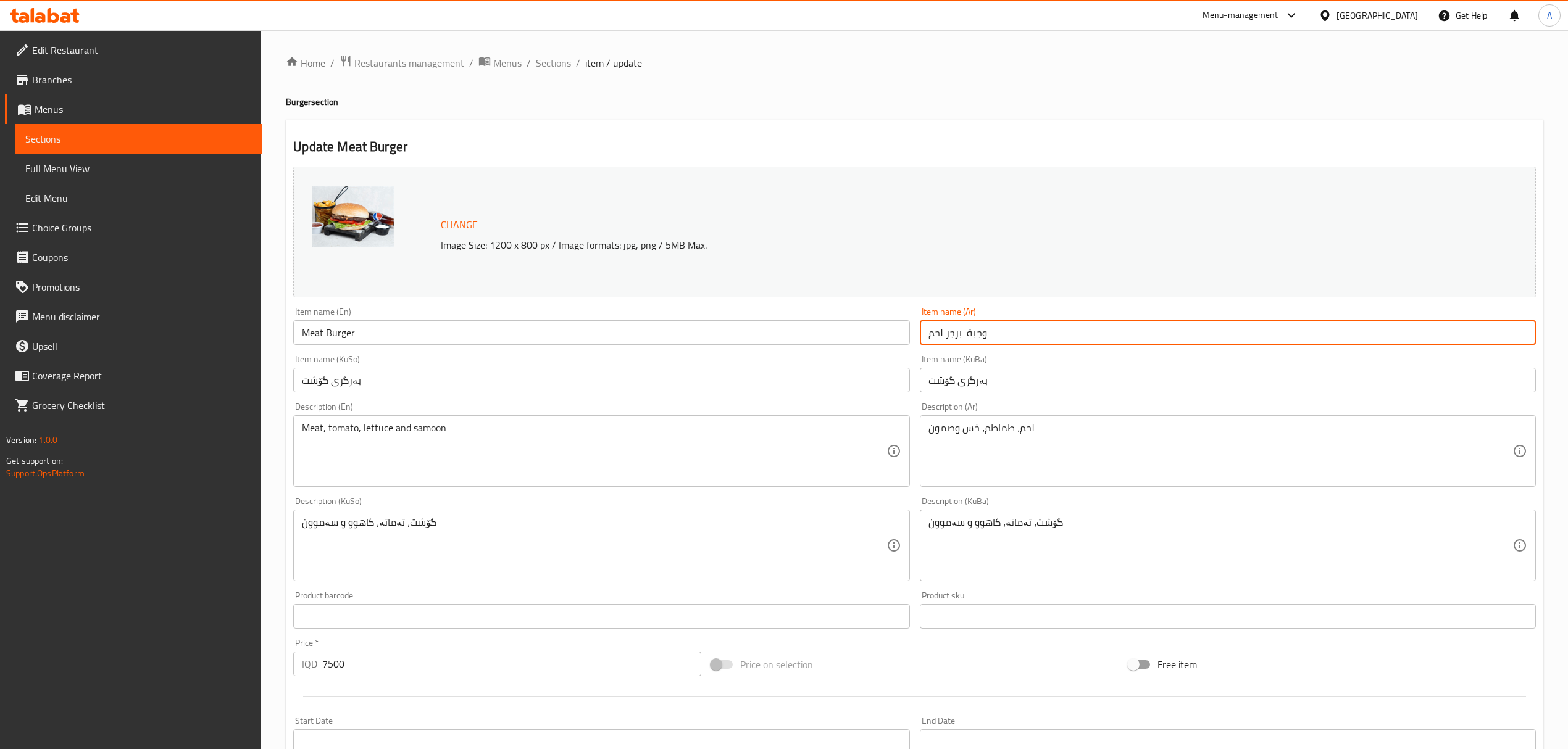
type input "وجبة برجر لحم"
click at [566, 339] on input "Meat Burger" at bounding box center [601, 332] width 616 height 25
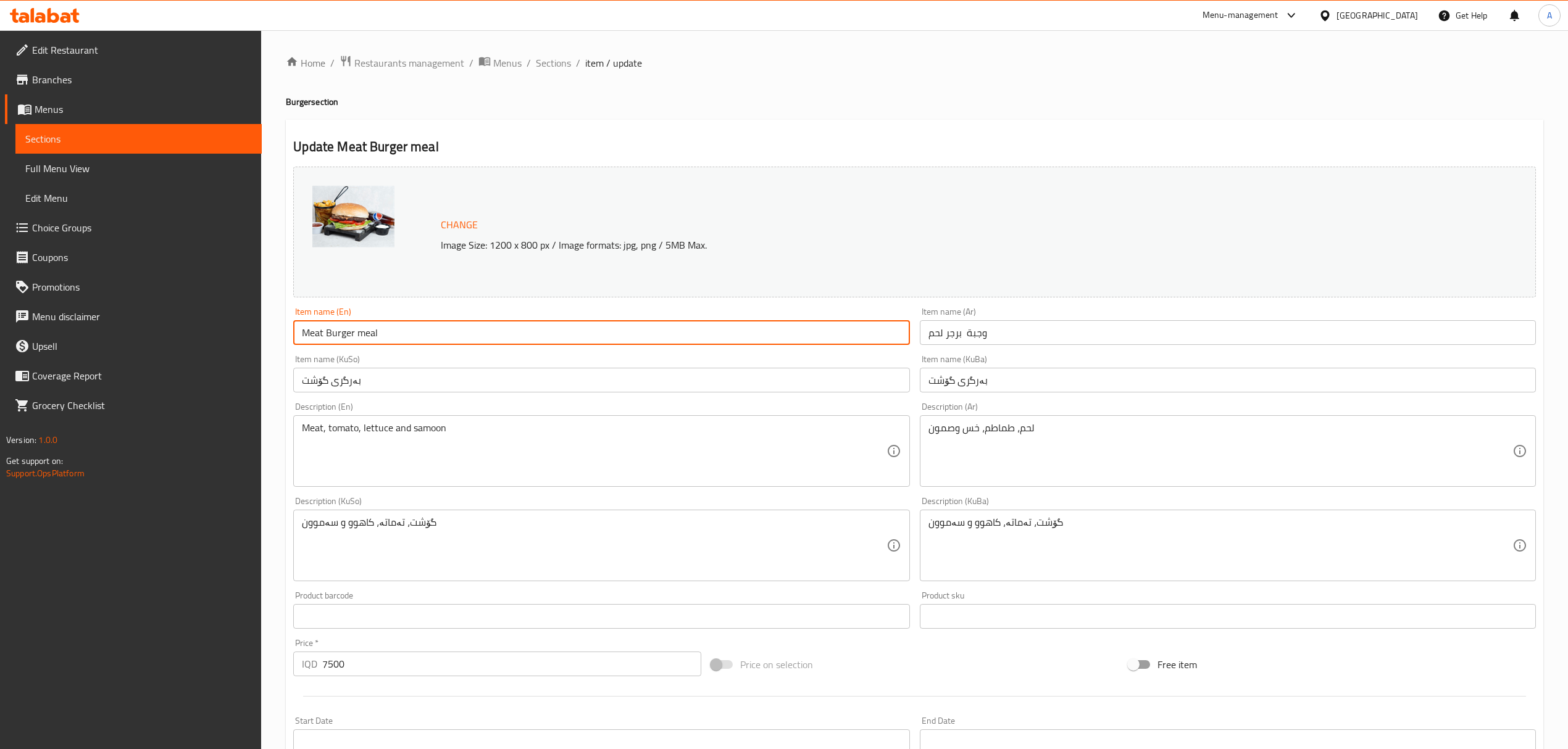
scroll to position [576, 0]
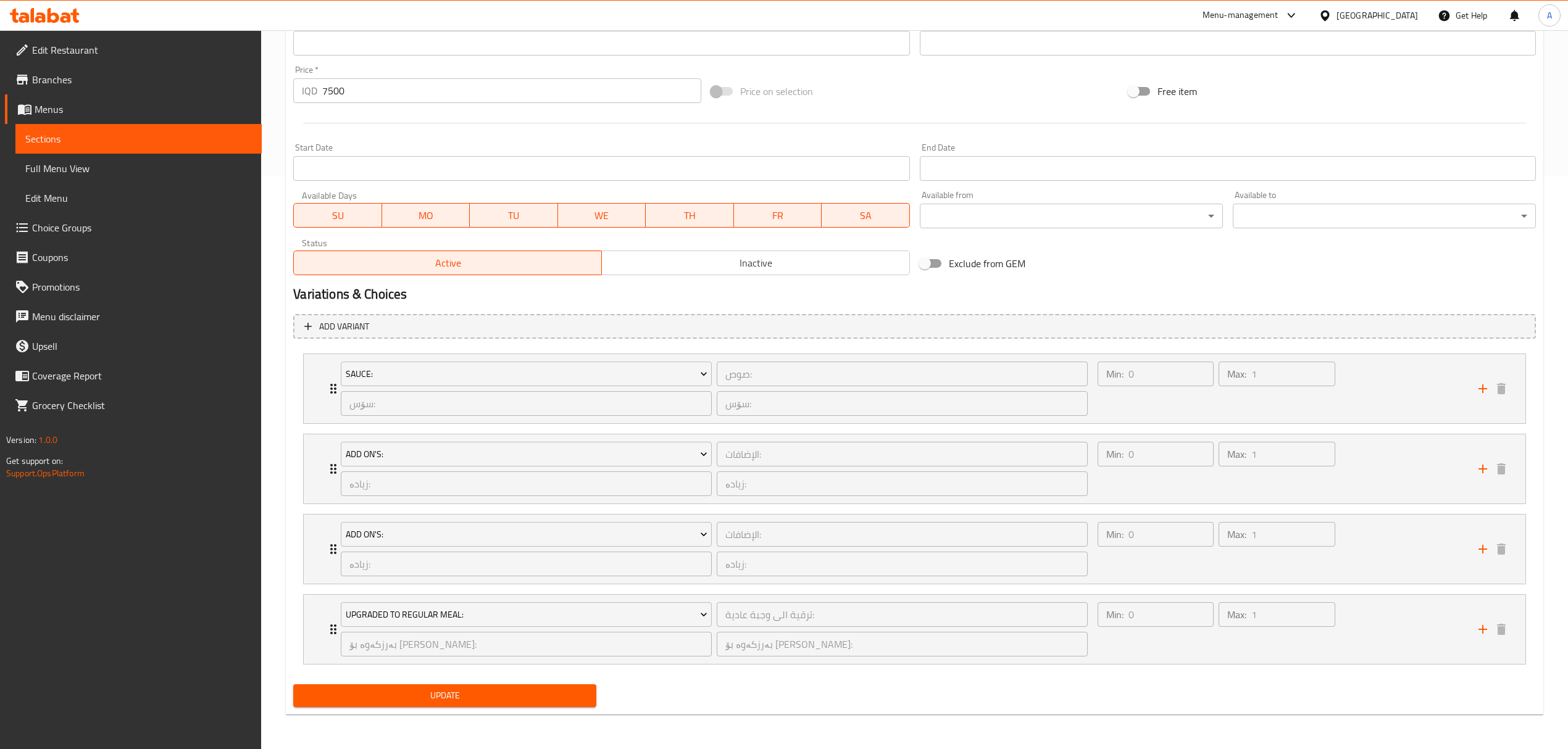
type input "Meat Burger meal"
click at [468, 681] on div "Update" at bounding box center [445, 696] width 313 height 33
click at [462, 695] on span "Update" at bounding box center [445, 696] width 283 height 15
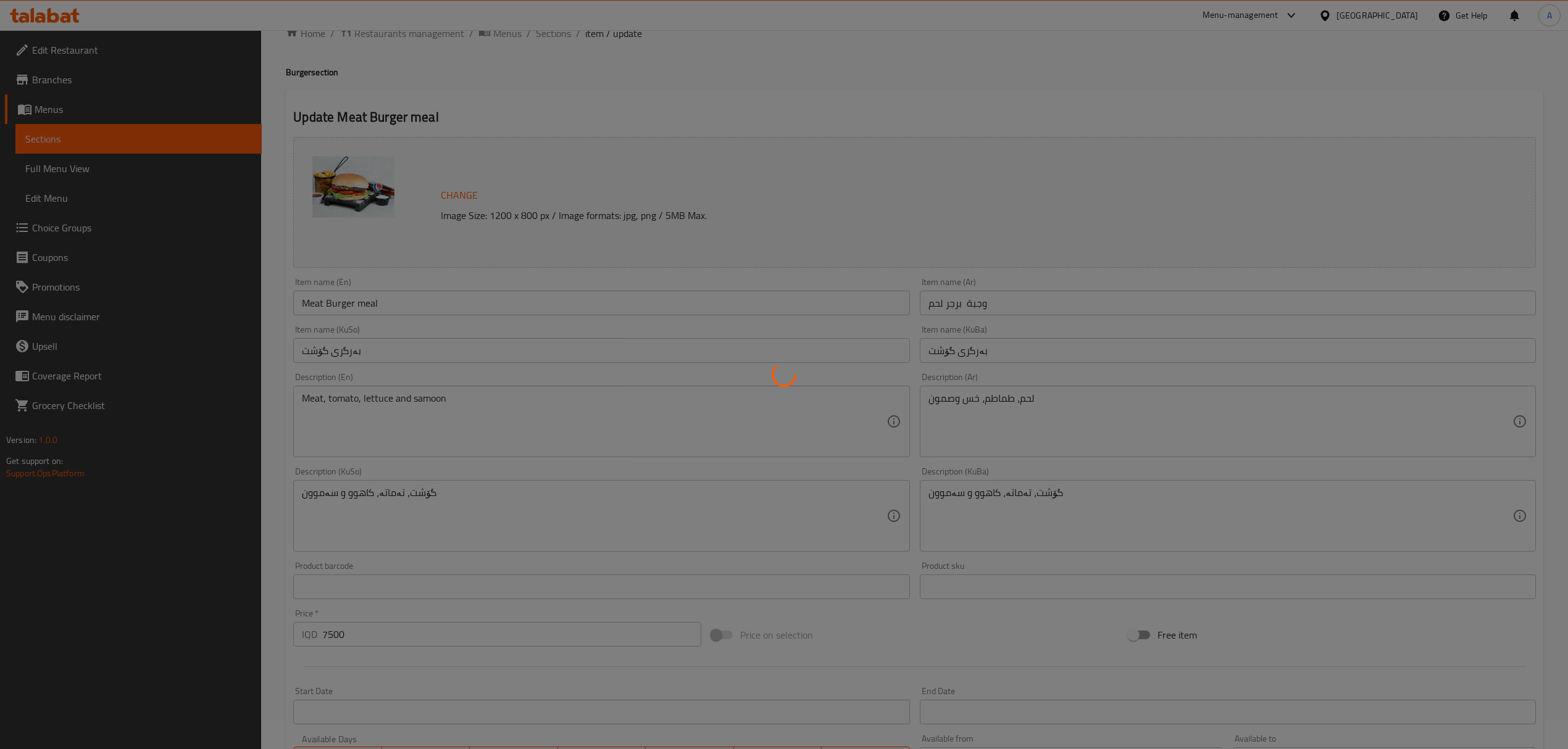
scroll to position [0, 0]
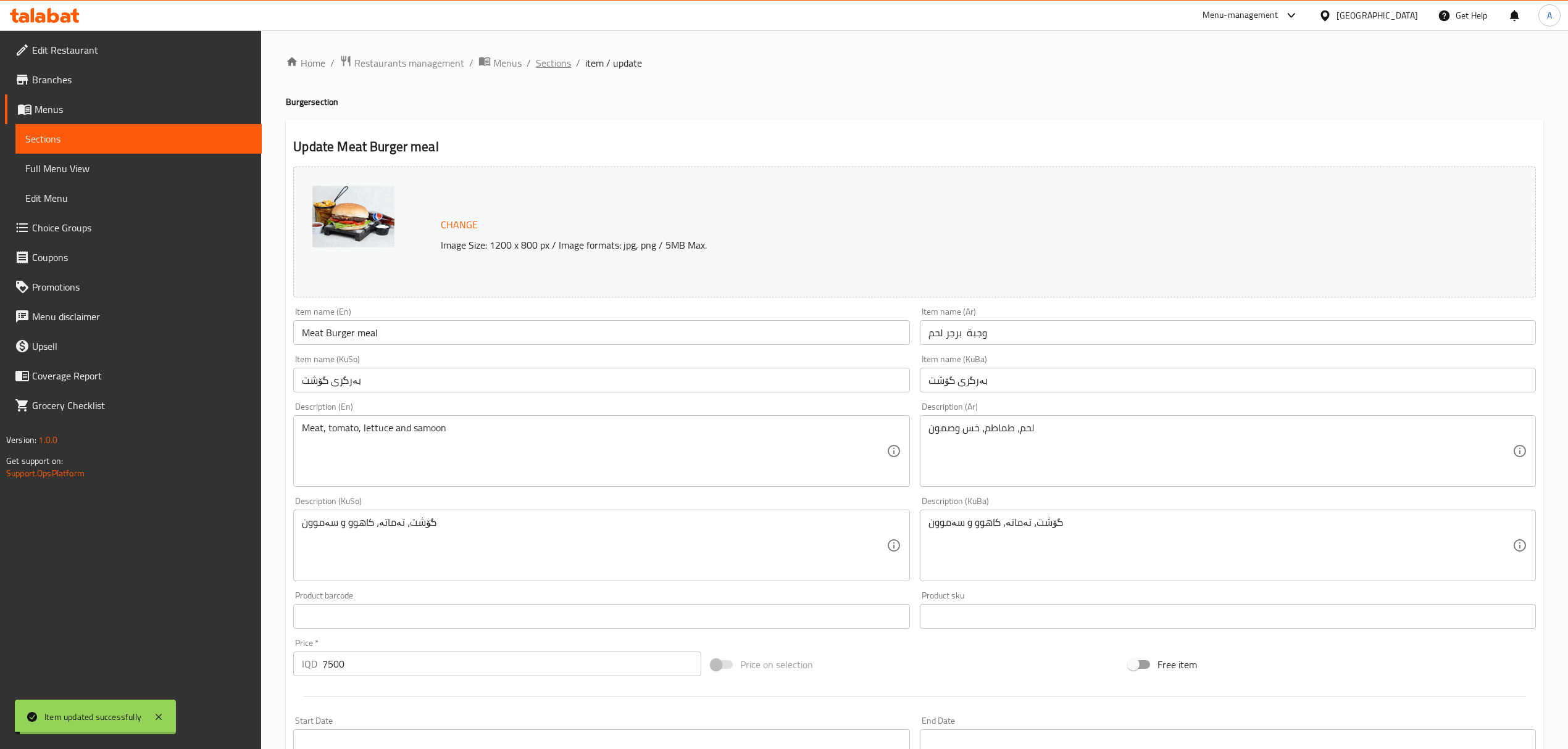
click at [549, 63] on span "Sections" at bounding box center [554, 63] width 35 height 15
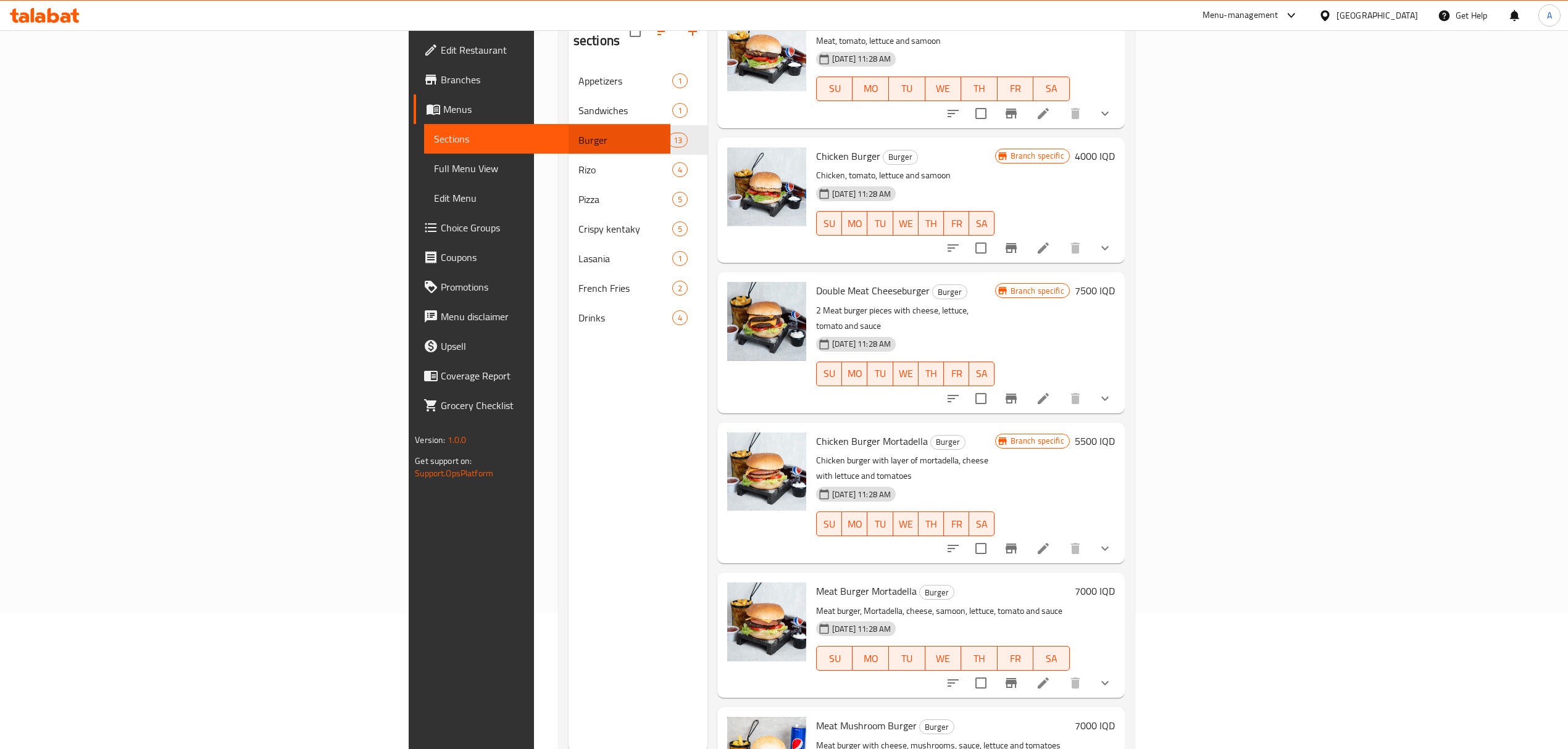
scroll to position [164, 0]
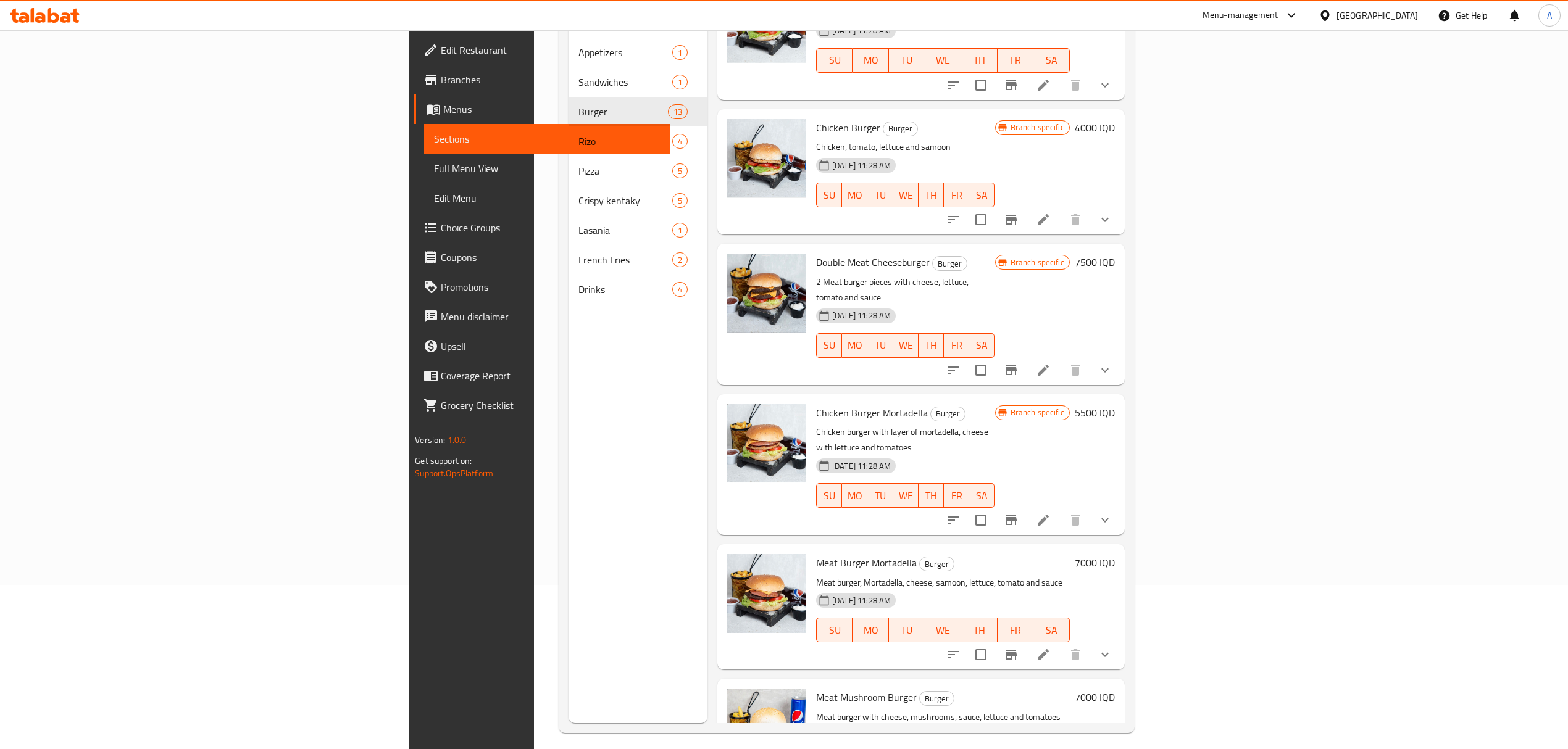
click at [1061, 643] on li at bounding box center [1043, 654] width 35 height 22
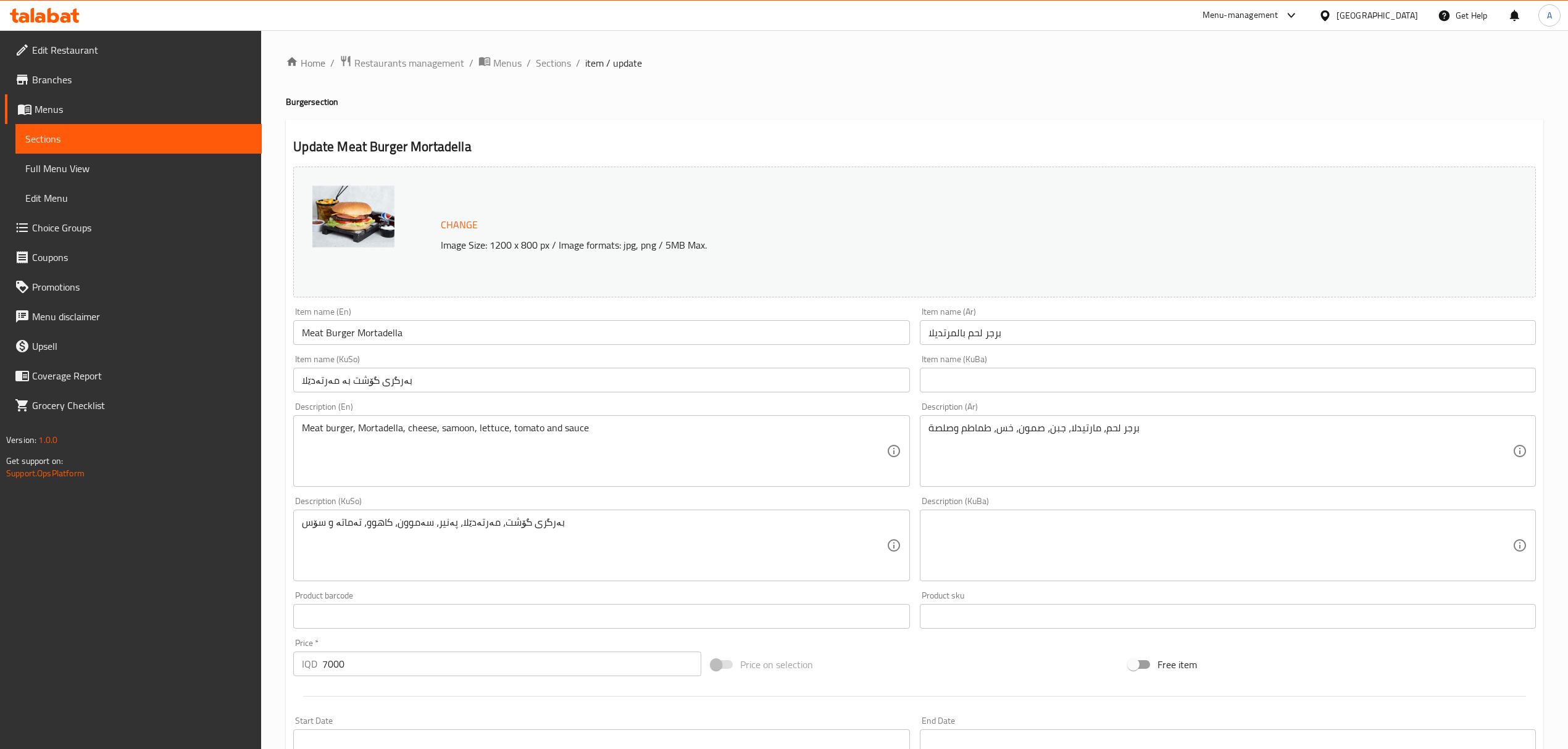
click at [1067, 341] on input "برجر لحم بالمرتديلا" at bounding box center [1228, 332] width 616 height 25
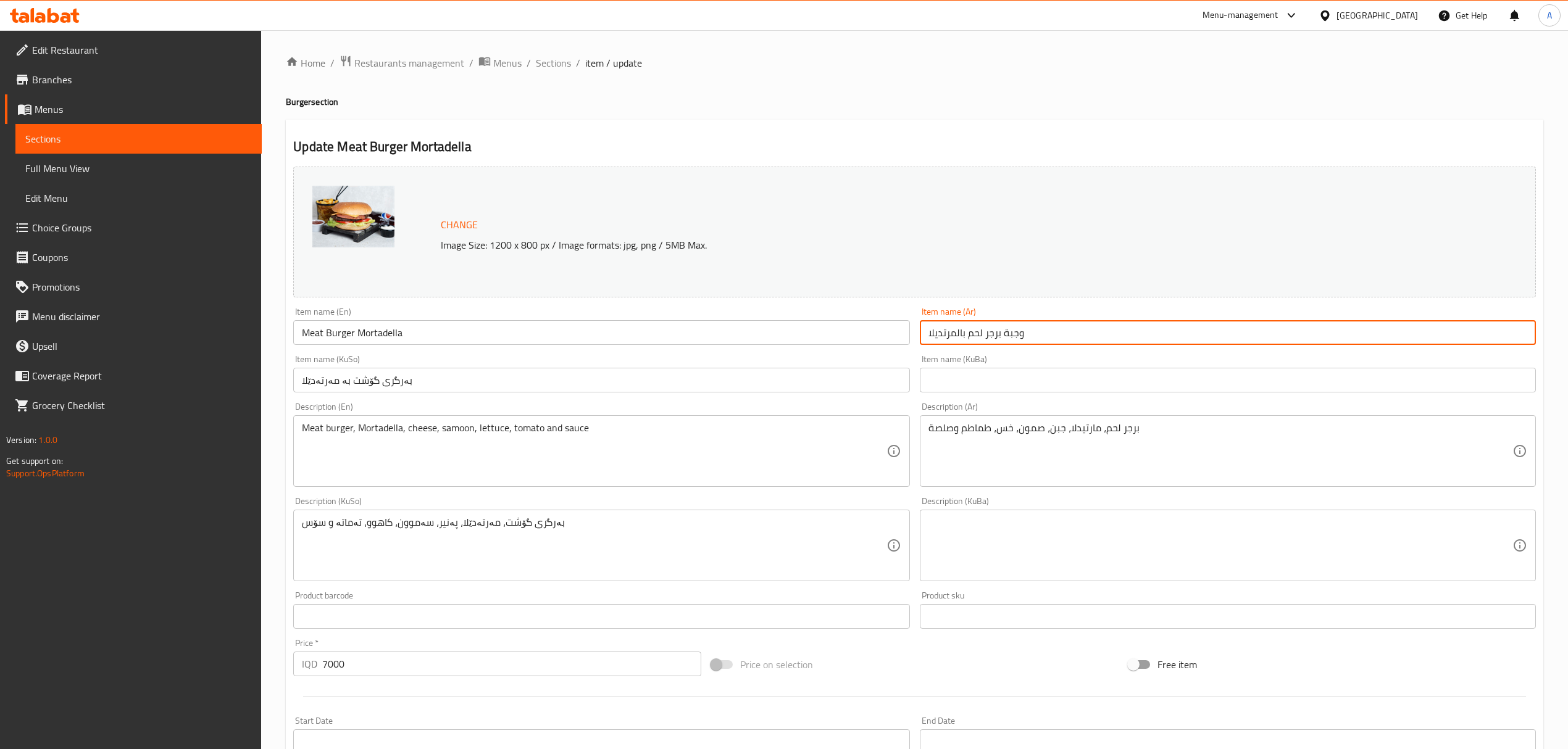
type input "وجبة برجر لحم بالمرتديلا"
click at [603, 337] on input "Meat Burger Mortadella" at bounding box center [601, 332] width 616 height 25
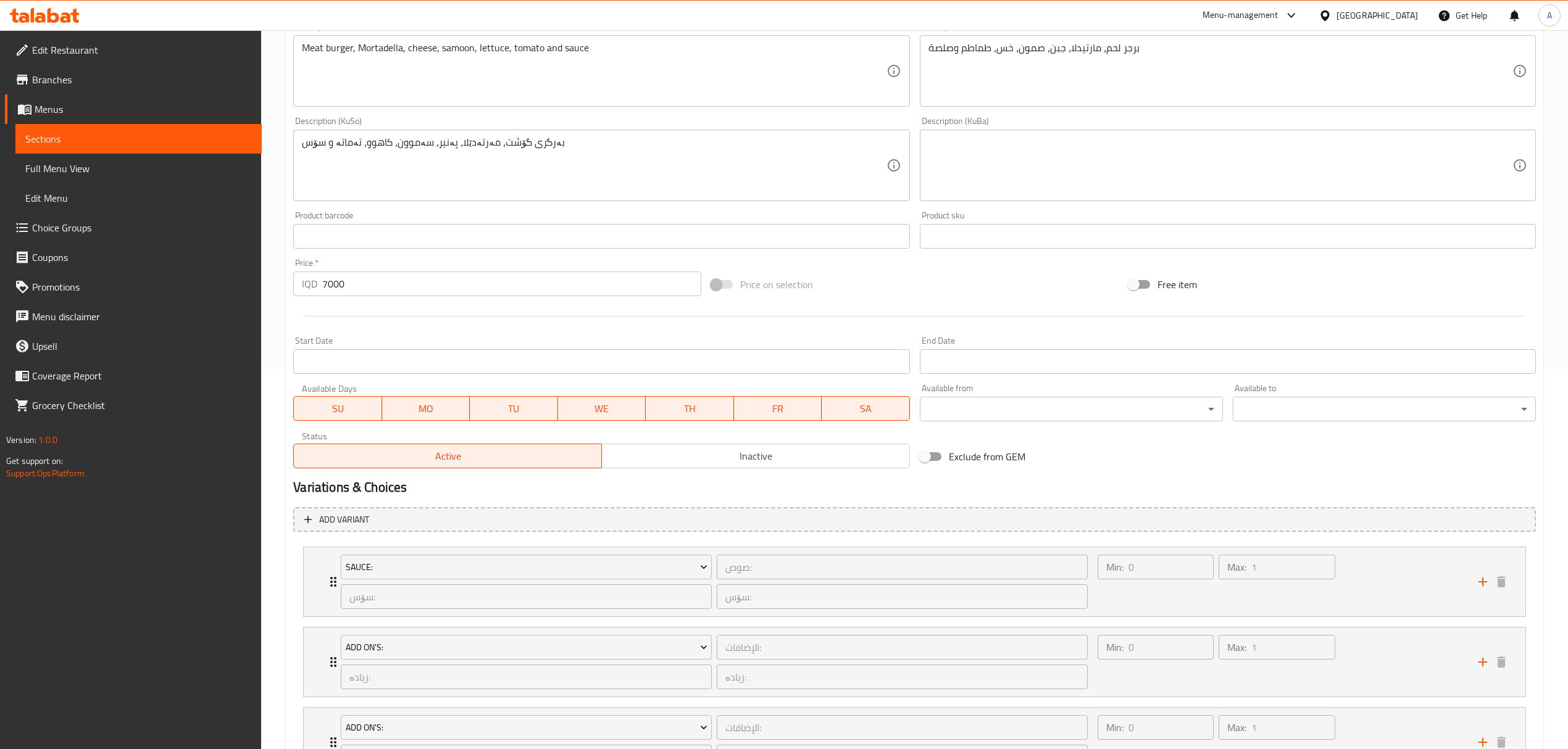
scroll to position [576, 0]
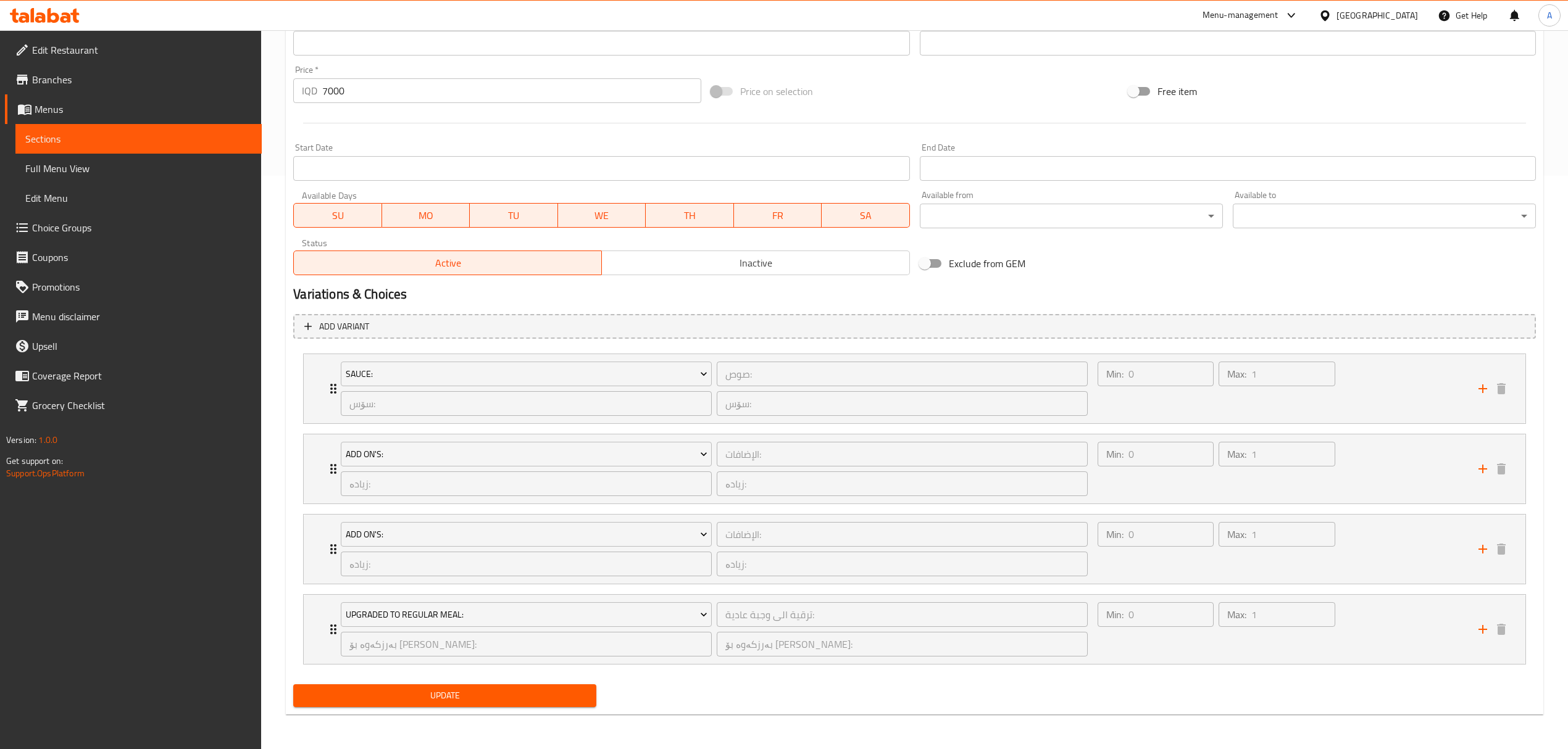
type input "Meat Burger Mortadella Meal"
click at [542, 682] on div "Update" at bounding box center [445, 696] width 313 height 33
click at [542, 690] on span "Update" at bounding box center [445, 696] width 283 height 15
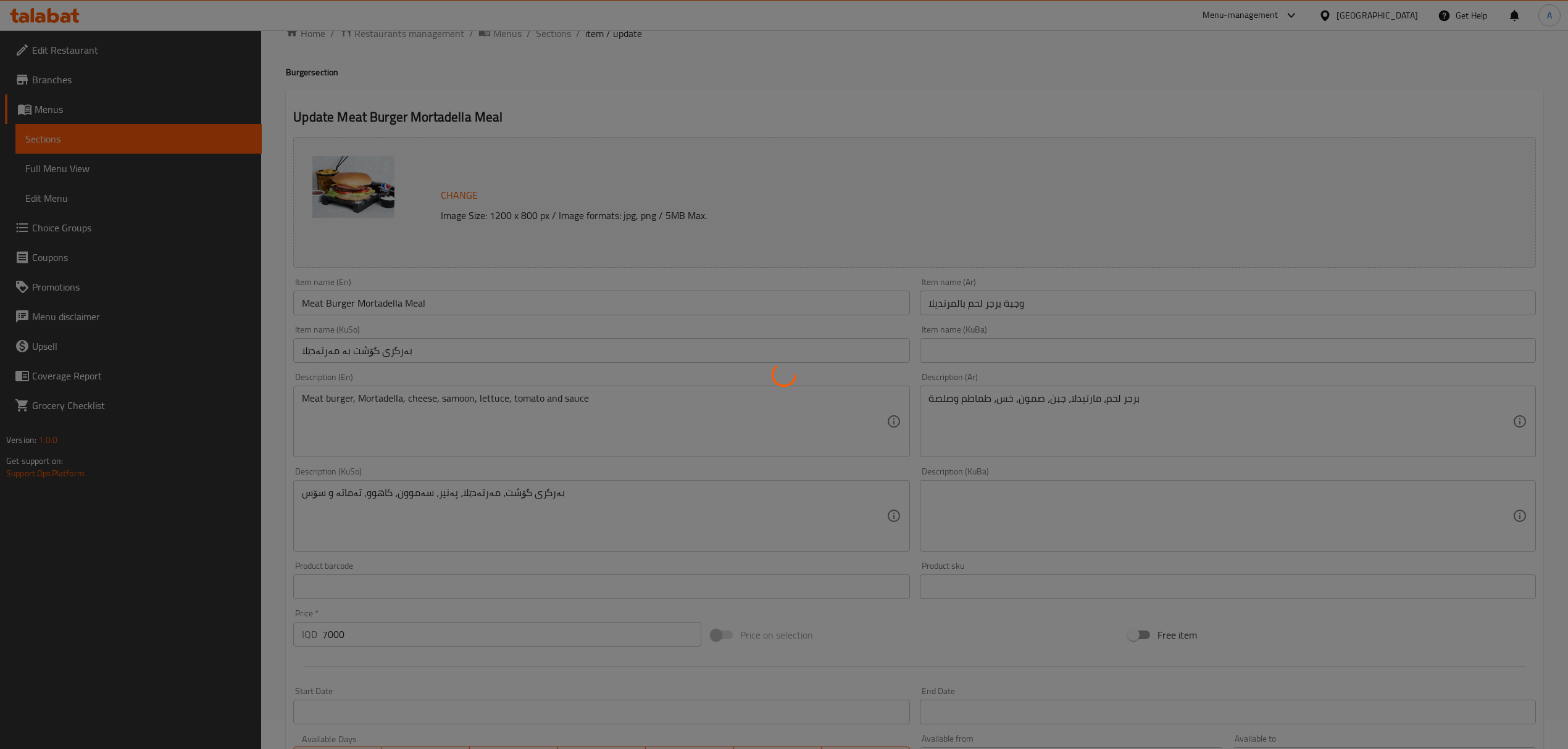
scroll to position [0, 0]
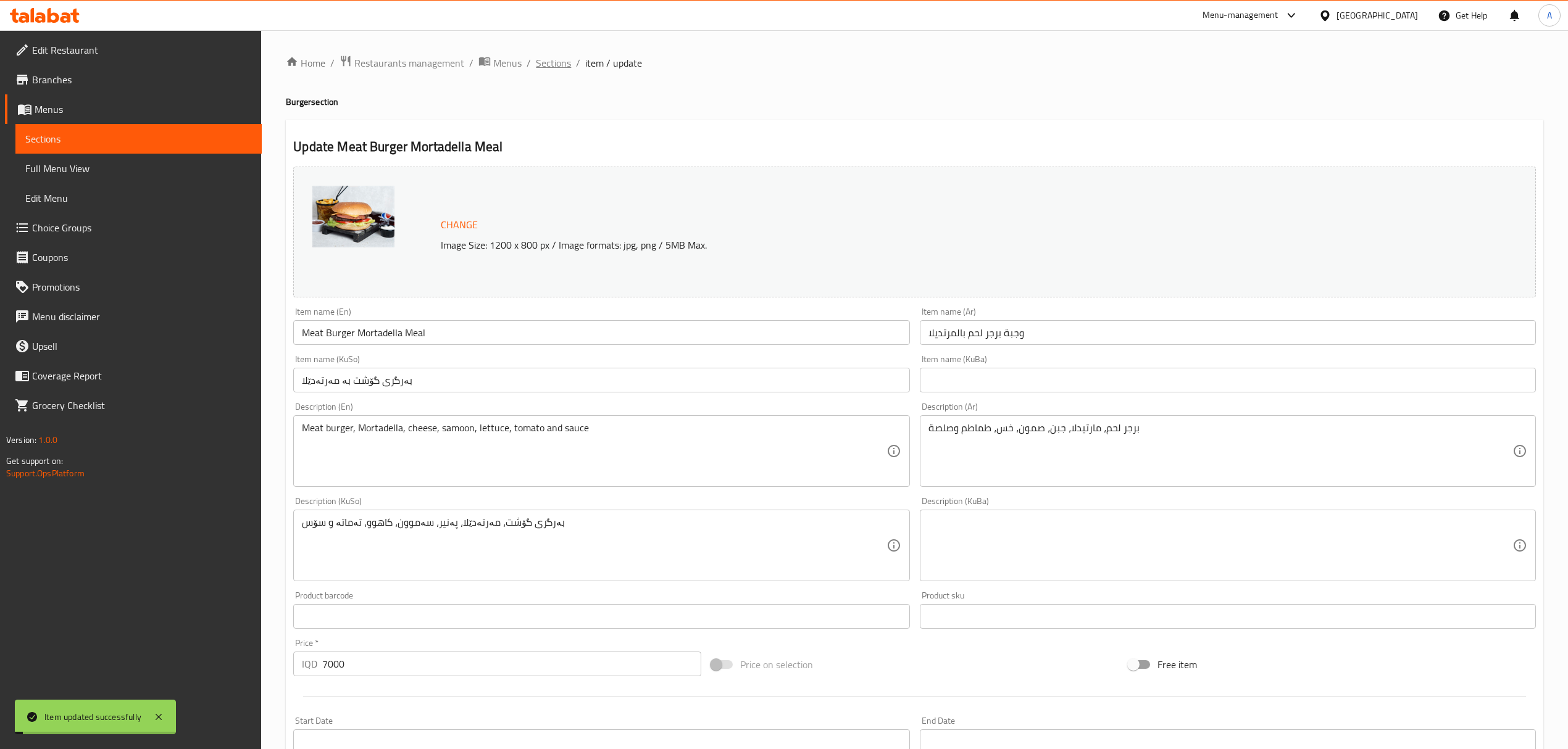
click at [554, 63] on span "Sections" at bounding box center [554, 63] width 35 height 15
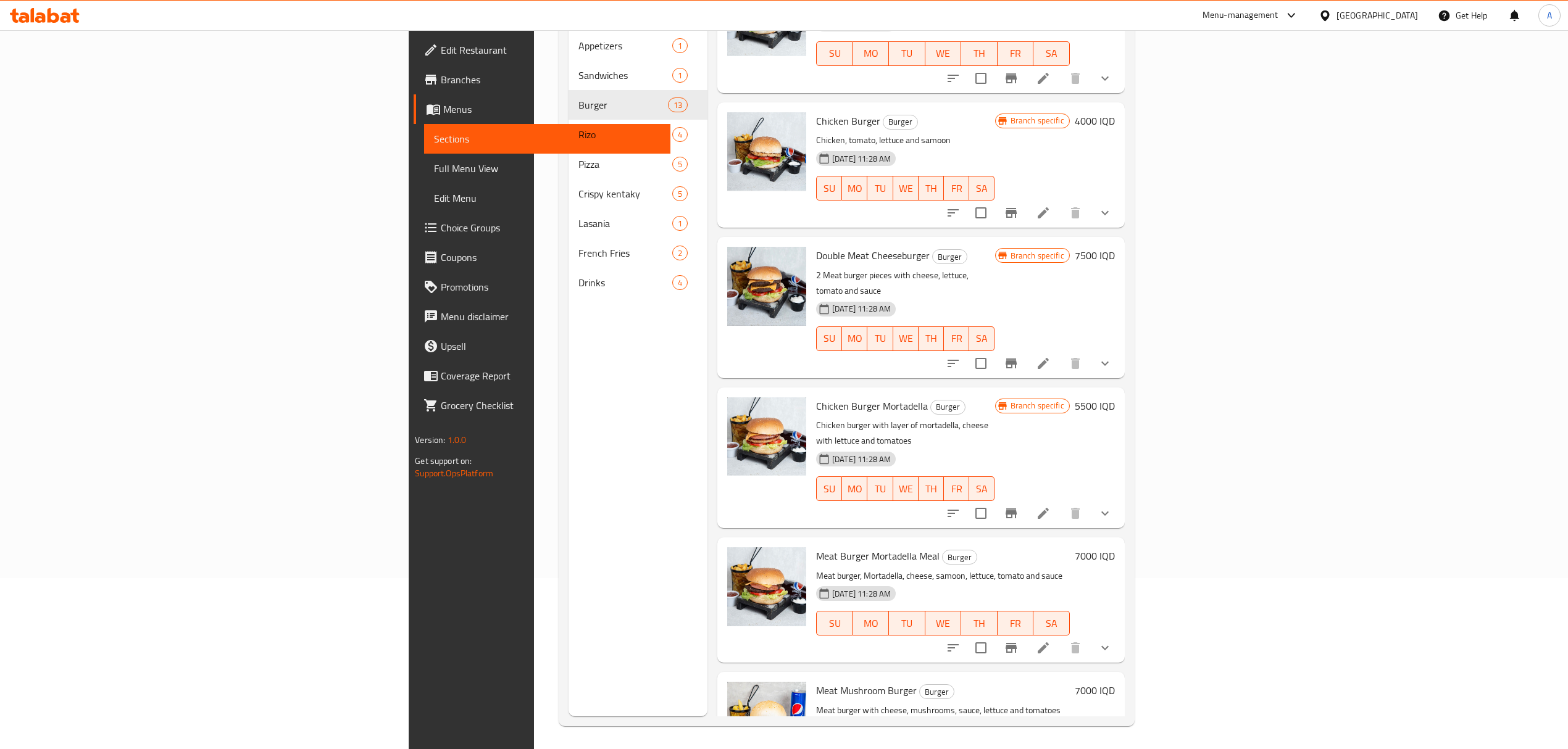
scroll to position [173, 0]
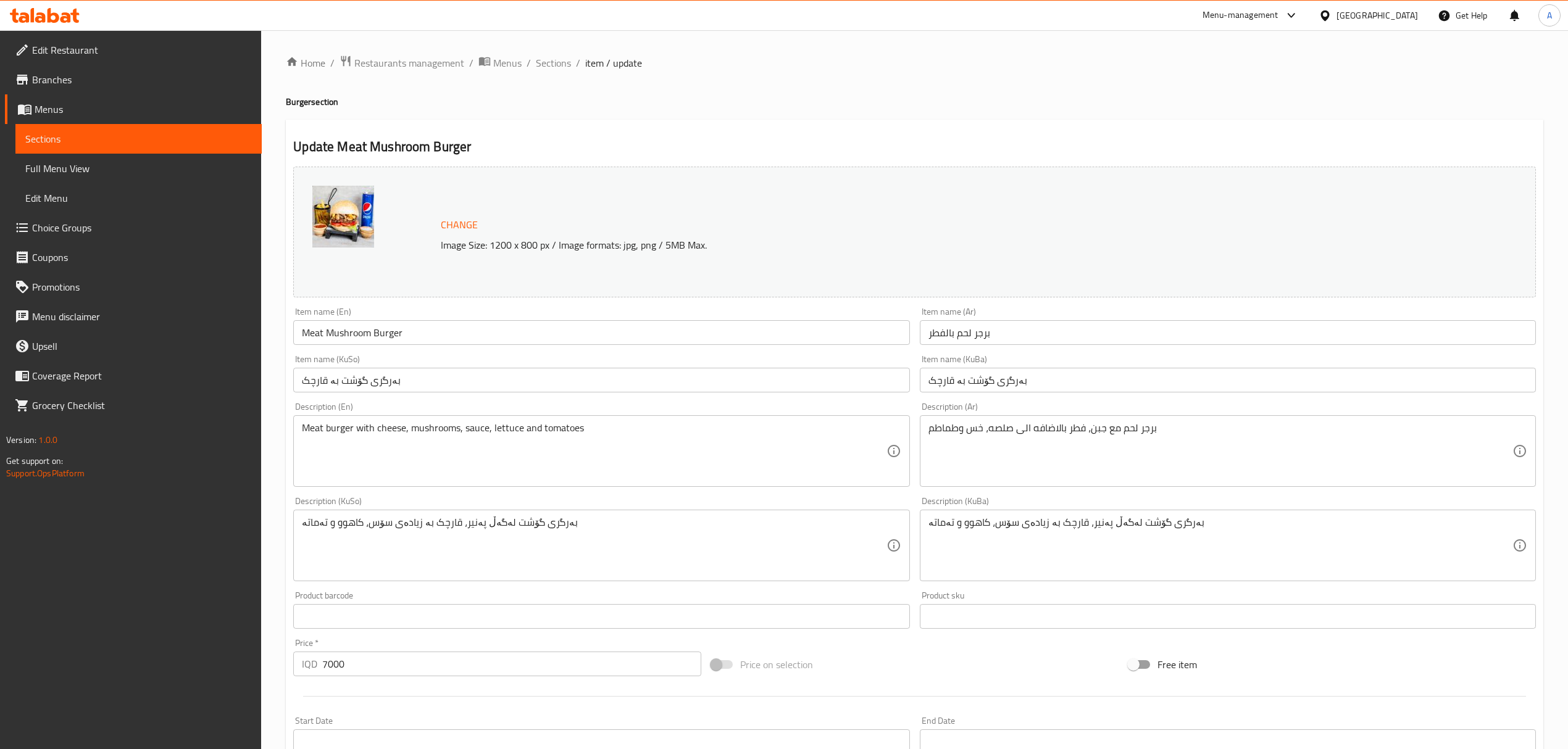
click at [500, 351] on div "Item name (KuSo) بەرگری گۆشت بە قارچک Item name (KuSo)" at bounding box center [601, 374] width 626 height 47
click at [512, 343] on input "Meat Mushroom Burger" at bounding box center [601, 332] width 616 height 25
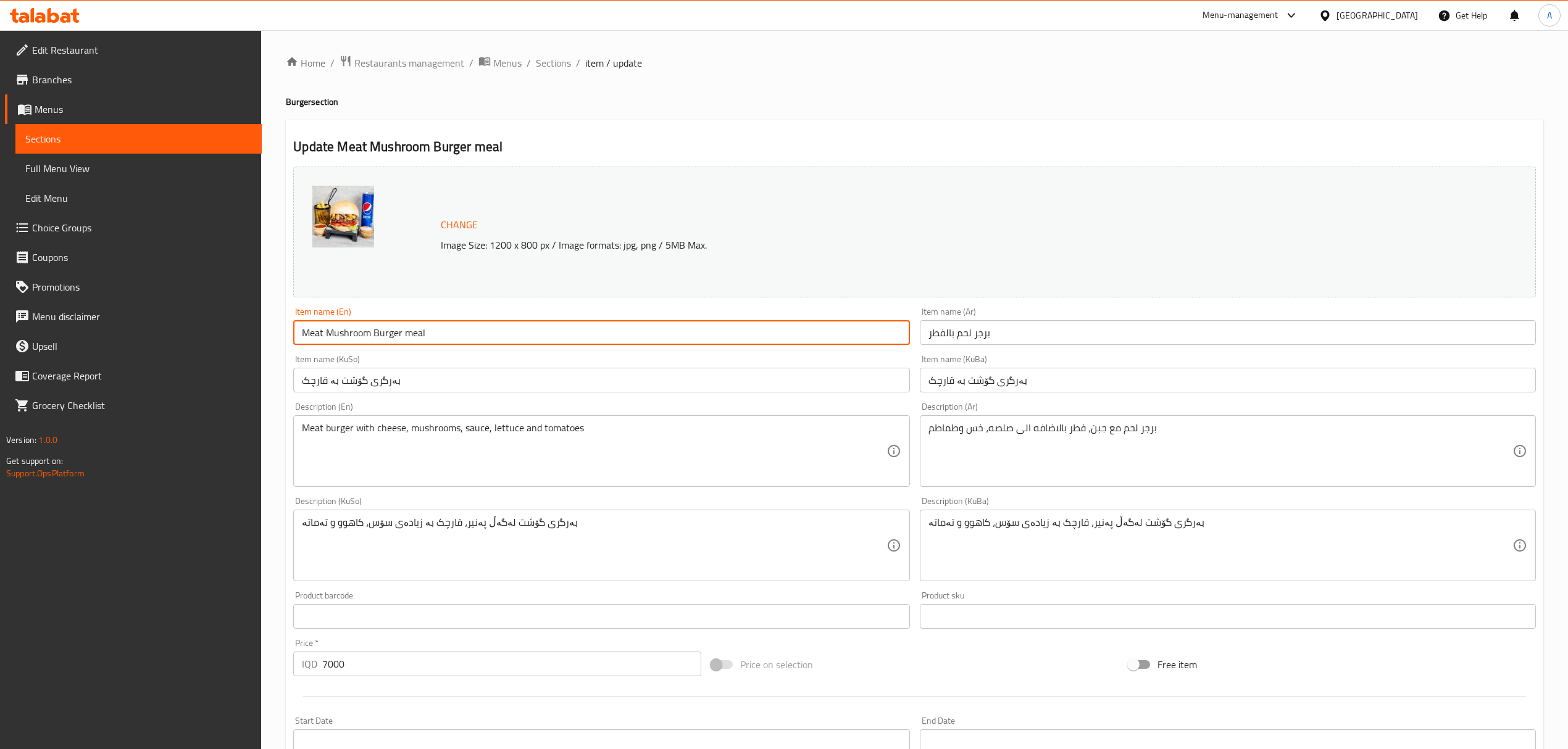
type input "Meat Mushroom Burger meal"
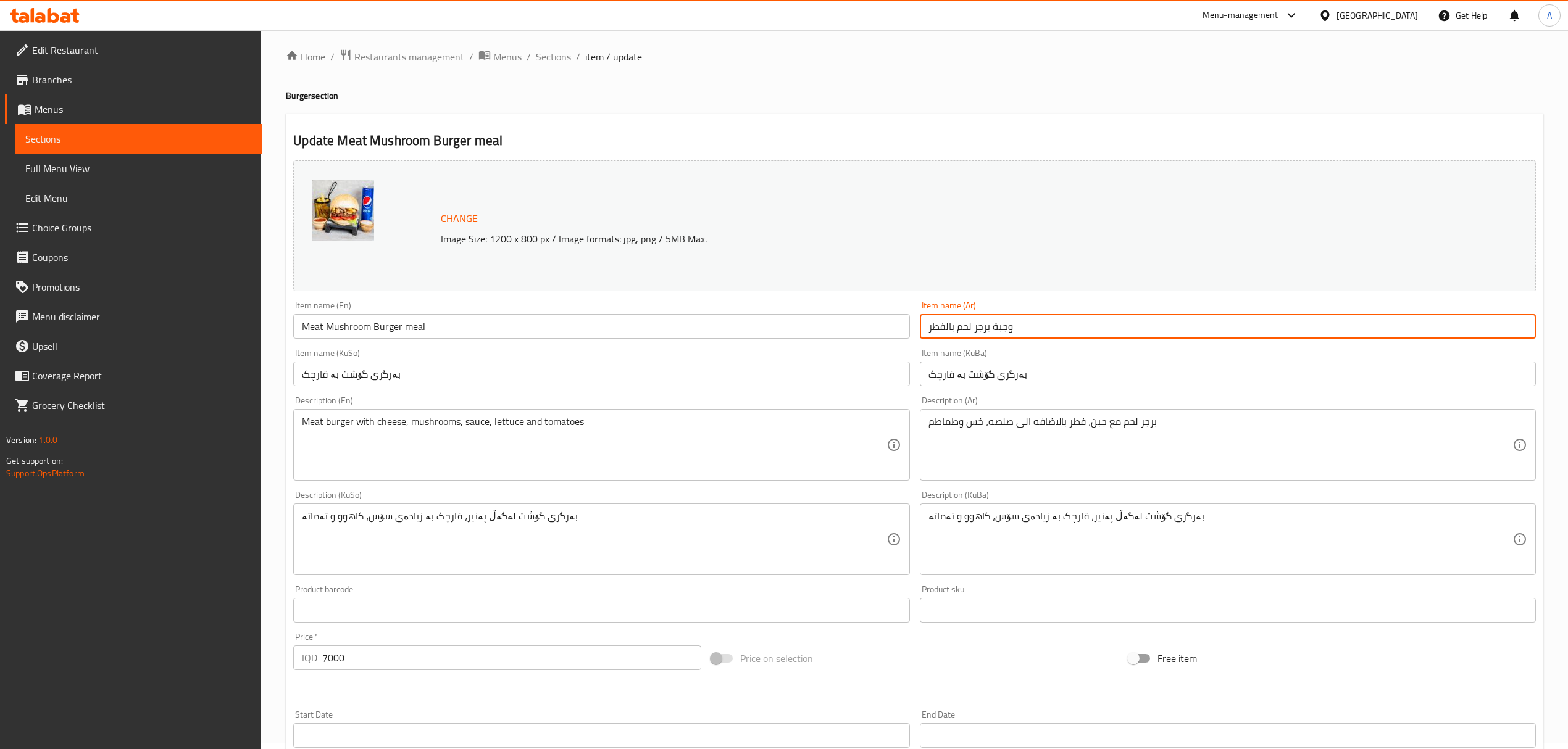
scroll to position [576, 0]
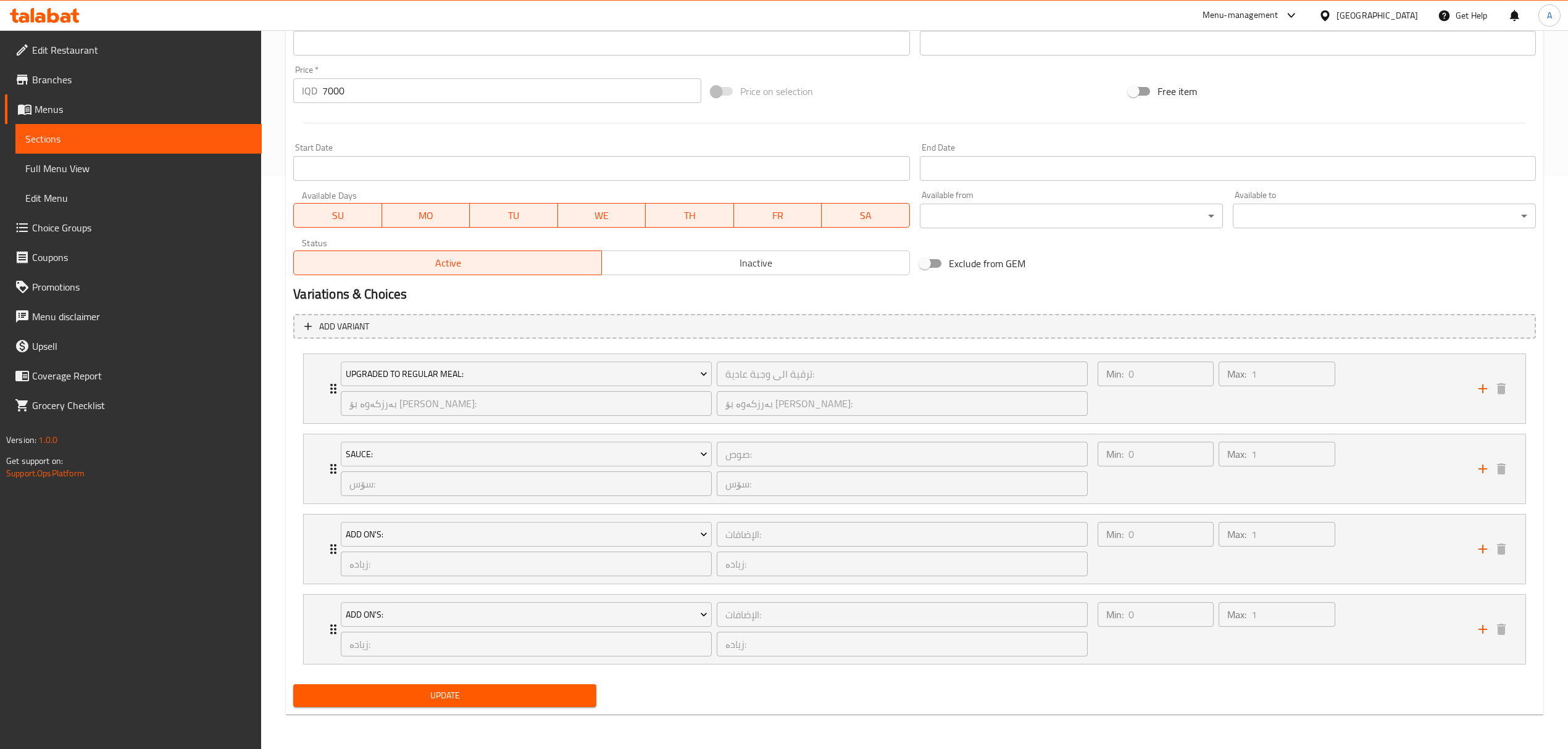
type input "وجبة برجر لحم بالفطر"
click at [480, 689] on span "Update" at bounding box center [445, 696] width 283 height 15
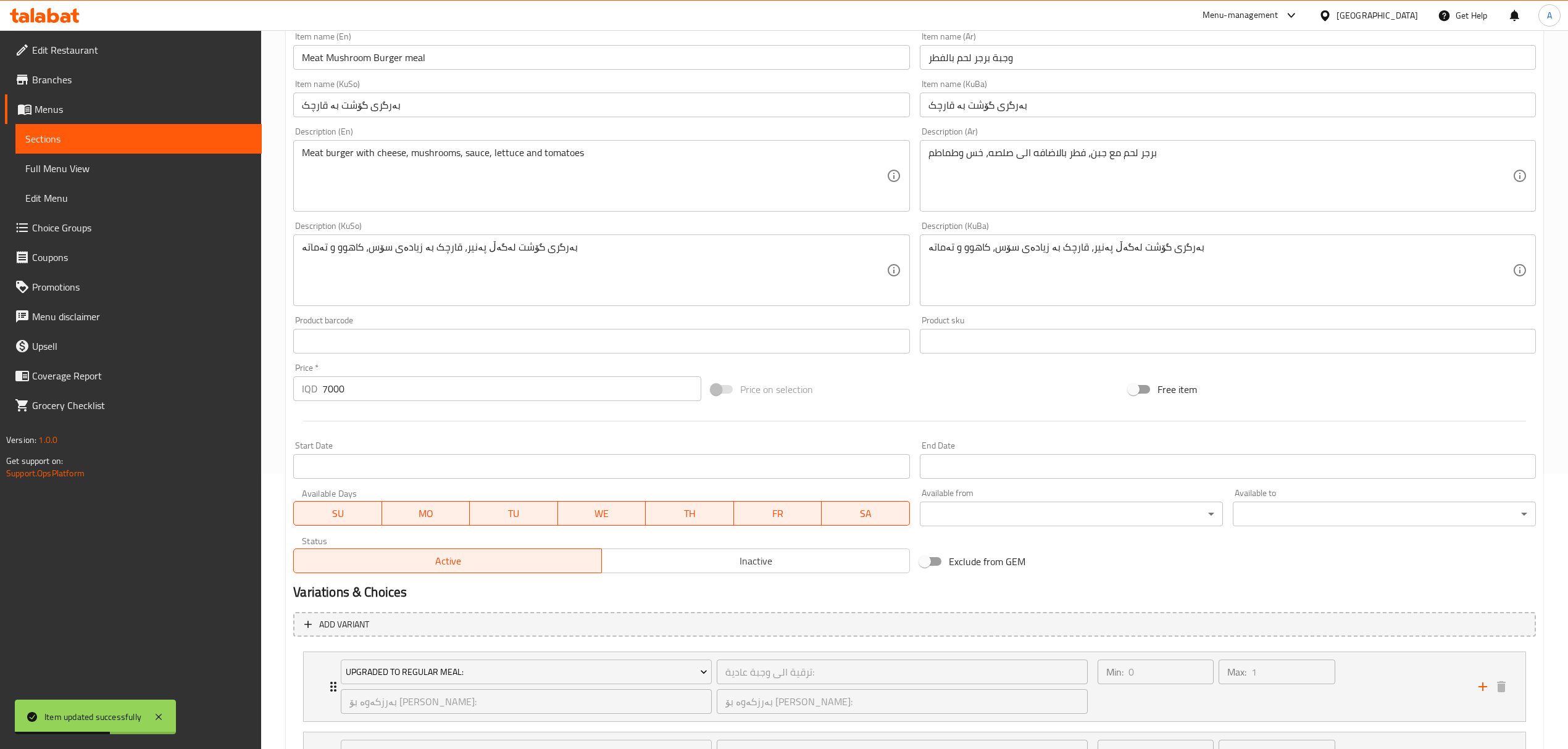
scroll to position [0, 0]
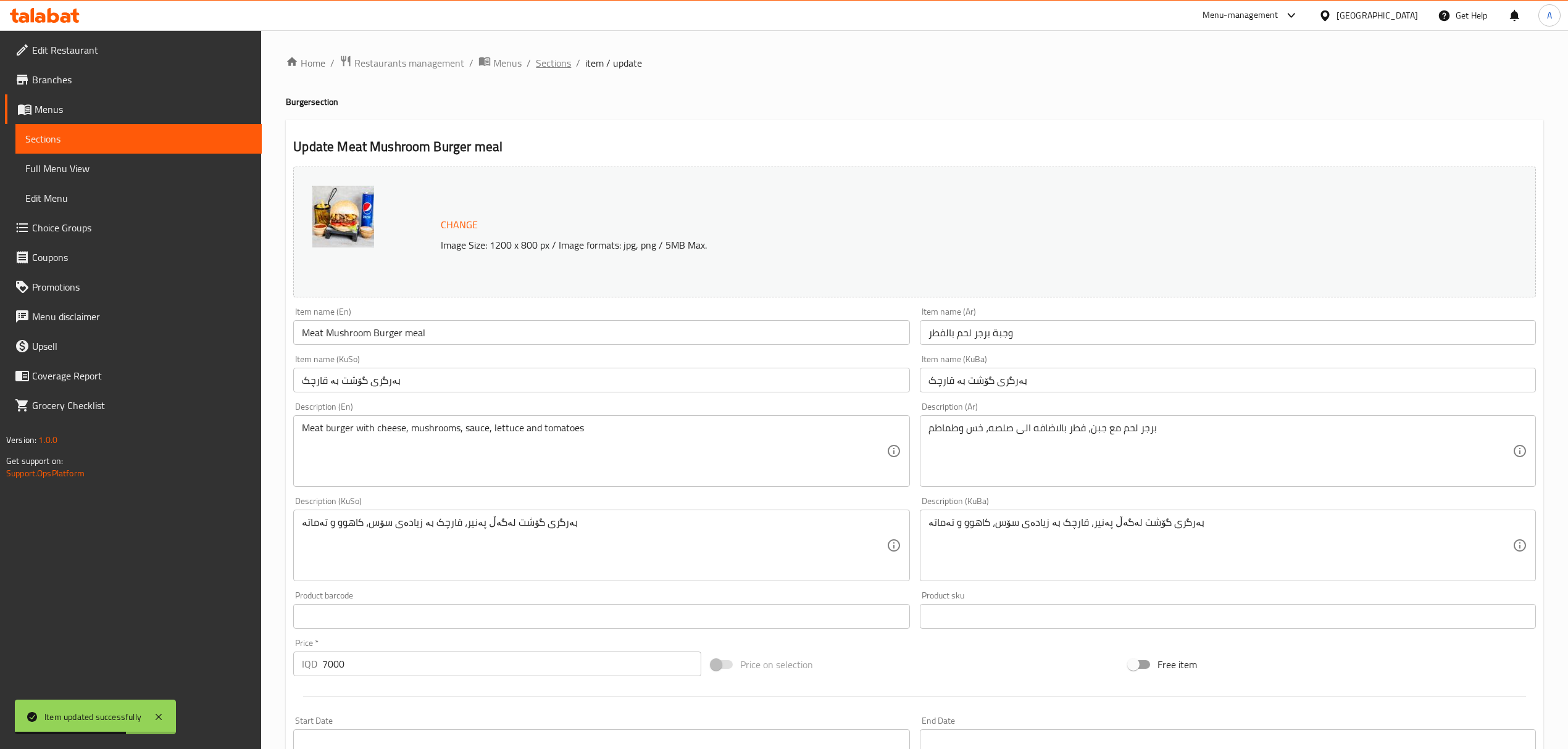
click at [562, 68] on span "Sections" at bounding box center [554, 63] width 35 height 15
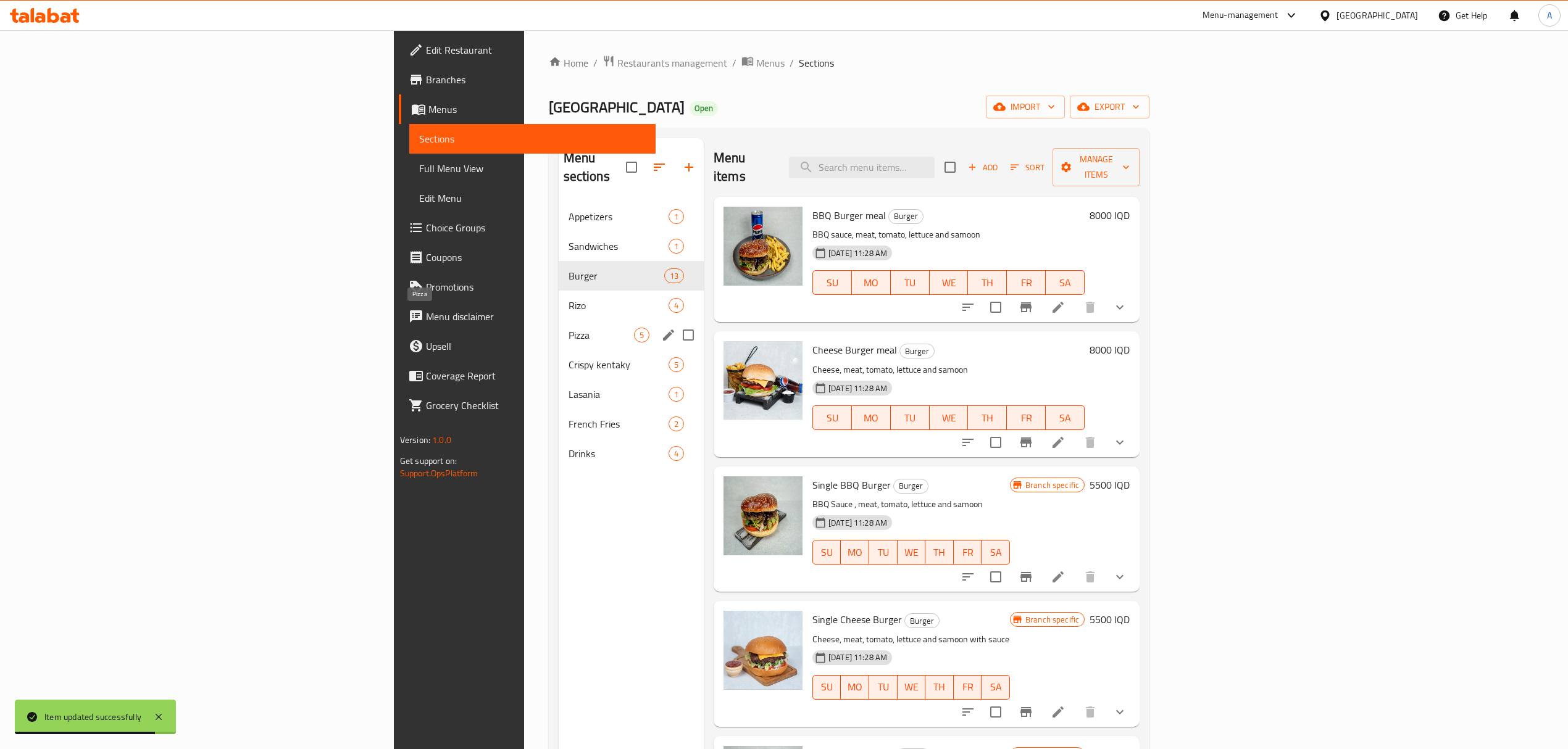
click at [569, 298] on span "Rizo" at bounding box center [619, 305] width 100 height 15
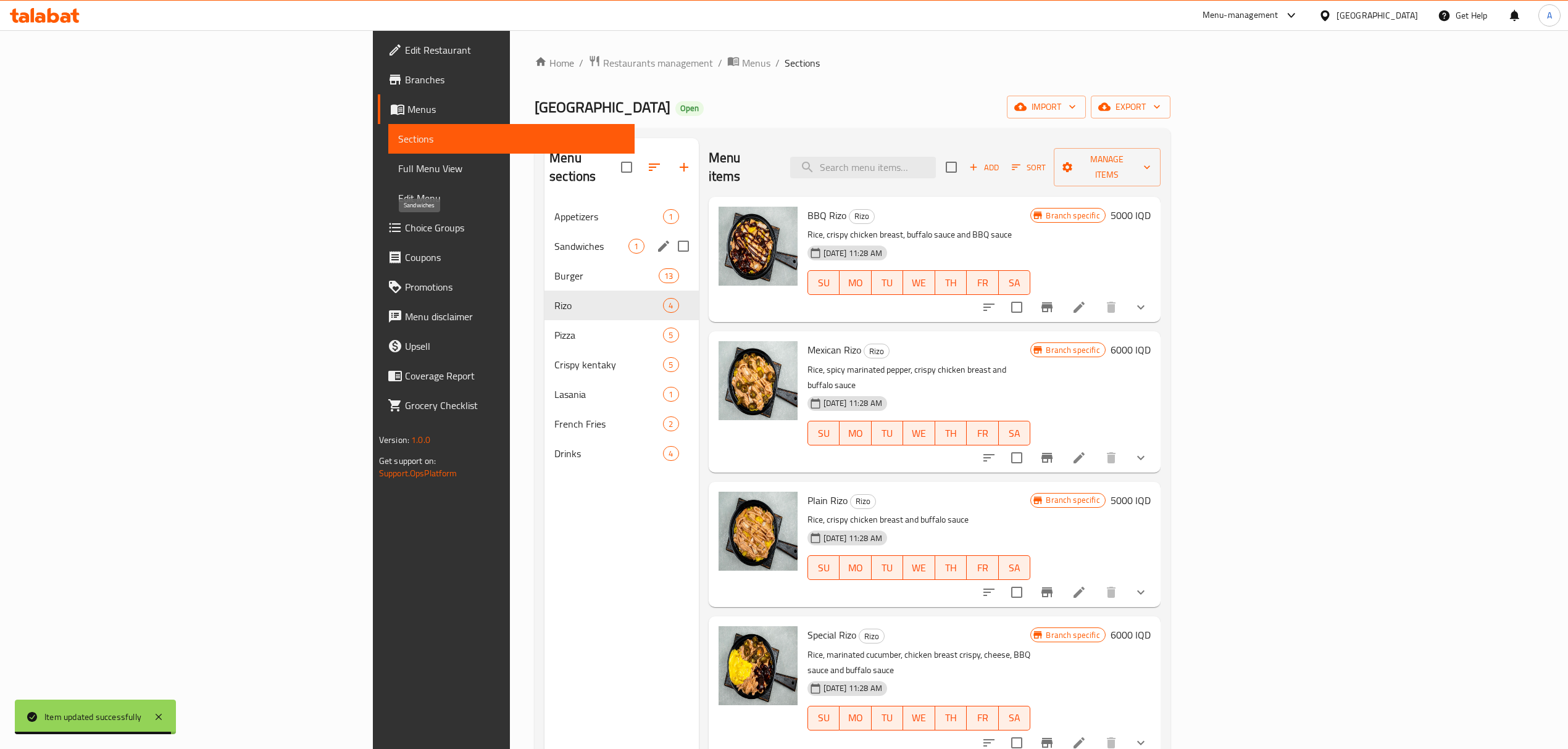
click at [554, 239] on span "Sandwiches" at bounding box center [591, 246] width 74 height 15
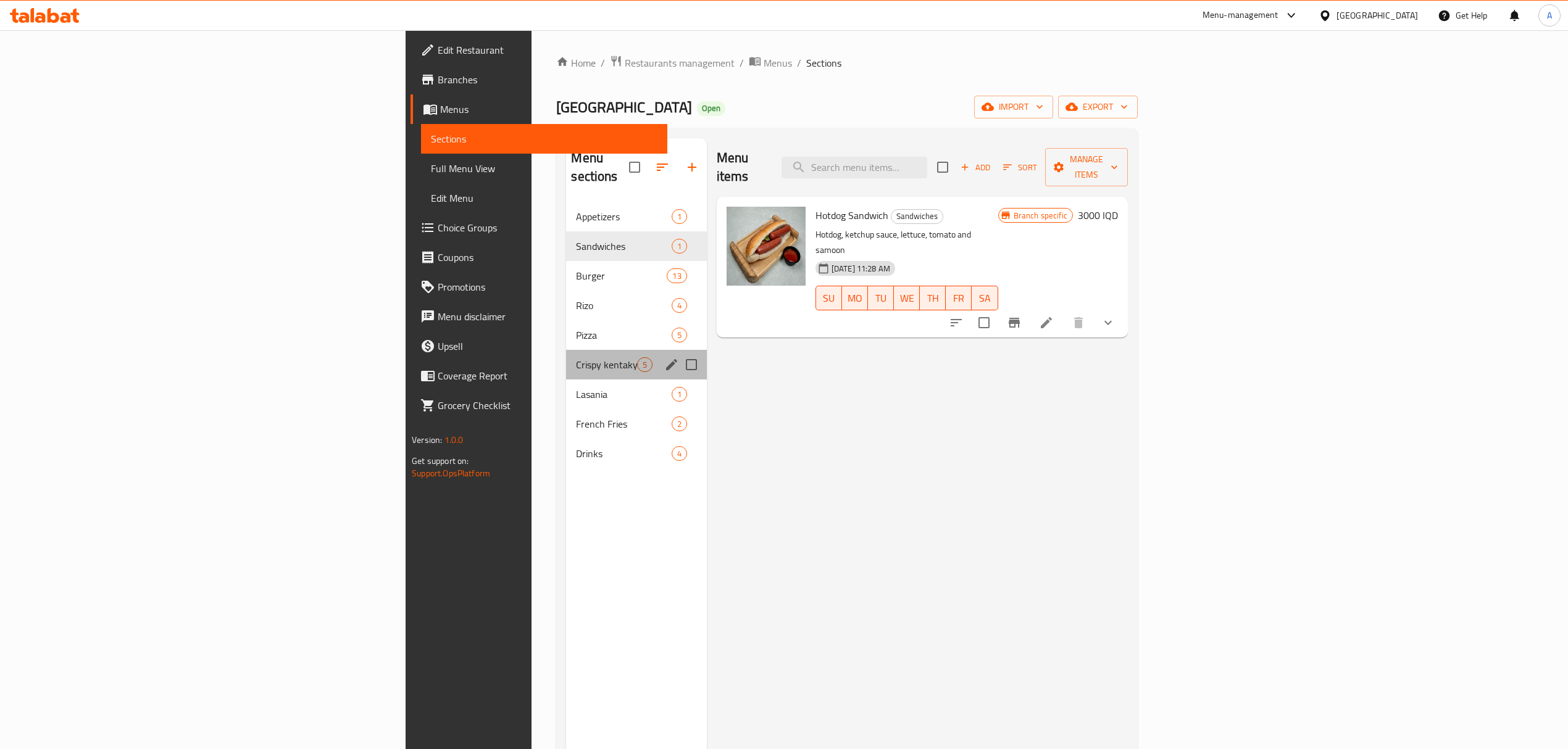
click at [566, 350] on div "Crispy kentaky 5" at bounding box center [636, 365] width 140 height 30
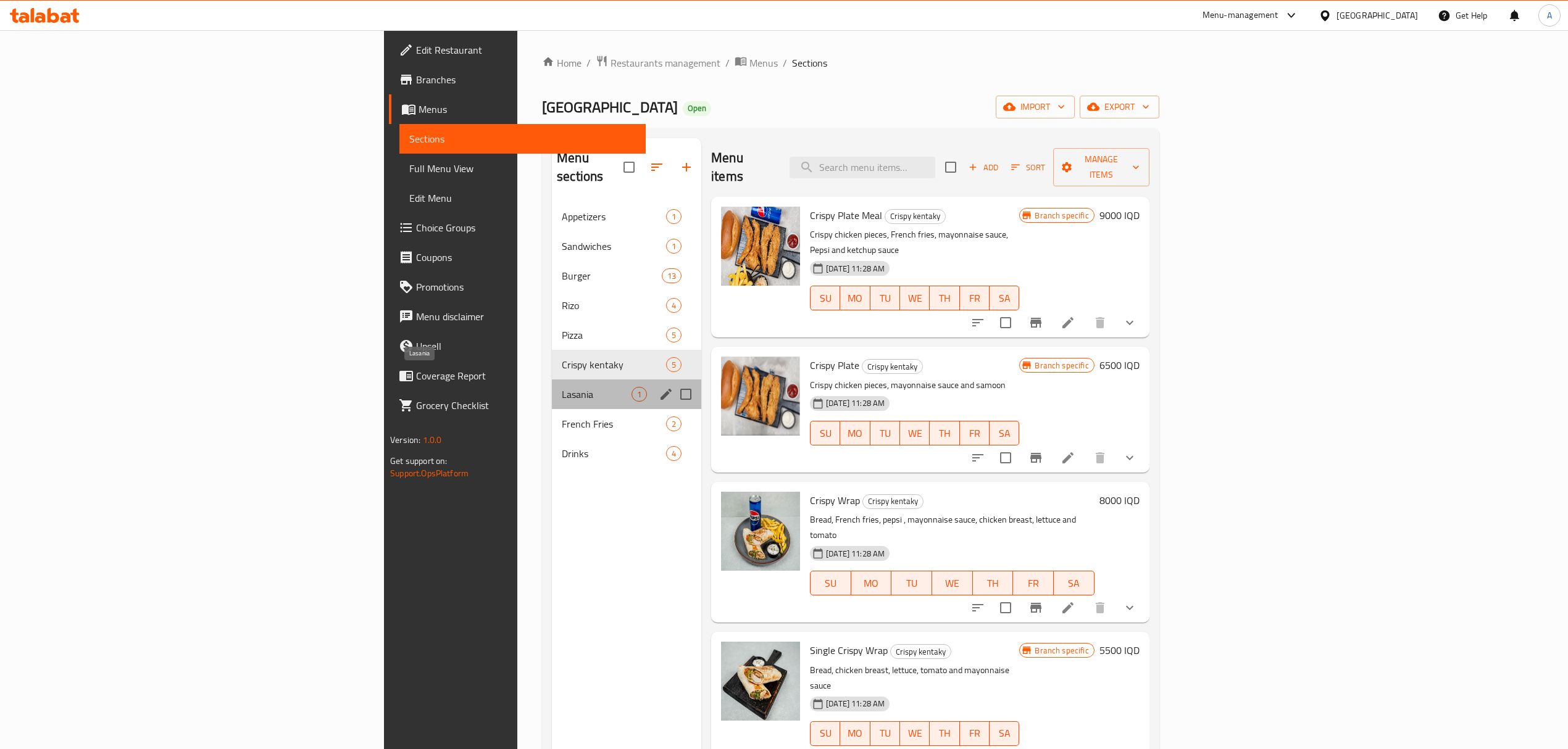
click at [562, 387] on span "Lasania" at bounding box center [597, 394] width 70 height 15
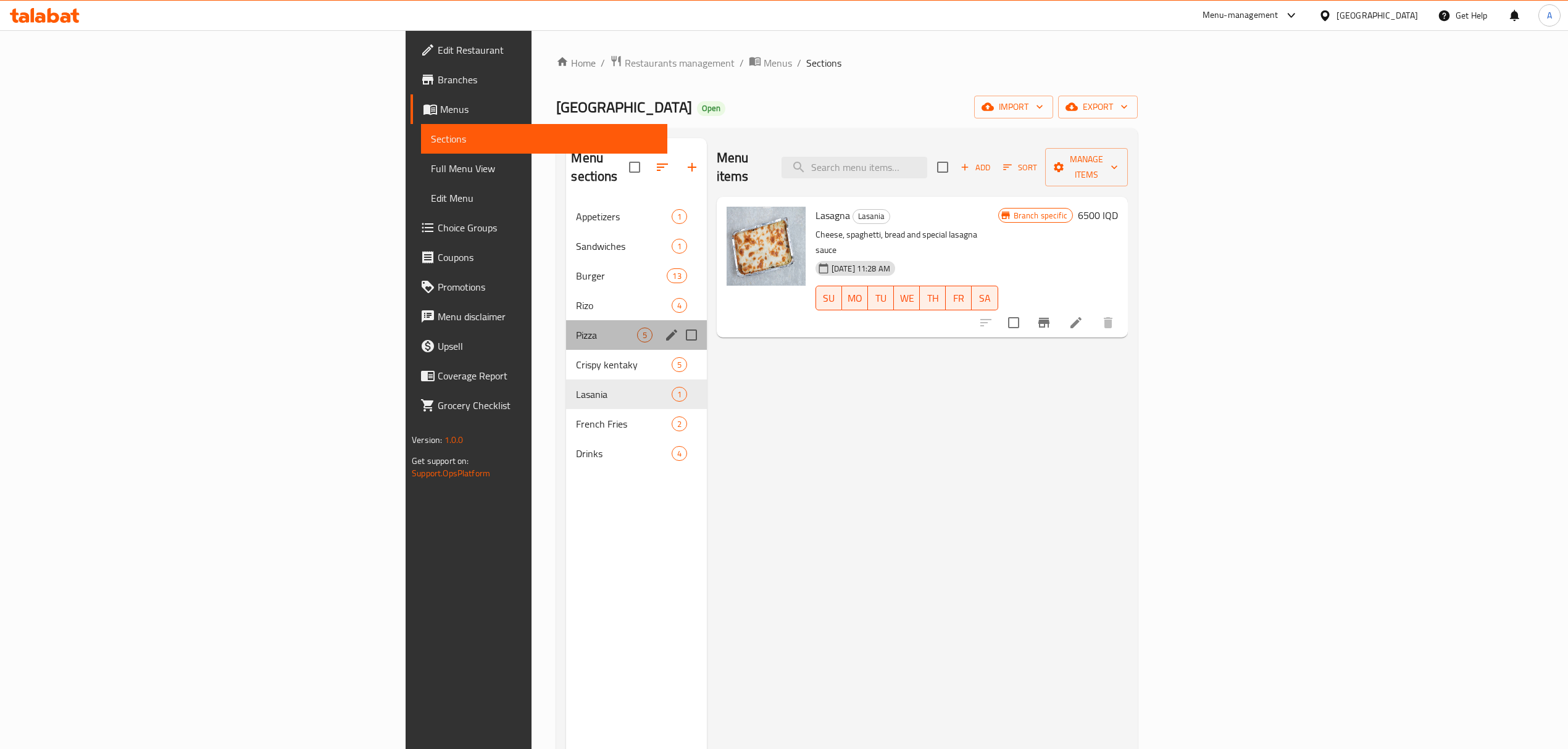
click at [566, 320] on div "Pizza 5" at bounding box center [636, 335] width 140 height 30
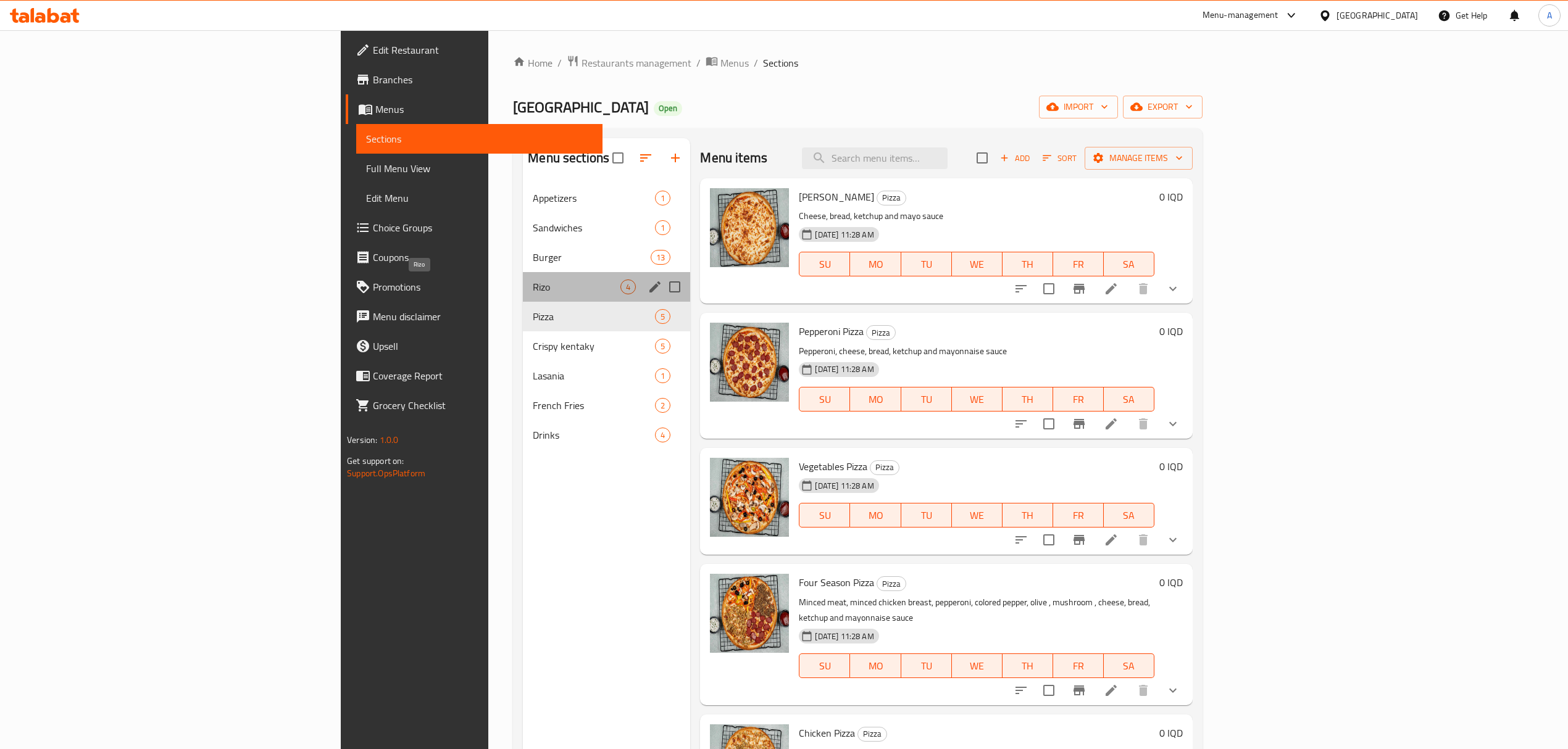
click at [533, 289] on span "Rizo" at bounding box center [577, 286] width 87 height 15
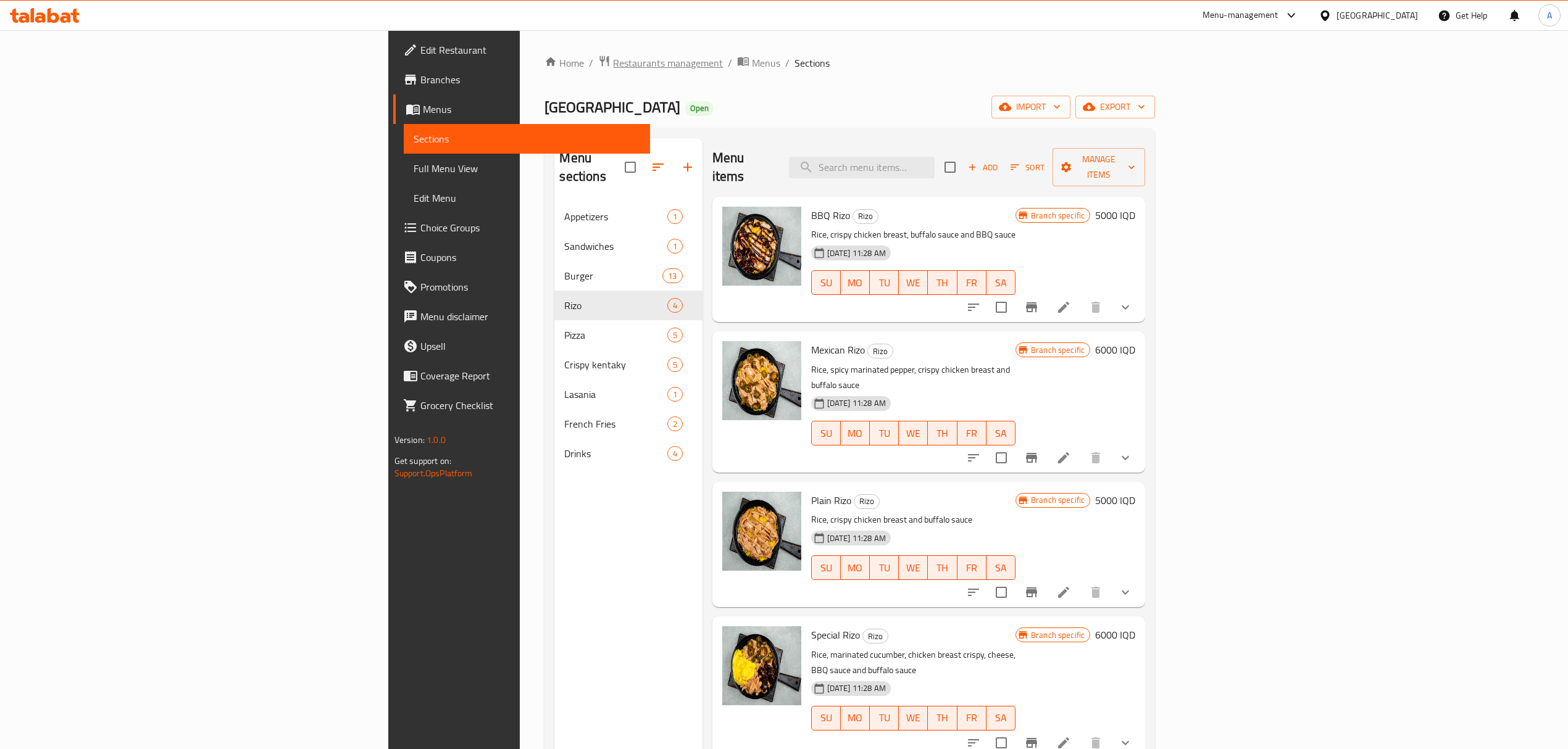
click at [613, 63] on span "Restaurants management" at bounding box center [668, 63] width 110 height 15
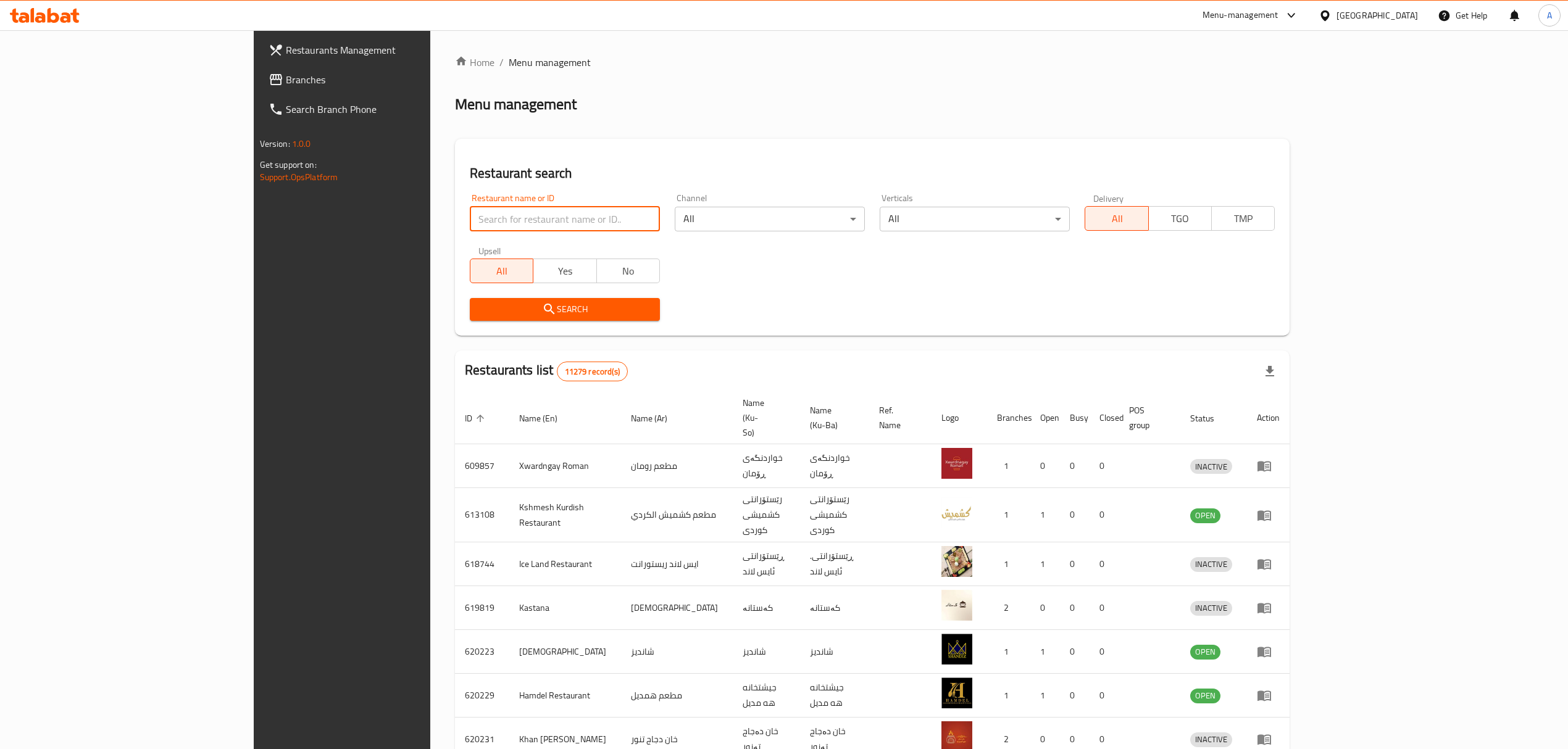
click at [470, 210] on input "search" at bounding box center [565, 218] width 190 height 25
click button "Search" at bounding box center [565, 310] width 190 height 23
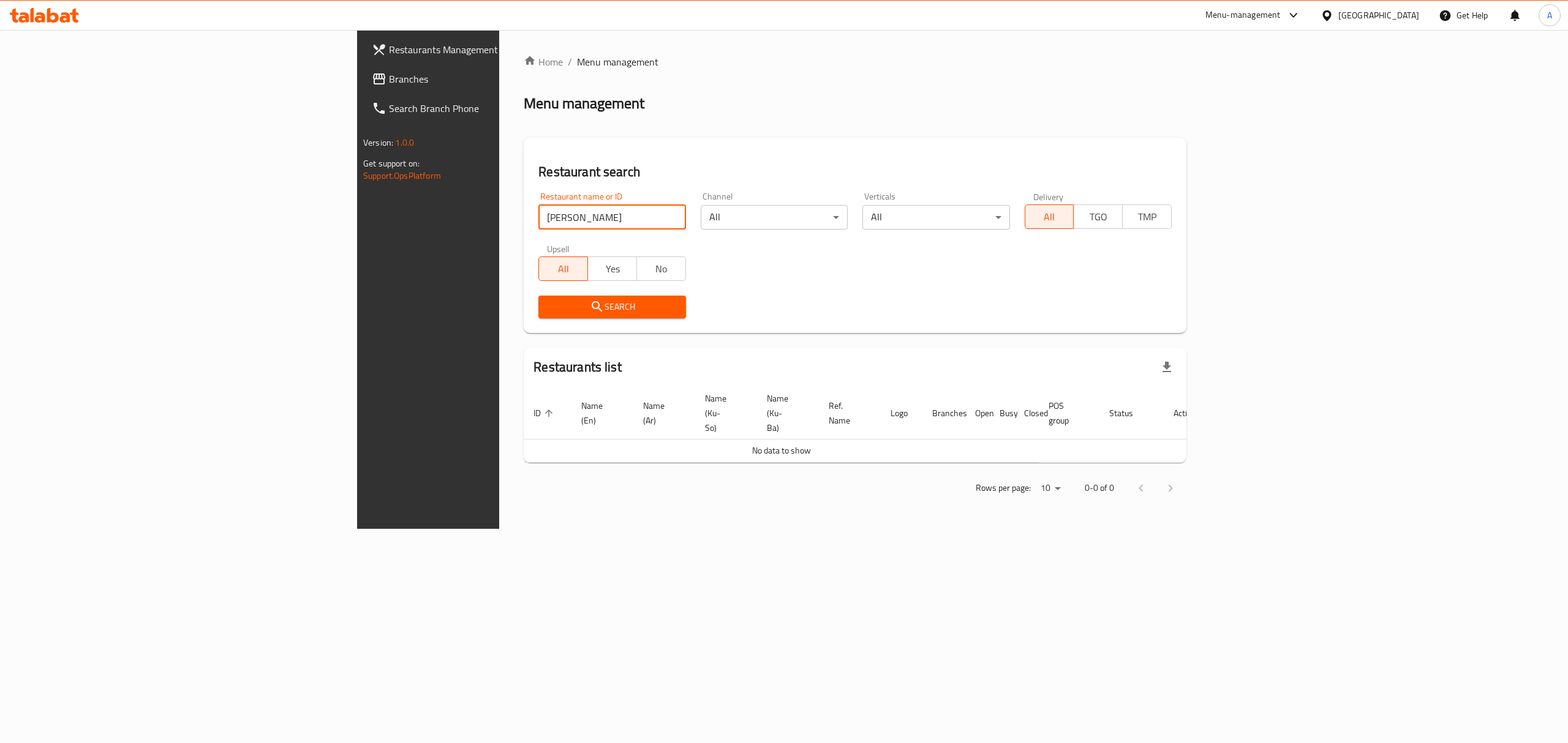
click at [539, 209] on input "yasir grills" at bounding box center [612, 217] width 147 height 24
paste input "Yassir Grills , Alamen"
type input "Yassir Grills"
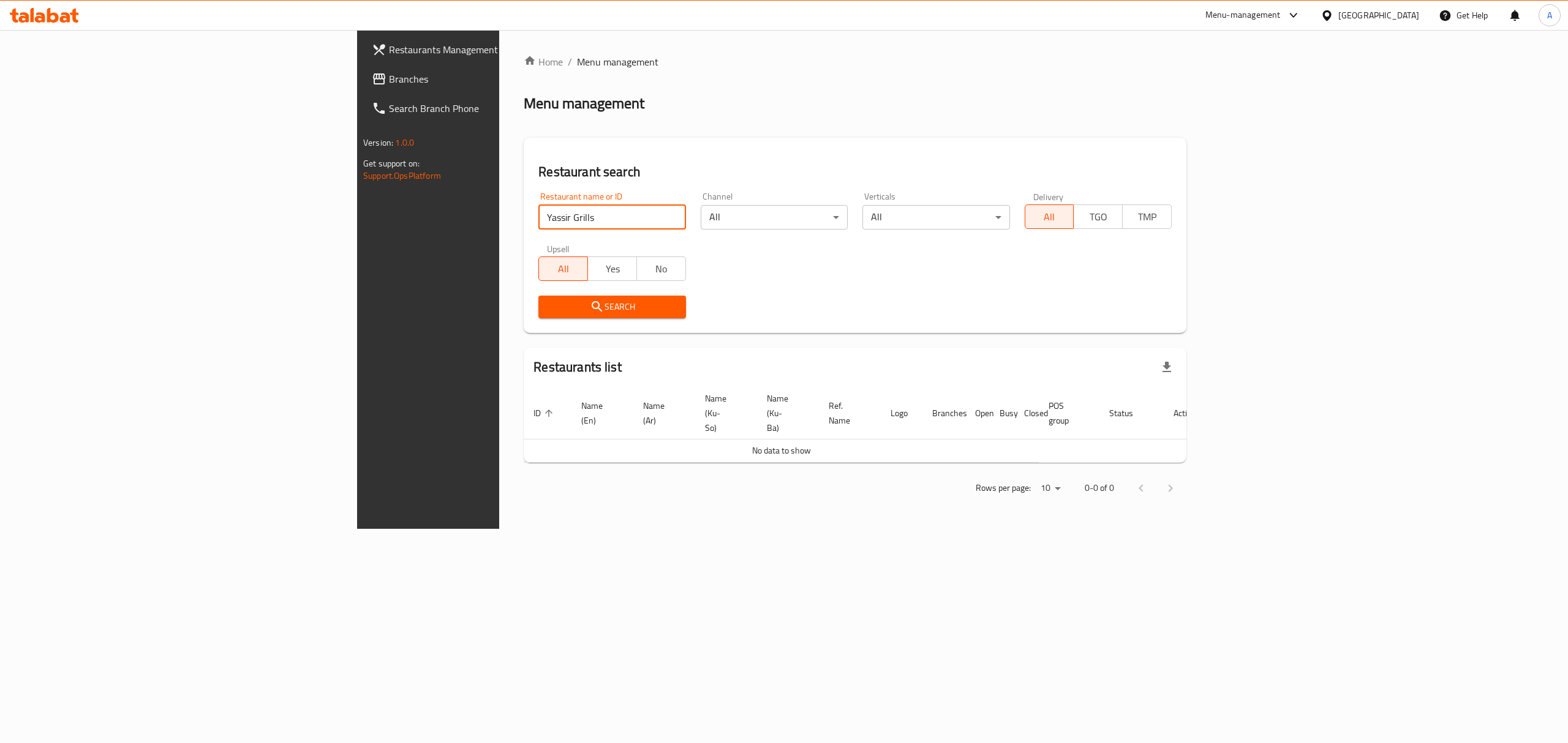
click button "Search" at bounding box center [612, 307] width 147 height 23
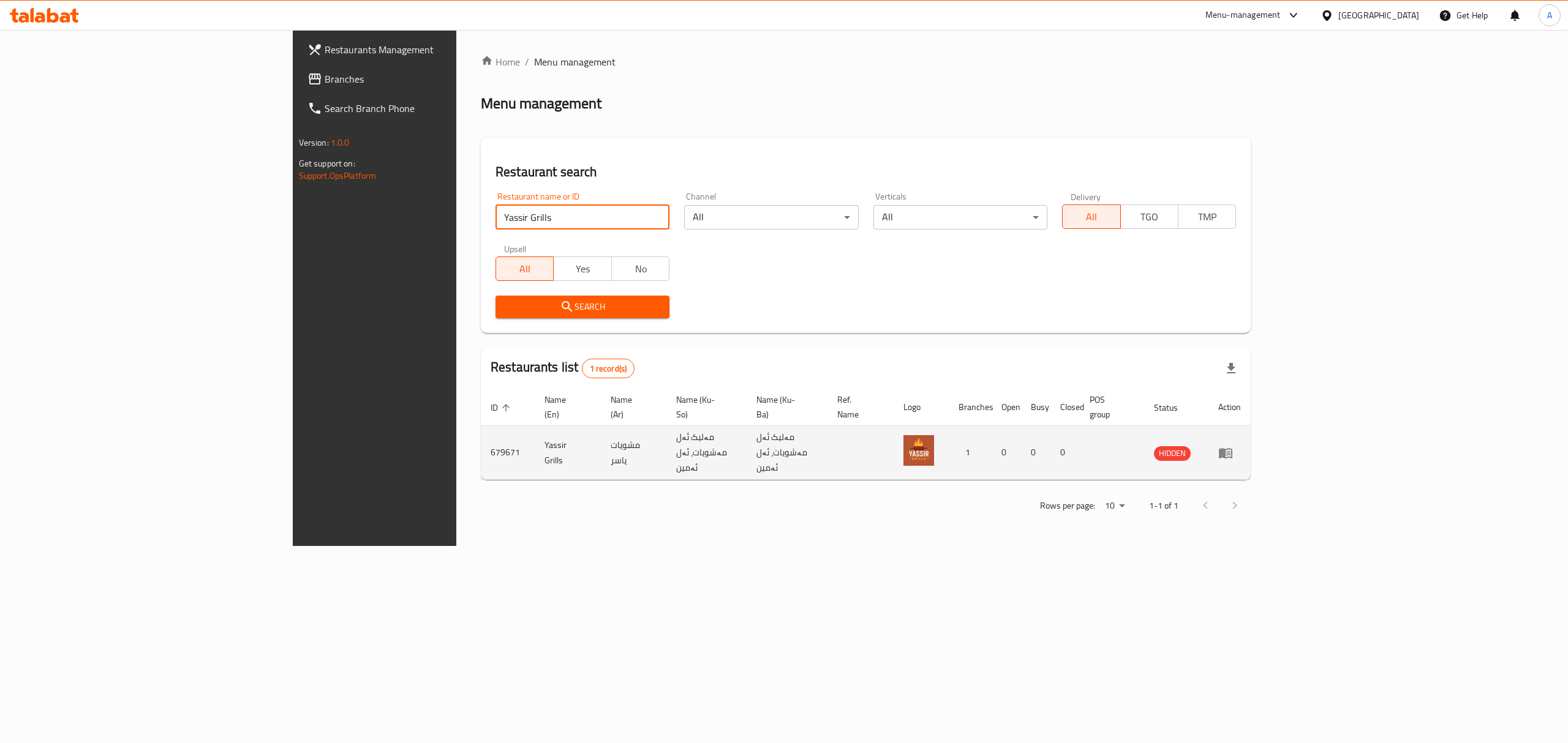
click at [1241, 445] on link "enhanced table" at bounding box center [1229, 452] width 23 height 14
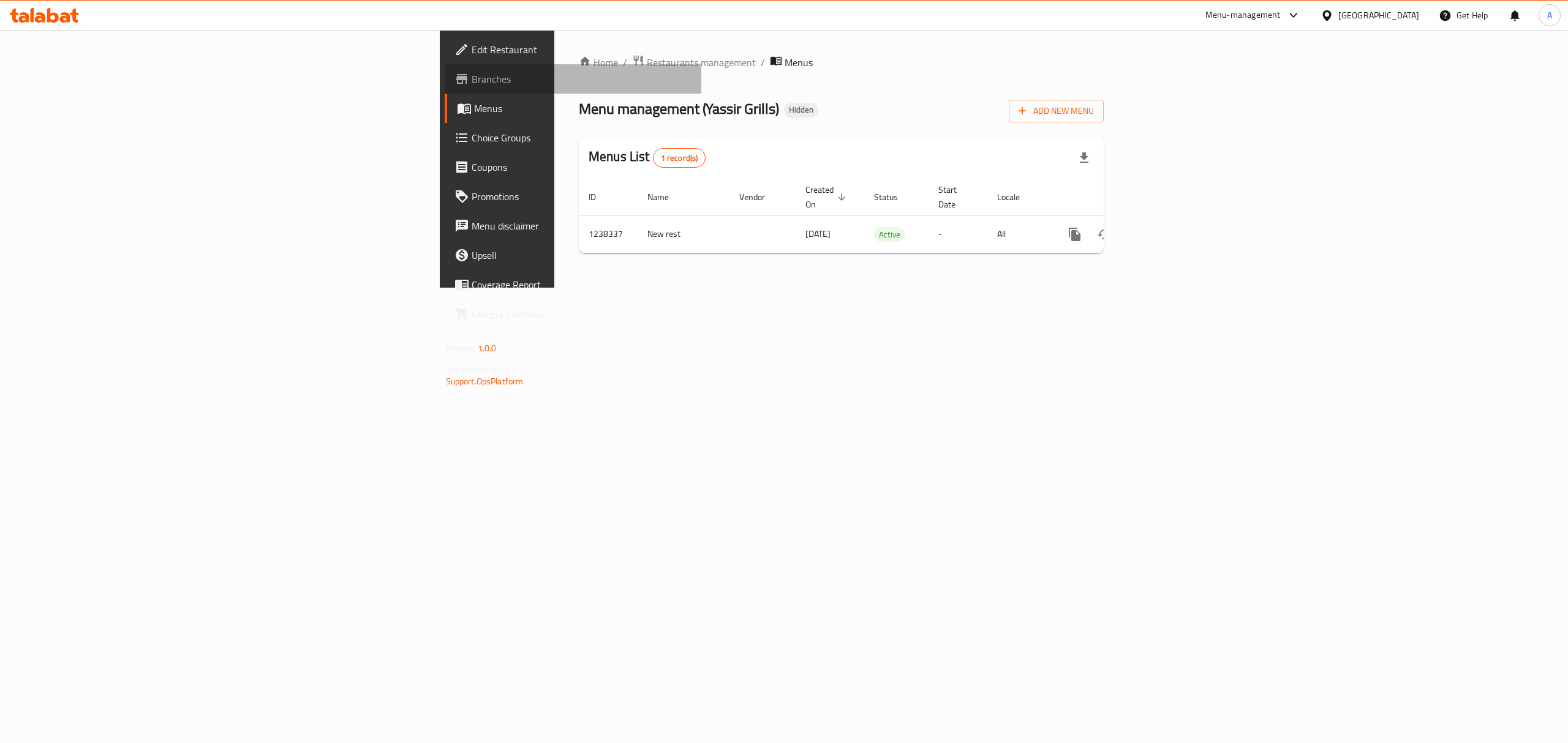
click at [471, 77] on span "Branches" at bounding box center [581, 79] width 221 height 14
